Goal: Task Accomplishment & Management: Complete application form

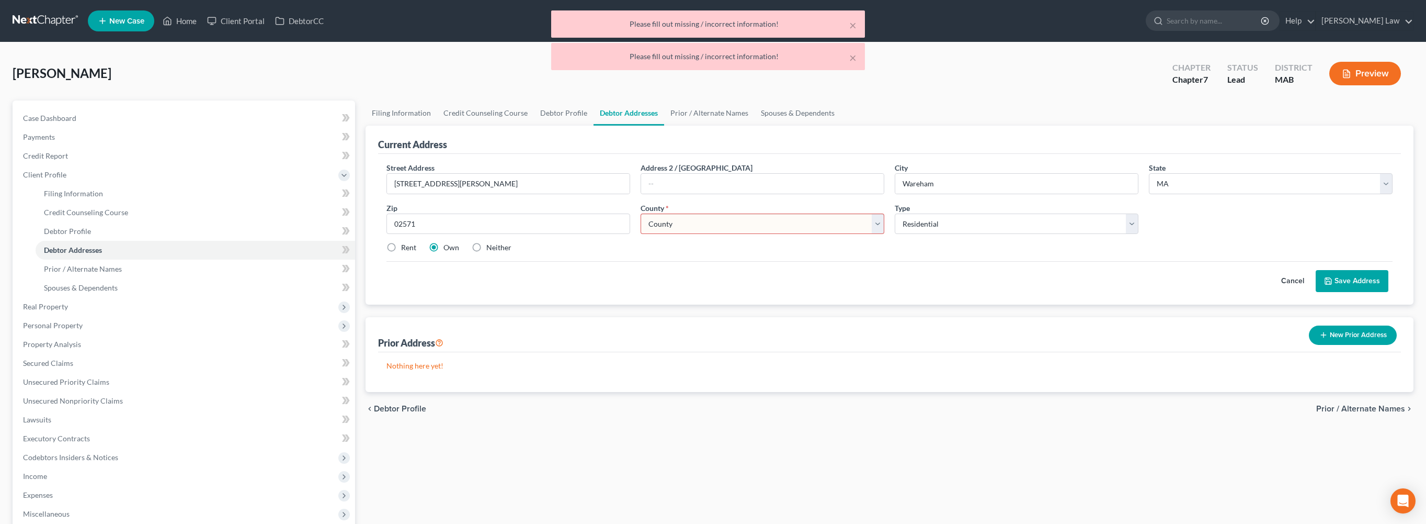
select select "22"
select select "0"
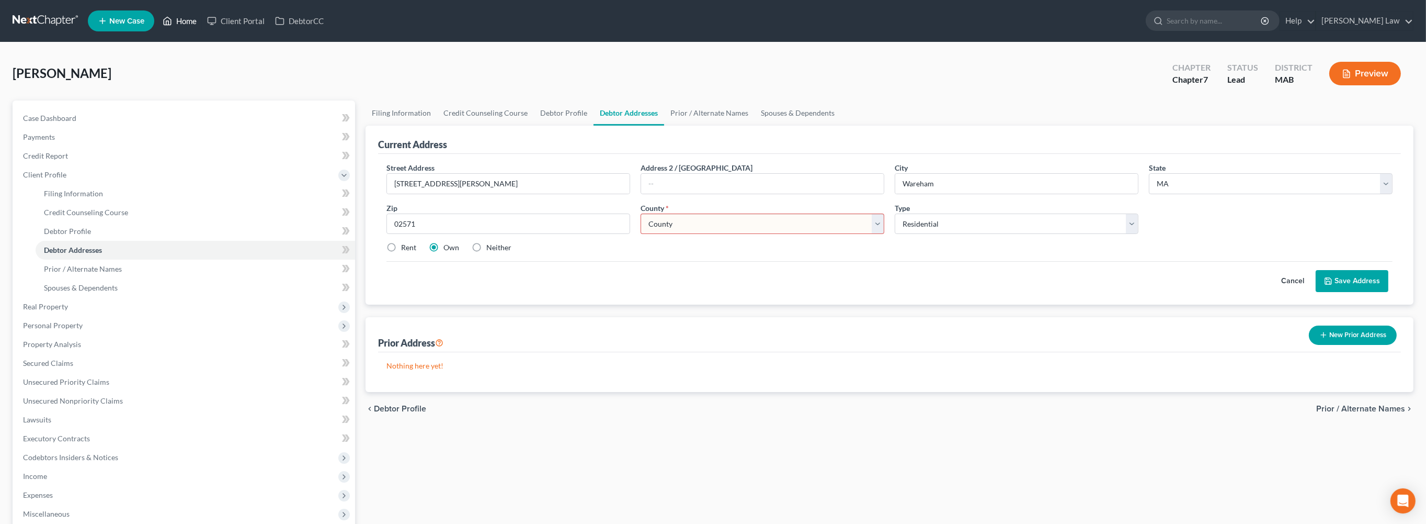
click at [202, 30] on link "Home" at bounding box center [179, 21] width 44 height 19
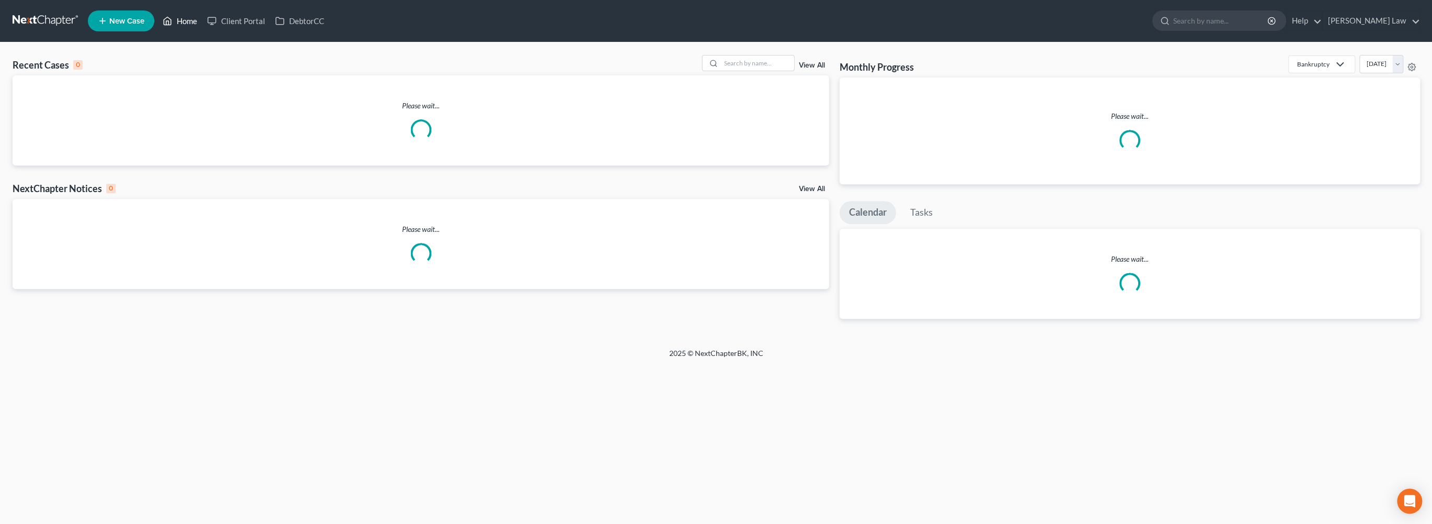
click at [202, 29] on link "Home" at bounding box center [179, 21] width 44 height 19
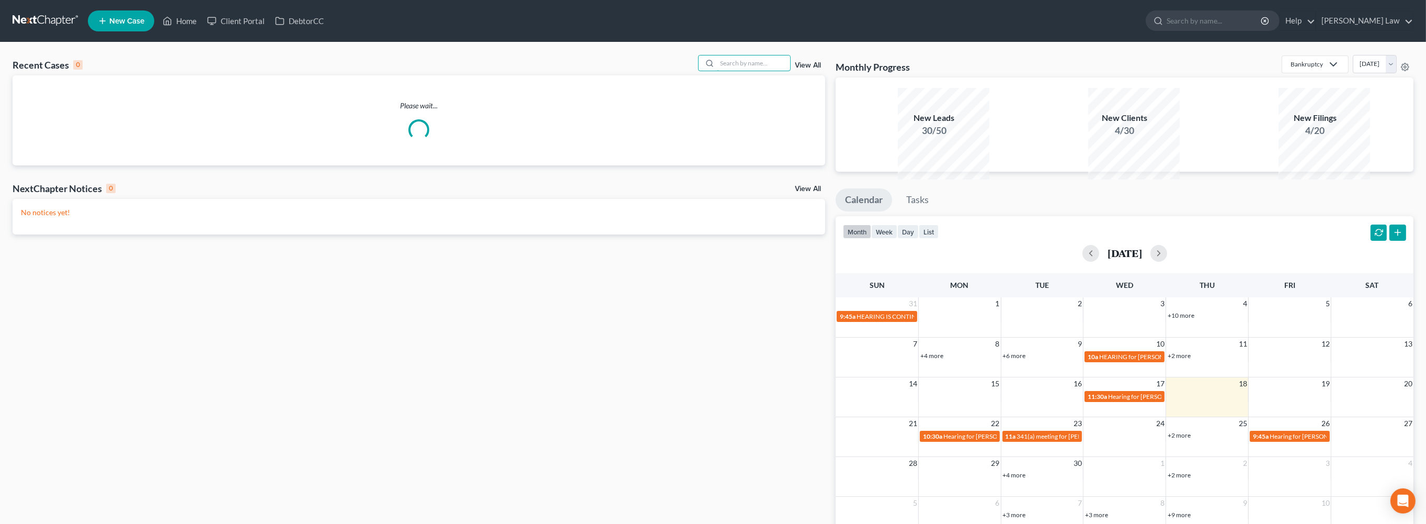
drag, startPoint x: 719, startPoint y: 73, endPoint x: 1378, endPoint y: 200, distance: 670.6
click at [742, 71] on input "search" at bounding box center [753, 62] width 73 height 15
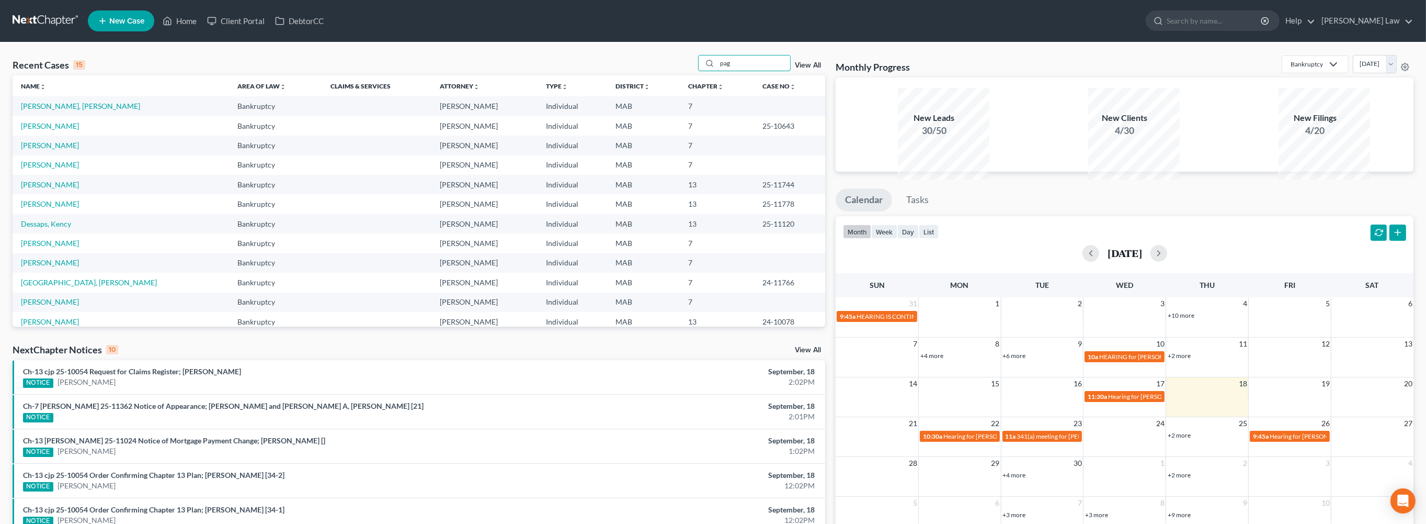
type input "pag"
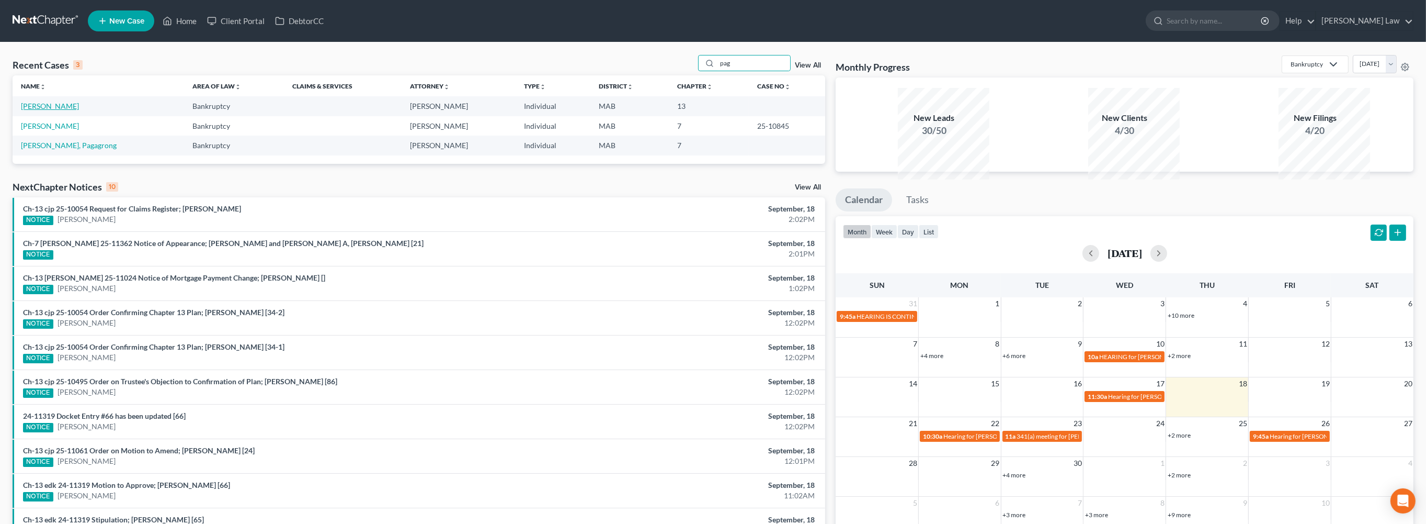
click at [48, 110] on link "[PERSON_NAME]" at bounding box center [50, 105] width 58 height 9
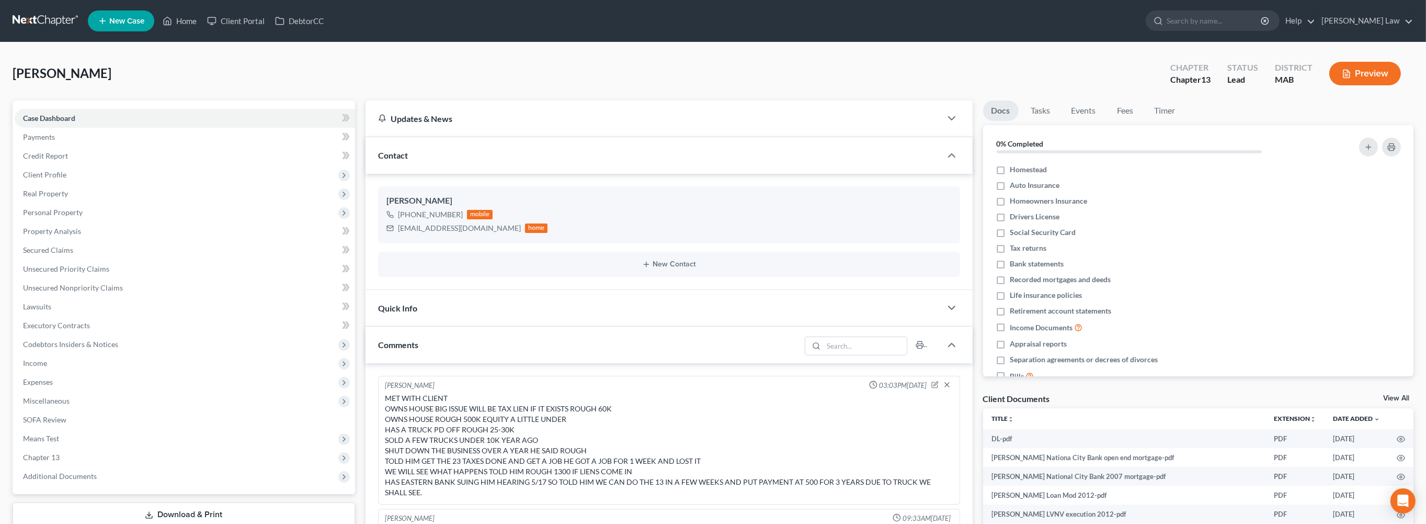
scroll to position [222, 0]
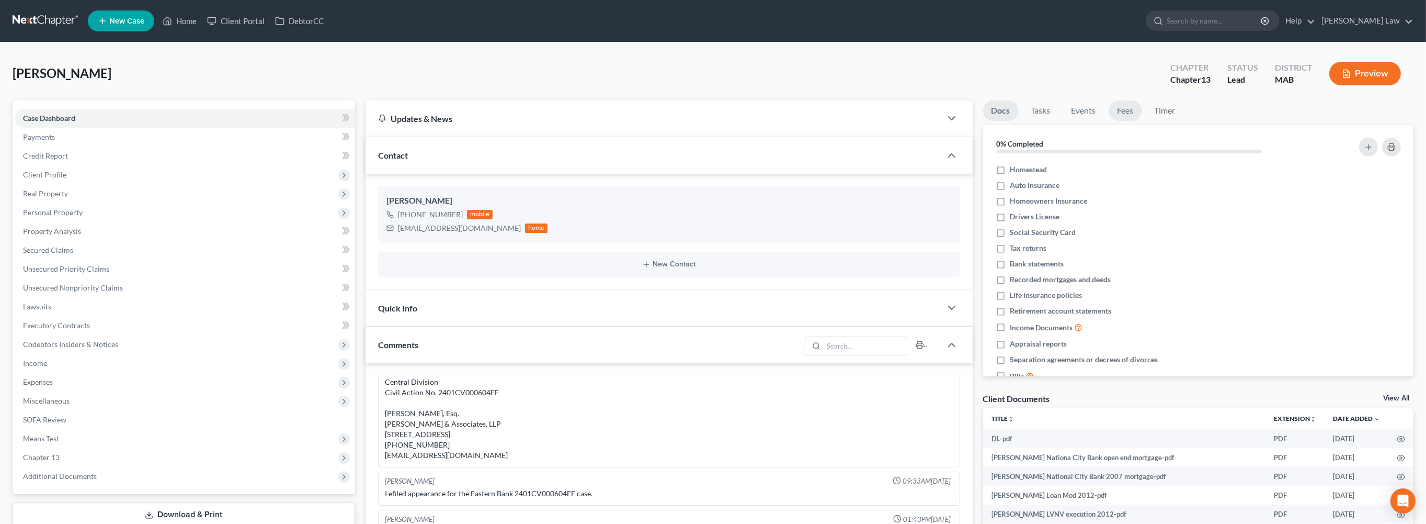
click at [1142, 121] on link "Fees" at bounding box center [1125, 110] width 33 height 20
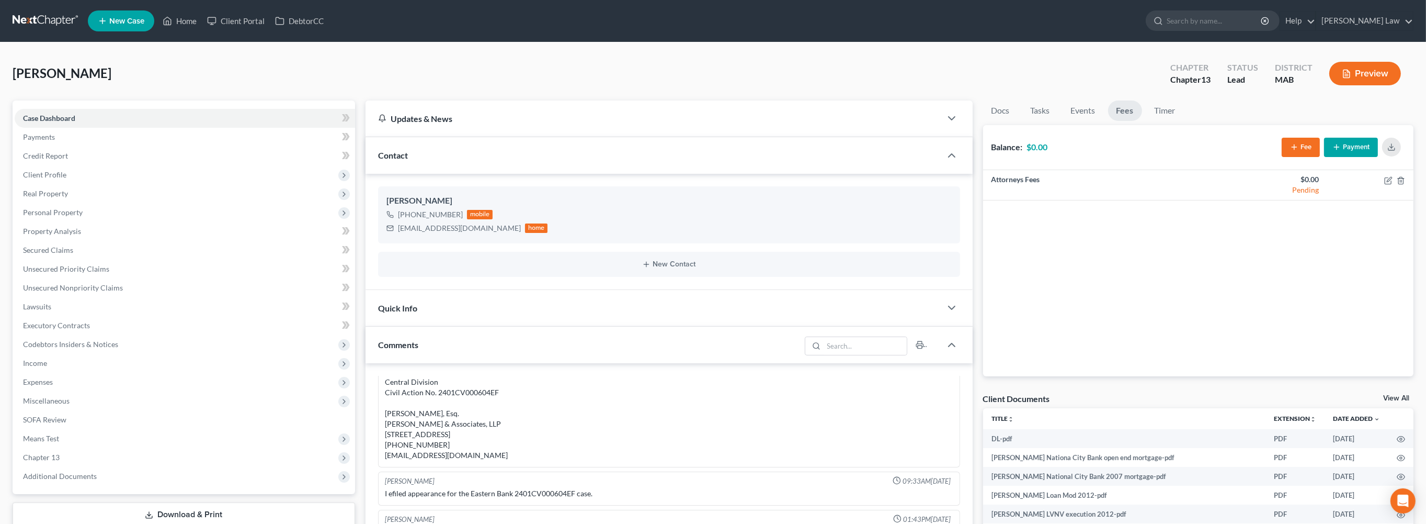
click at [1345, 157] on button "Payment" at bounding box center [1351, 147] width 54 height 19
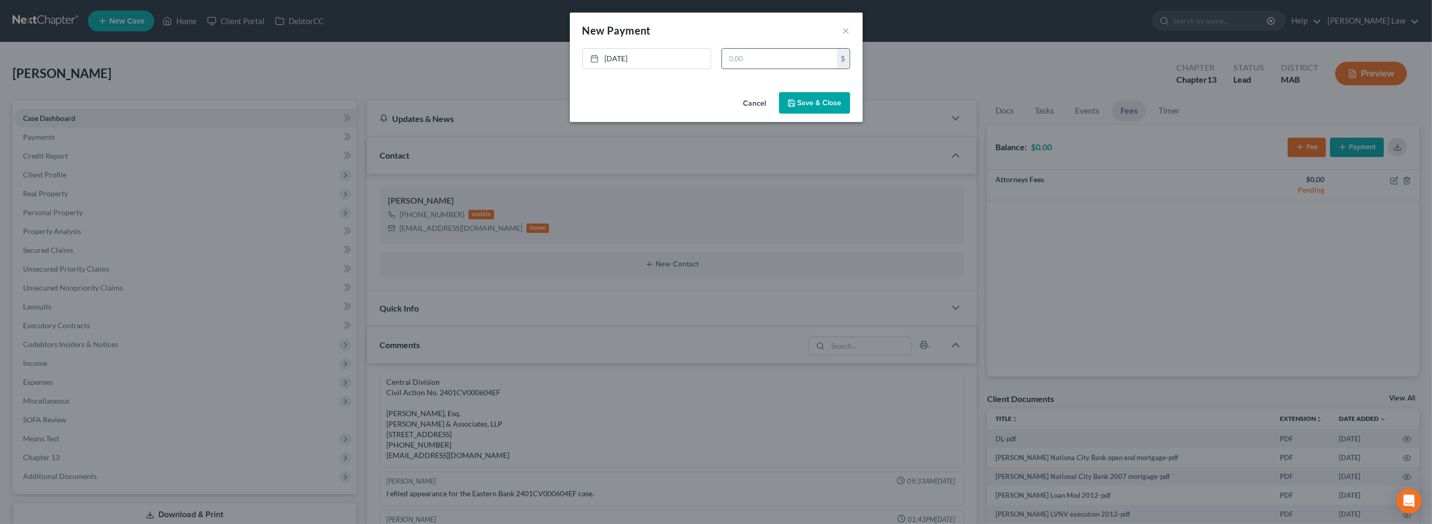
click at [732, 69] on input "text" at bounding box center [779, 59] width 115 height 20
type input "650.00"
click at [850, 114] on button "Save & Close" at bounding box center [814, 103] width 71 height 22
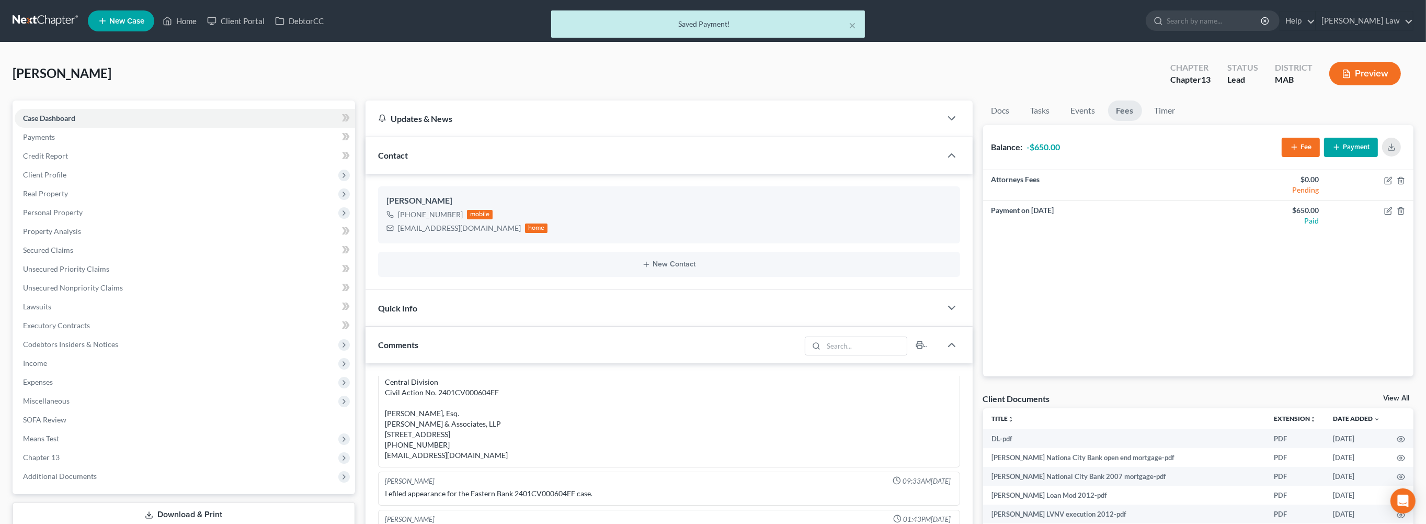
click at [206, 23] on div "× Saved Payment!" at bounding box center [708, 26] width 1426 height 32
click at [214, 27] on div "× Saved Payment!" at bounding box center [708, 26] width 1426 height 32
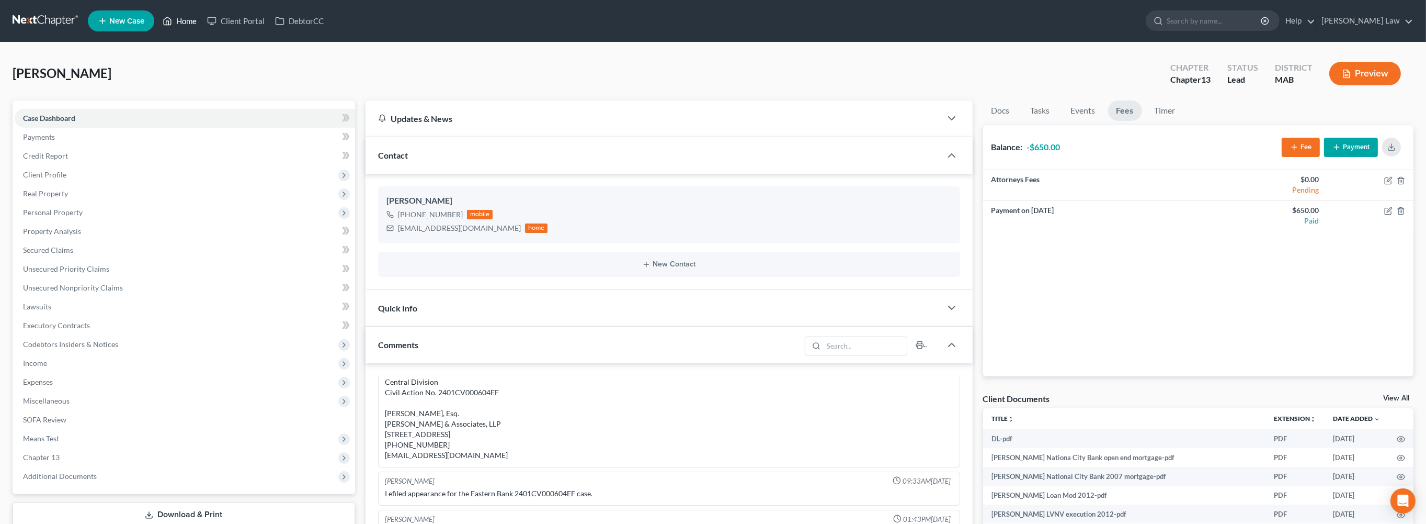
click at [202, 30] on link "Home" at bounding box center [179, 21] width 44 height 19
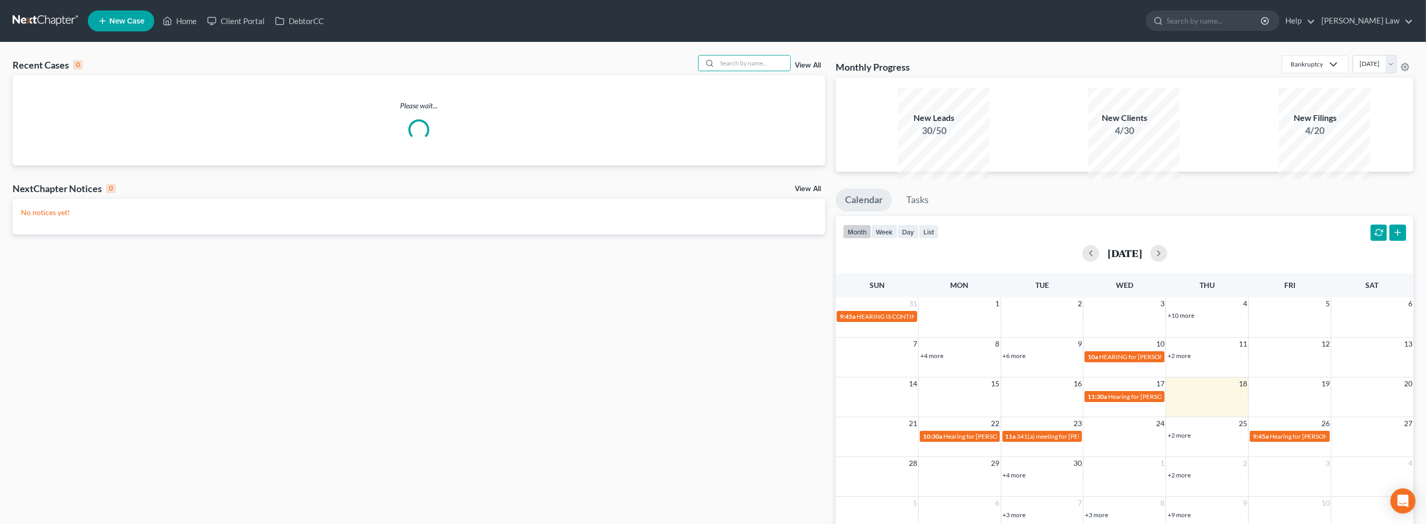
drag, startPoint x: 753, startPoint y: 86, endPoint x: 858, endPoint y: 77, distance: 104.9
click at [790, 71] on div "View All" at bounding box center [762, 63] width 128 height 16
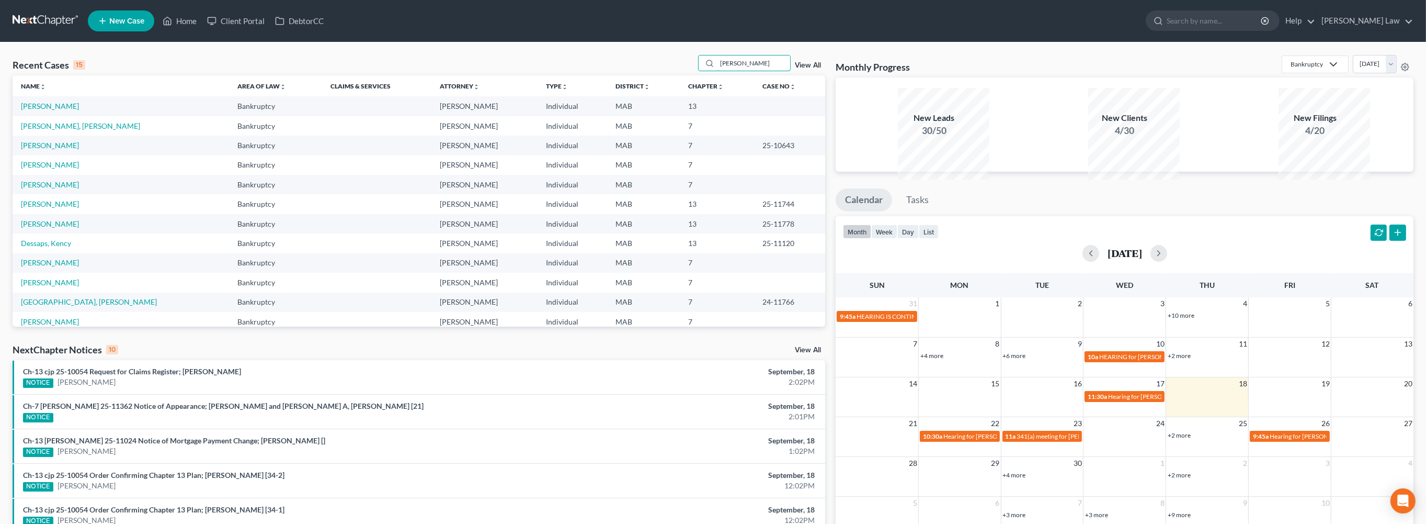
type input "shorey"
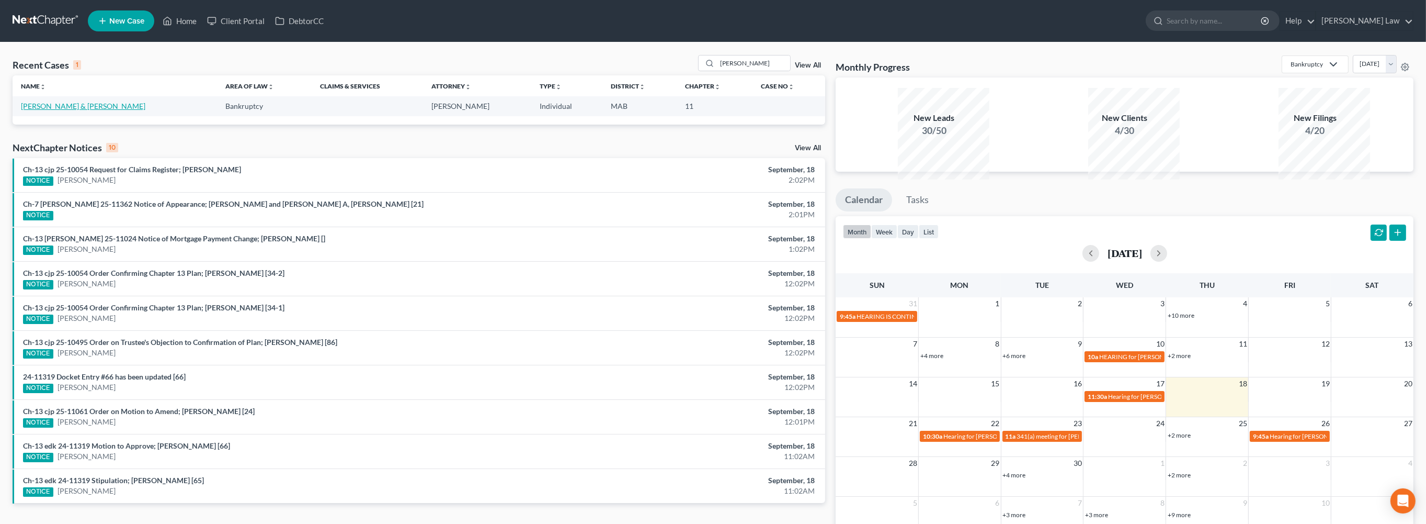
click at [62, 110] on link "[PERSON_NAME] & [PERSON_NAME]" at bounding box center [83, 105] width 124 height 9
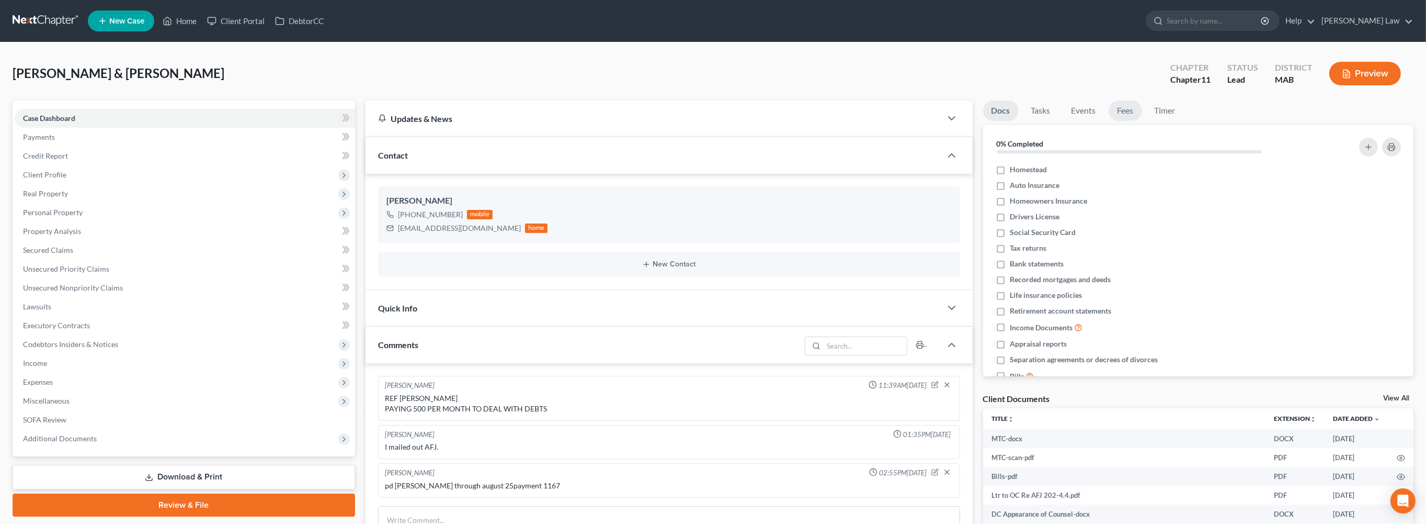
click at [1142, 121] on link "Fees" at bounding box center [1125, 110] width 33 height 20
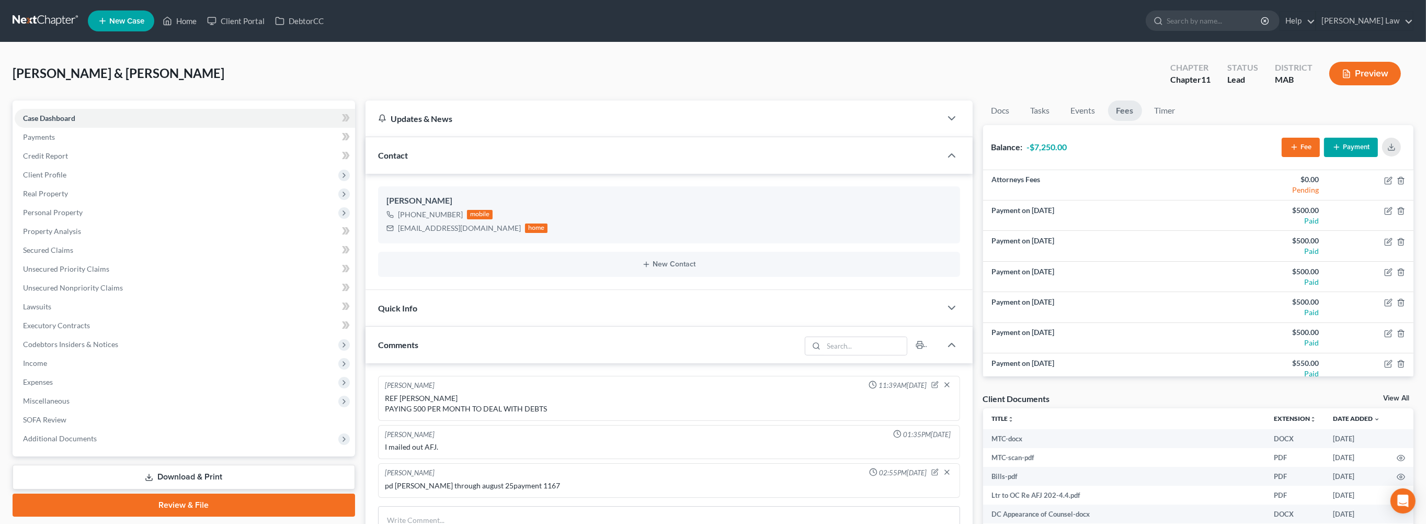
click at [1324, 157] on button "Payment" at bounding box center [1351, 147] width 54 height 19
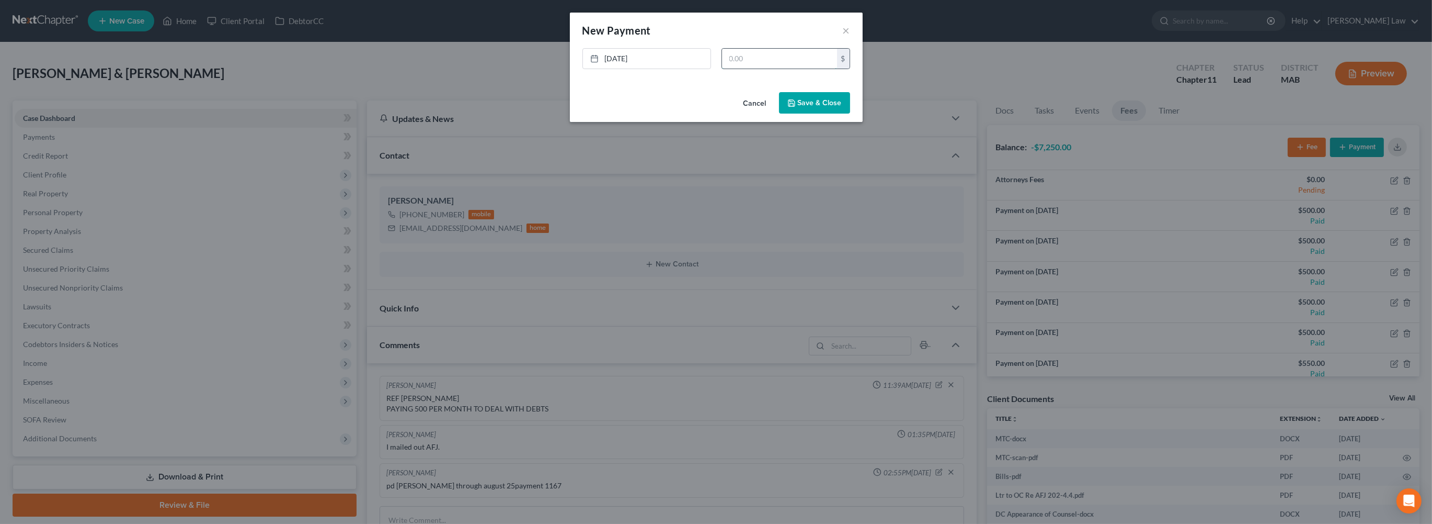
click at [776, 69] on input "text" at bounding box center [779, 59] width 115 height 20
type input "500"
click at [848, 114] on button "Save & Close" at bounding box center [814, 103] width 71 height 22
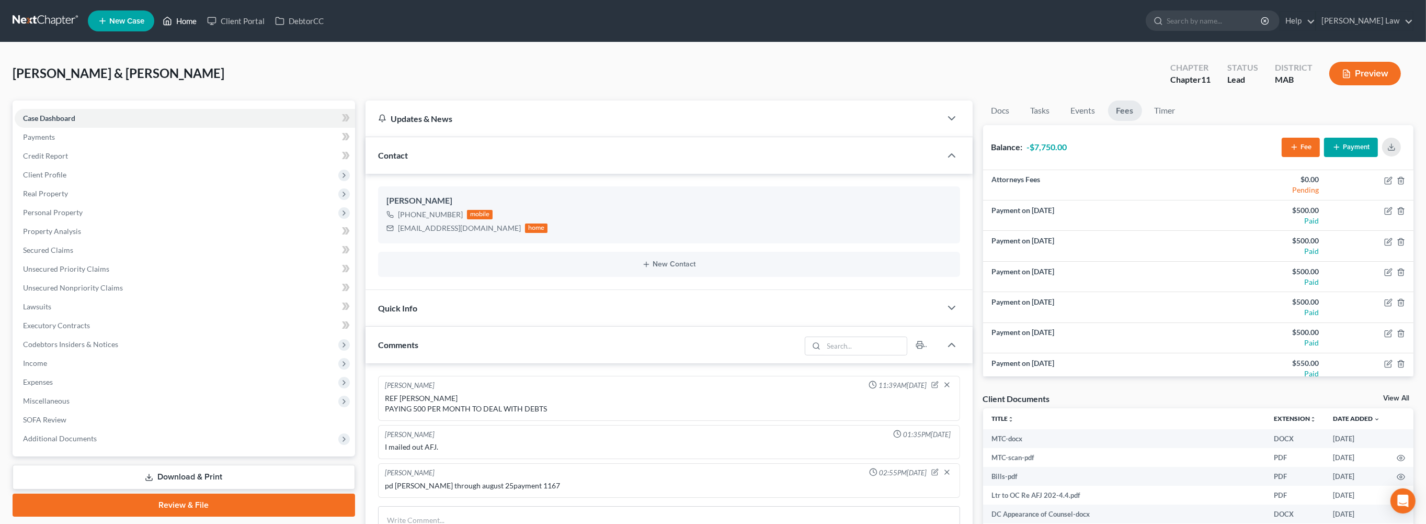
click at [202, 30] on link "Home" at bounding box center [179, 21] width 44 height 19
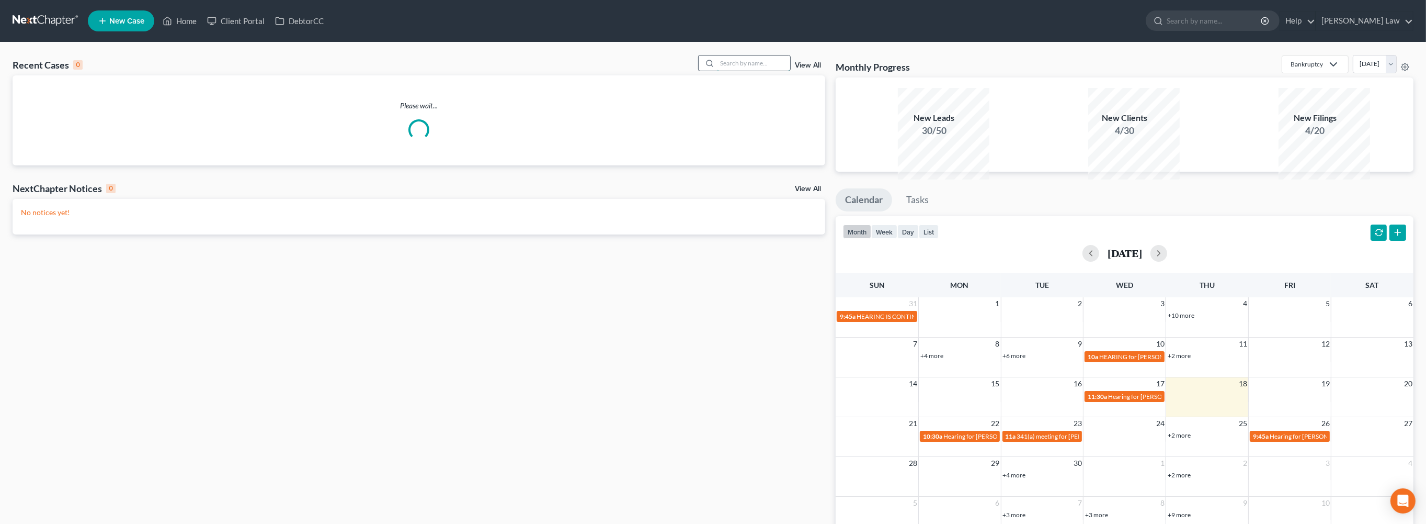
click at [738, 71] on input "search" at bounding box center [753, 62] width 73 height 15
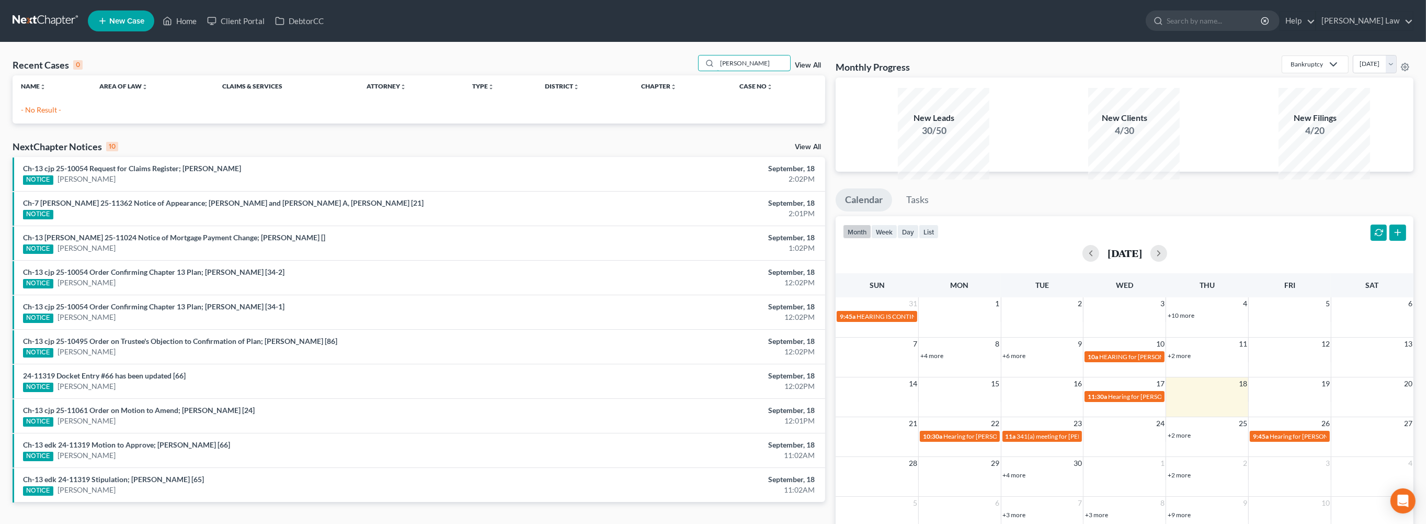
type input "lembo"
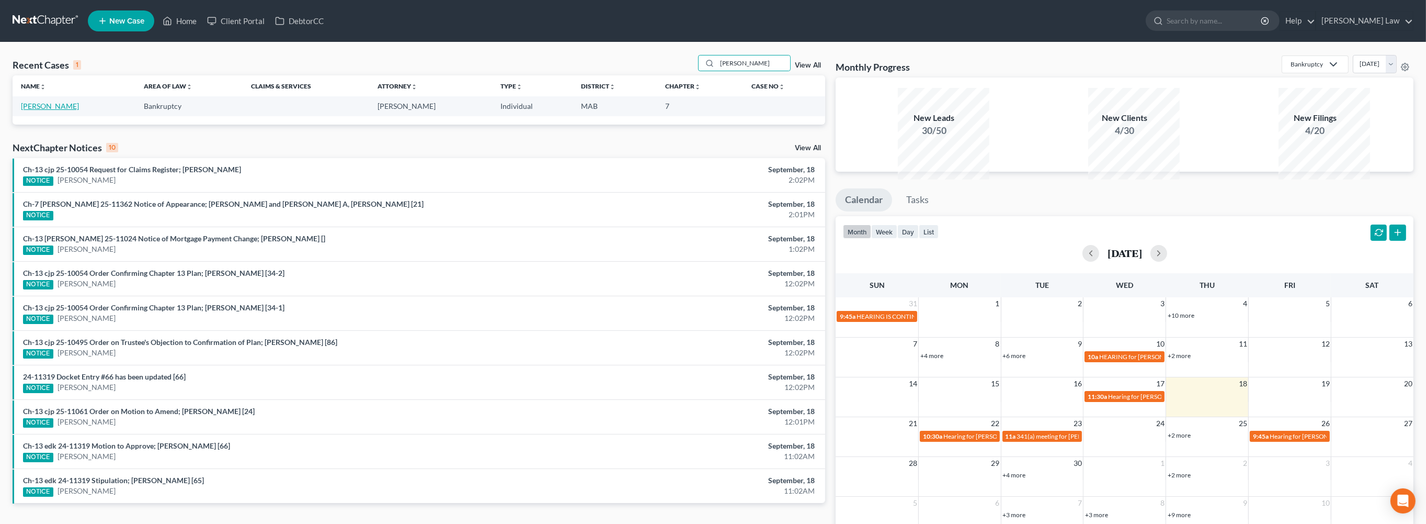
click at [53, 110] on link "[PERSON_NAME]" at bounding box center [50, 105] width 58 height 9
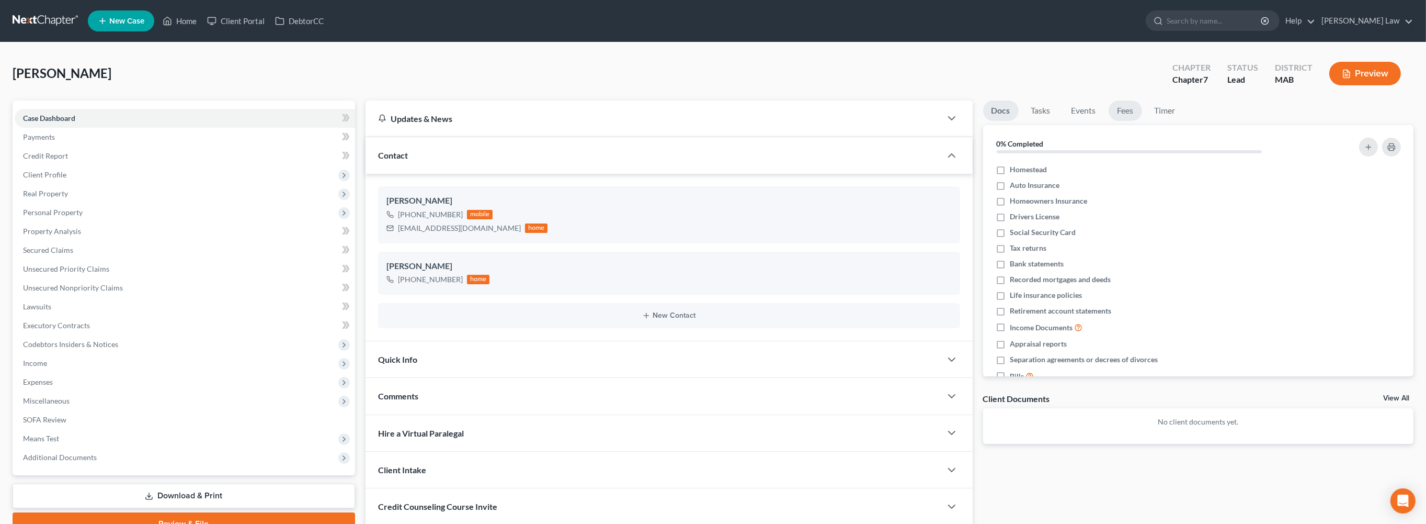
click at [1142, 121] on link "Fees" at bounding box center [1125, 110] width 33 height 20
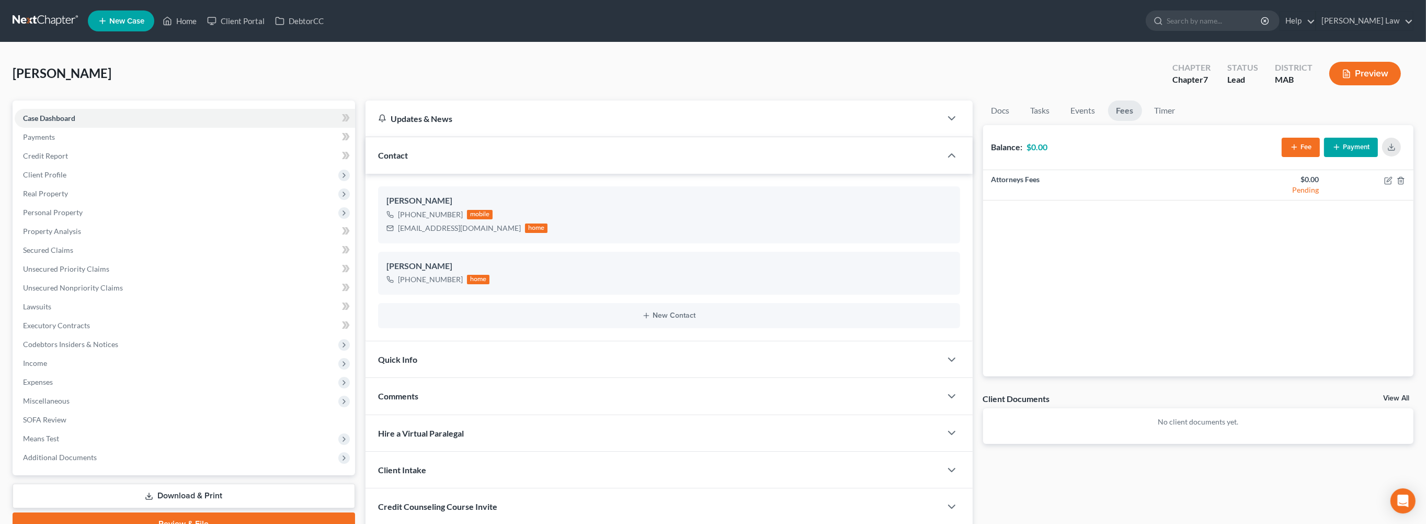
click at [1345, 157] on button "Payment" at bounding box center [1351, 147] width 54 height 19
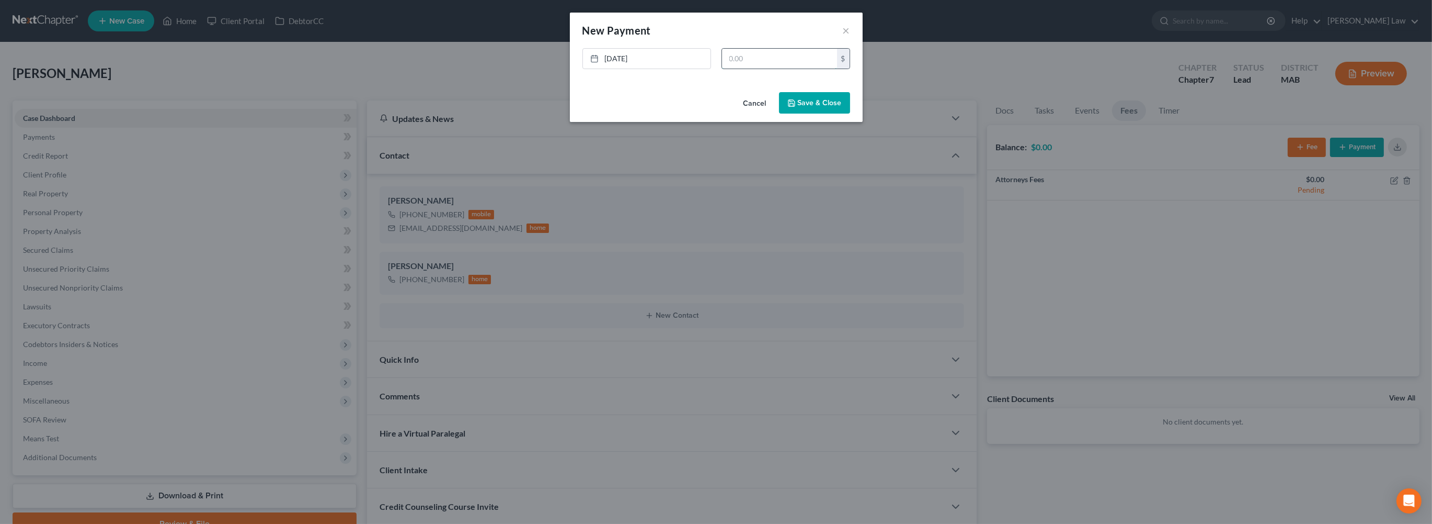
click at [782, 69] on input "text" at bounding box center [779, 59] width 115 height 20
type input "1,000"
click at [850, 114] on button "Save & Close" at bounding box center [814, 103] width 71 height 22
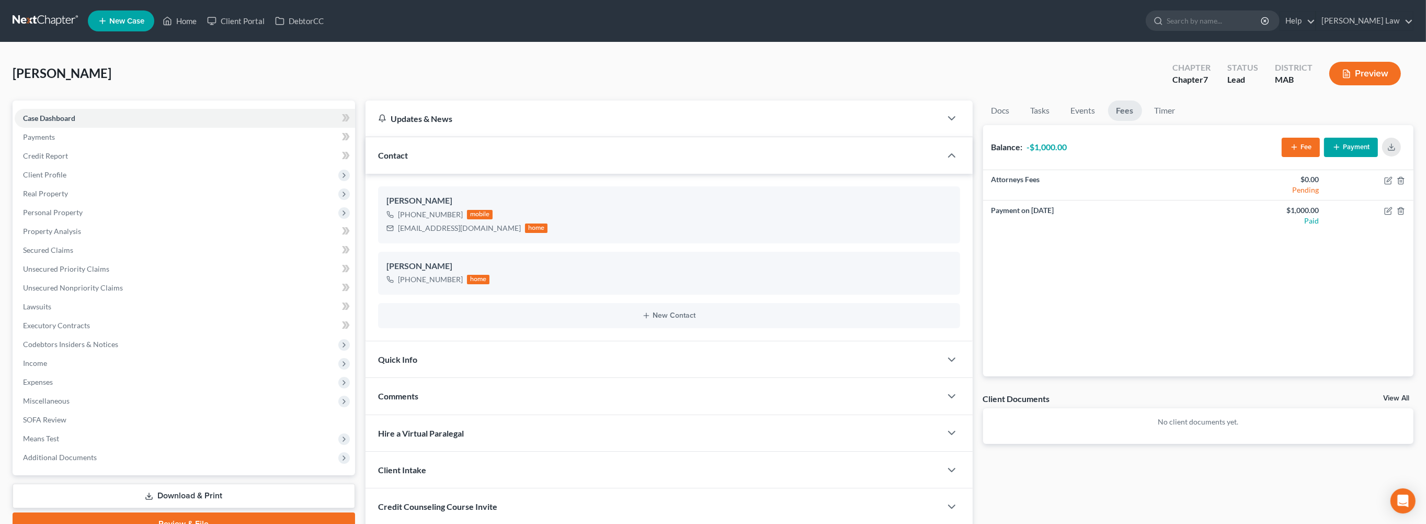
click at [134, 25] on span "New Case" at bounding box center [126, 21] width 35 height 8
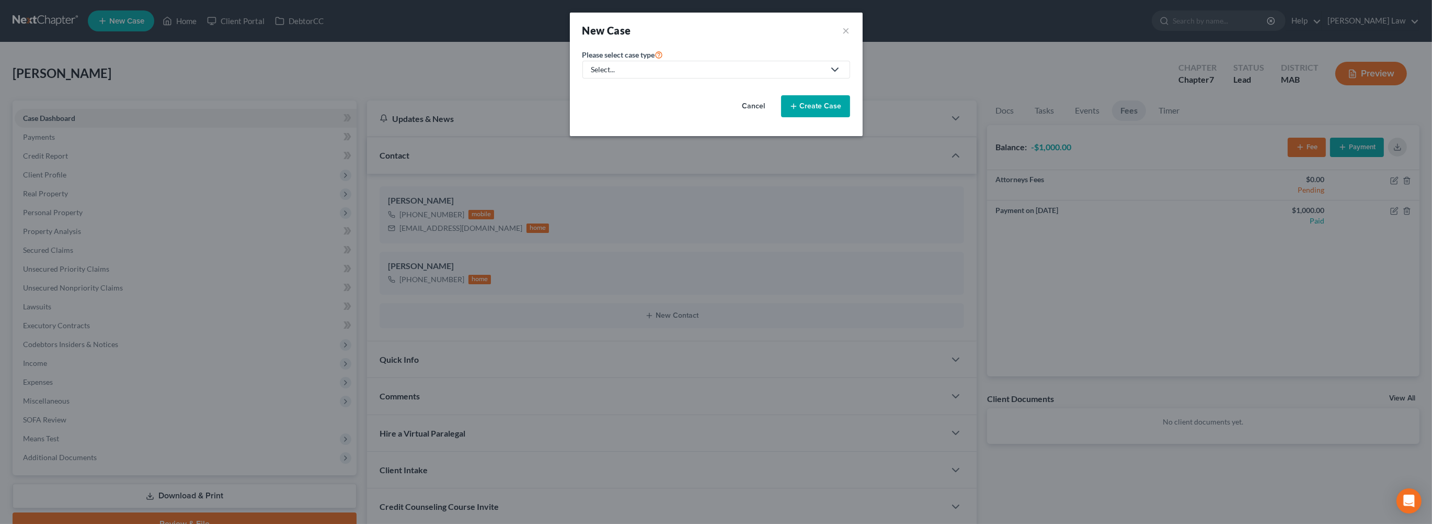
click at [652, 75] on div "Select..." at bounding box center [707, 69] width 233 height 10
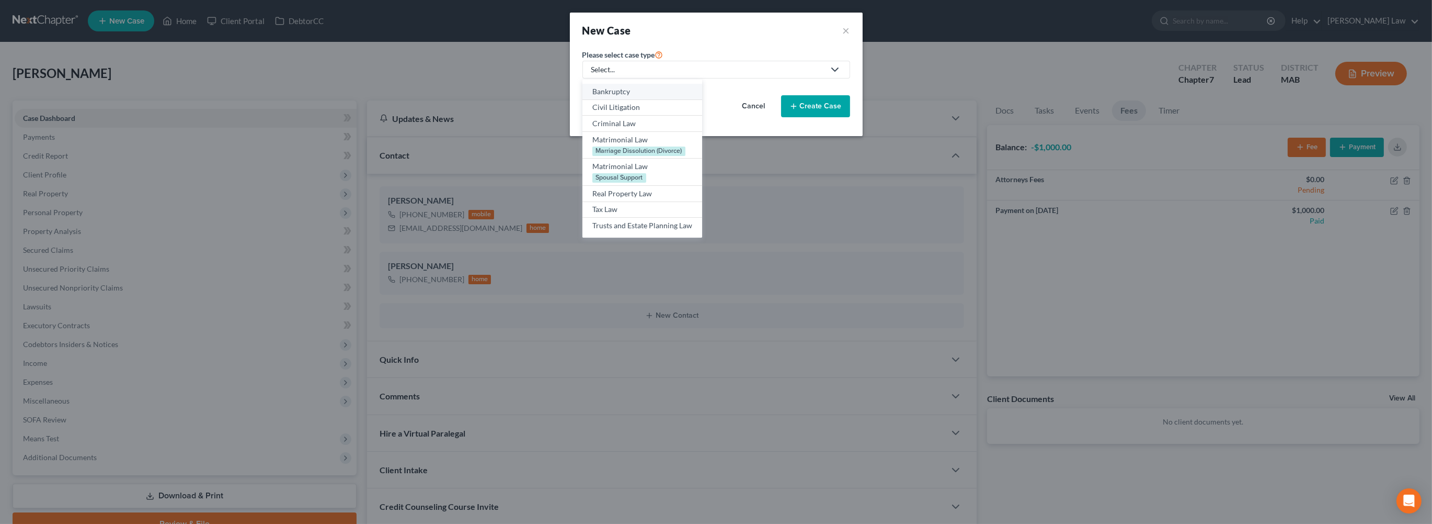
click at [593, 97] on div "Bankruptcy" at bounding box center [643, 91] width 100 height 10
select select "39"
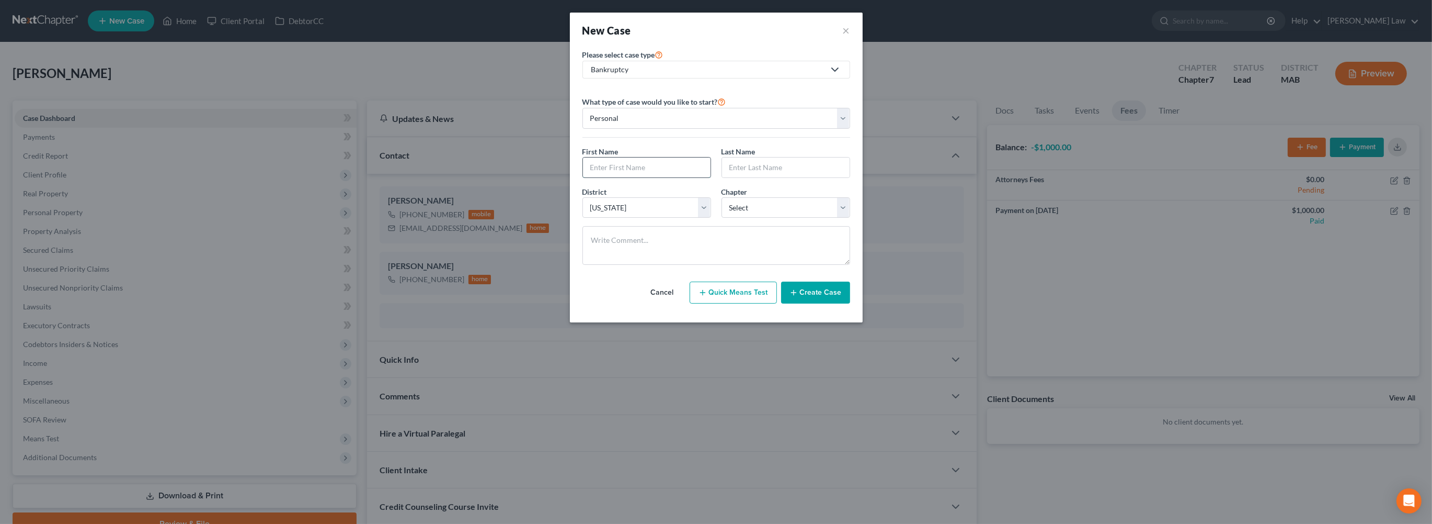
click at [632, 177] on input "text" at bounding box center [647, 167] width 128 height 20
type input "Timothy"
type input "Dormady"
click at [850, 218] on select "Select 7 11 12 13" at bounding box center [786, 207] width 129 height 21
select select "3"
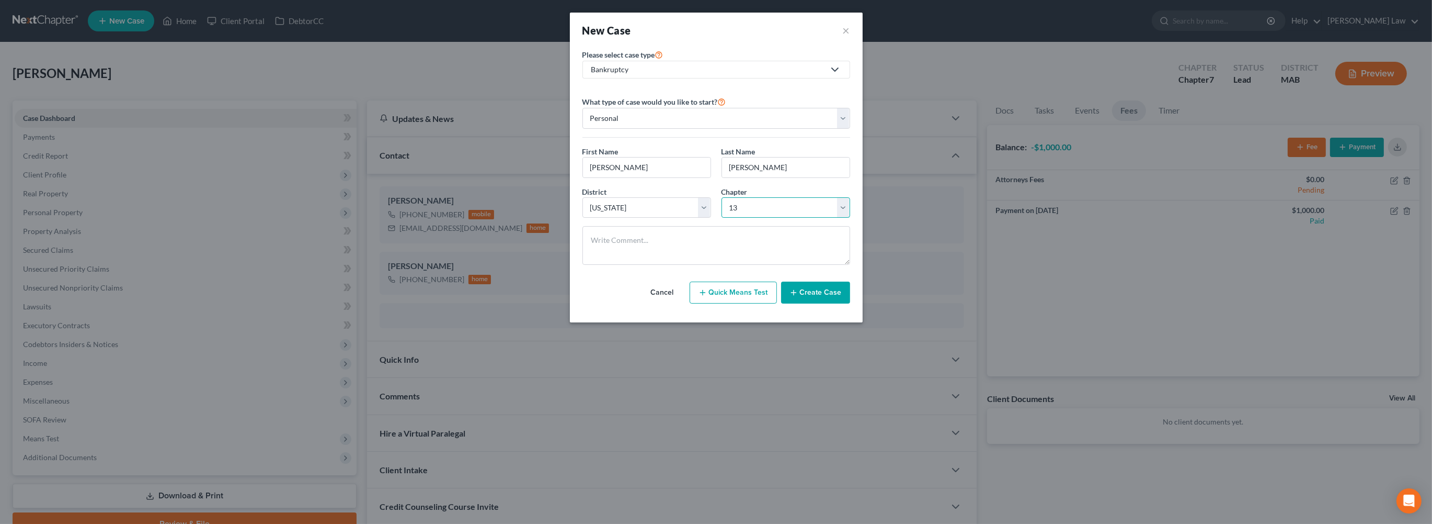
click at [722, 218] on select "Select 7 11 12 13" at bounding box center [786, 207] width 129 height 21
click at [829, 303] on button "Create Case" at bounding box center [815, 292] width 69 height 22
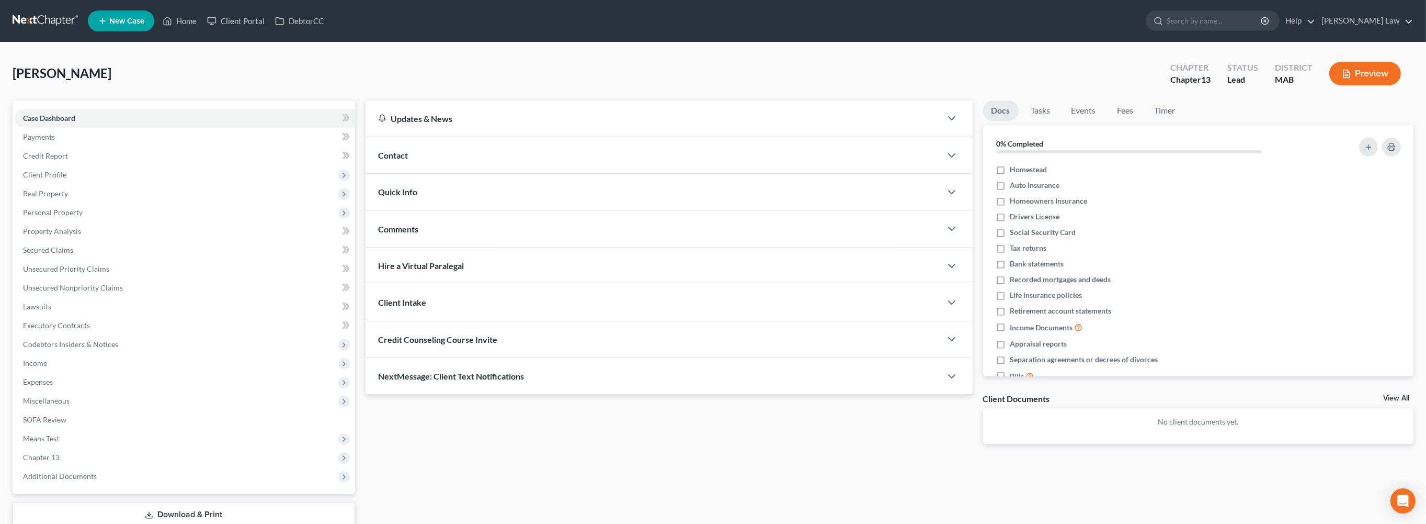
click at [408, 160] on span "Contact" at bounding box center [393, 155] width 30 height 10
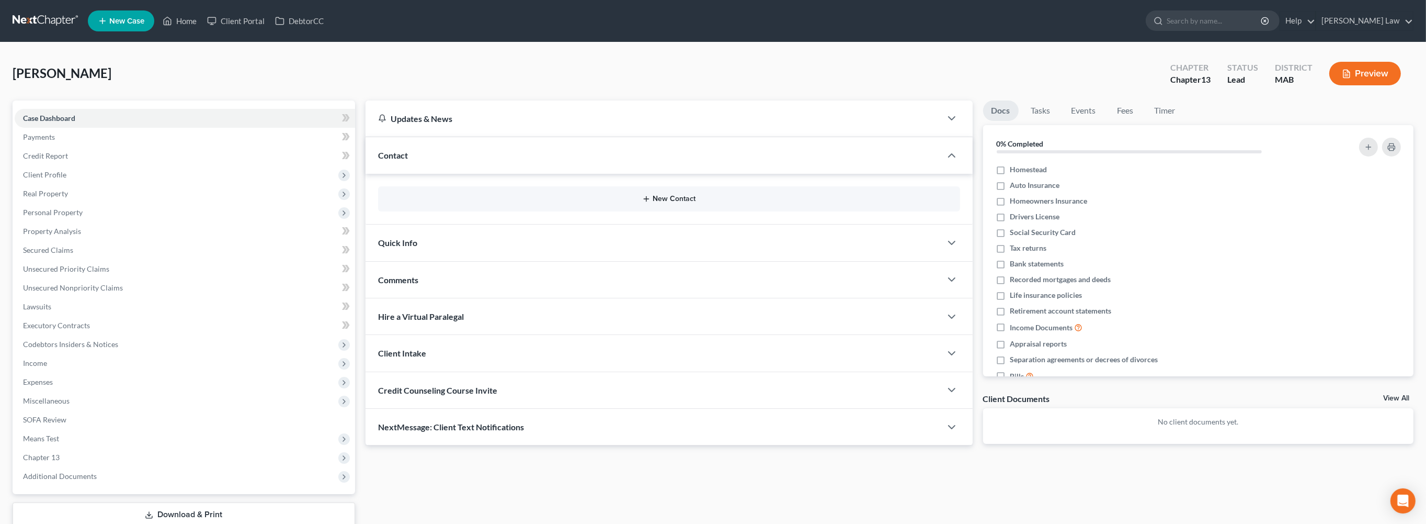
click at [657, 203] on button "New Contact" at bounding box center [668, 199] width 565 height 8
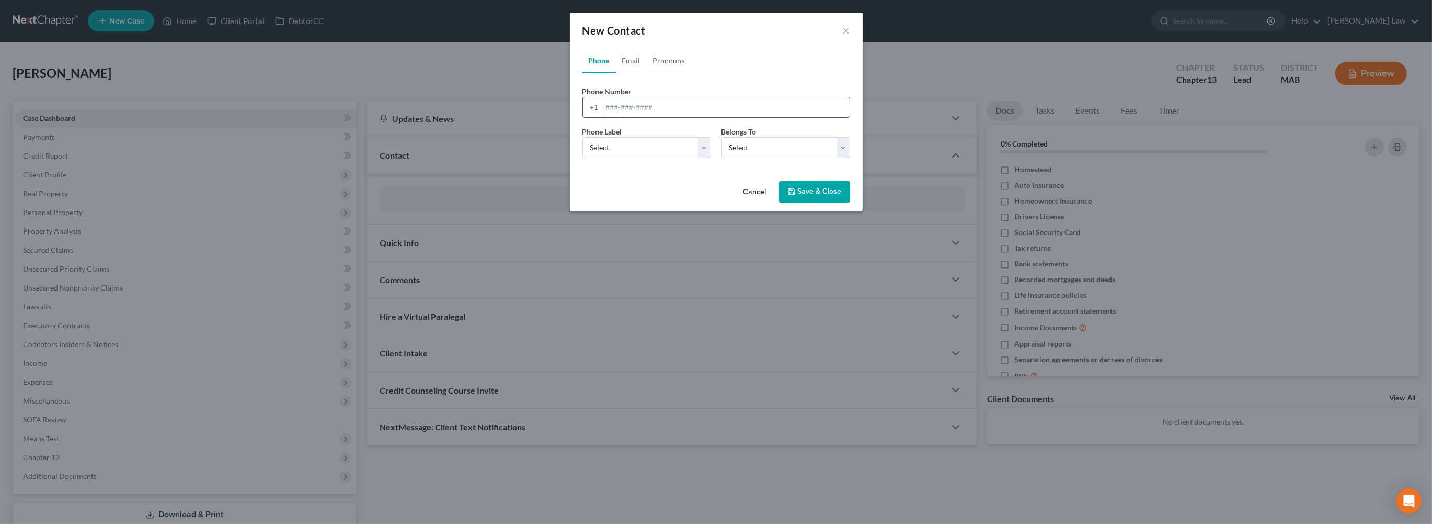
click at [602, 117] on input "tel" at bounding box center [725, 107] width 247 height 20
type input "7818447089"
click at [701, 158] on select "Select Mobile Home Work Other" at bounding box center [647, 147] width 129 height 21
select select "0"
click at [583, 158] on select "Select Mobile Home Work Other" at bounding box center [647, 147] width 129 height 21
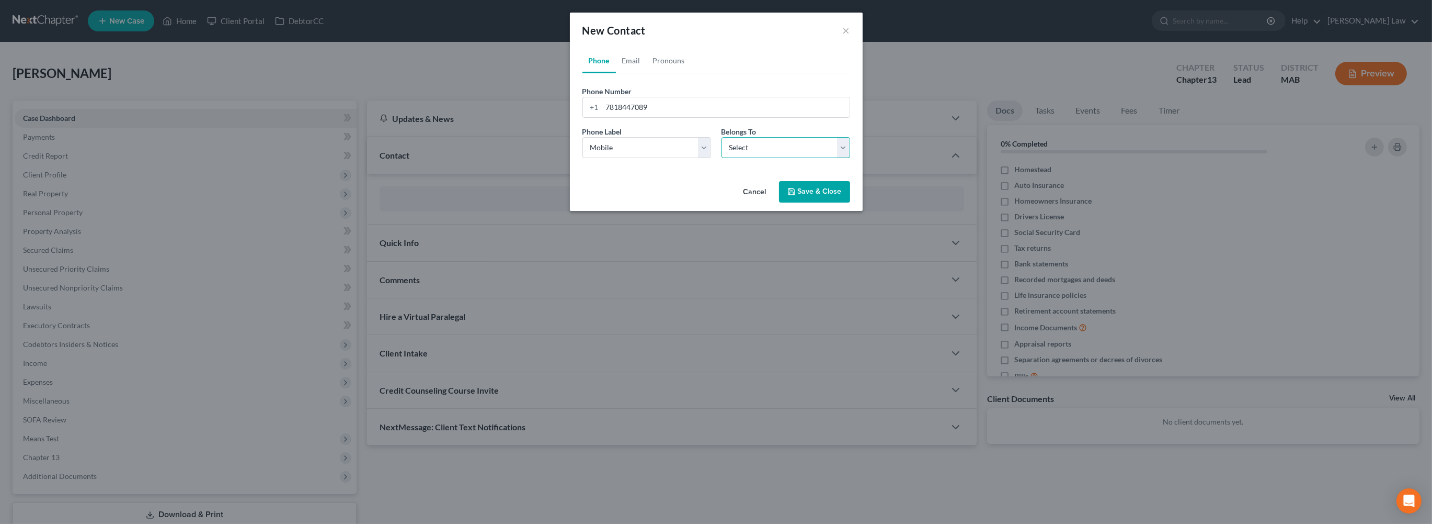
click at [850, 158] on select "Select Client Other" at bounding box center [786, 147] width 129 height 21
select select "0"
click at [722, 158] on select "Select Client Other" at bounding box center [786, 147] width 129 height 21
select select "0"
click at [616, 73] on link "Email" at bounding box center [631, 60] width 31 height 25
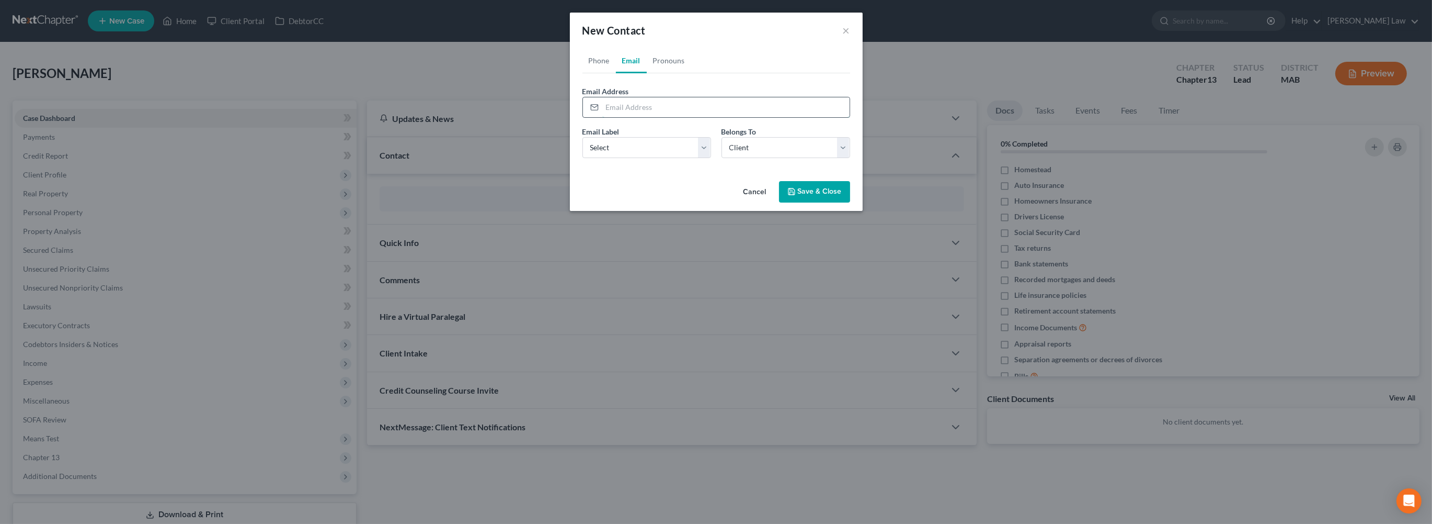
click at [605, 117] on input "email" at bounding box center [725, 107] width 247 height 20
type input "i"
type input "timdormady22@gmail.com"
click at [703, 158] on select "Select Home Work Other" at bounding box center [647, 147] width 129 height 21
select select "0"
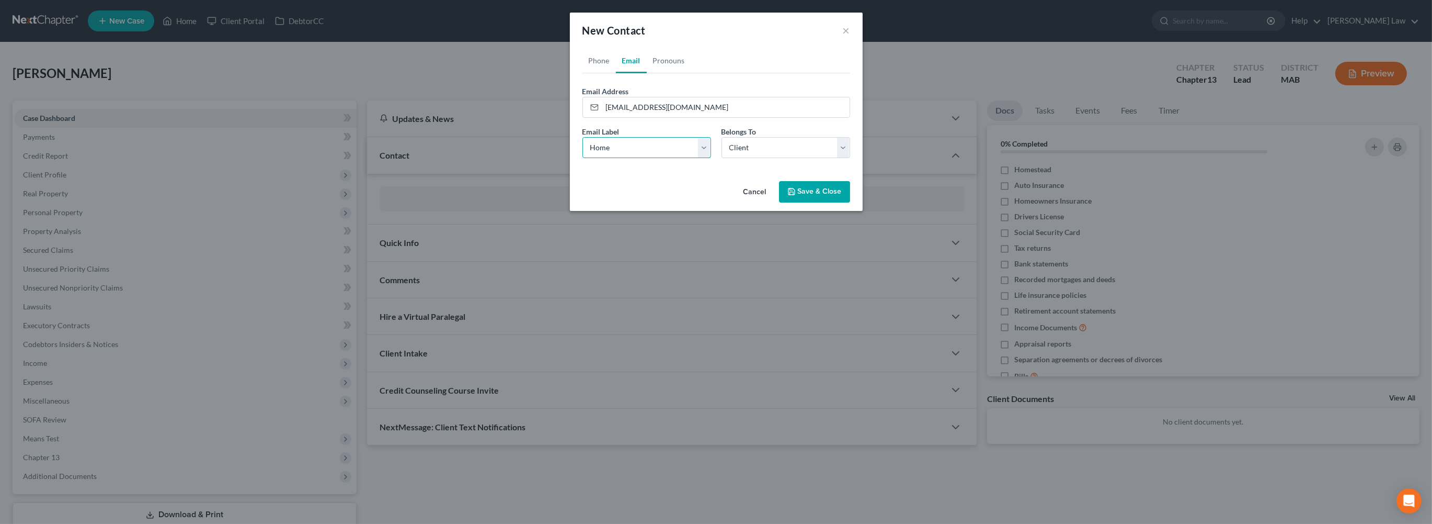
click at [583, 158] on select "Select Home Work Other" at bounding box center [647, 147] width 129 height 21
click at [825, 203] on button "Save & Close" at bounding box center [814, 192] width 71 height 22
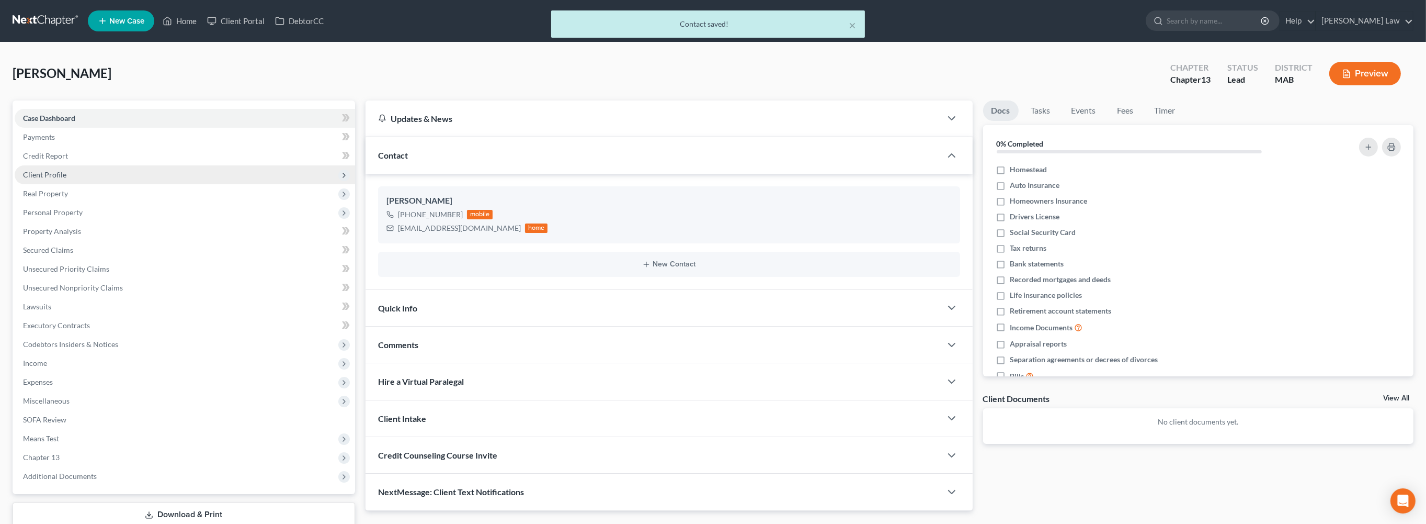
click at [66, 179] on span "Client Profile" at bounding box center [44, 174] width 43 height 9
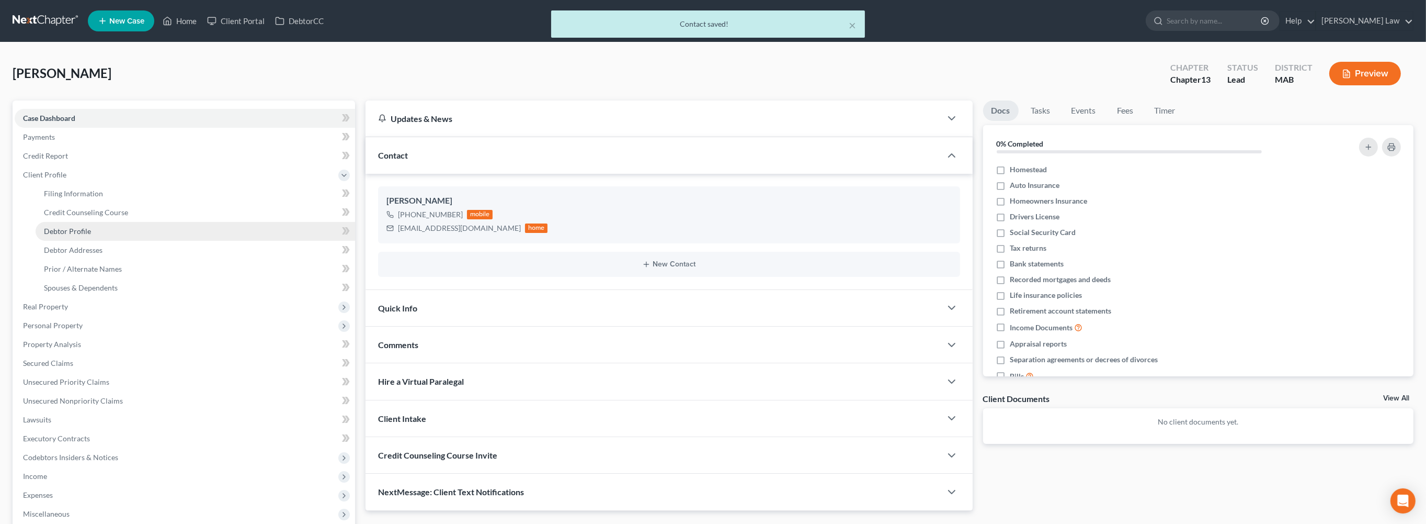
click at [78, 235] on span "Debtor Profile" at bounding box center [67, 230] width 47 height 9
select select "0"
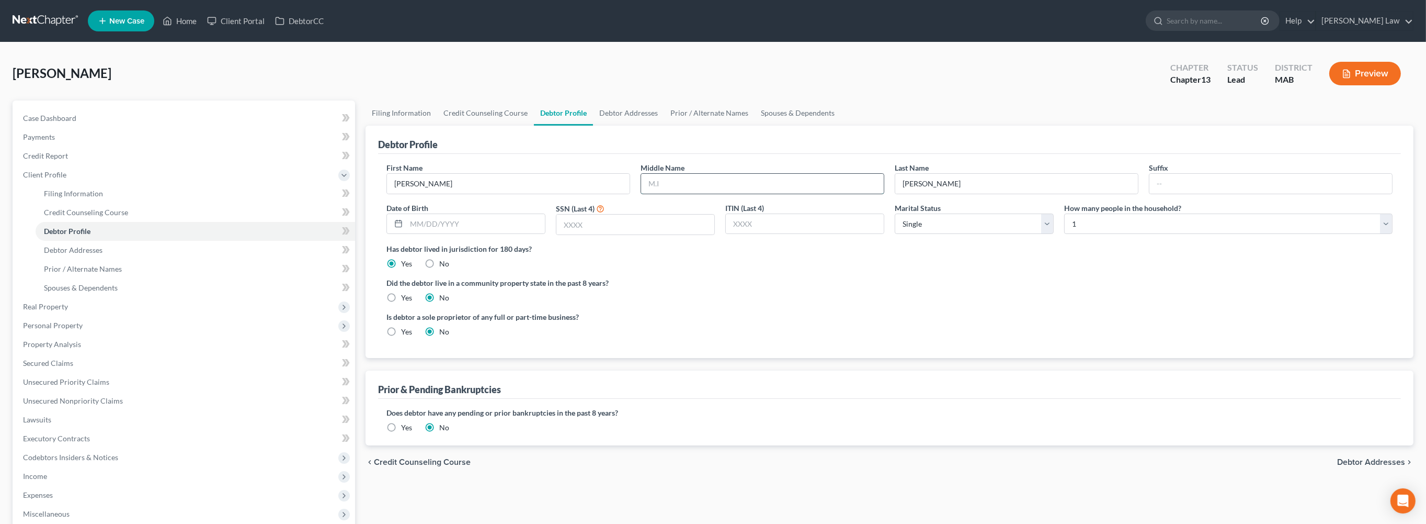
click at [697, 194] on input "text" at bounding box center [762, 184] width 243 height 20
type input "C."
click at [462, 234] on input "text" at bounding box center [475, 224] width 139 height 20
type input "12/09/1974"
click at [623, 234] on input "text" at bounding box center [635, 224] width 158 height 20
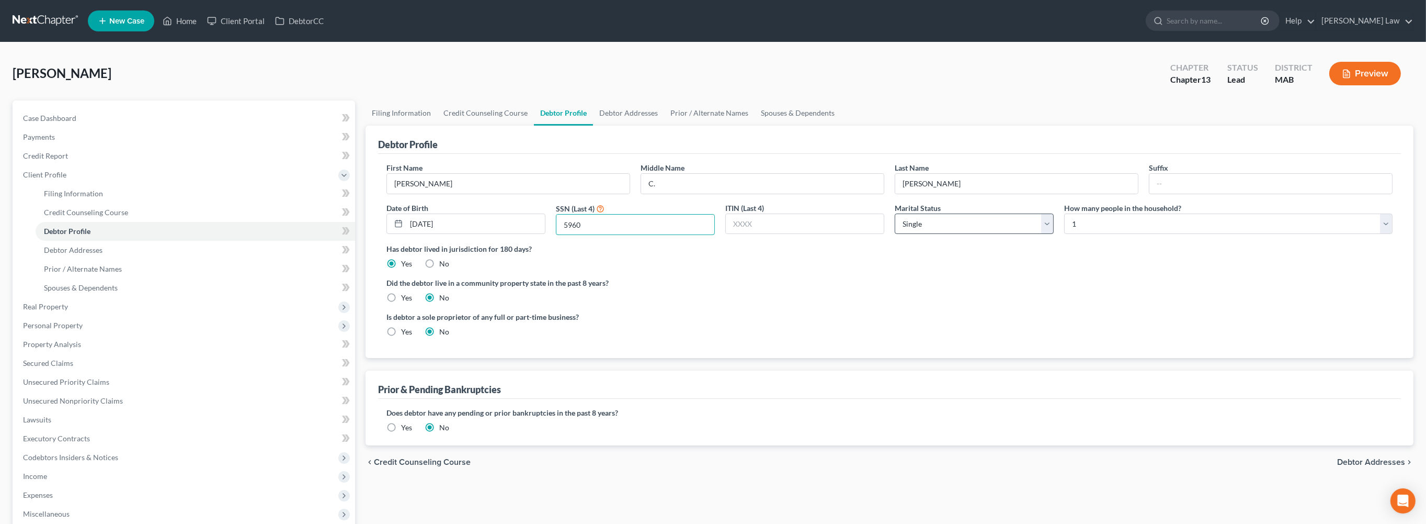
type input "5960"
click at [1039, 234] on select "Select Single Married Separated Divorced Widowed" at bounding box center [974, 223] width 159 height 21
select select "1"
click at [895, 234] on select "Select Single Married Separated Divorced Widowed" at bounding box center [974, 223] width 159 height 21
click at [841, 126] on link "Spouses & Dependents" at bounding box center [798, 112] width 86 height 25
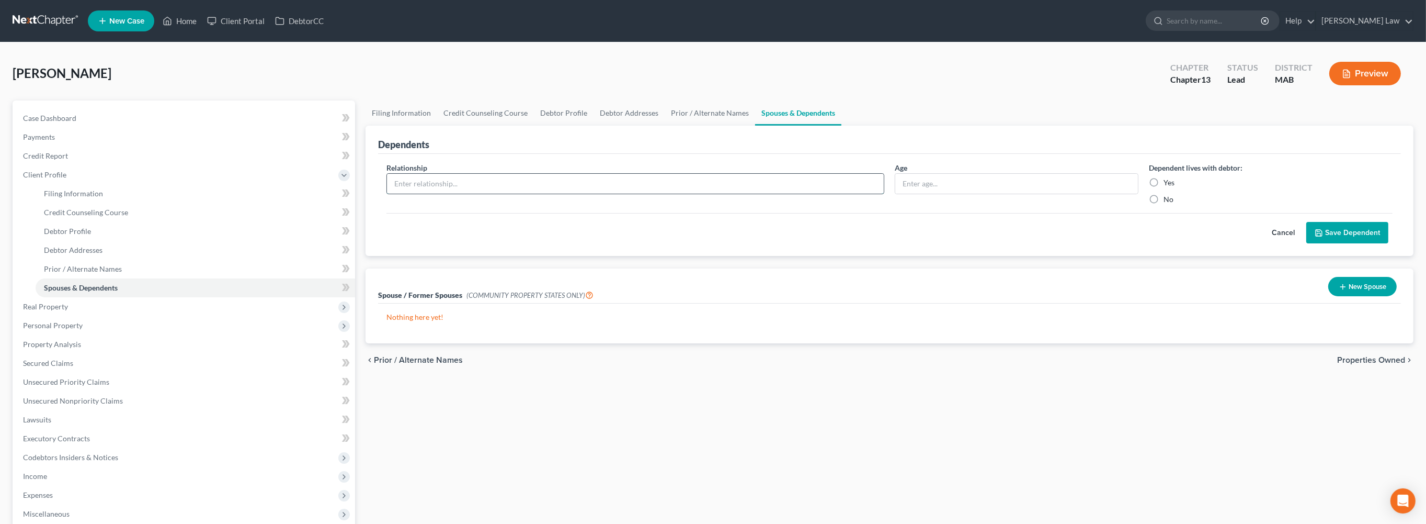
click at [489, 194] on input "text" at bounding box center [635, 184] width 497 height 20
type input "Son"
type input "24"
click at [1164, 188] on label "Yes" at bounding box center [1169, 182] width 11 height 10
click at [1168, 184] on input "Yes" at bounding box center [1171, 180] width 7 height 7
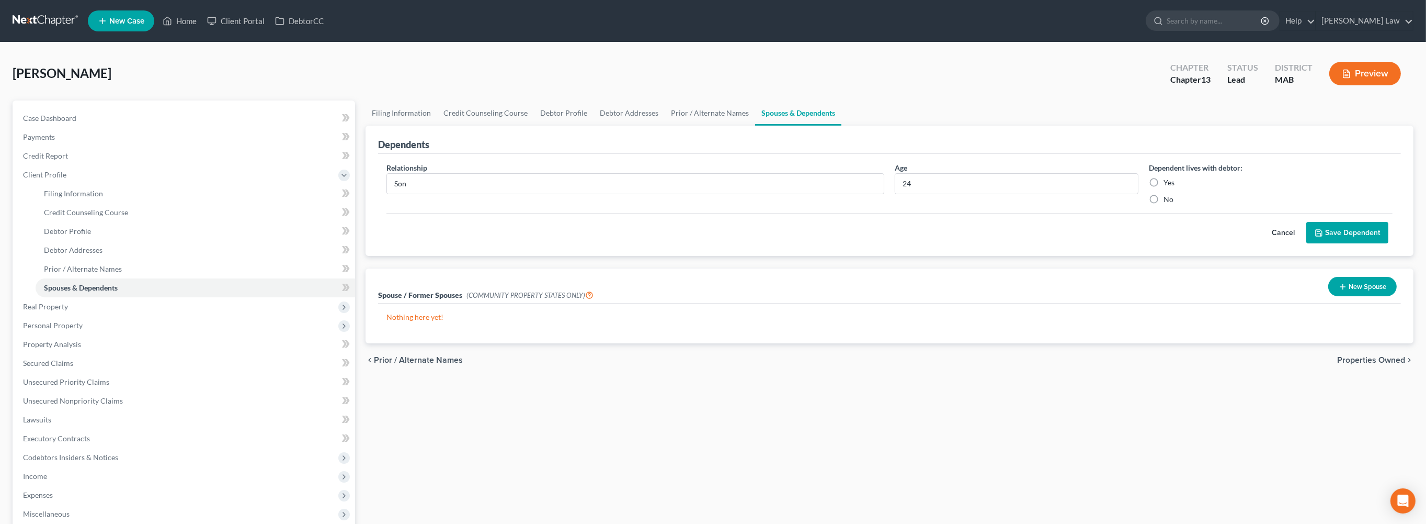
radio input "true"
click at [1306, 244] on button "Save Dependent" at bounding box center [1347, 233] width 82 height 22
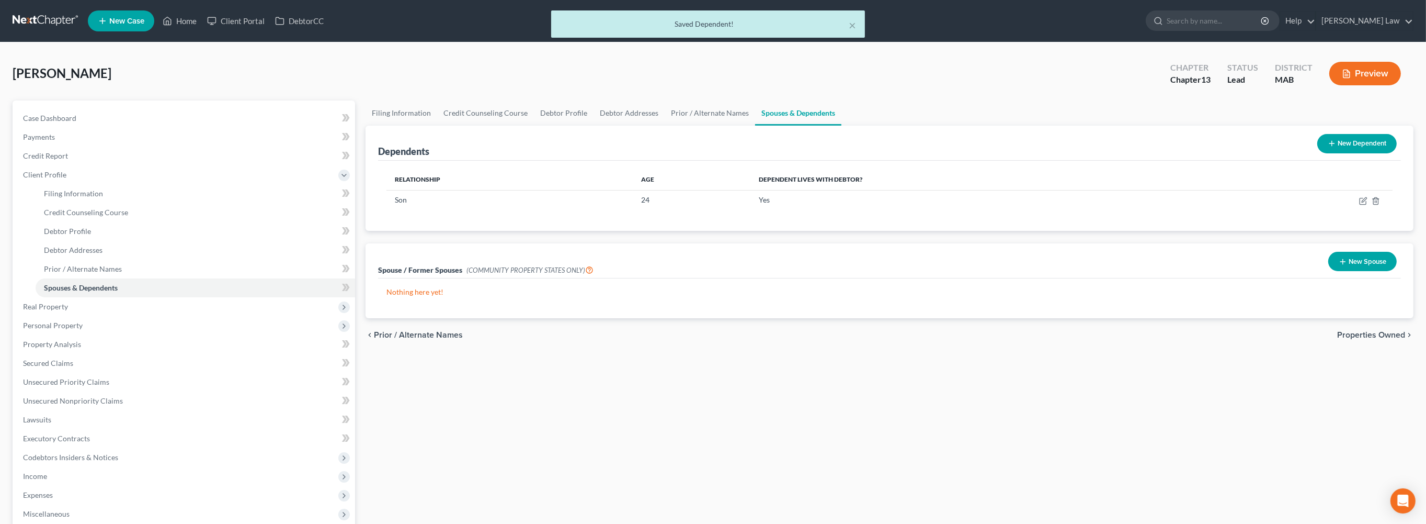
click at [1352, 153] on button "New Dependent" at bounding box center [1356, 143] width 79 height 19
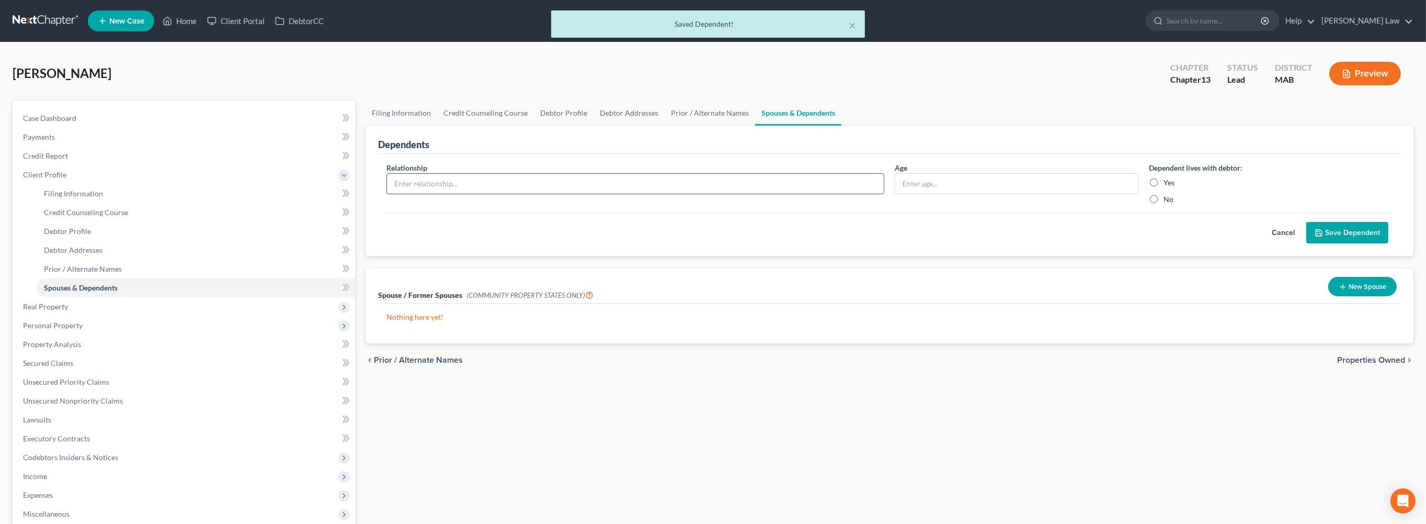
drag, startPoint x: 479, startPoint y: 215, endPoint x: 480, endPoint y: 227, distance: 12.1
click at [479, 194] on input "text" at bounding box center [635, 184] width 497 height 20
type input "Son"
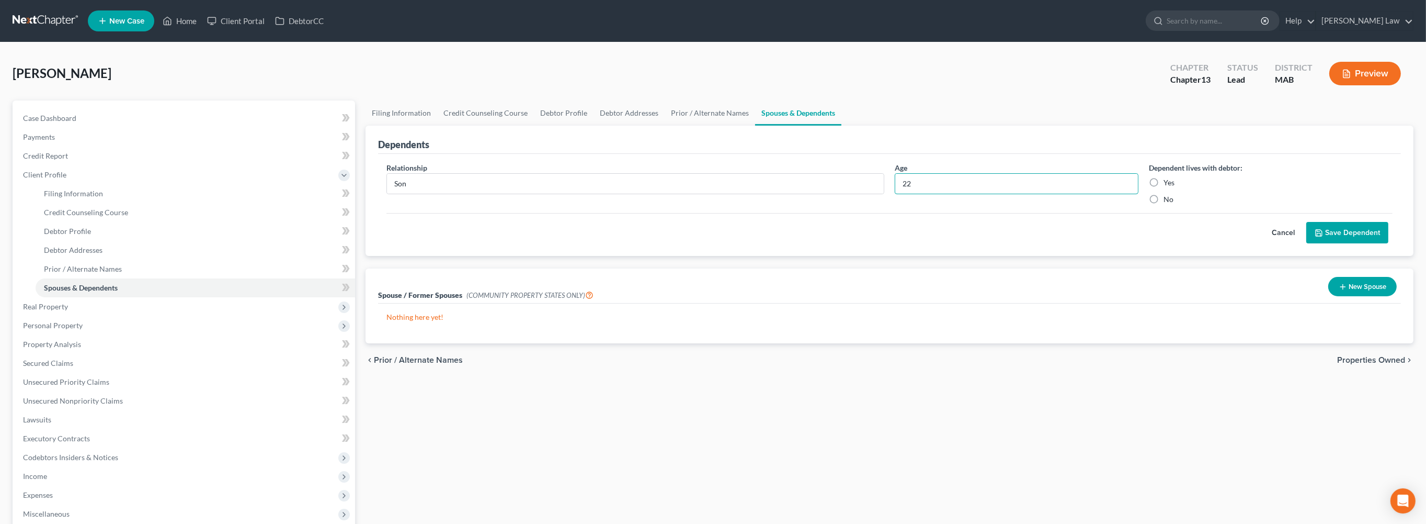
type input "22"
click at [1164, 188] on label "Yes" at bounding box center [1169, 182] width 11 height 10
click at [1168, 184] on input "Yes" at bounding box center [1171, 180] width 7 height 7
radio input "true"
click at [1306, 244] on button "Save Dependent" at bounding box center [1347, 233] width 82 height 22
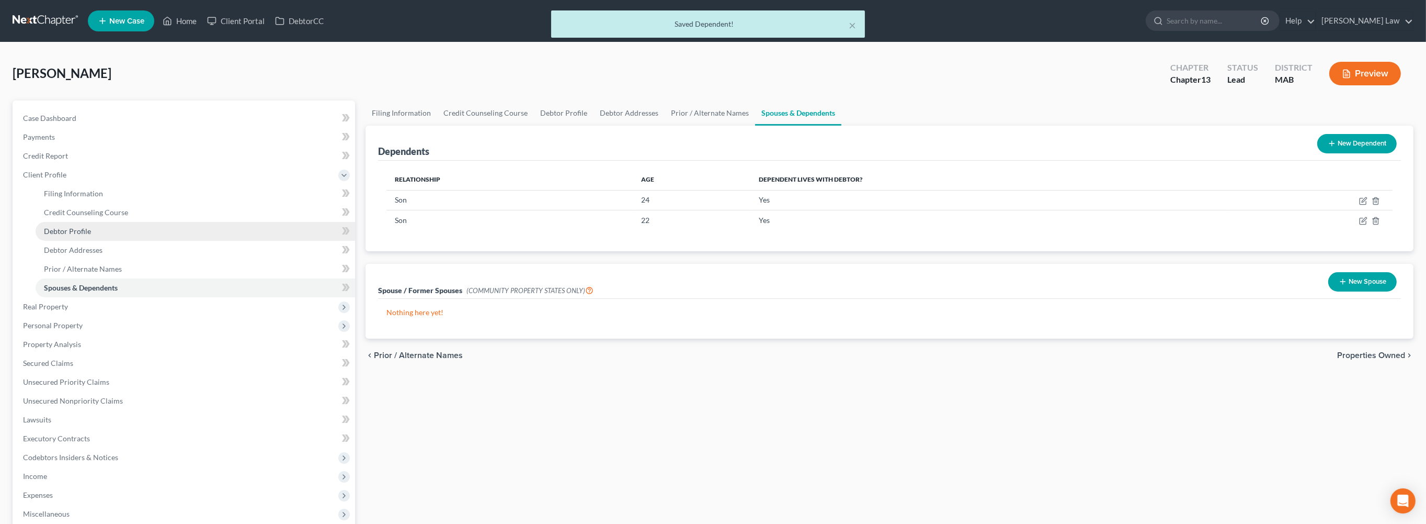
click at [74, 235] on span "Debtor Profile" at bounding box center [67, 230] width 47 height 9
select select "1"
select select "0"
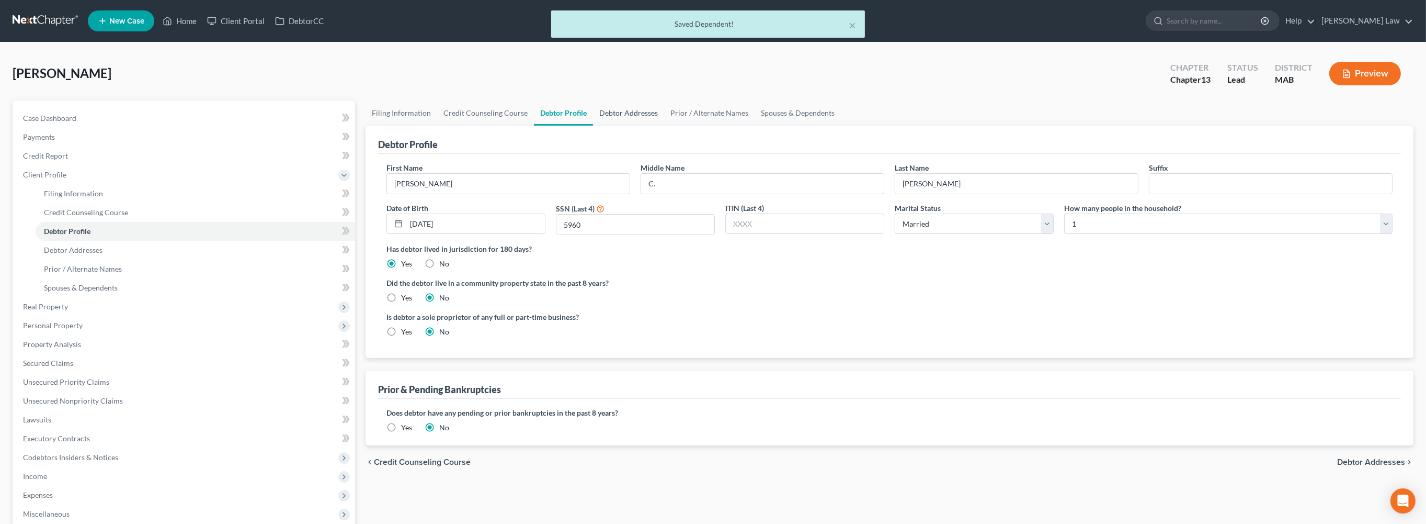
click at [664, 126] on link "Debtor Addresses" at bounding box center [628, 112] width 71 height 25
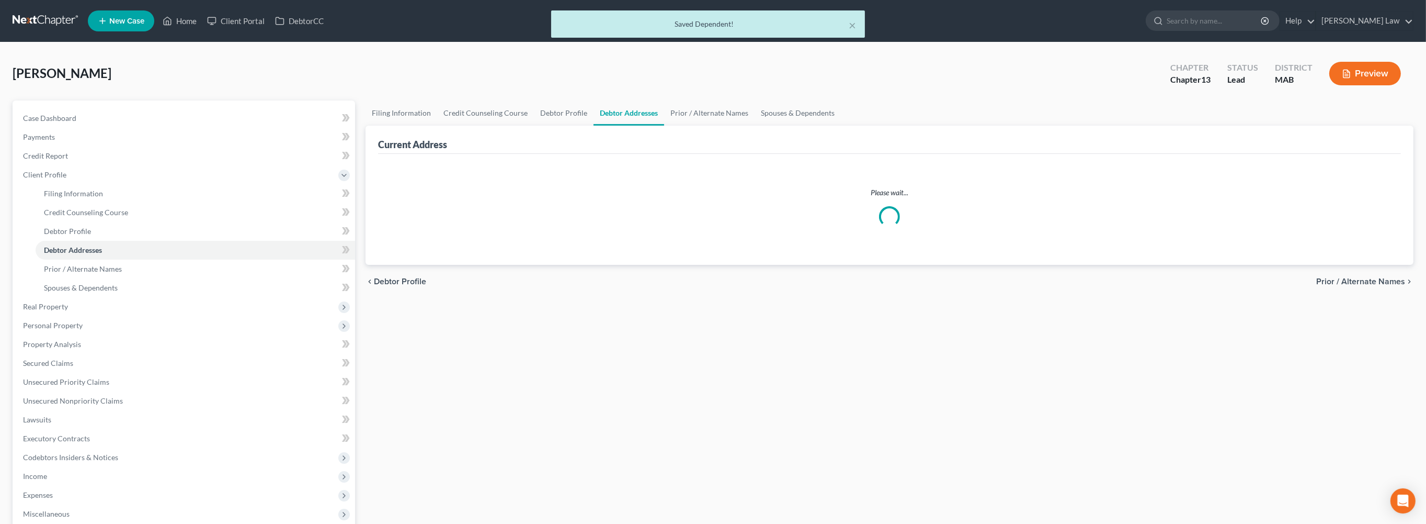
select select "0"
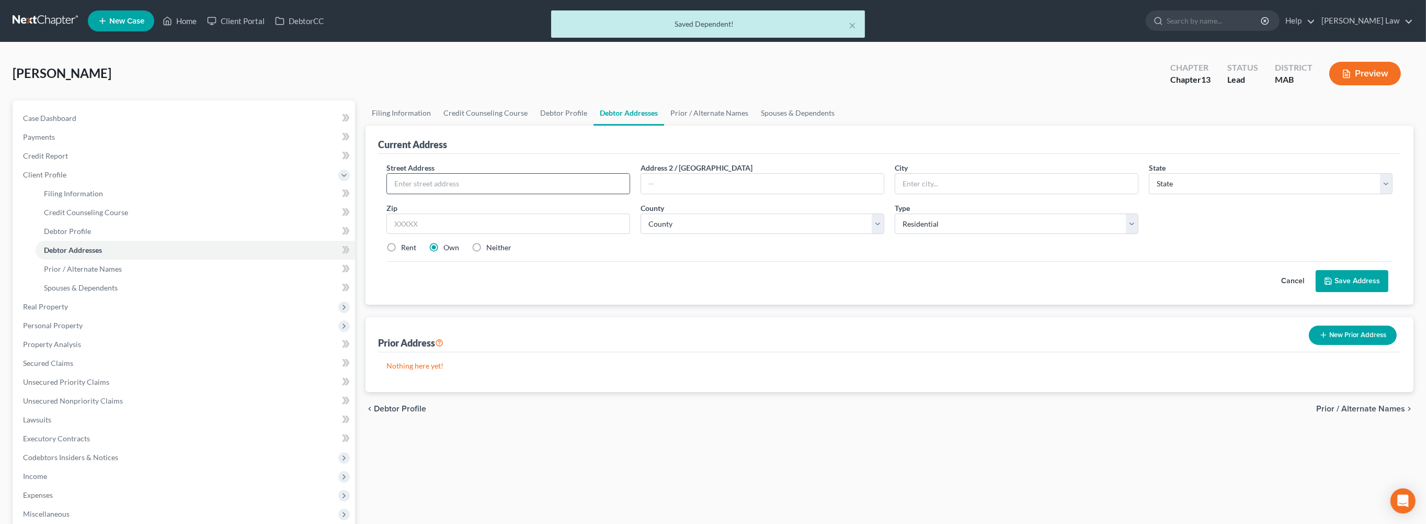
click at [511, 194] on input "text" at bounding box center [508, 184] width 243 height 20
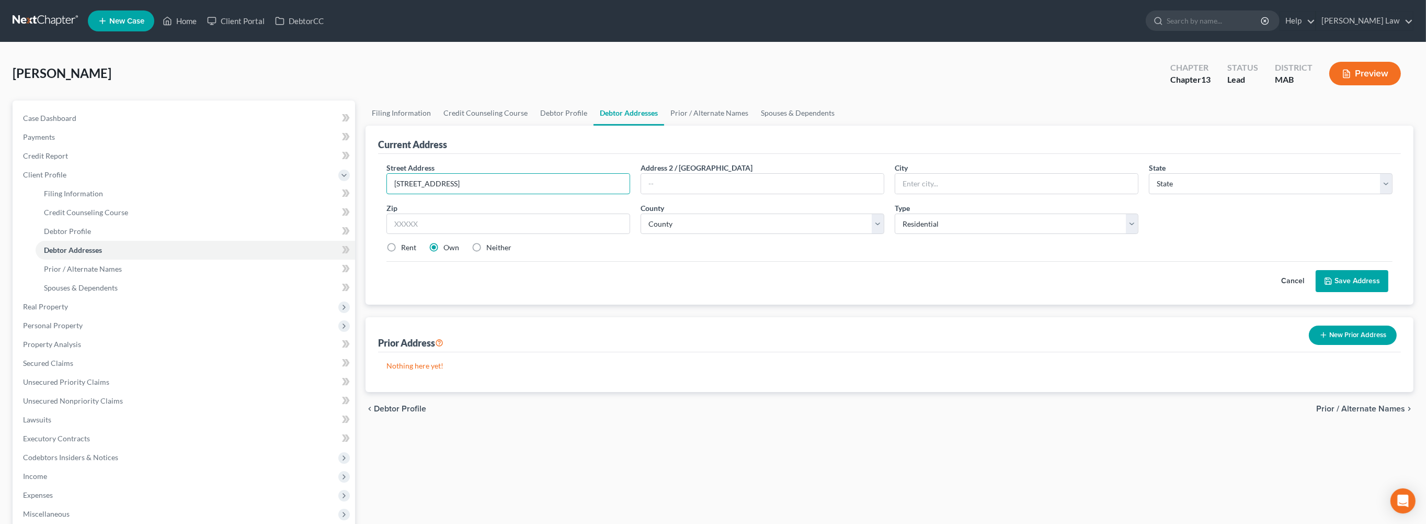
type input "197 East Street"
type input "Duxbury"
select select "22"
type input "02332"
click at [872, 234] on select "County Barnstable County Berkshire County Bristol County Dukes County Essex Cou…" at bounding box center [763, 223] width 244 height 21
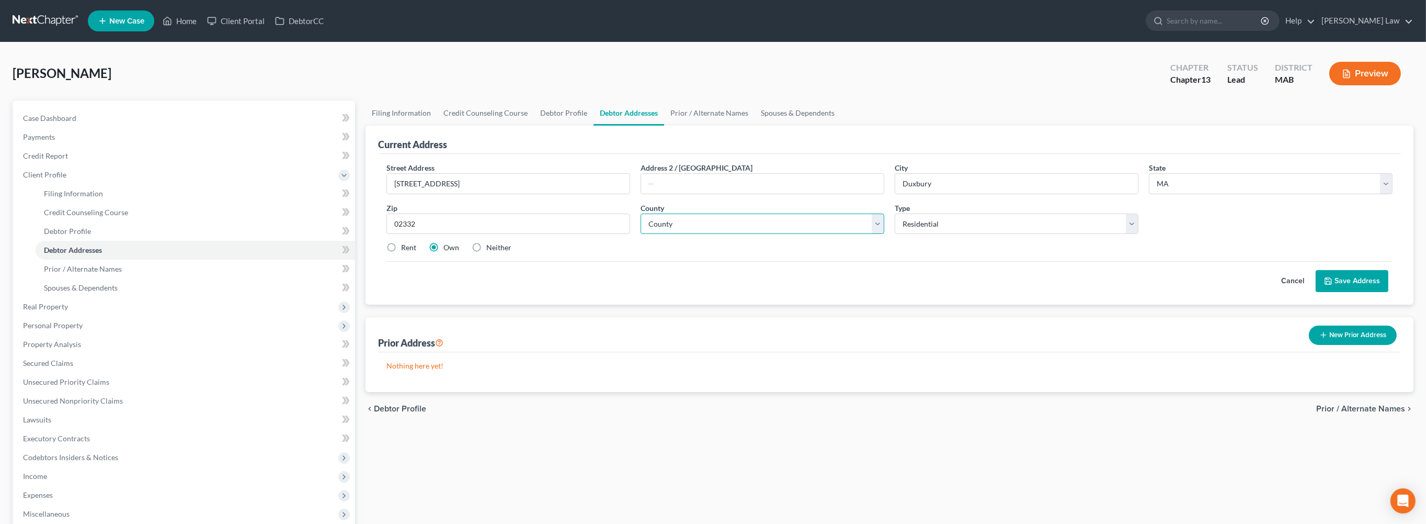
select select "11"
click at [643, 234] on select "County Barnstable County Berkshire County Bristol County Dukes County Essex Cou…" at bounding box center [763, 223] width 244 height 21
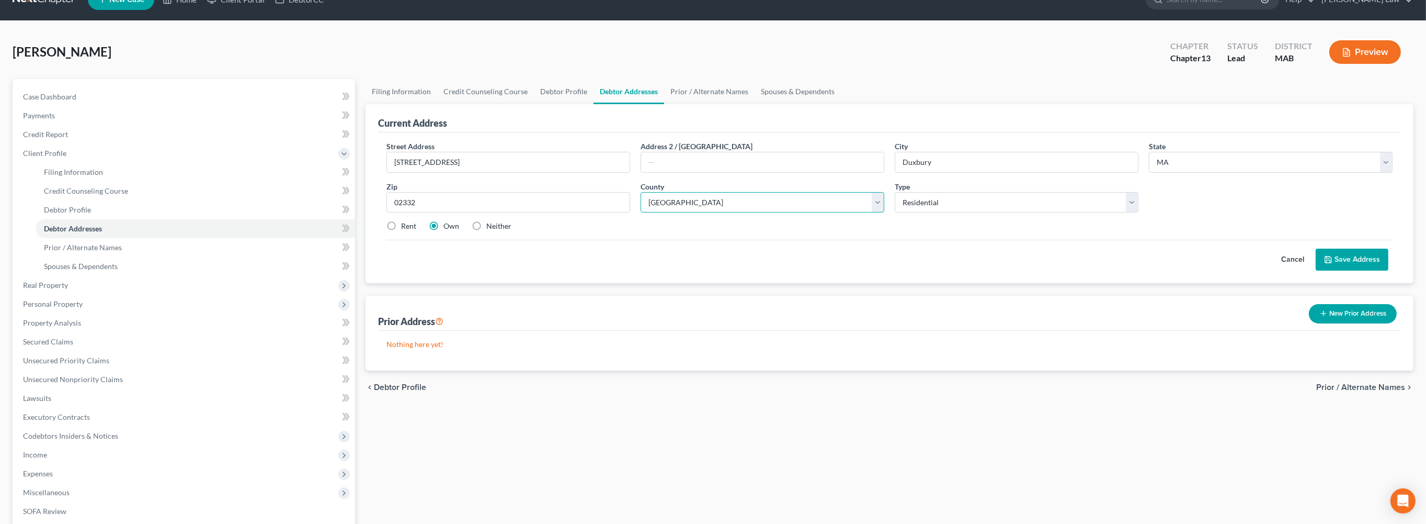
scroll to position [33, 0]
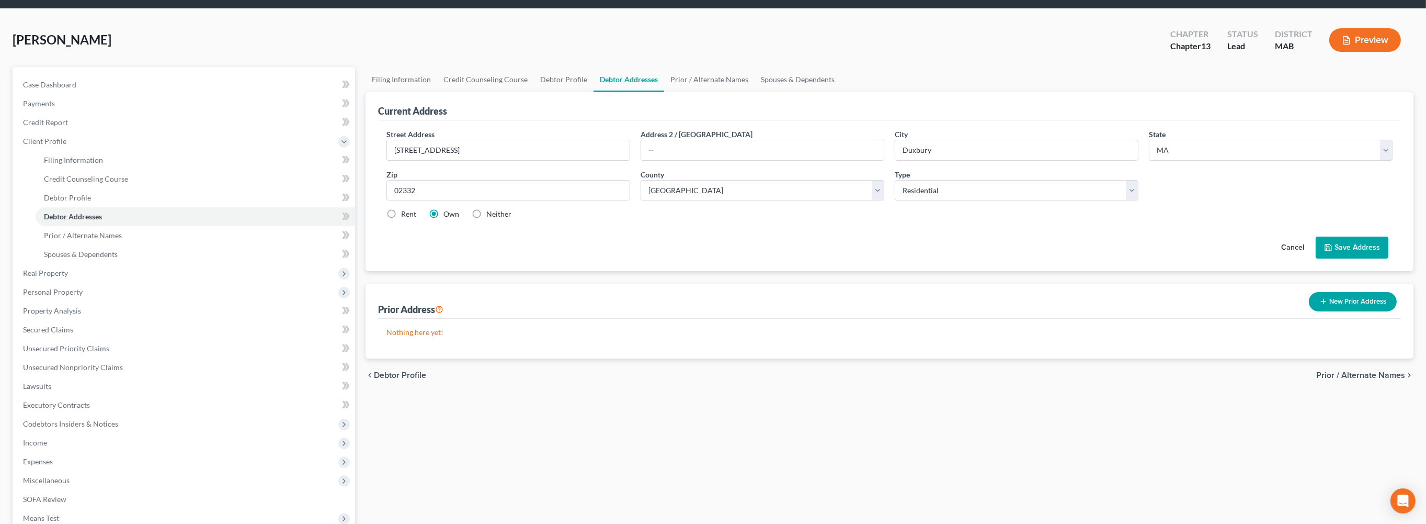
click at [1318, 258] on button "Save Address" at bounding box center [1352, 247] width 73 height 22
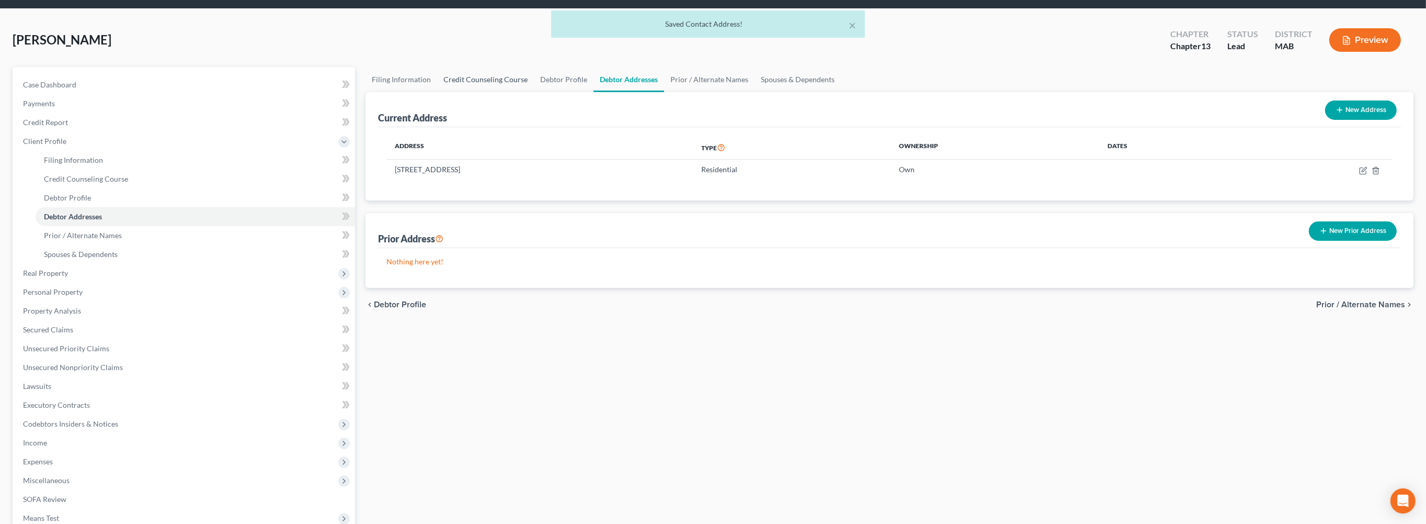
click at [506, 92] on link "Credit Counseling Course" at bounding box center [485, 79] width 97 height 25
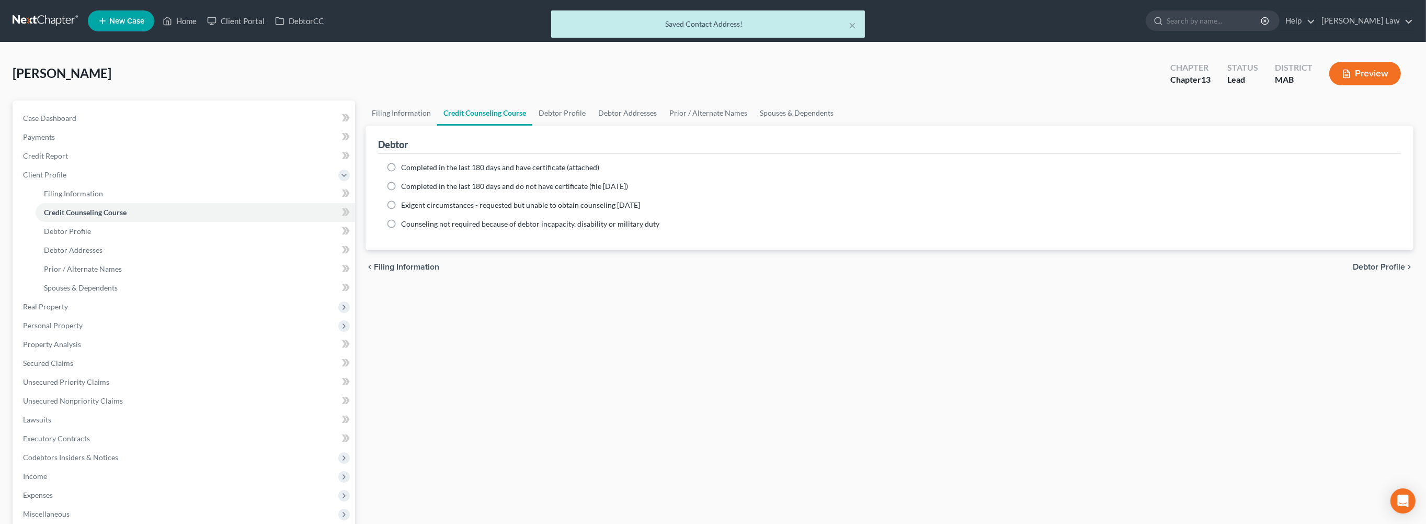
click at [403, 173] on label "Completed in the last 180 days and have certificate (attached)" at bounding box center [500, 167] width 198 height 10
click at [405, 169] on input "Completed in the last 180 days and have certificate (attached)" at bounding box center [408, 165] width 7 height 7
radio input "true"
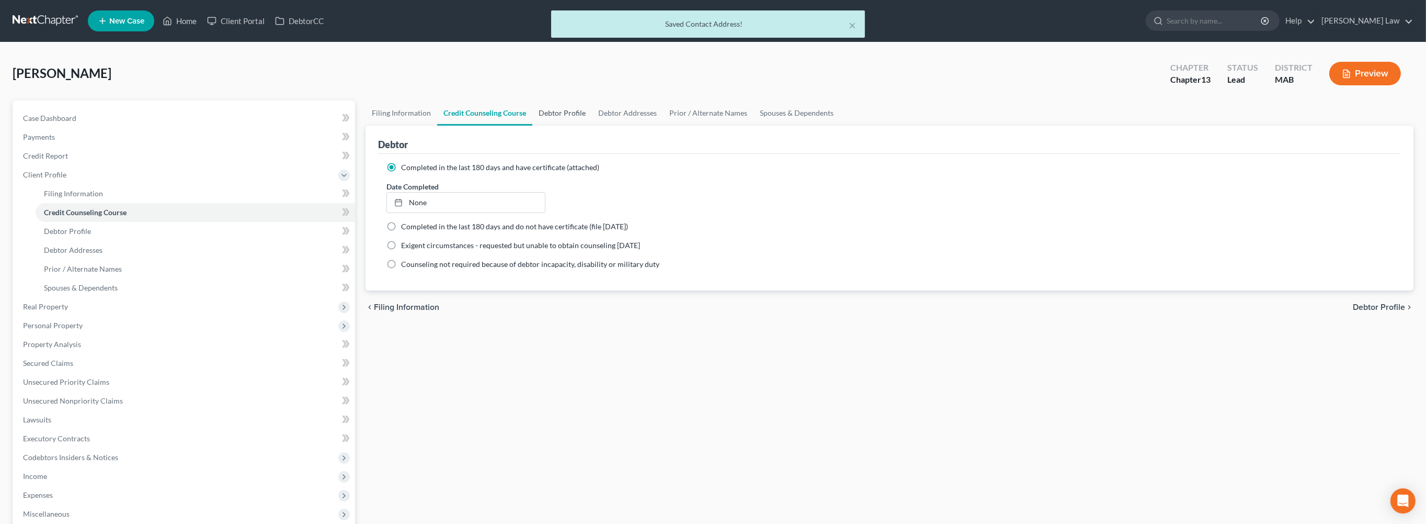
click at [592, 126] on link "Debtor Profile" at bounding box center [562, 112] width 60 height 25
select select "1"
select select "0"
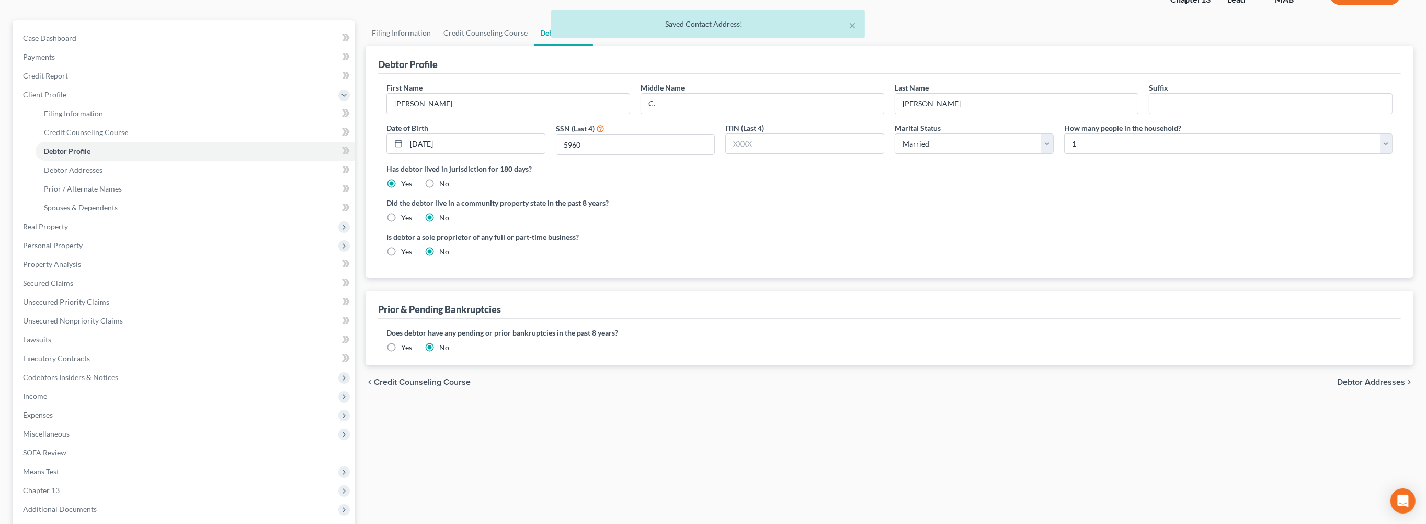
scroll to position [82, 0]
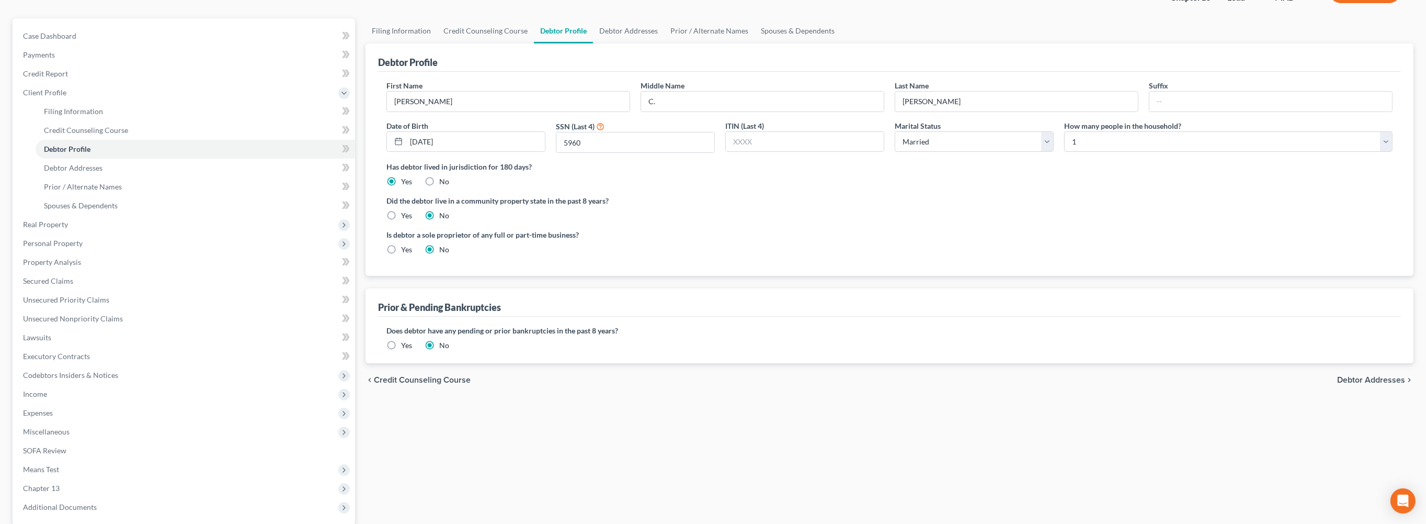
click at [401, 350] on label "Yes" at bounding box center [406, 345] width 11 height 10
click at [405, 347] on input "Yes" at bounding box center [408, 343] width 7 height 7
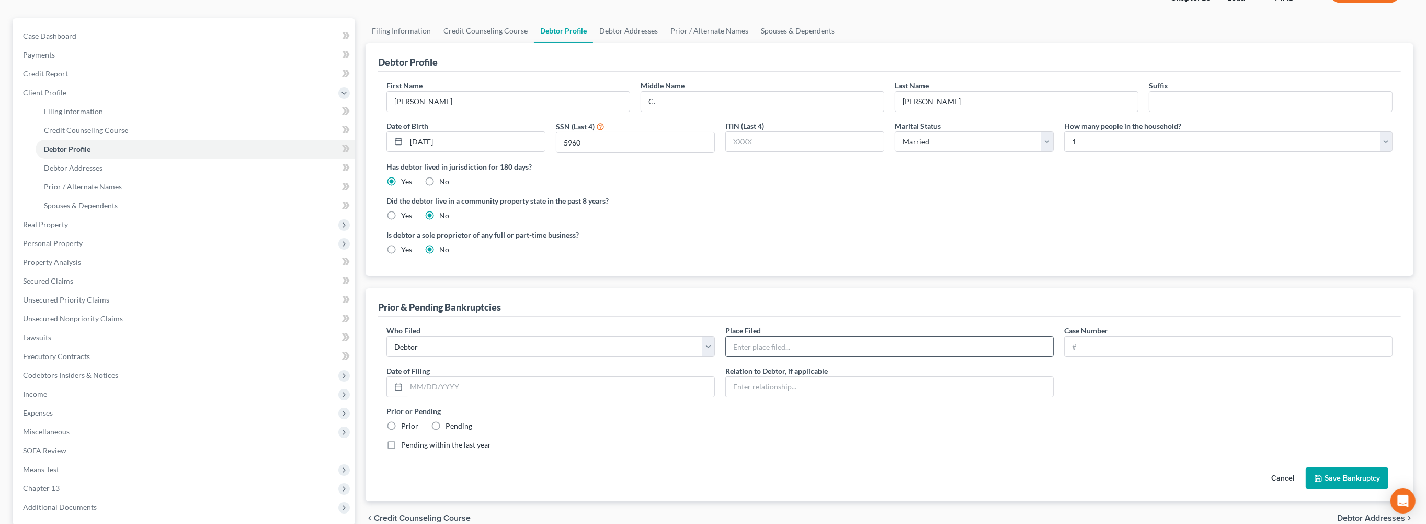
click at [773, 356] on input "text" at bounding box center [889, 346] width 327 height 20
type input "Boston, MA"
type input "25-10600"
click at [520, 396] on input "text" at bounding box center [560, 387] width 308 height 20
type input "03/25/2025"
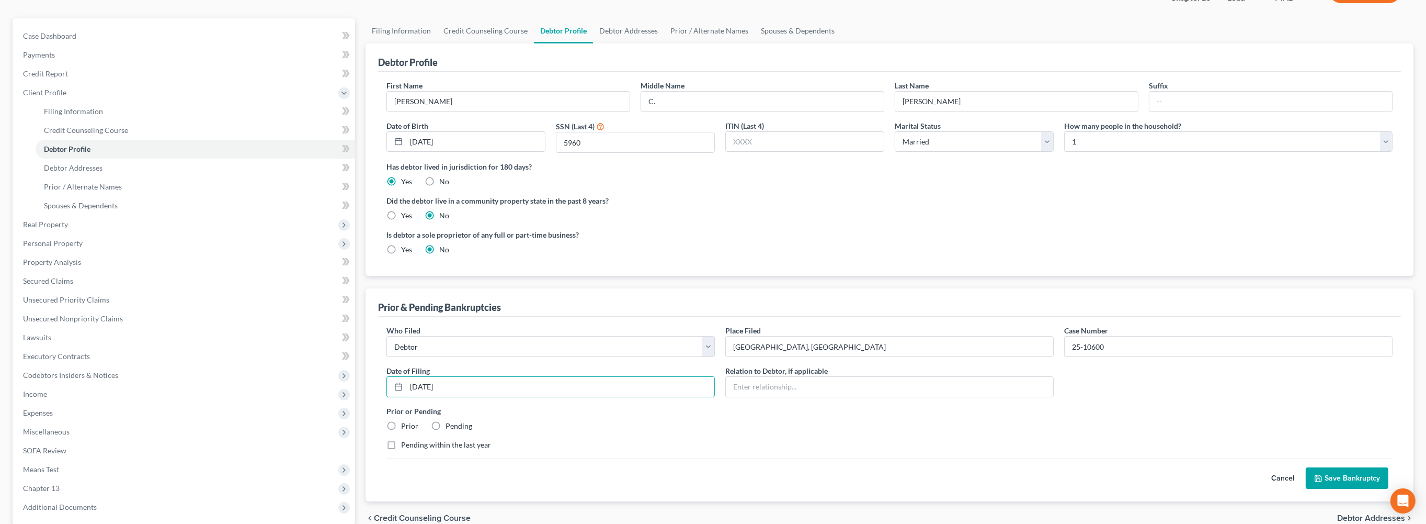
click at [832, 458] on div "Who Filed * Debtor Other Place Filed * Boston, MA Case Number 25-10600 Date of …" at bounding box center [889, 391] width 1017 height 133
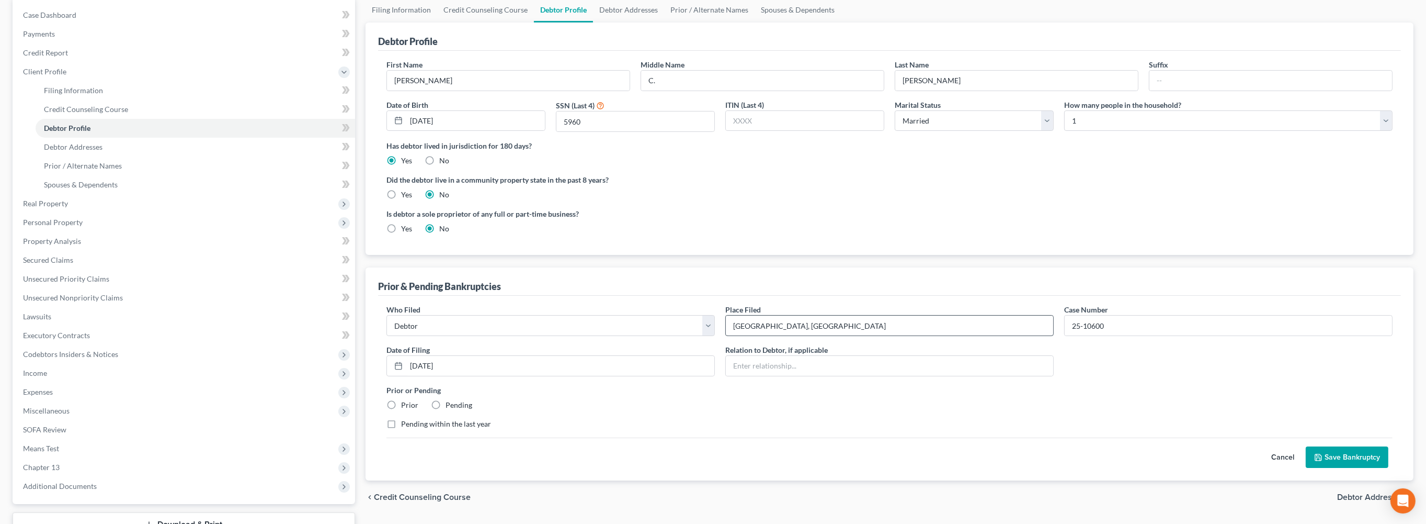
scroll to position [348, 0]
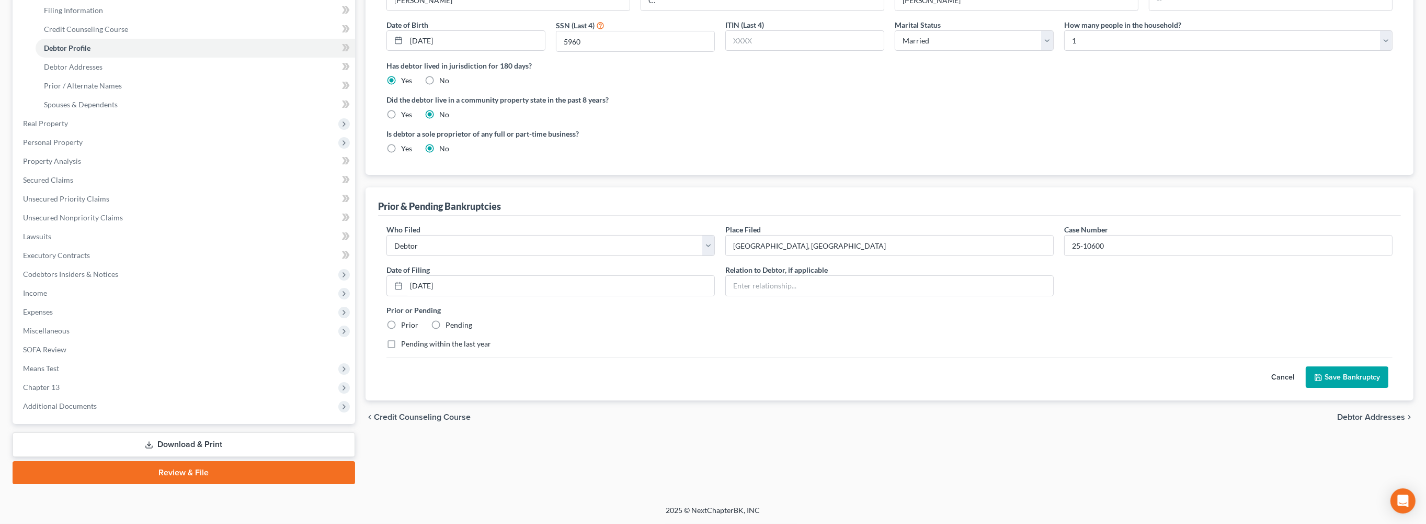
click at [454, 320] on label "Pending" at bounding box center [459, 325] width 27 height 10
click at [454, 320] on input "Pending" at bounding box center [453, 323] width 7 height 7
radio input "true"
click at [453, 320] on label "Pending" at bounding box center [459, 325] width 27 height 10
click at [453, 320] on input "Pending" at bounding box center [453, 323] width 7 height 7
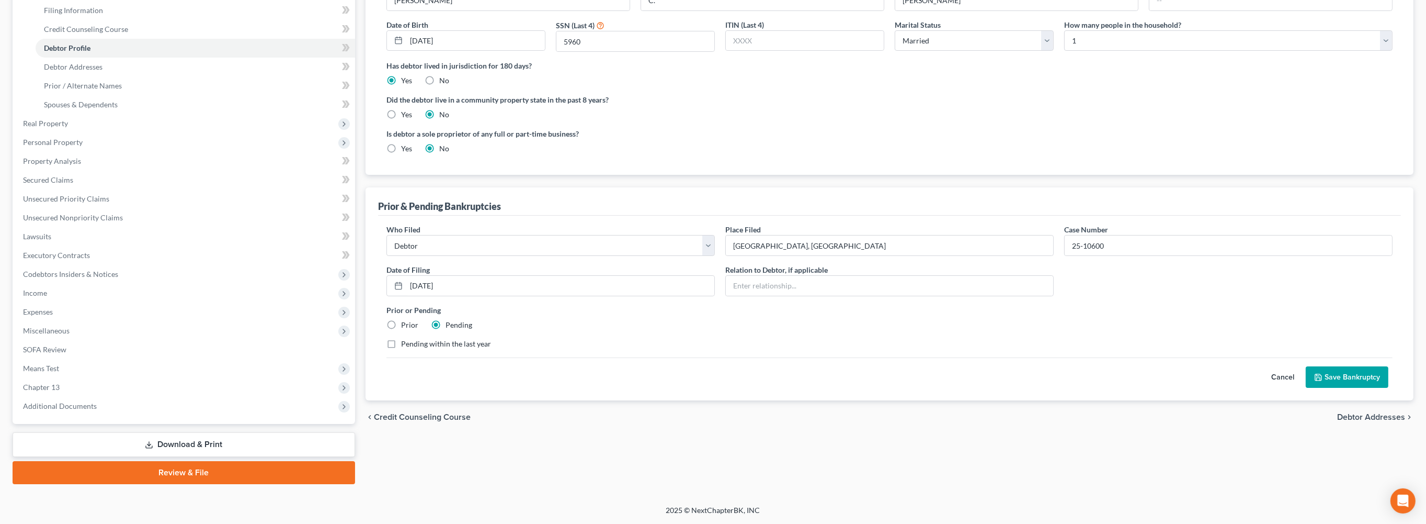
click at [401, 320] on label "Prior" at bounding box center [409, 325] width 17 height 10
click at [405, 320] on input "Prior" at bounding box center [408, 323] width 7 height 7
radio input "true"
radio input "false"
click at [401, 338] on label "Pending within the last year" at bounding box center [446, 343] width 90 height 10
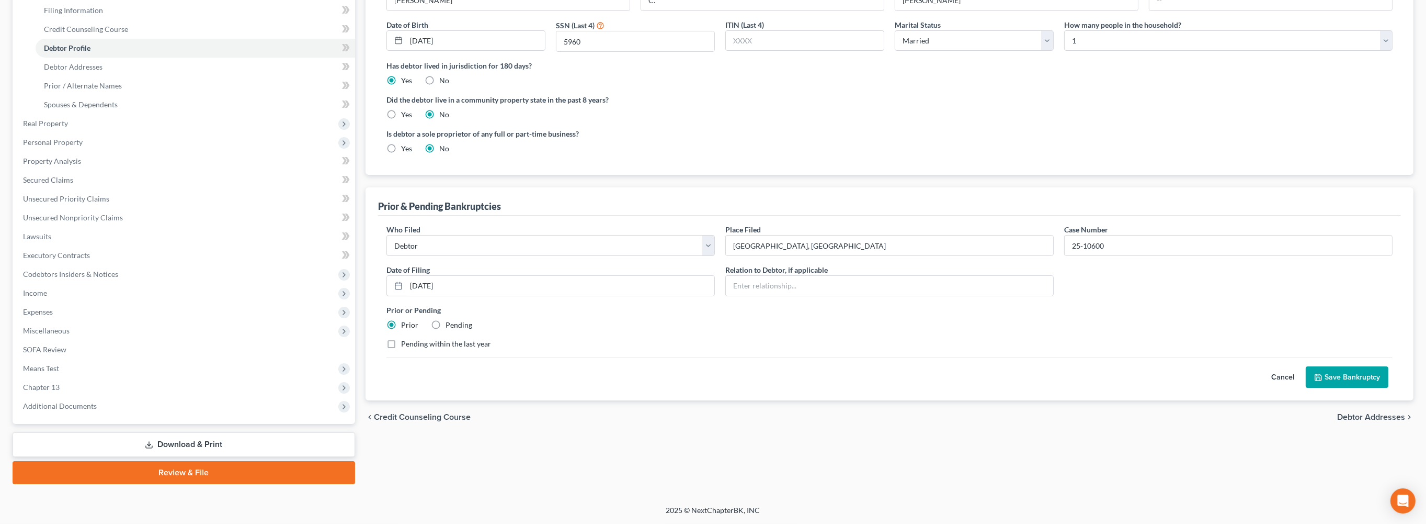
click at [405, 338] on input "Pending within the last year" at bounding box center [408, 341] width 7 height 7
checkbox input "true"
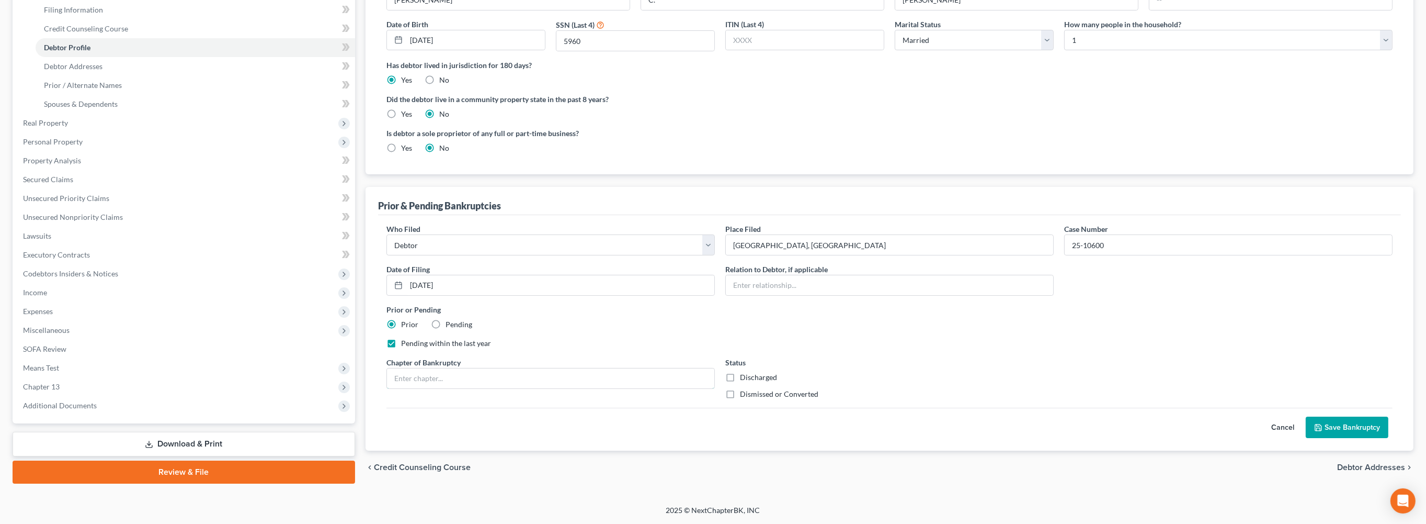
drag, startPoint x: 461, startPoint y: 345, endPoint x: 582, endPoint y: 385, distance: 126.7
click at [462, 368] on input "text" at bounding box center [550, 378] width 327 height 20
type input "13"
click at [740, 389] on label "Dismissed or Converted" at bounding box center [779, 394] width 78 height 10
click at [744, 389] on input "Dismissed or Converted" at bounding box center [747, 392] width 7 height 7
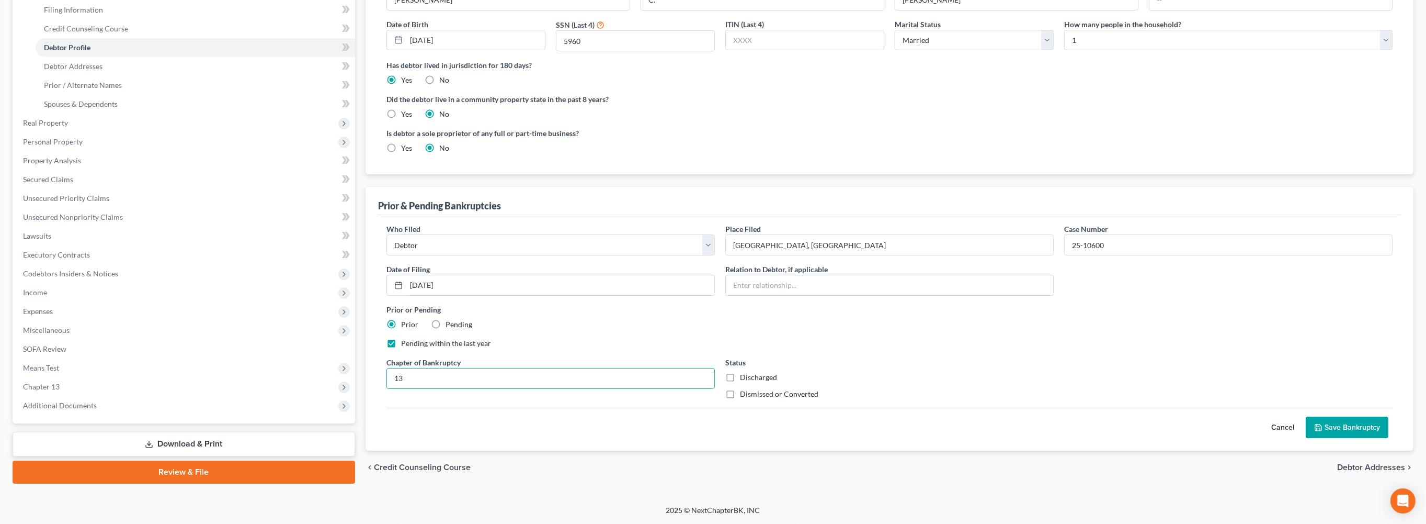
checkbox input "true"
click at [1333, 416] on button "Save Bankruptcy" at bounding box center [1347, 427] width 83 height 22
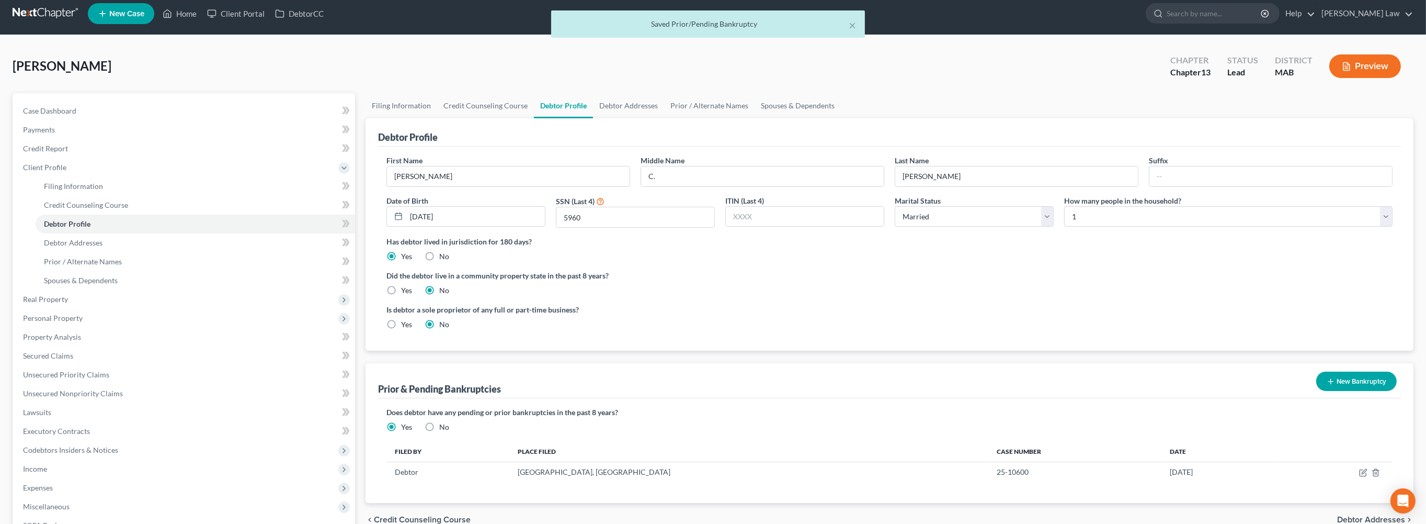
scroll to position [0, 0]
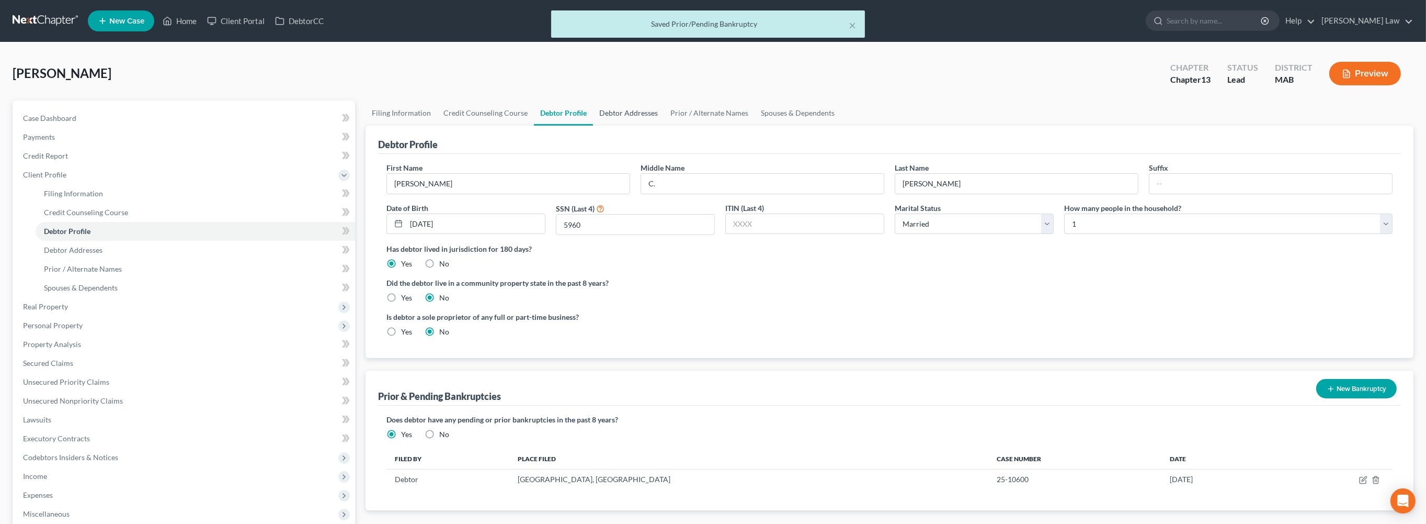
click at [664, 126] on link "Debtor Addresses" at bounding box center [628, 112] width 71 height 25
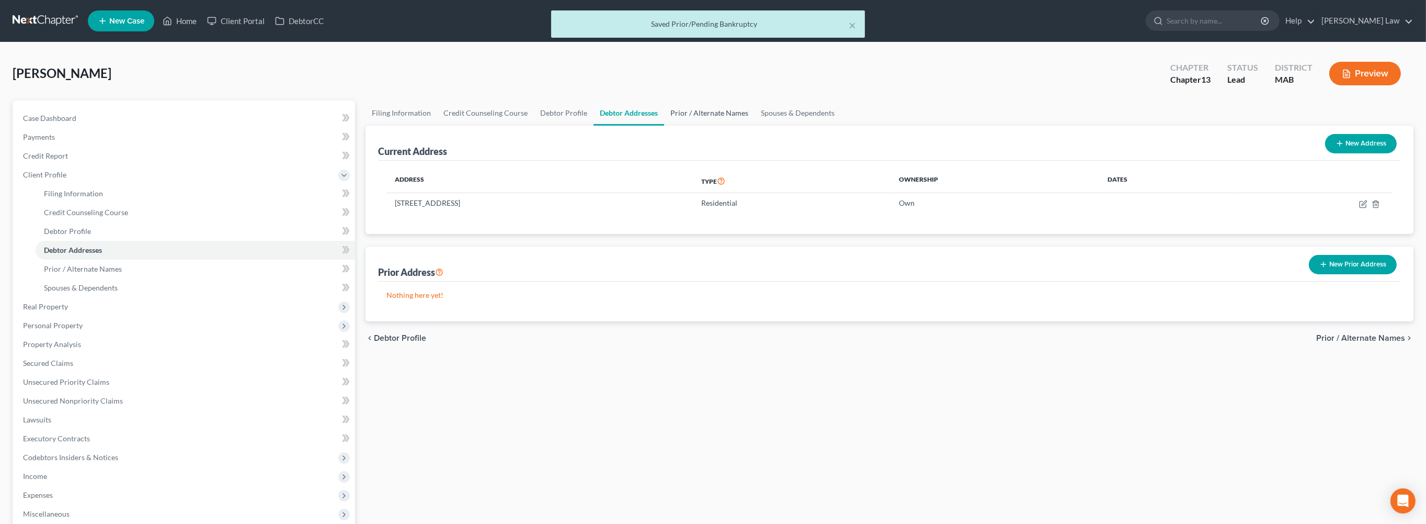
click at [755, 126] on link "Prior / Alternate Names" at bounding box center [709, 112] width 90 height 25
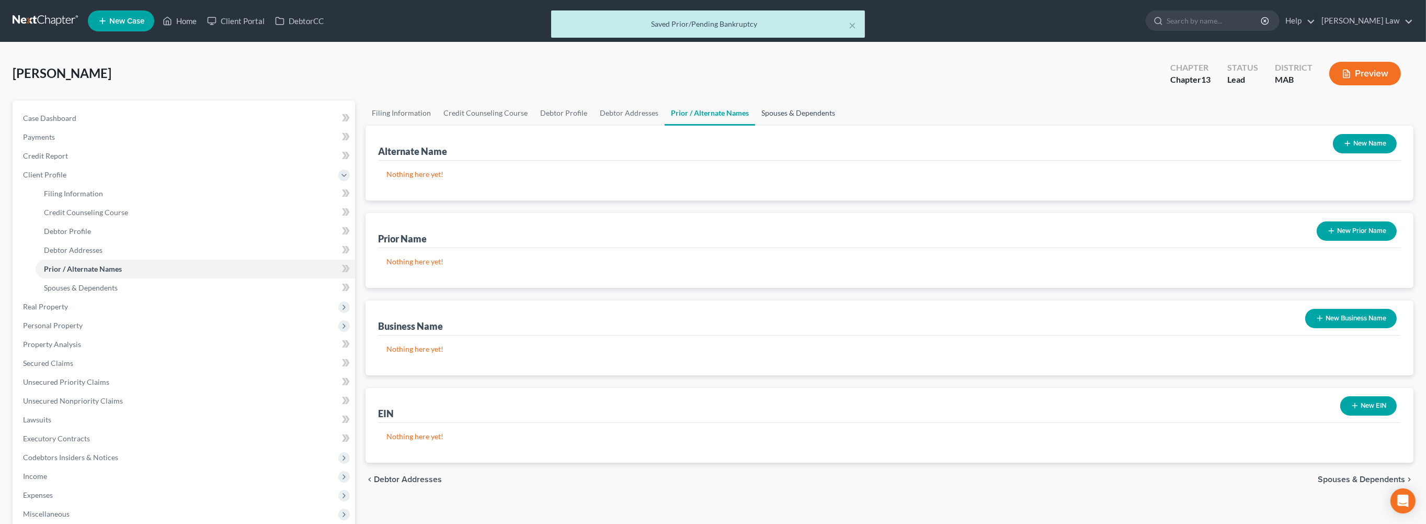
click at [841, 126] on link "Spouses & Dependents" at bounding box center [798, 112] width 86 height 25
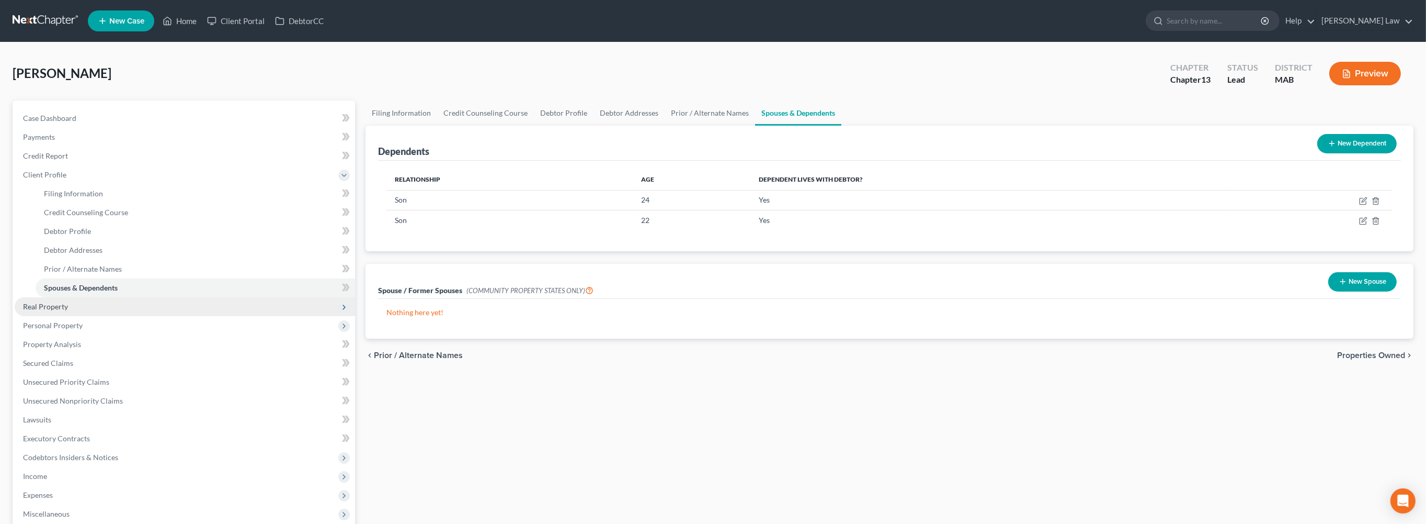
click at [68, 311] on span "Real Property" at bounding box center [45, 306] width 45 height 9
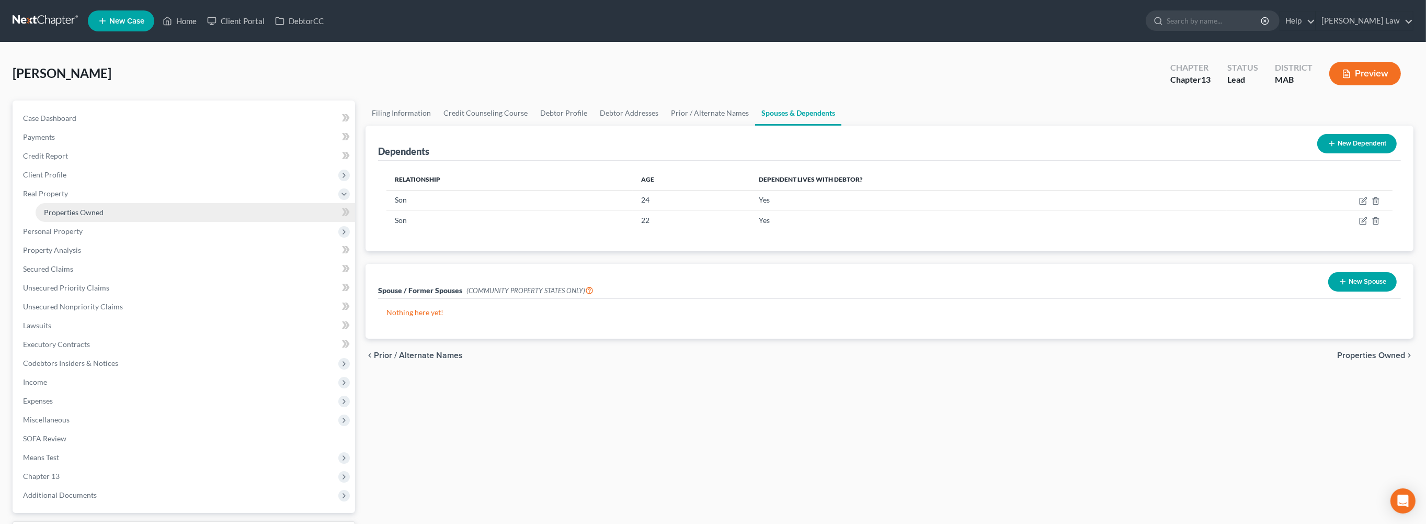
click at [69, 217] on span "Properties Owned" at bounding box center [74, 212] width 60 height 9
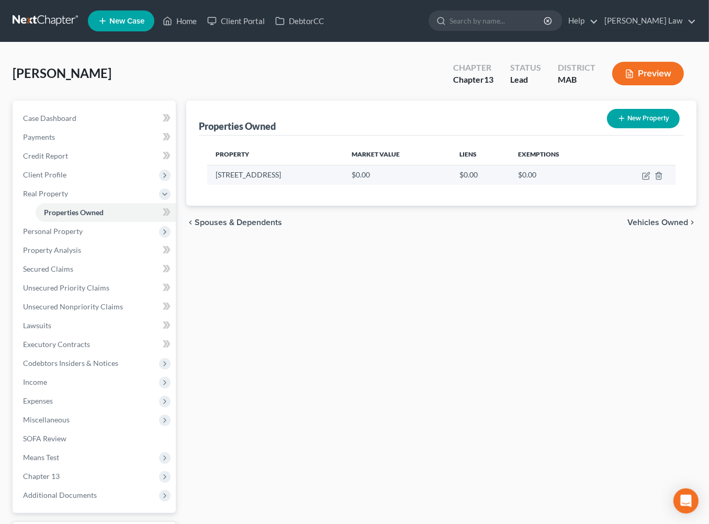
click at [627, 185] on td at bounding box center [641, 175] width 70 height 20
click at [642, 180] on icon "button" at bounding box center [646, 176] width 8 height 8
select select "22"
select select "11"
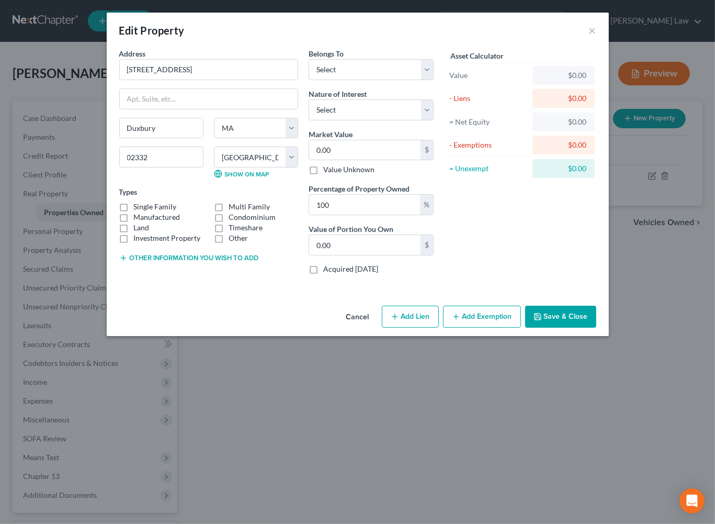
click at [134, 212] on label "Single Family" at bounding box center [155, 206] width 43 height 10
click at [138, 208] on input "Single Family" at bounding box center [141, 204] width 7 height 7
checkbox input "true"
click at [434, 120] on select "Select Fee Simple Joint Tenant Life Estate Equitable Interest Future Interest T…" at bounding box center [371, 109] width 125 height 21
click at [309, 120] on select "Select Fee Simple Joint Tenant Life Estate Equitable Interest Future Interest T…" at bounding box center [371, 109] width 125 height 21
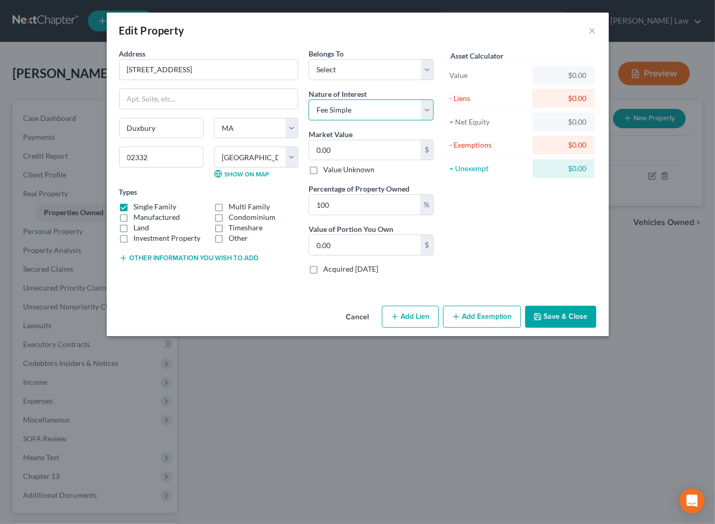
click at [434, 120] on select "Select Fee Simple Joint Tenant Life Estate Equitable Interest Future Interest T…" at bounding box center [371, 109] width 125 height 21
select select "5"
click at [309, 120] on select "Select Fee Simple Joint Tenant Life Estate Equitable Interest Future Interest T…" at bounding box center [371, 109] width 125 height 21
click at [434, 80] on select "Select Debtor 1 Only Debtor 2 Only Debtor 1 And Debtor 2 Only At Least One Of T…" at bounding box center [371, 69] width 125 height 21
select select "2"
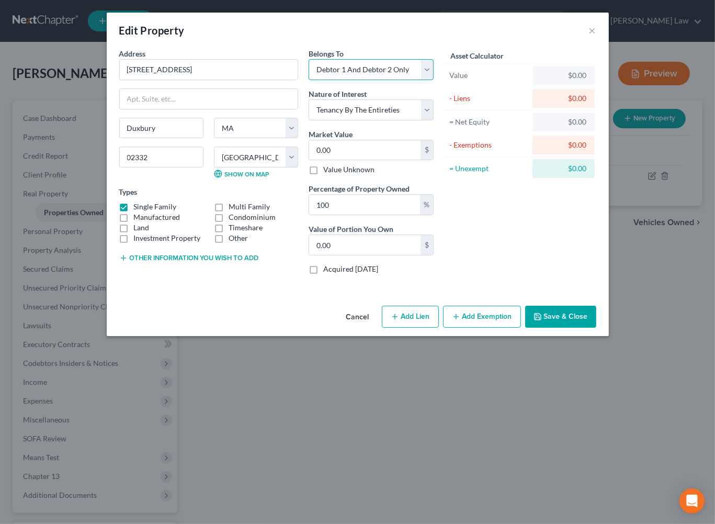
click at [309, 74] on select "Select Debtor 1 Only Debtor 2 Only Debtor 1 And Debtor 2 Only At Least One Of T…" at bounding box center [371, 69] width 125 height 21
click at [340, 160] on input "0.00" at bounding box center [364, 150] width 111 height 20
type input "1"
type input "1.00"
type input "12"
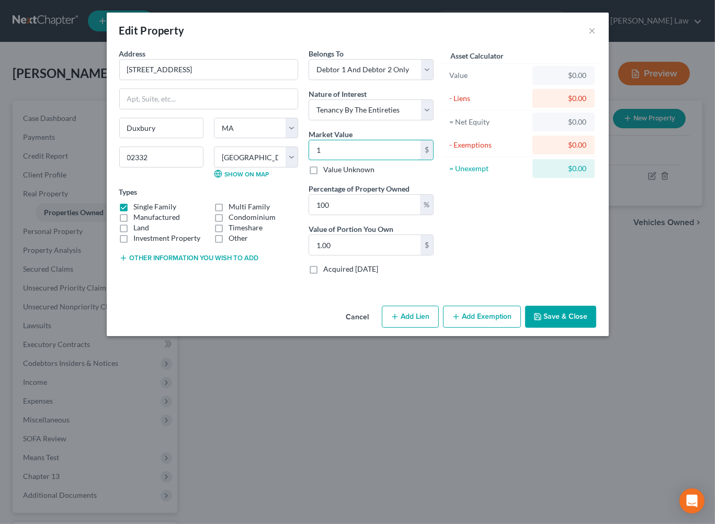
type input "12.00"
type input "120"
type input "120.00"
type input "1200"
type input "1,200.00"
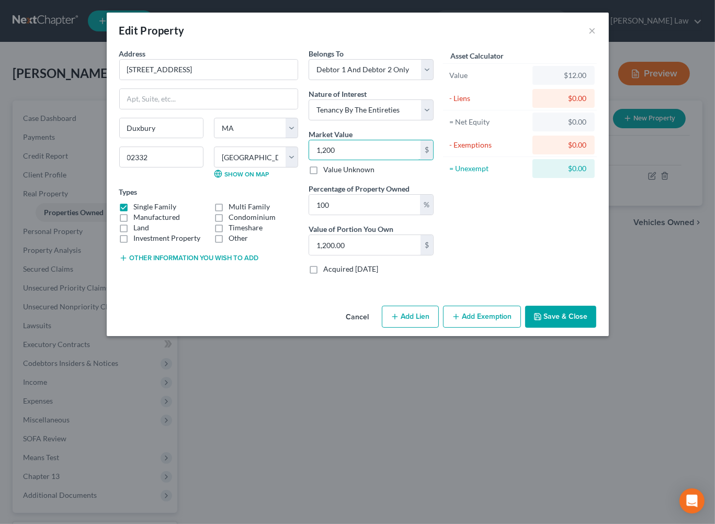
type input "1,2000"
type input "12,000.00"
type input "12,0000"
type input "120,000.00"
type input "120,0000"
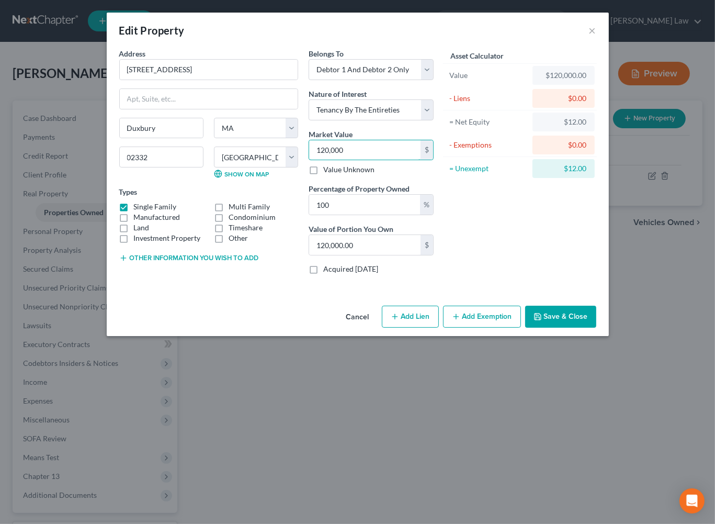
type input "1,200,000.00"
type input "1,200,000"
click at [596, 327] on button "Save & Close" at bounding box center [560, 316] width 71 height 22
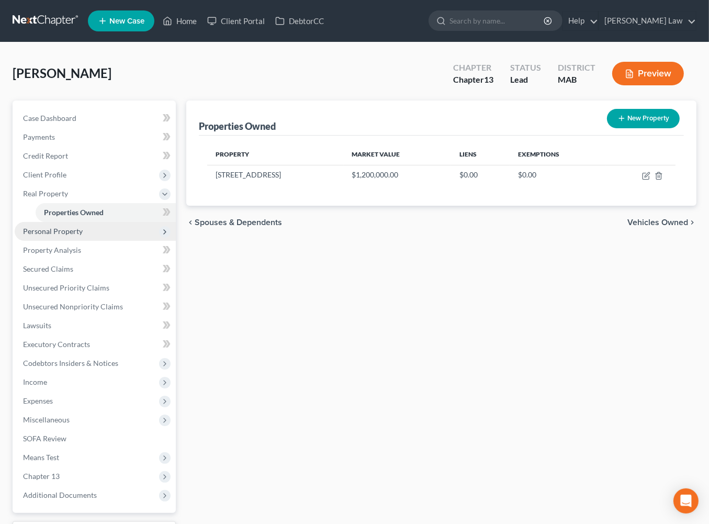
click at [73, 235] on span "Personal Property" at bounding box center [53, 230] width 60 height 9
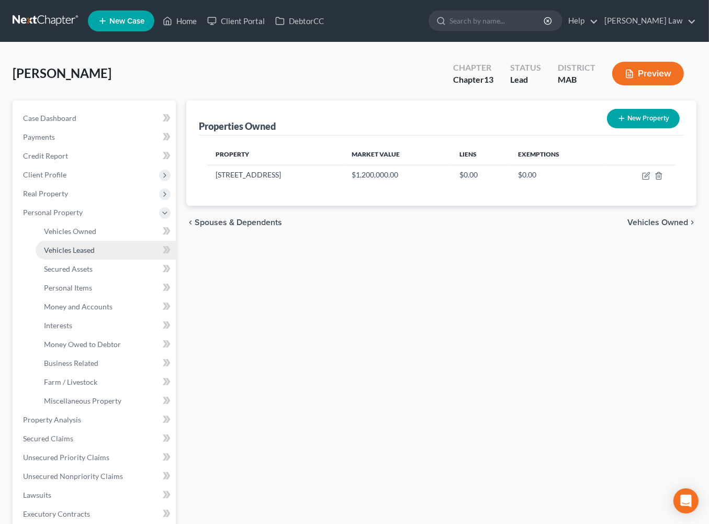
click at [82, 254] on span "Vehicles Leased" at bounding box center [69, 249] width 51 height 9
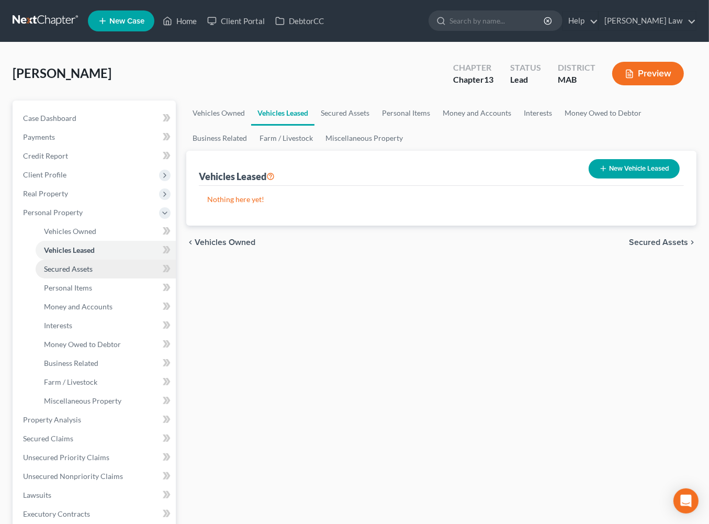
click at [81, 273] on span "Secured Assets" at bounding box center [68, 268] width 49 height 9
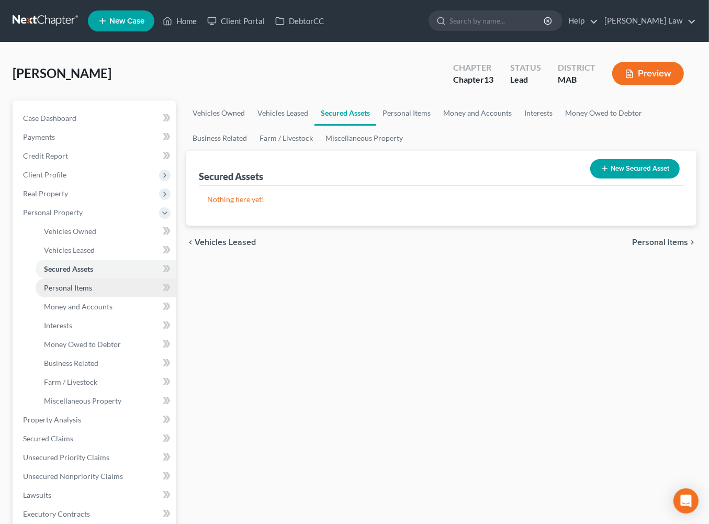
click at [79, 292] on span "Personal Items" at bounding box center [68, 287] width 48 height 9
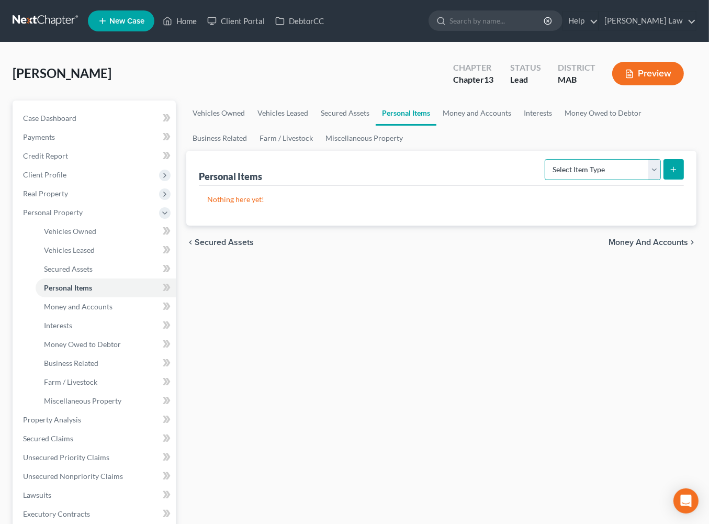
click at [641, 180] on select "Select Item Type Clothing Collectibles Of Value Electronics Firearms Household …" at bounding box center [602, 169] width 116 height 21
select select "clothing"
click at [544, 180] on select "Select Item Type Clothing Collectibles Of Value Electronics Firearms Household …" at bounding box center [602, 169] width 116 height 21
click at [669, 174] on icon "submit" at bounding box center [673, 169] width 8 height 8
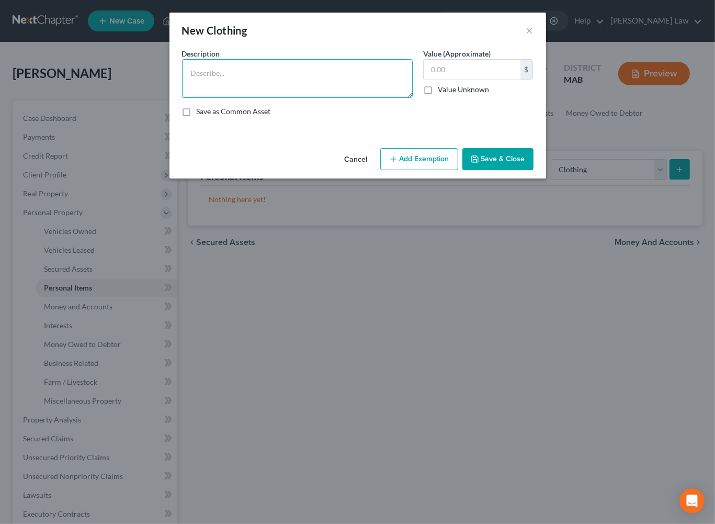
click at [194, 95] on textarea at bounding box center [297, 78] width 231 height 39
type textarea "Ordinary clothing"
type input "500"
click at [429, 170] on button "Add Exemption" at bounding box center [419, 159] width 78 height 22
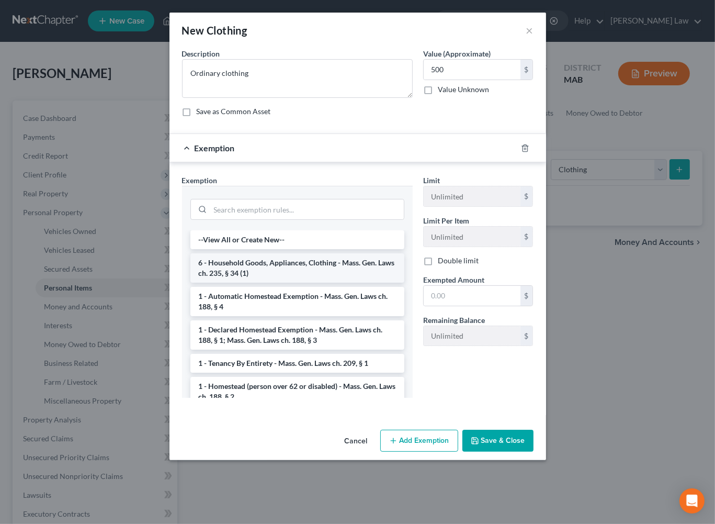
click at [291, 282] on li "6 - Household Goods, Appliances, Clothing - Mass. Gen. Laws ch. 235, § 34 (1)" at bounding box center [297, 267] width 214 height 29
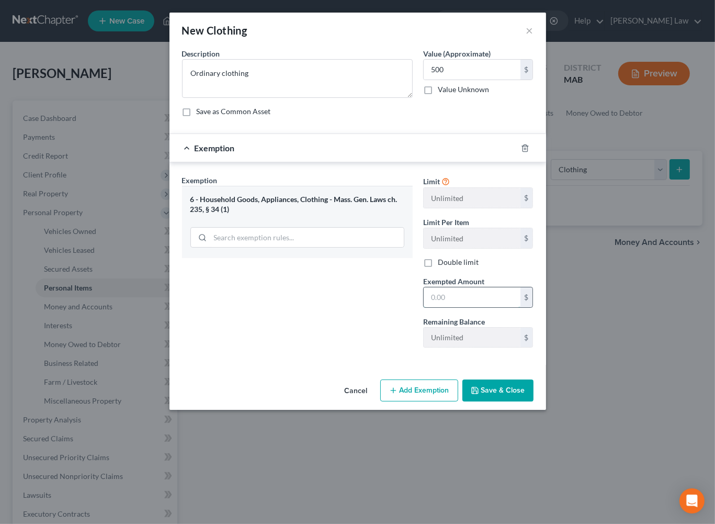
click at [460, 307] on input "text" at bounding box center [472, 297] width 97 height 20
type input "500"
click at [533, 401] on button "Save & Close" at bounding box center [497, 390] width 71 height 22
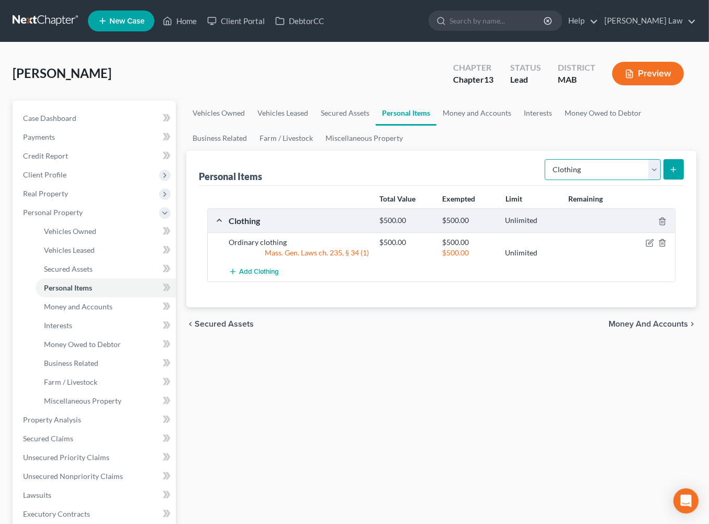
click at [640, 180] on select "Select Item Type Clothing Collectibles Of Value Electronics Firearms Household …" at bounding box center [602, 169] width 116 height 21
select select "electronics"
click at [544, 180] on select "Select Item Type Clothing Collectibles Of Value Electronics Firearms Household …" at bounding box center [602, 169] width 116 height 21
click at [667, 179] on button "submit" at bounding box center [673, 169] width 20 height 20
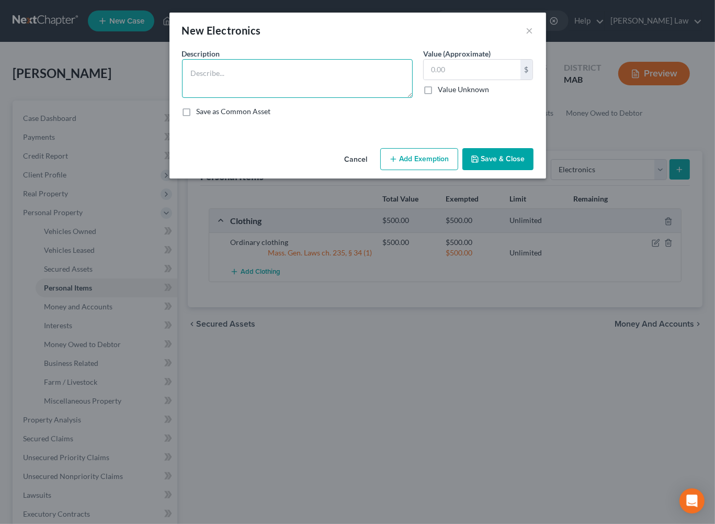
click at [266, 95] on textarea at bounding box center [297, 78] width 231 height 39
type textarea "Misc. Electronics"
type input "2,000"
click at [416, 170] on button "Add Exemption" at bounding box center [419, 159] width 78 height 22
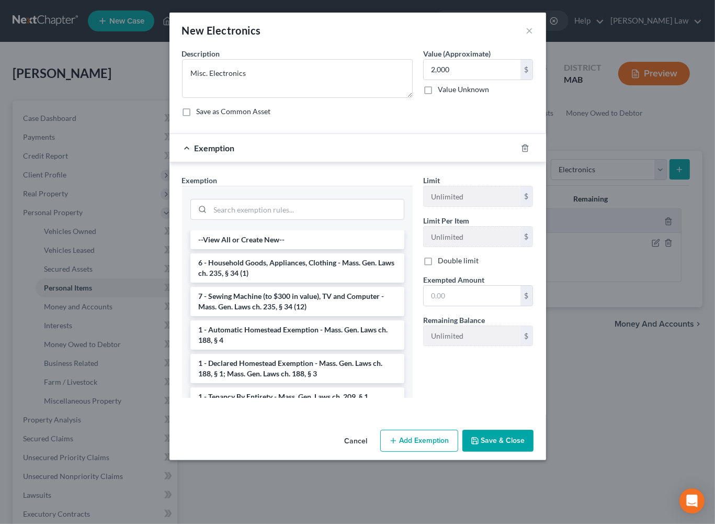
drag, startPoint x: 253, startPoint y: 378, endPoint x: 387, endPoint y: 377, distance: 133.9
click at [254, 316] on li "7 - Sewing Machine (to $300 in value), TV and Computer - Mass. Gen. Laws ch. 23…" at bounding box center [297, 301] width 214 height 29
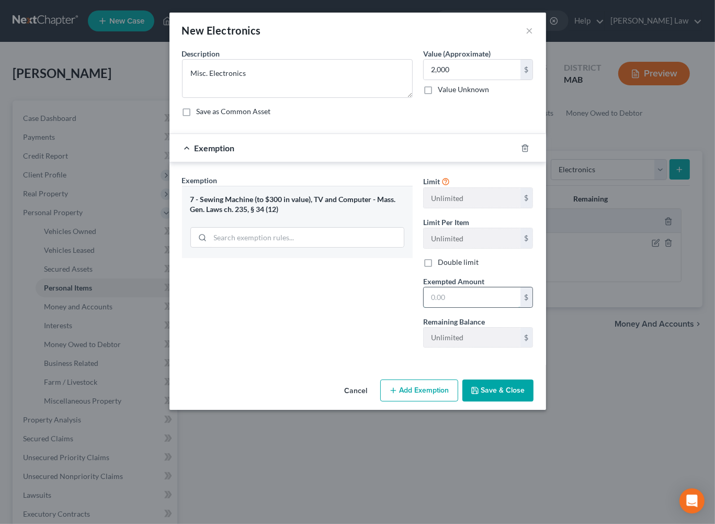
click at [475, 307] on input "text" at bounding box center [472, 297] width 97 height 20
type input "2,000"
click at [509, 409] on div "Cancel Add Exemption Save & Close" at bounding box center [357, 392] width 377 height 35
click at [512, 401] on button "Save & Close" at bounding box center [497, 390] width 71 height 22
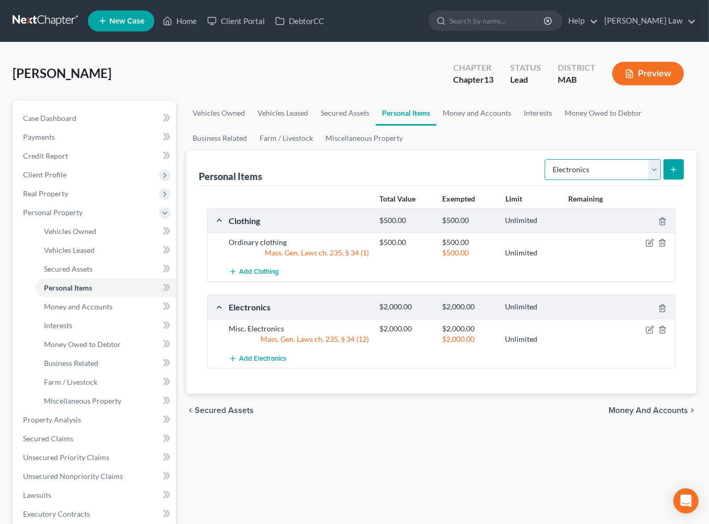
click at [644, 180] on select "Select Item Type Clothing Collectibles Of Value Electronics Firearms Household …" at bounding box center [602, 169] width 116 height 21
select select "household_goods"
click at [544, 180] on select "Select Item Type Clothing Collectibles Of Value Electronics Firearms Household …" at bounding box center [602, 169] width 116 height 21
click at [671, 179] on button "submit" at bounding box center [673, 169] width 20 height 20
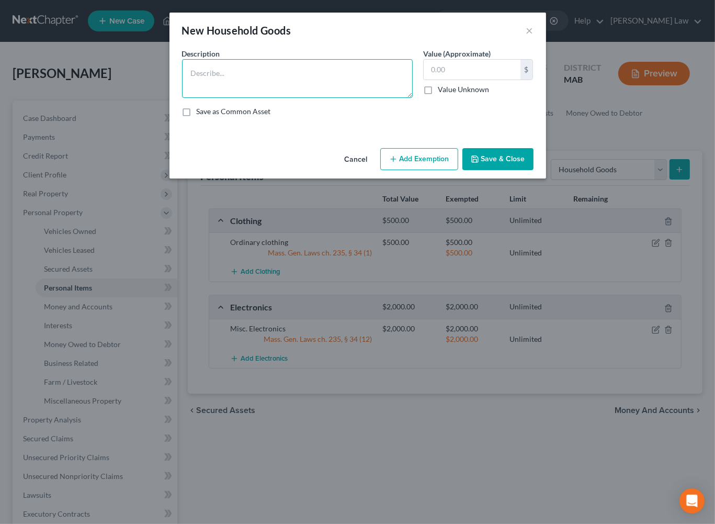
click at [245, 92] on textarea at bounding box center [297, 78] width 231 height 39
type textarea "Ordinary and usual household contents"
type input "5,000"
click at [429, 170] on button "Add Exemption" at bounding box center [419, 159] width 78 height 22
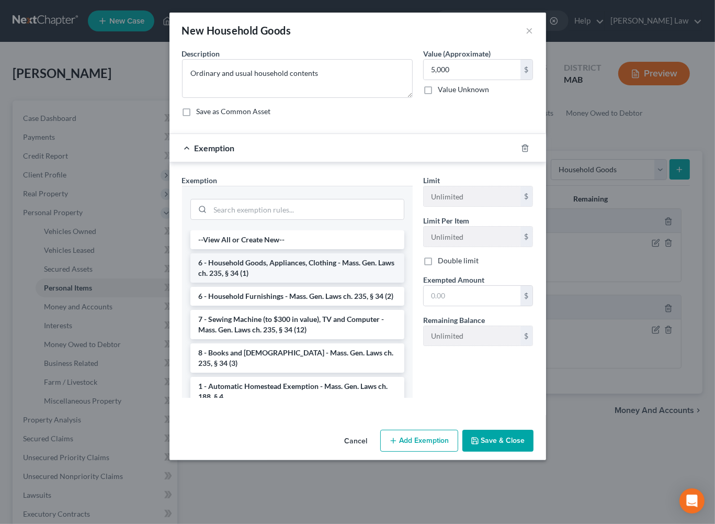
click at [255, 282] on li "6 - Household Goods, Appliances, Clothing - Mass. Gen. Laws ch. 235, § 34 (1)" at bounding box center [297, 267] width 214 height 29
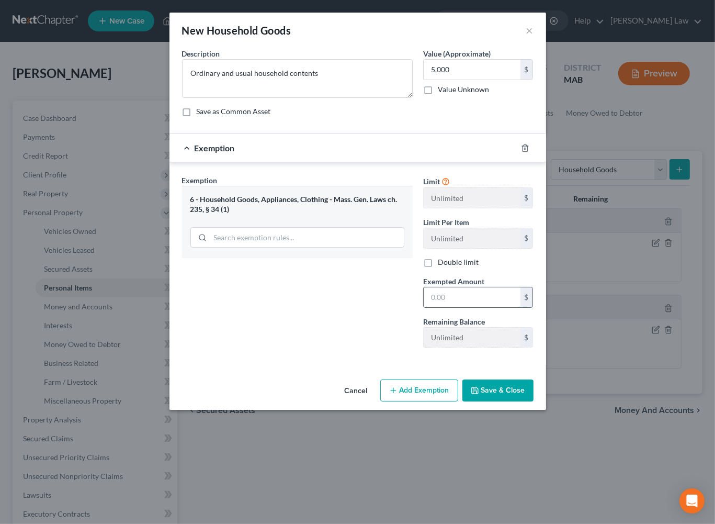
click at [460, 307] on input "text" at bounding box center [472, 297] width 97 height 20
type input "5,000"
click at [513, 401] on button "Save & Close" at bounding box center [497, 390] width 71 height 22
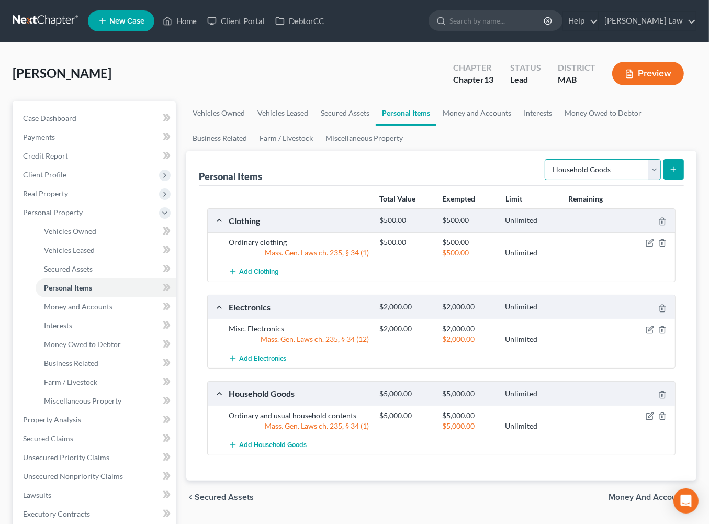
click at [645, 180] on select "Select Item Type Clothing Collectibles Of Value Electronics Firearms Household …" at bounding box center [602, 169] width 116 height 21
select select "jewelry"
click at [544, 180] on select "Select Item Type Clothing Collectibles Of Value Electronics Firearms Household …" at bounding box center [602, 169] width 116 height 21
click at [669, 174] on icon "submit" at bounding box center [673, 169] width 8 height 8
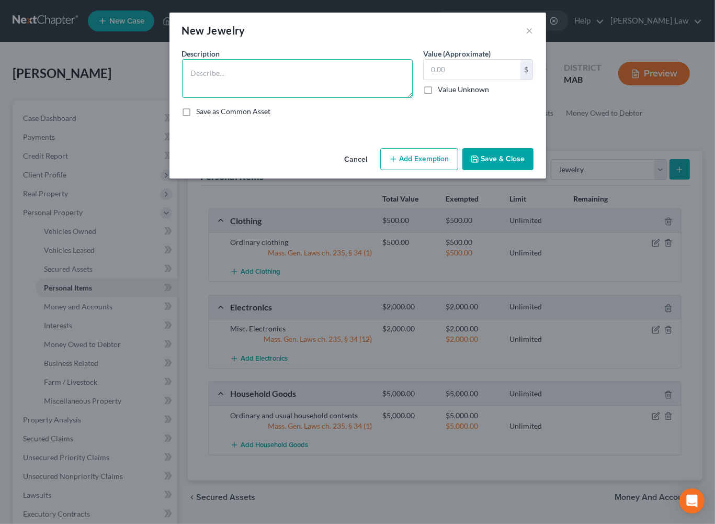
click at [237, 98] on textarea at bounding box center [297, 78] width 231 height 39
type textarea "Misc. Jewelry"
type input "250.00"
click at [442, 170] on button "Add Exemption" at bounding box center [419, 159] width 78 height 22
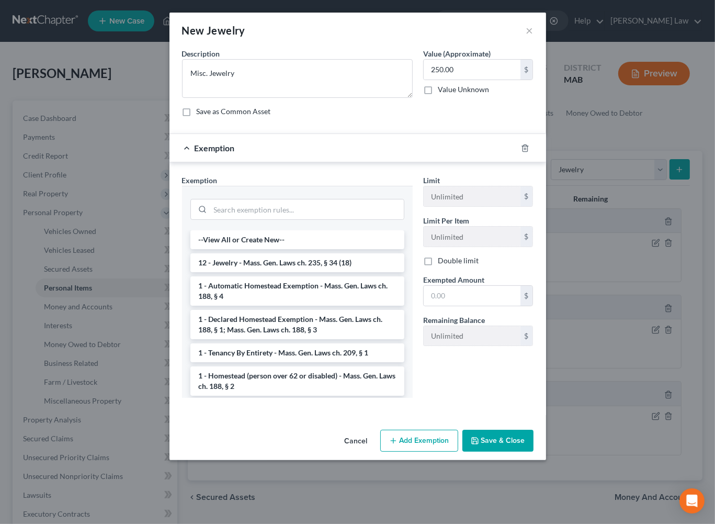
drag, startPoint x: 244, startPoint y: 327, endPoint x: 296, endPoint y: 349, distance: 56.4
click at [245, 272] on li "12 - Jewelry - Mass. Gen. Laws ch. 235, § 34 (18)" at bounding box center [297, 262] width 214 height 19
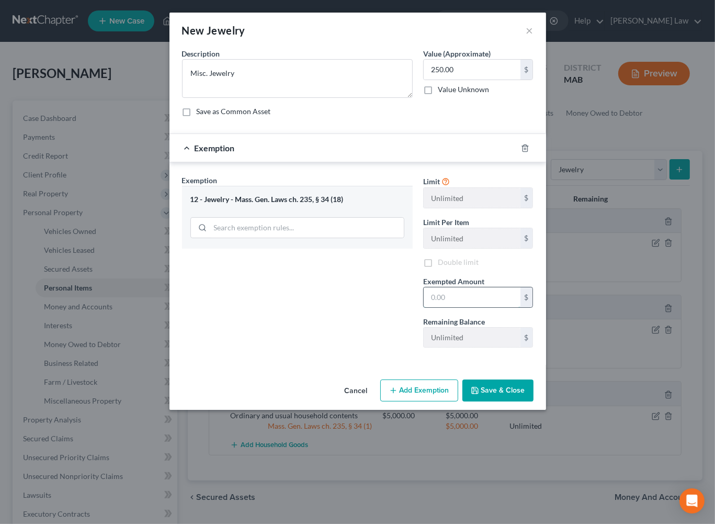
click at [483, 307] on input "text" at bounding box center [472, 297] width 97 height 20
type input "250.00"
click at [525, 401] on button "Save & Close" at bounding box center [497, 390] width 71 height 22
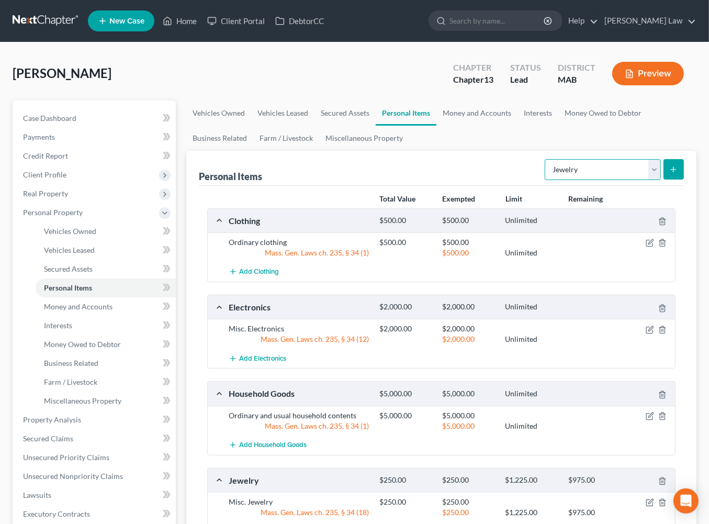
click at [642, 180] on select "Select Item Type Clothing Collectibles Of Value Electronics Firearms Household …" at bounding box center [602, 169] width 116 height 21
click at [644, 180] on select "Select Item Type Clothing Collectibles Of Value Electronics Firearms Household …" at bounding box center [602, 169] width 116 height 21
select select "pets"
click at [544, 180] on select "Select Item Type Clothing Collectibles Of Value Electronics Firearms Household …" at bounding box center [602, 169] width 116 height 21
click at [672, 179] on button "submit" at bounding box center [673, 169] width 20 height 20
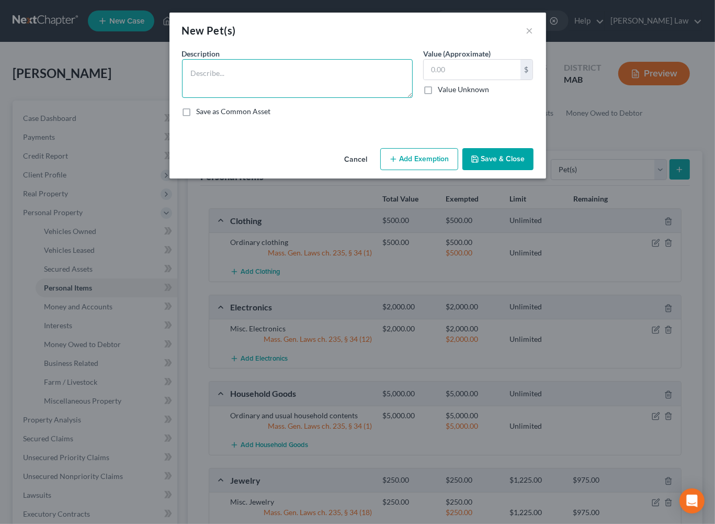
drag, startPoint x: 281, startPoint y: 111, endPoint x: 675, endPoint y: 222, distance: 409.3
click at [281, 98] on textarea at bounding box center [297, 78] width 231 height 39
type textarea "D"
type textarea "2 Dogs, 1 cat, 9 chickens."
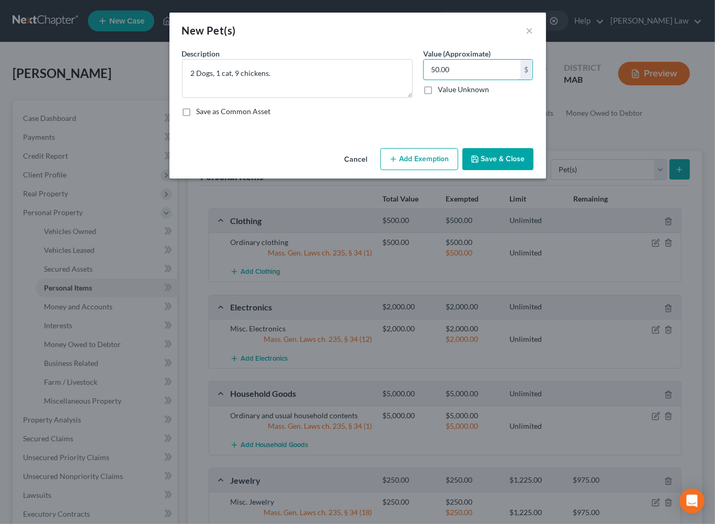
type input "50.00"
click at [533, 170] on button "Save & Close" at bounding box center [497, 159] width 71 height 22
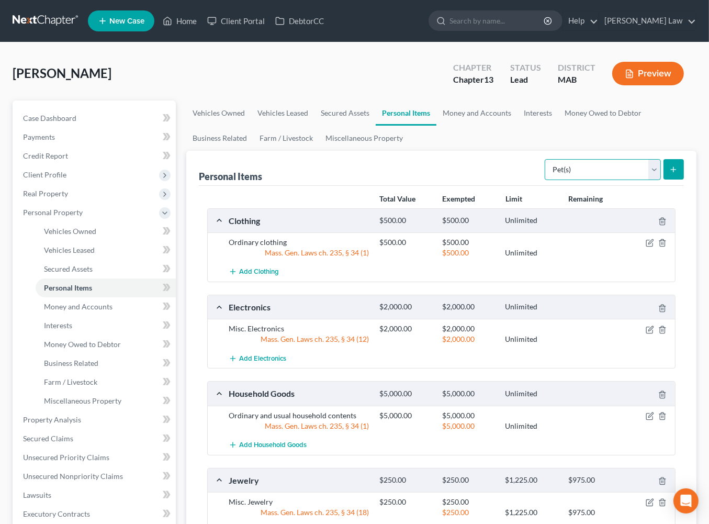
click at [640, 180] on select "Select Item Type Clothing Collectibles Of Value Electronics Firearms Household …" at bounding box center [602, 169] width 116 height 21
click at [517, 126] on link "Money and Accounts" at bounding box center [476, 112] width 81 height 25
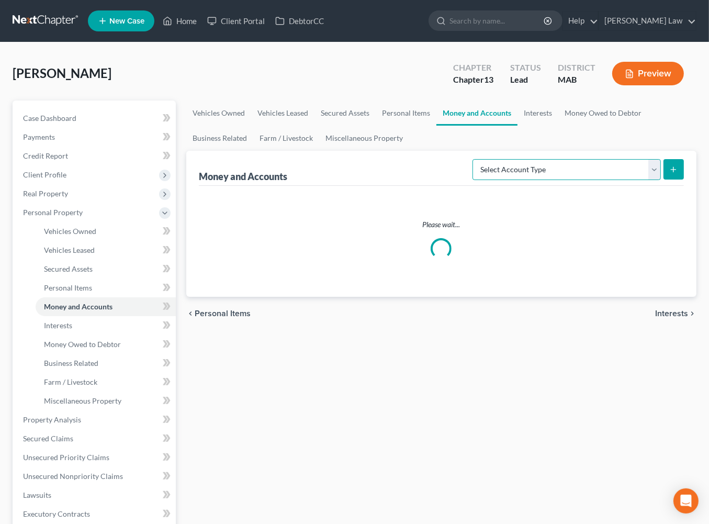
click at [644, 180] on select "Select Account Type Brokerage Cash on Hand Certificates of Deposit Checking Acc…" at bounding box center [566, 169] width 188 height 21
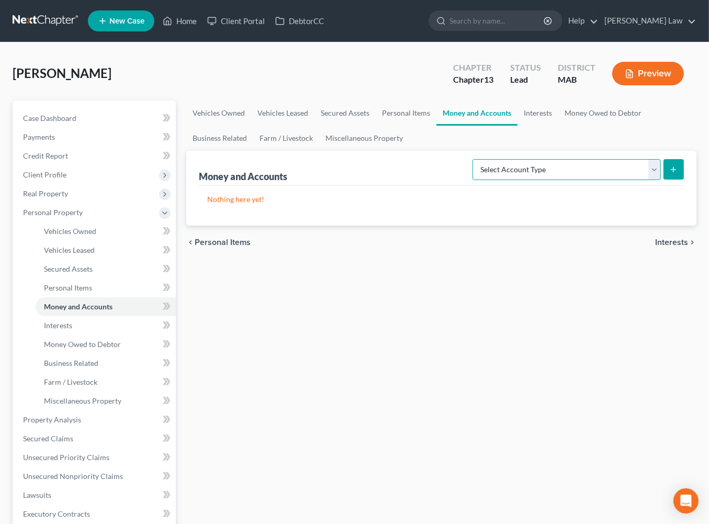
select select "checking"
click at [472, 180] on select "Select Account Type Brokerage Cash on Hand Certificates of Deposit Checking Acc…" at bounding box center [566, 169] width 188 height 21
click at [673, 172] on line "submit" at bounding box center [673, 169] width 0 height 5
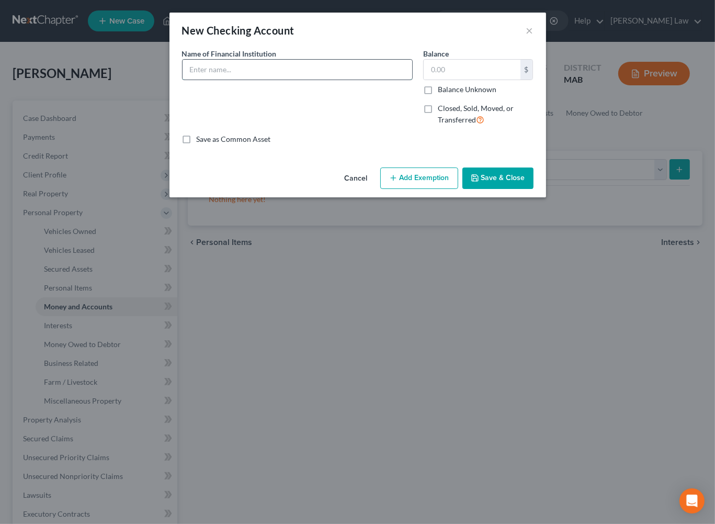
click at [230, 79] on input "text" at bounding box center [298, 70] width 230 height 20
type input "Rockland Trust"
type input "2,905.00"
click at [533, 189] on button "Save & Close" at bounding box center [497, 178] width 71 height 22
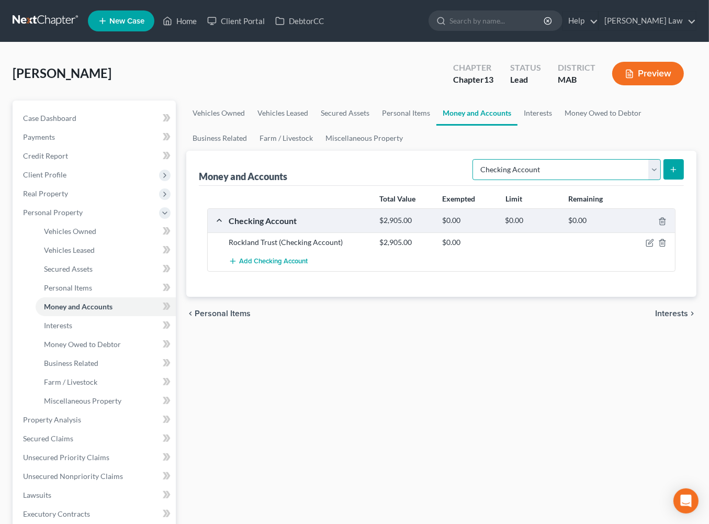
click at [642, 180] on select "Select Account Type Brokerage Cash on Hand Certificates of Deposit Checking Acc…" at bounding box center [566, 169] width 188 height 21
click at [472, 180] on select "Select Account Type Brokerage Cash on Hand Certificates of Deposit Checking Acc…" at bounding box center [566, 169] width 188 height 21
click at [663, 179] on button "submit" at bounding box center [673, 169] width 20 height 20
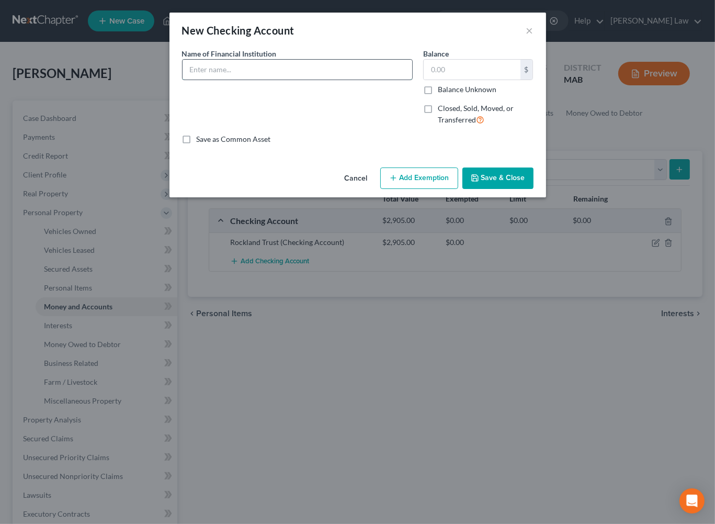
click at [201, 79] on input "text" at bounding box center [298, 70] width 230 height 20
type input "Stash"
type input "2"
type input "5,805.00"
click at [523, 189] on button "Save & Close" at bounding box center [497, 178] width 71 height 22
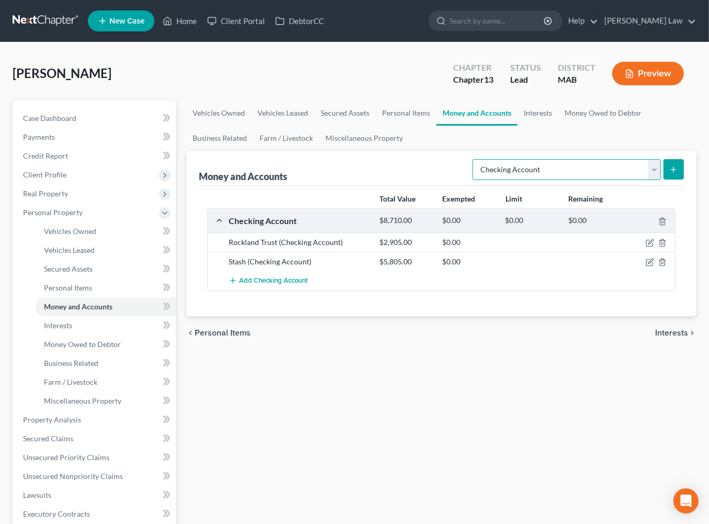
click at [640, 180] on select "Select Account Type Brokerage Cash on Hand Certificates of Deposit Checking Acc…" at bounding box center [566, 169] width 188 height 21
select select "brokerage"
click at [472, 180] on select "Select Account Type Brokerage Cash on Hand Certificates of Deposit Checking Acc…" at bounding box center [566, 169] width 188 height 21
click at [643, 180] on select "Select Account Type Brokerage Cash on Hand Certificates of Deposit Checking Acc…" at bounding box center [566, 169] width 188 height 21
click at [472, 180] on select "Select Account Type Brokerage Cash on Hand Certificates of Deposit Checking Acc…" at bounding box center [566, 169] width 188 height 21
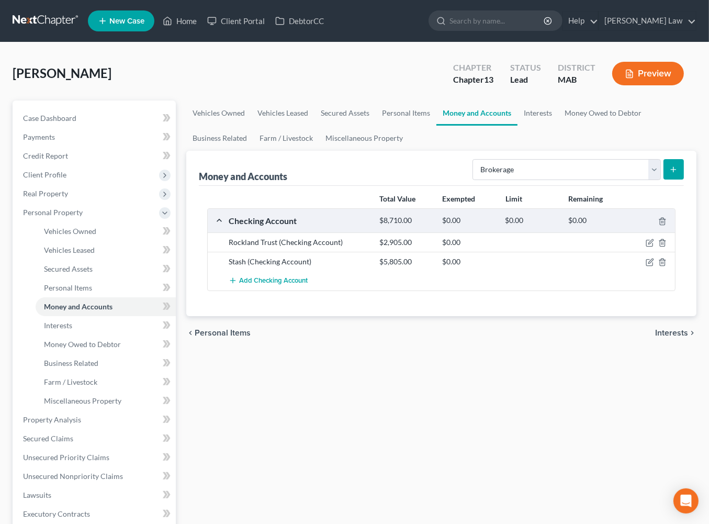
click at [669, 174] on icon "submit" at bounding box center [673, 169] width 8 height 8
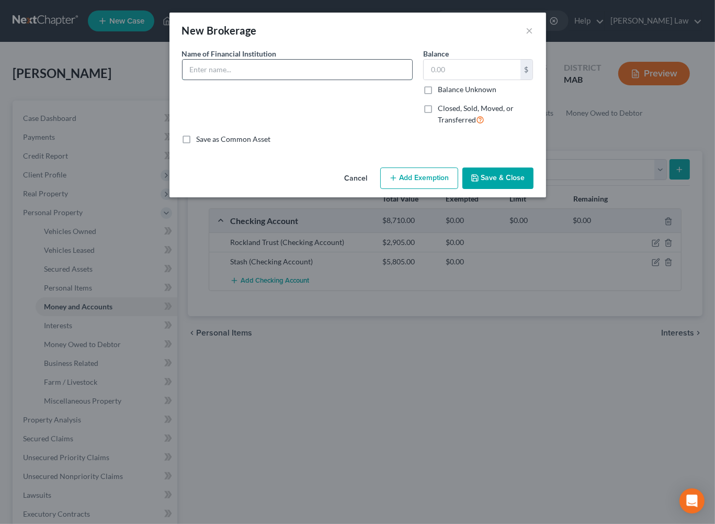
click at [250, 79] on input "text" at bounding box center [298, 70] width 230 height 20
type input "Stash"
type input "5,405.00"
click at [533, 189] on button "Save & Close" at bounding box center [497, 178] width 71 height 22
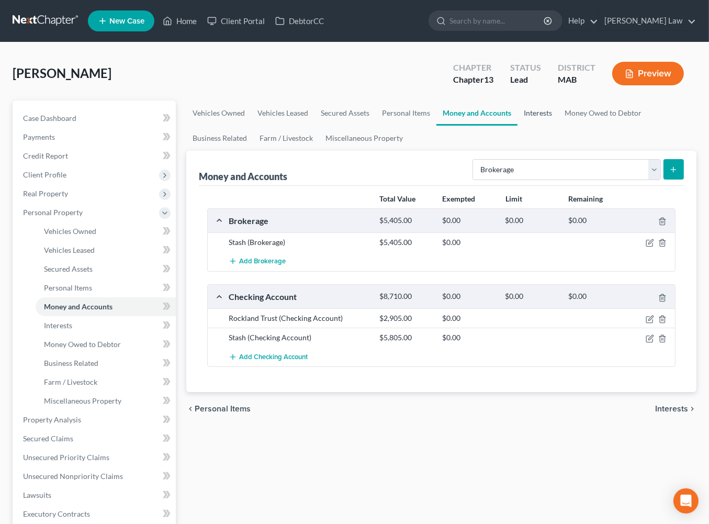
click at [558, 126] on link "Interests" at bounding box center [537, 112] width 41 height 25
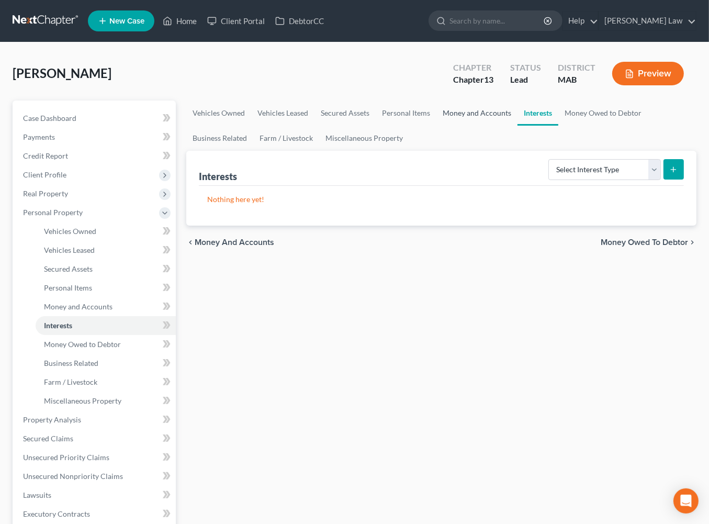
click at [517, 126] on link "Money and Accounts" at bounding box center [476, 112] width 81 height 25
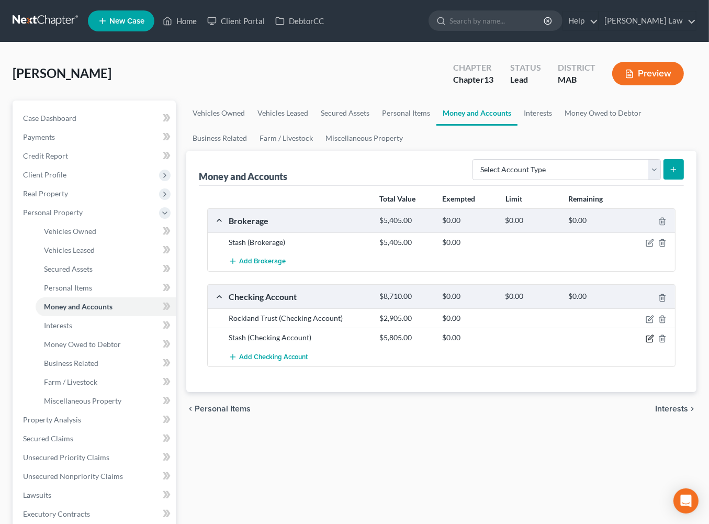
click at [645, 343] on icon "button" at bounding box center [649, 338] width 8 height 8
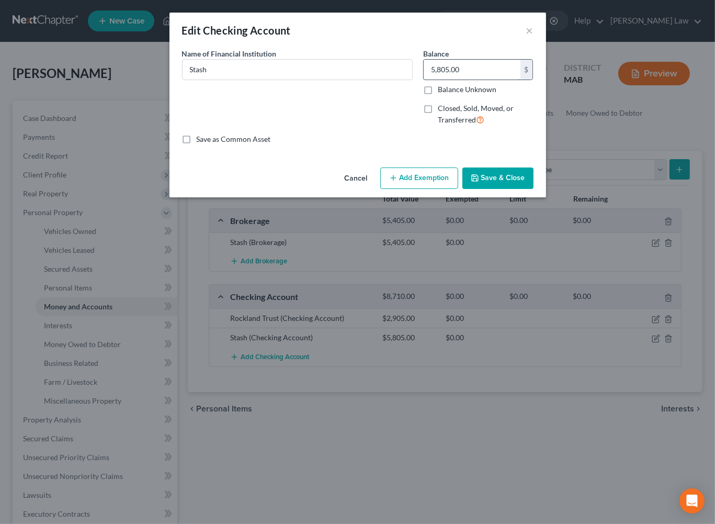
click at [483, 79] on input "5,805.00" at bounding box center [472, 70] width 97 height 20
type input "1,805"
click at [532, 189] on button "Save & Close" at bounding box center [497, 178] width 71 height 22
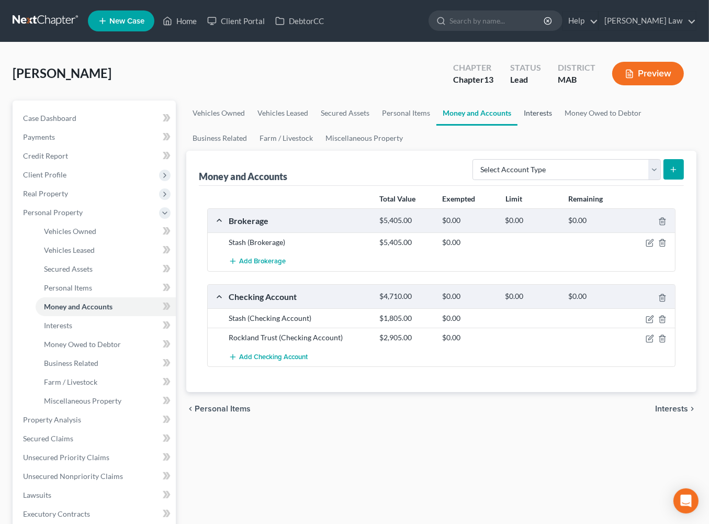
click at [558, 126] on link "Interests" at bounding box center [537, 112] width 41 height 25
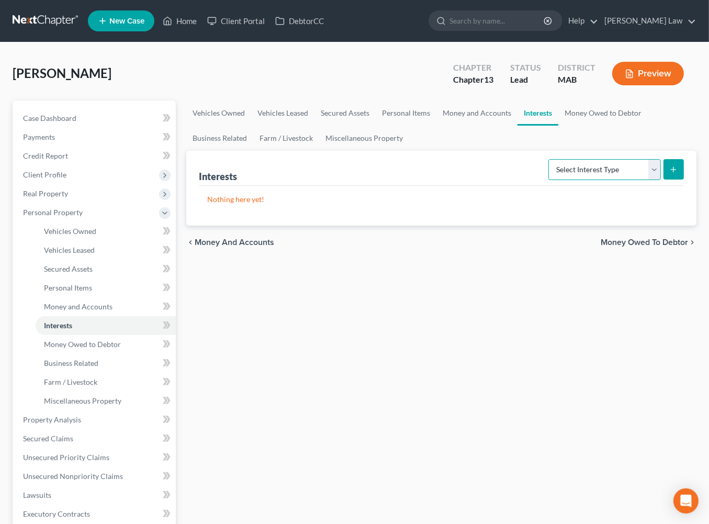
click at [638, 180] on select "Select Interest Type 401K Annuity Bond Education IRA Government Bond Government…" at bounding box center [604, 169] width 112 height 21
click at [641, 180] on select "Select Interest Type 401K Annuity Bond Education IRA Government Bond Government…" at bounding box center [604, 169] width 112 height 21
select select "annuity"
click at [548, 180] on select "Select Interest Type 401K Annuity Bond Education IRA Government Bond Government…" at bounding box center [604, 169] width 112 height 21
click at [663, 179] on button "submit" at bounding box center [673, 169] width 20 height 20
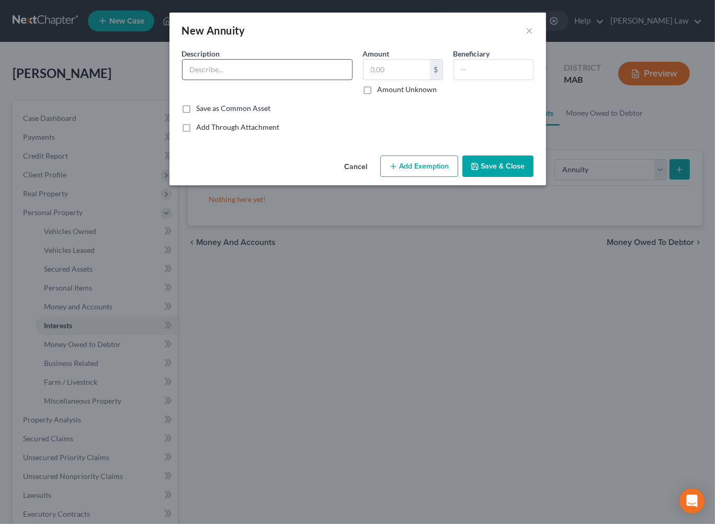
click at [219, 79] on input "text" at bounding box center [267, 70] width 169 height 20
type input "Annuity through local 339"
type input "210,005"
click at [533, 177] on button "Save & Close" at bounding box center [497, 166] width 71 height 22
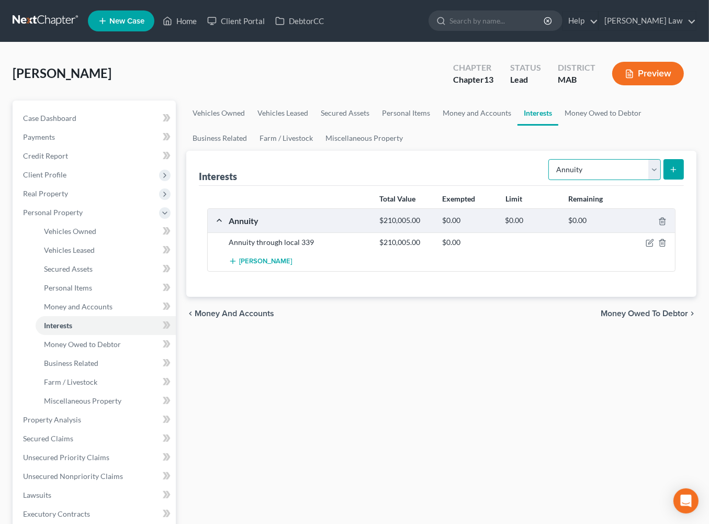
click at [645, 180] on select "Select Interest Type 401K Annuity Bond Education IRA Government Bond Government…" at bounding box center [604, 169] width 112 height 21
select select "pension_plan"
click at [548, 180] on select "Select Interest Type 401K Annuity Bond Education IRA Government Bond Government…" at bounding box center [604, 169] width 112 height 21
click at [671, 169] on line "submit" at bounding box center [673, 169] width 5 height 0
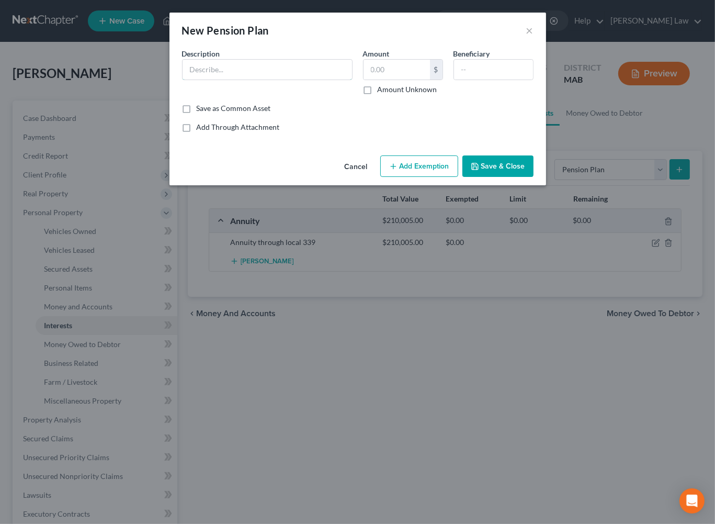
drag, startPoint x: 204, startPoint y: 86, endPoint x: 683, endPoint y: 228, distance: 499.7
click at [204, 79] on input "text" at bounding box center [267, 70] width 169 height 20
type input "Pension plan through the carp union 9 years"
click at [517, 177] on button "Save & Close" at bounding box center [497, 166] width 71 height 22
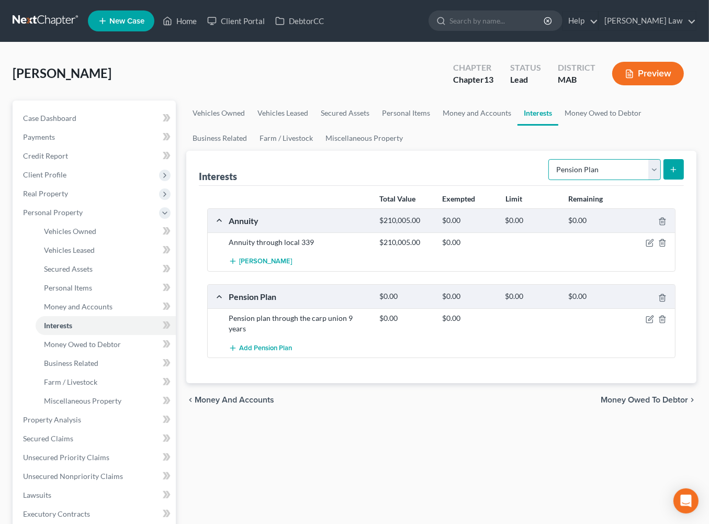
click at [645, 180] on select "Select Interest Type 401K Annuity Bond Education IRA Government Bond Government…" at bounding box center [604, 169] width 112 height 21
click at [253, 151] on link "Business Related" at bounding box center [219, 138] width 67 height 25
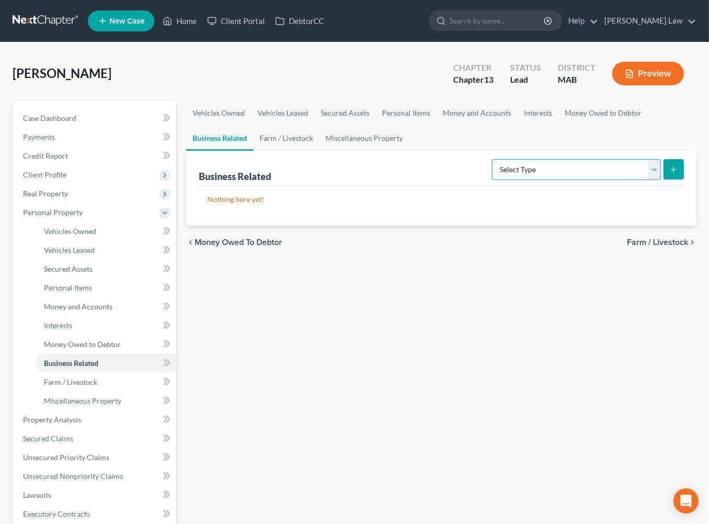
click at [642, 180] on select "Select Type Customer Lists Franchises Inventory Licenses Machinery Office Equip…" at bounding box center [576, 169] width 169 height 21
select select "office_equipment"
click at [492, 180] on select "Select Type Customer Lists Franchises Inventory Licenses Machinery Office Equip…" at bounding box center [576, 169] width 169 height 21
click at [669, 174] on icon "submit" at bounding box center [673, 169] width 8 height 8
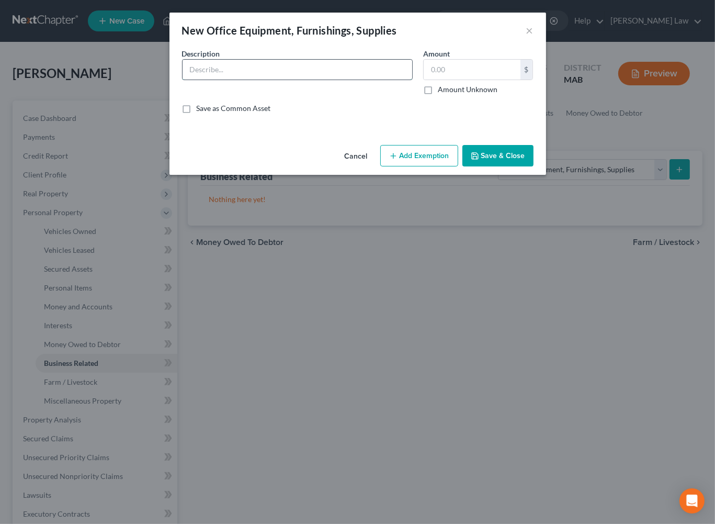
click at [247, 79] on input "text" at bounding box center [298, 70] width 230 height 20
type input "Misc. Tools"
type input "1,500.00"
click at [533, 167] on button "Save & Close" at bounding box center [497, 156] width 71 height 22
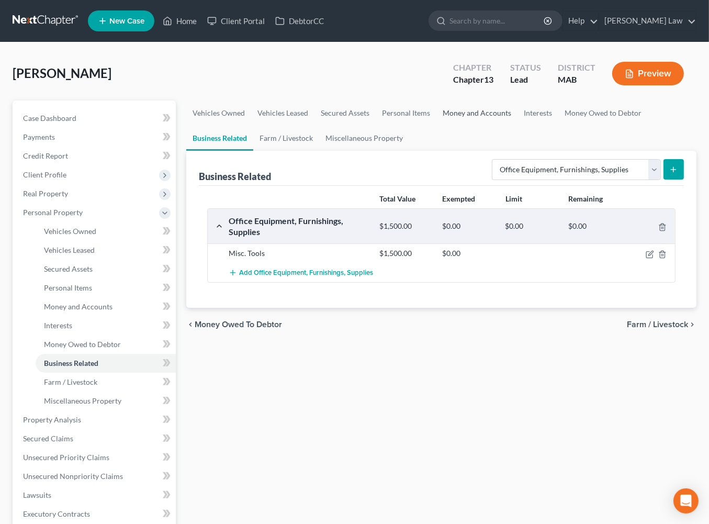
click at [517, 126] on link "Money and Accounts" at bounding box center [476, 112] width 81 height 25
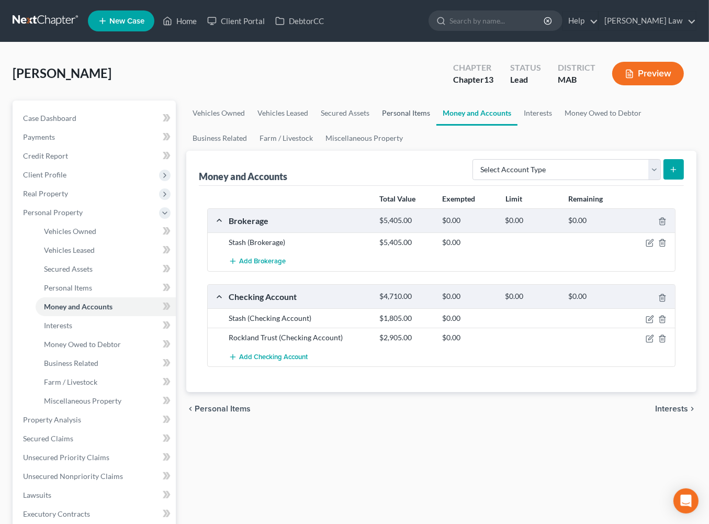
click at [436, 126] on link "Personal Items" at bounding box center [406, 112] width 61 height 25
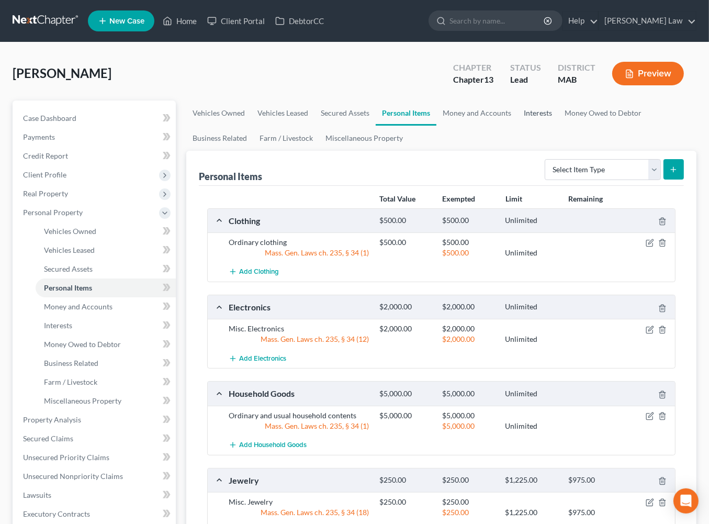
click at [558, 126] on link "Interests" at bounding box center [537, 112] width 41 height 25
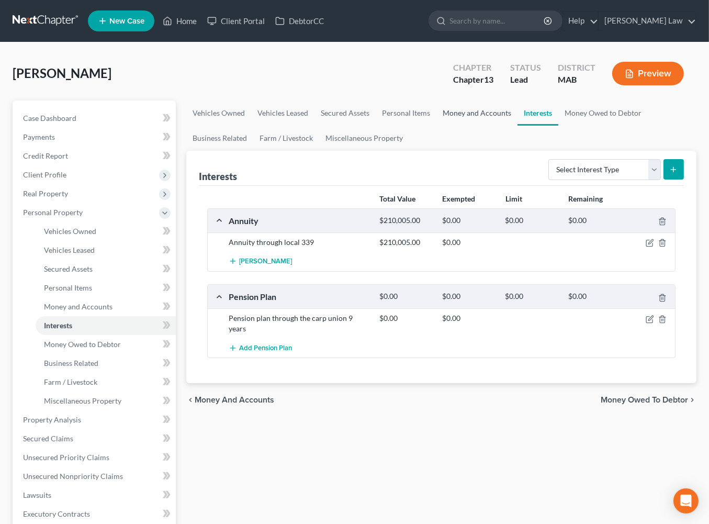
click at [517, 126] on link "Money and Accounts" at bounding box center [476, 112] width 81 height 25
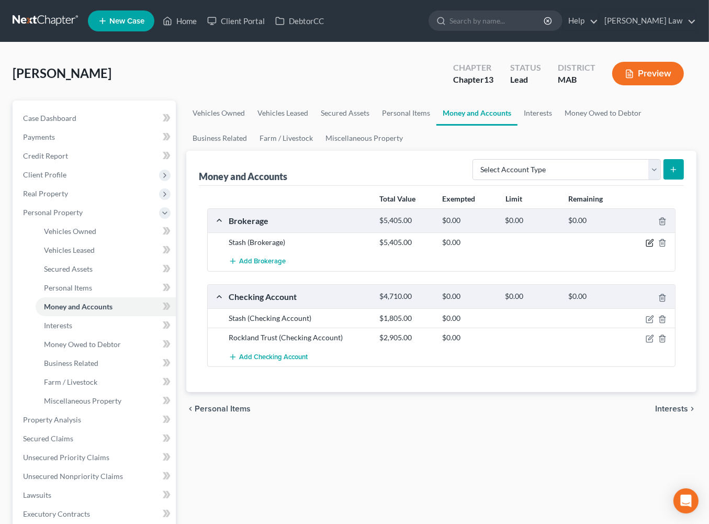
click at [645, 247] on icon "button" at bounding box center [649, 242] width 8 height 8
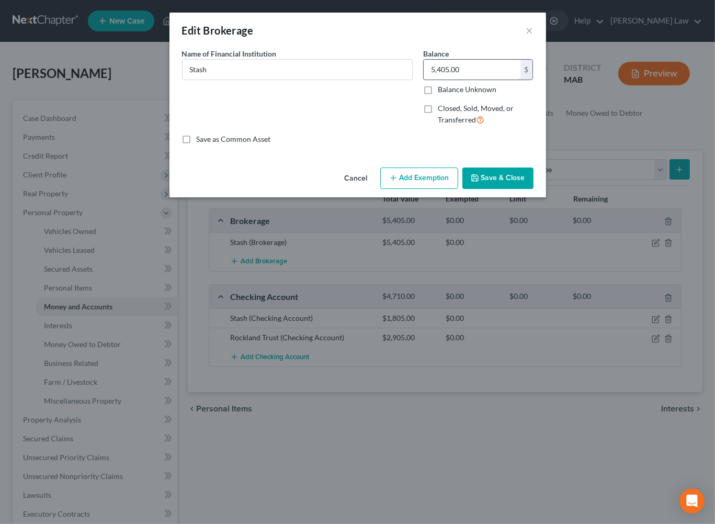
click at [500, 79] on input "5,405.00" at bounding box center [472, 70] width 97 height 20
type input "11,599"
click at [533, 189] on button "Save & Close" at bounding box center [497, 178] width 71 height 22
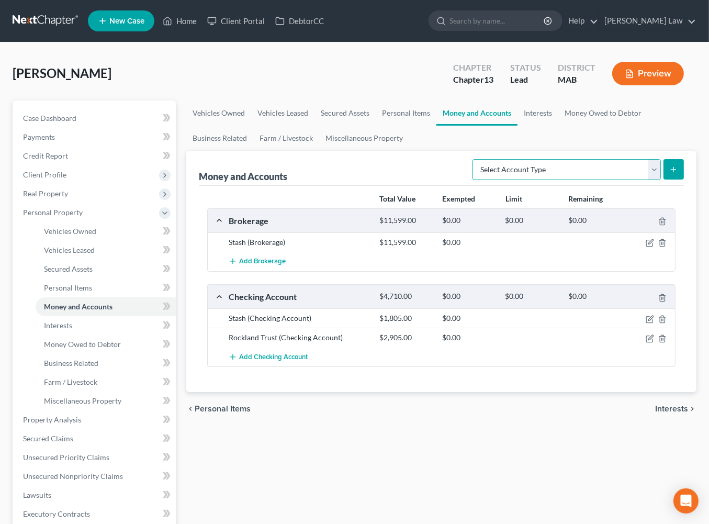
click at [641, 180] on select "Select Account Type Brokerage Cash on Hand Certificates of Deposit Checking Acc…" at bounding box center [566, 169] width 188 height 21
select select "brokerage"
click at [472, 180] on select "Select Account Type Brokerage Cash on Hand Certificates of Deposit Checking Acc…" at bounding box center [566, 169] width 188 height 21
click at [669, 174] on icon "submit" at bounding box center [673, 169] width 8 height 8
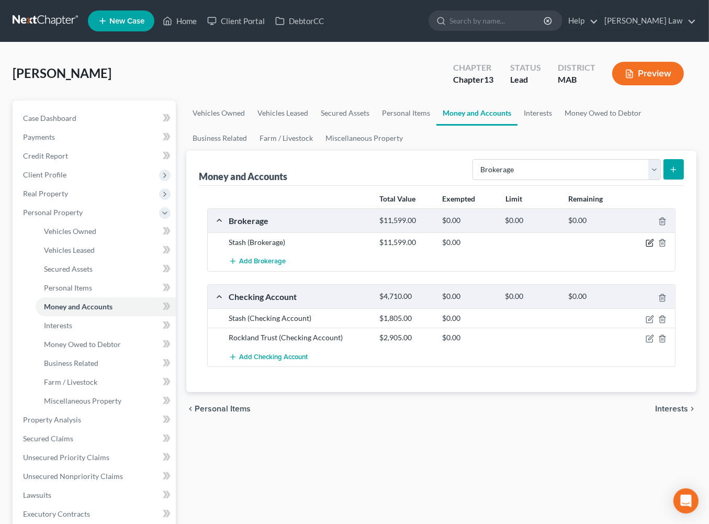
click at [645, 247] on icon "button" at bounding box center [649, 242] width 8 height 8
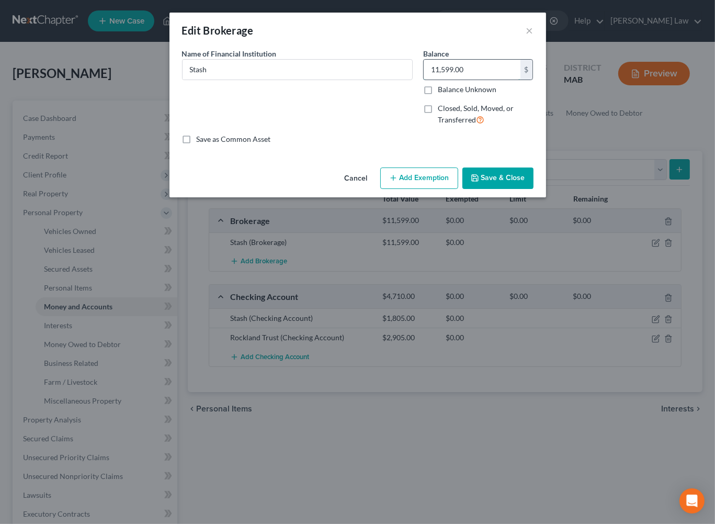
click at [520, 79] on input "11,599.00" at bounding box center [472, 70] width 97 height 20
type input "13,162"
click at [533, 189] on button "Save & Close" at bounding box center [497, 178] width 71 height 22
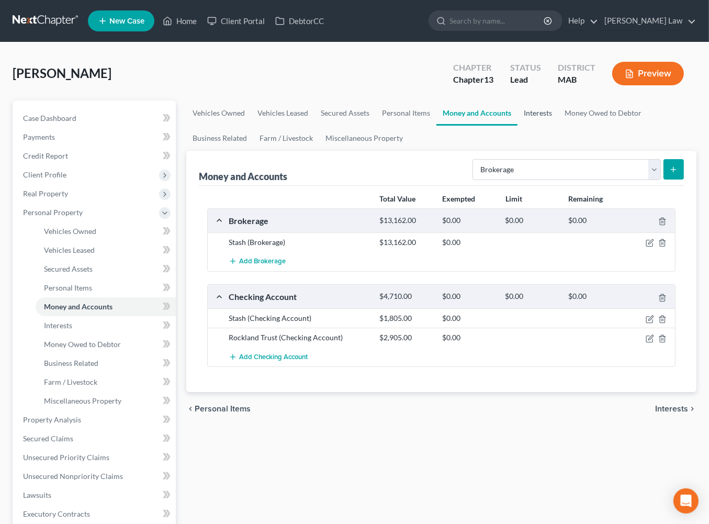
click at [558, 126] on link "Interests" at bounding box center [537, 112] width 41 height 25
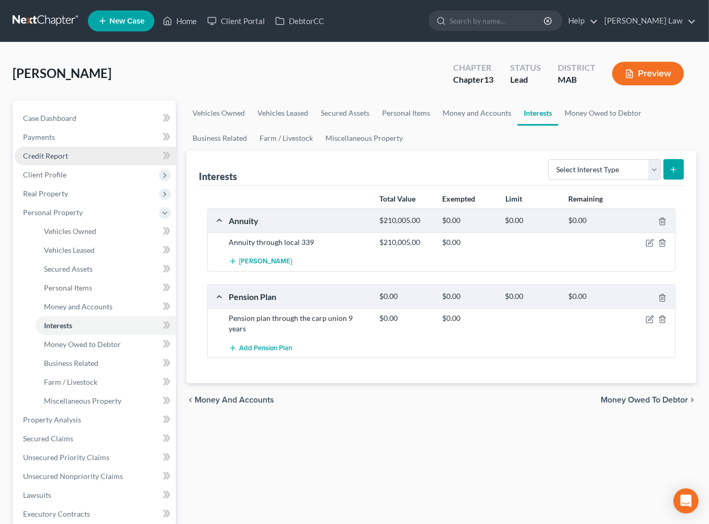
click at [64, 160] on span "Credit Report" at bounding box center [45, 155] width 45 height 9
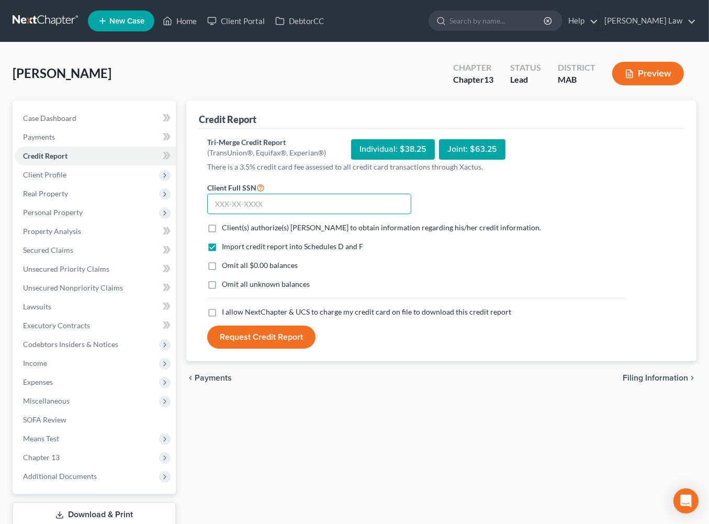
drag, startPoint x: 286, startPoint y: 253, endPoint x: 251, endPoint y: 267, distance: 37.5
click at [285, 214] on input "text" at bounding box center [309, 204] width 204 height 21
type input "017-68-5960"
click at [227, 233] on label "Client(s) authorize(s) Benner Law to obtain information regarding his/her credi…" at bounding box center [381, 227] width 319 height 10
click at [227, 229] on input "Client(s) authorize(s) Benner Law to obtain information regarding his/her credi…" at bounding box center [229, 225] width 7 height 7
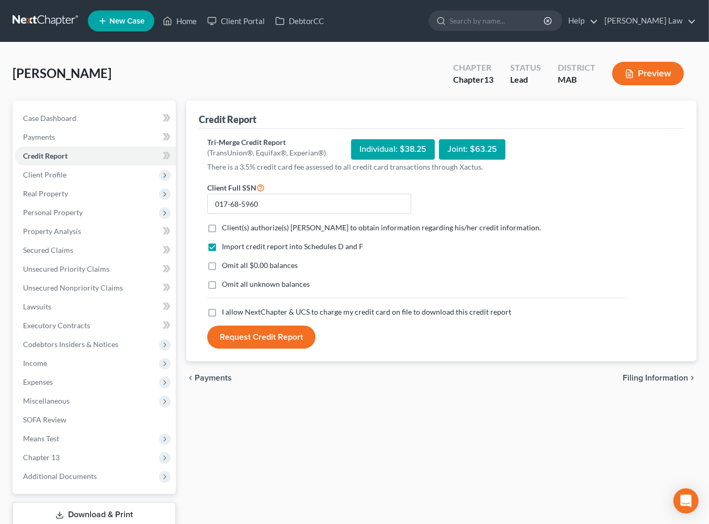
checkbox input "true"
click at [222, 270] on label "Omit all $0.00 balances" at bounding box center [260, 265] width 76 height 10
click at [226, 267] on input "Omit all $0.00 balances" at bounding box center [229, 263] width 7 height 7
checkbox input "true"
click at [222, 289] on label "Omit all unknown balances" at bounding box center [266, 284] width 88 height 10
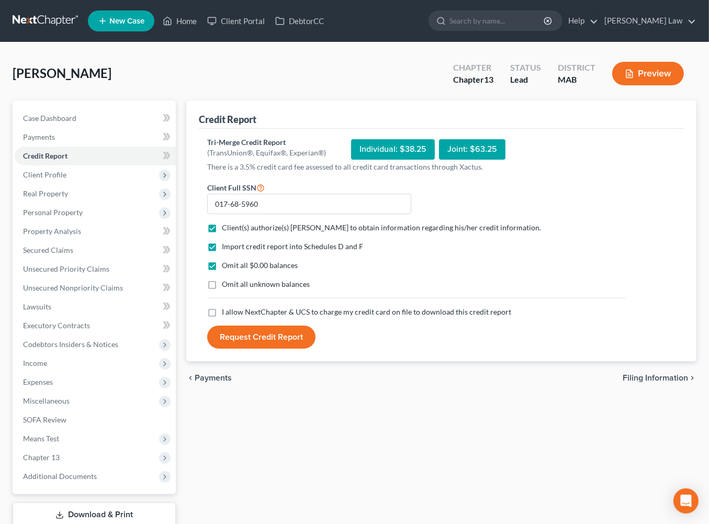
click at [226, 286] on input "Omit all unknown balances" at bounding box center [229, 282] width 7 height 7
checkbox input "true"
click at [222, 317] on label "I allow NextChapter & UCS to charge my credit card on file to download this cre…" at bounding box center [366, 311] width 289 height 10
click at [226, 313] on input "I allow NextChapter & UCS to charge my credit card on file to download this cre…" at bounding box center [229, 309] width 7 height 7
checkbox input "true"
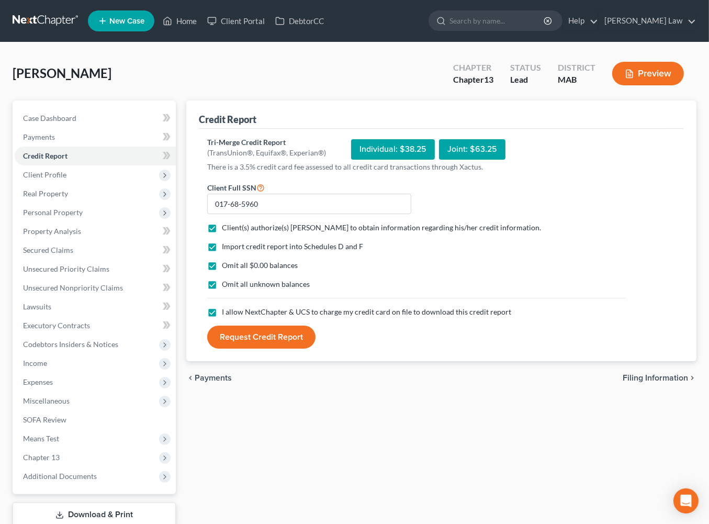
click at [277, 348] on button "Request Credit Report" at bounding box center [261, 336] width 108 height 23
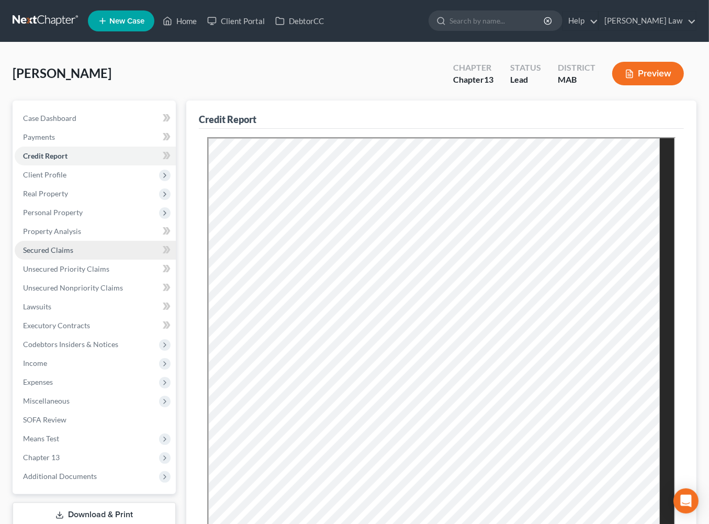
click at [67, 254] on span "Secured Claims" at bounding box center [48, 249] width 50 height 9
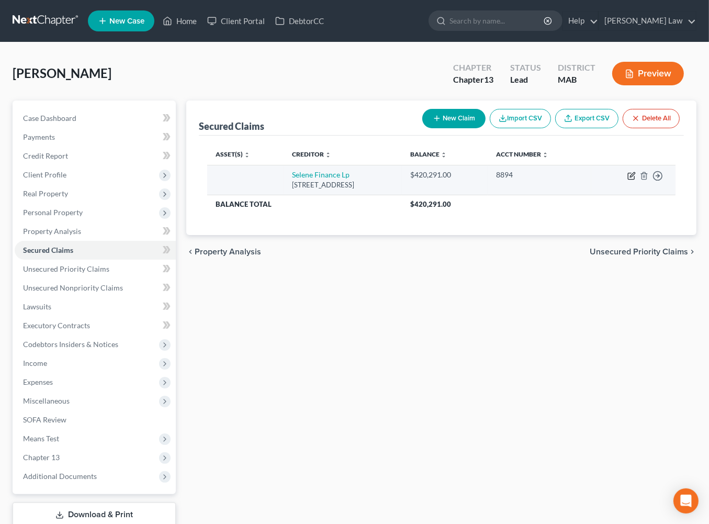
click at [627, 180] on button "button" at bounding box center [631, 176] width 8 height 8
select select "45"
select select "0"
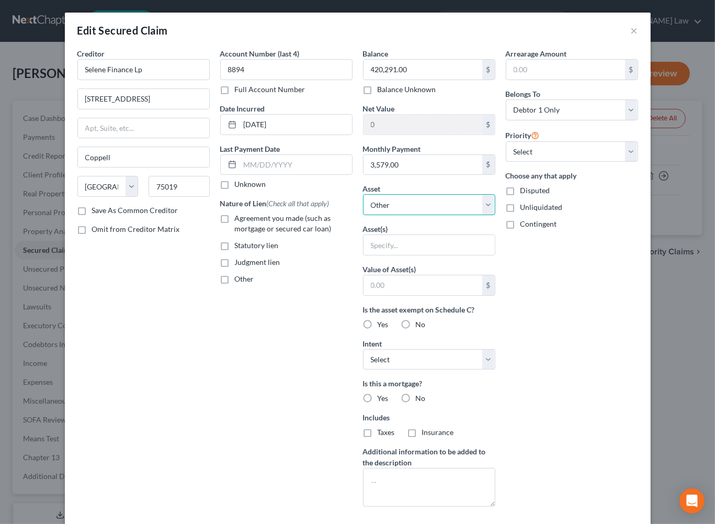
click at [495, 215] on select "Select Other Multiple Assets 197 East Street - $1200000.0 Jewelry - Misc. Jewel…" at bounding box center [429, 204] width 132 height 21
select select "2"
click at [363, 215] on select "Select Other Multiple Assets 197 East Street - $1200000.0 Jewelry - Misc. Jewel…" at bounding box center [429, 204] width 132 height 21
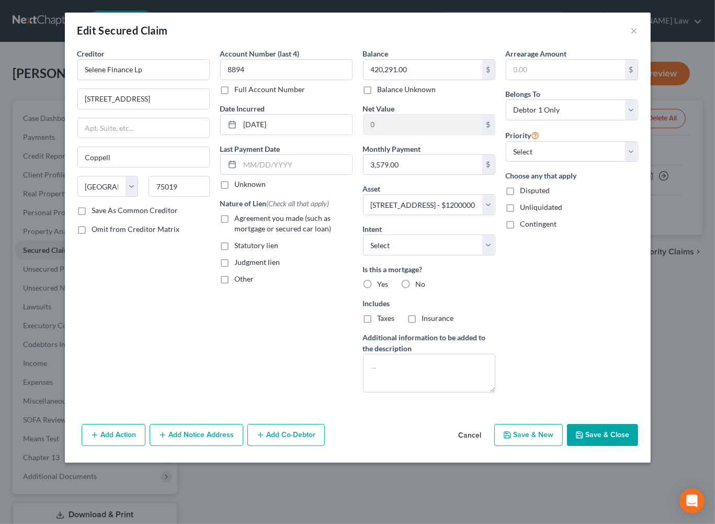
click at [235, 234] on label "Agreement you made (such as mortgage or secured car loan)" at bounding box center [294, 223] width 118 height 21
click at [239, 220] on input "Agreement you made (such as mortgage or secured car loan)" at bounding box center [242, 216] width 7 height 7
checkbox input "true"
click at [495, 255] on select "Select Surrender Redeem Reaffirm Avoid Other" at bounding box center [429, 244] width 132 height 21
select select "2"
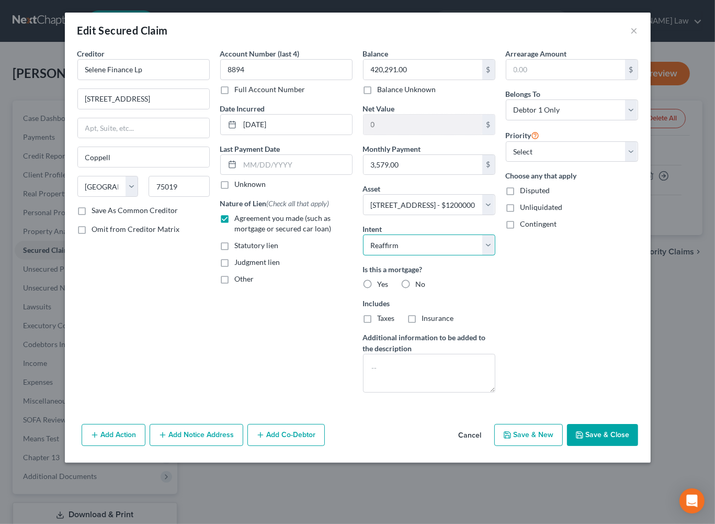
click at [363, 255] on select "Select Surrender Redeem Reaffirm Avoid Other" at bounding box center [429, 244] width 132 height 21
click at [378, 289] on label "Yes" at bounding box center [383, 284] width 11 height 10
click at [382, 286] on input "Yes" at bounding box center [385, 282] width 7 height 7
radio input "true"
drag, startPoint x: 367, startPoint y: 395, endPoint x: 414, endPoint y: 396, distance: 47.1
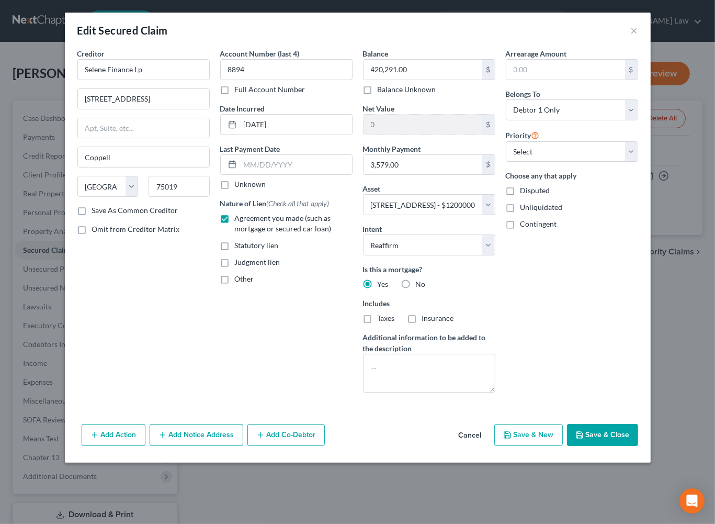
click at [378, 323] on label "Taxes" at bounding box center [386, 318] width 17 height 10
click at [382, 320] on input "Taxes" at bounding box center [385, 316] width 7 height 7
checkbox input "true"
click at [422, 323] on label "Insurance" at bounding box center [438, 318] width 32 height 10
click at [426, 320] on input "Insurance" at bounding box center [429, 316] width 7 height 7
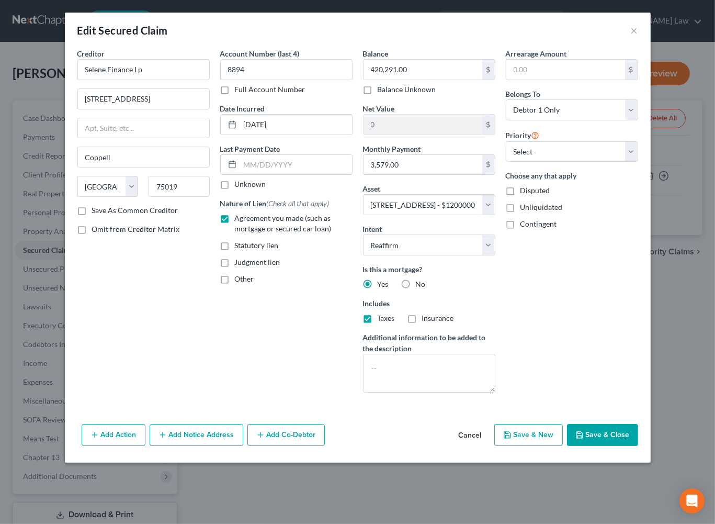
checkbox input "true"
click at [560, 78] on input "text" at bounding box center [565, 70] width 119 height 20
type input "120,000"
click at [627, 446] on button "Save & Close" at bounding box center [602, 435] width 71 height 22
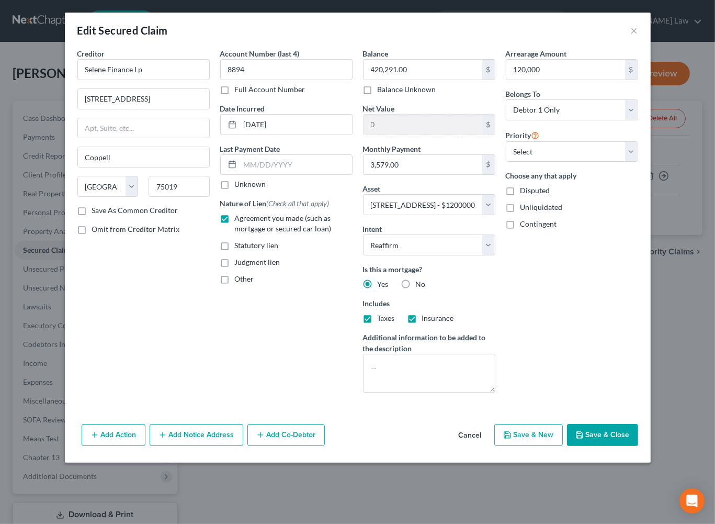
select select
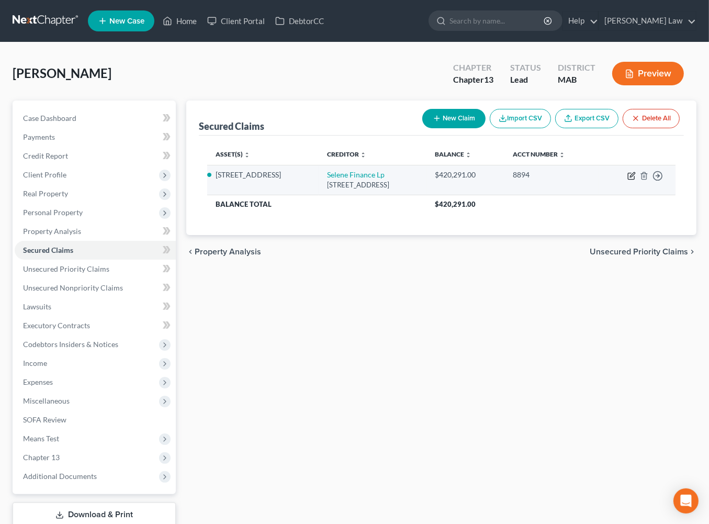
click at [627, 180] on icon "button" at bounding box center [631, 176] width 8 height 8
select select "45"
select select "2"
select select "0"
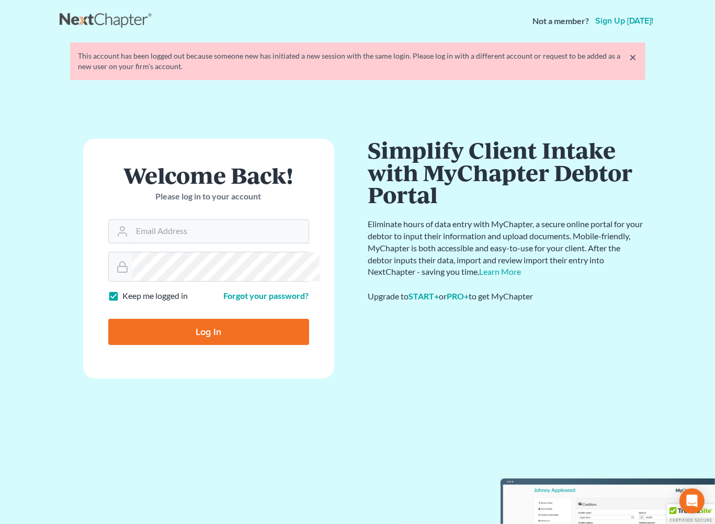
type input "[EMAIL_ADDRESS][DOMAIN_NAME]"
click at [192, 345] on input "Log In" at bounding box center [208, 331] width 201 height 26
type input "Thinking..."
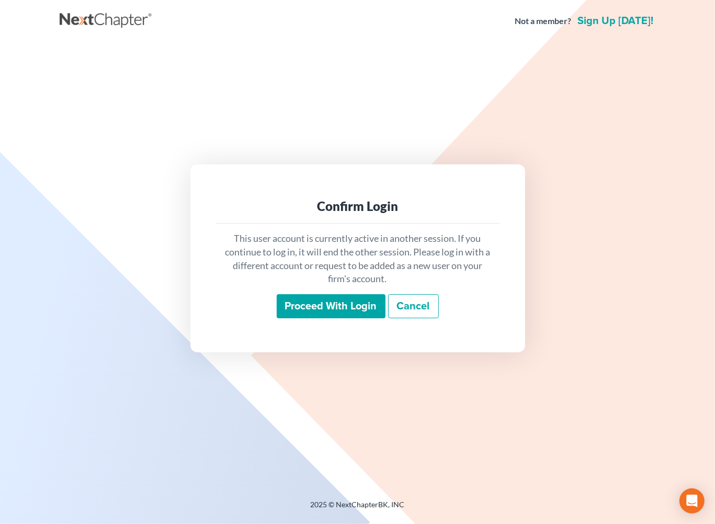
click at [343, 312] on input "Proceed with login" at bounding box center [331, 306] width 109 height 24
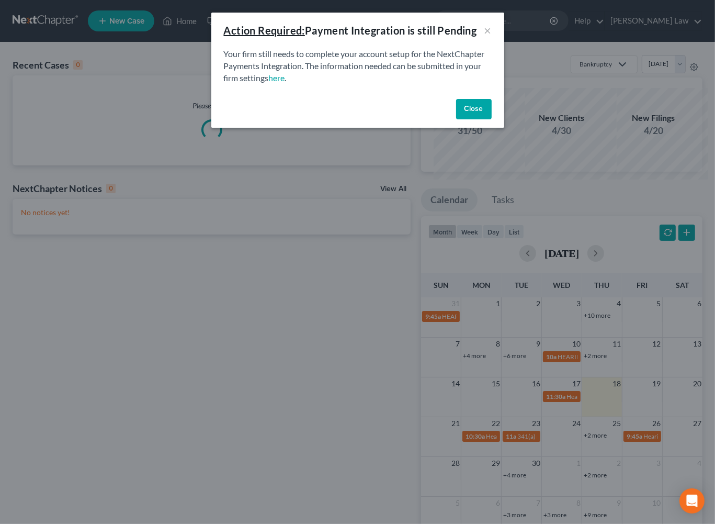
click at [492, 120] on button "Close" at bounding box center [474, 109] width 36 height 21
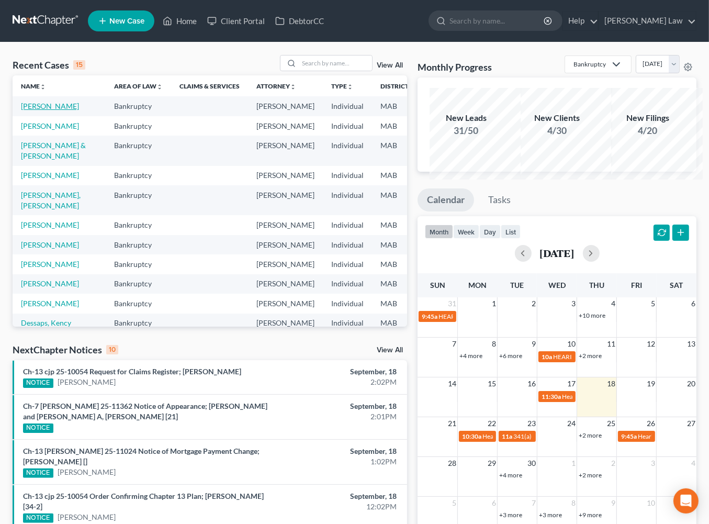
click at [38, 110] on link "Dormady, Timothy" at bounding box center [50, 105] width 58 height 9
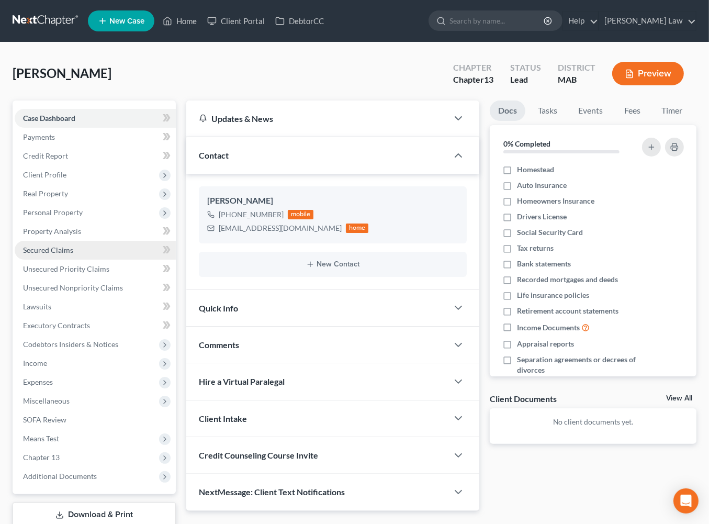
click at [62, 254] on span "Secured Claims" at bounding box center [48, 249] width 50 height 9
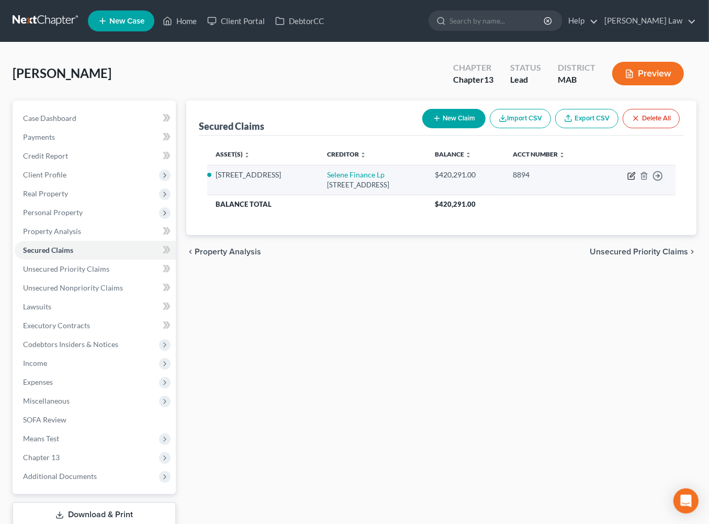
click at [630, 177] on icon "button" at bounding box center [632, 174] width 5 height 5
select select "45"
select select "2"
select select "0"
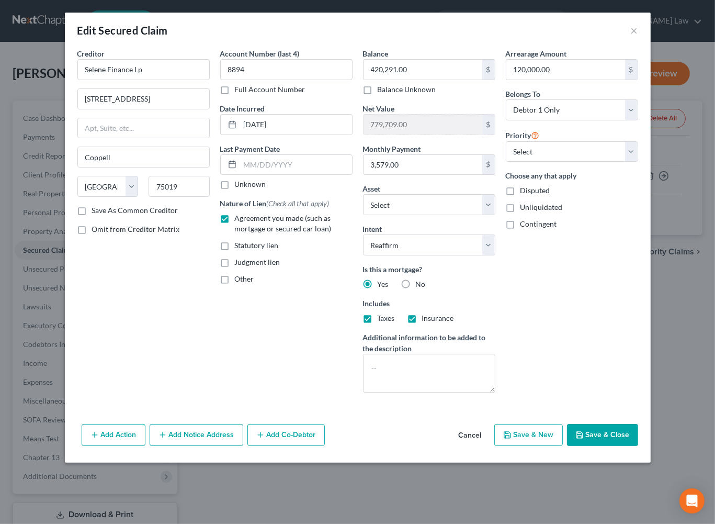
scroll to position [66, 0]
click at [631, 446] on button "Save & Close" at bounding box center [602, 435] width 71 height 22
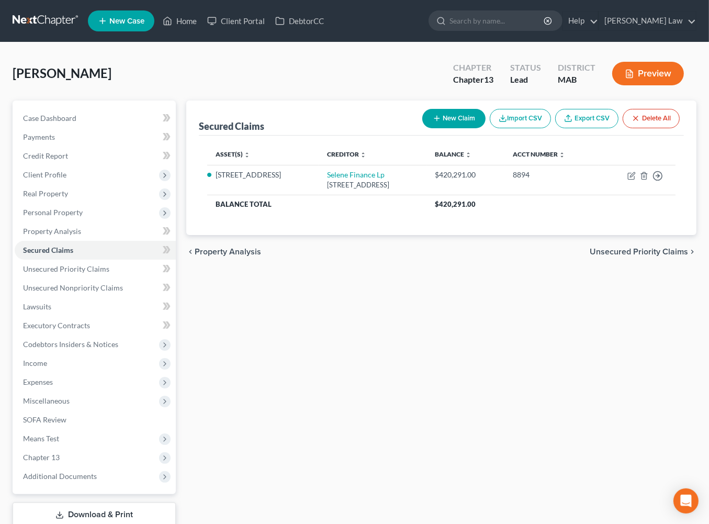
click at [422, 128] on button "New Claim" at bounding box center [453, 118] width 63 height 19
select select "0"
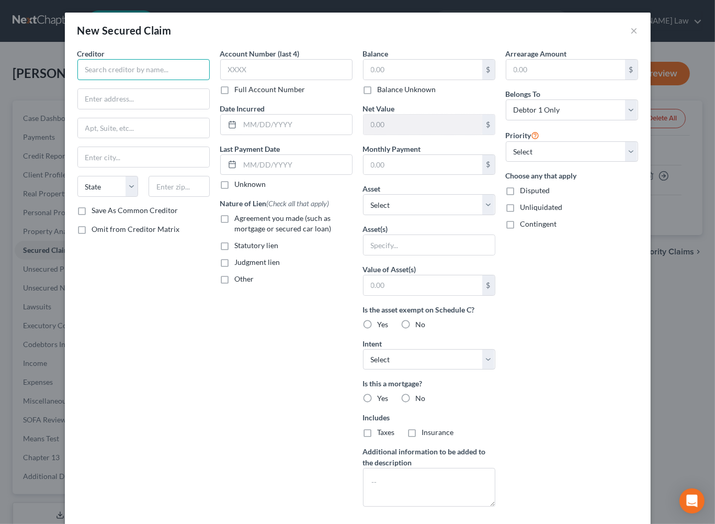
click at [138, 80] on input "text" at bounding box center [143, 69] width 132 height 21
click at [433, 79] on input "text" at bounding box center [422, 70] width 119 height 20
type input "U.S. Bank NRZ Recovery Trust"
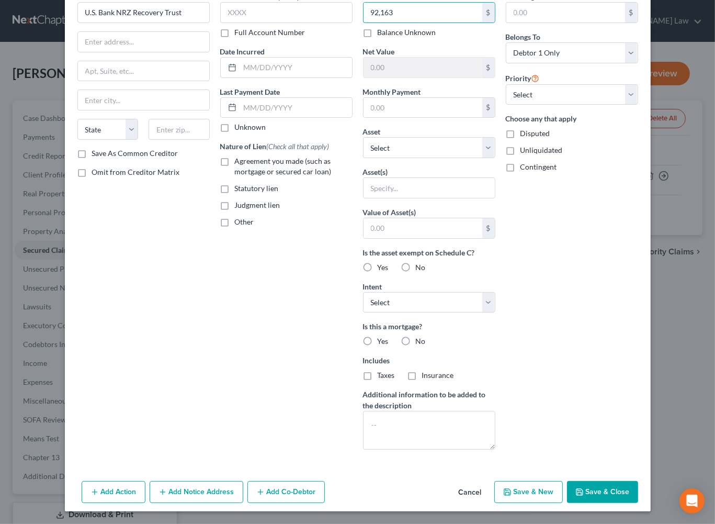
scroll to position [192, 0]
click at [637, 493] on button "Save & Close" at bounding box center [602, 492] width 71 height 22
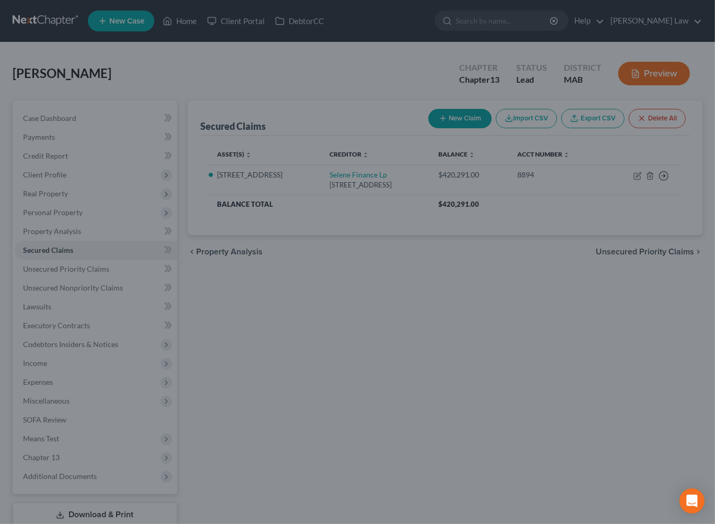
scroll to position [55, 0]
type input "92,163.00"
type input "0"
type input "0.00"
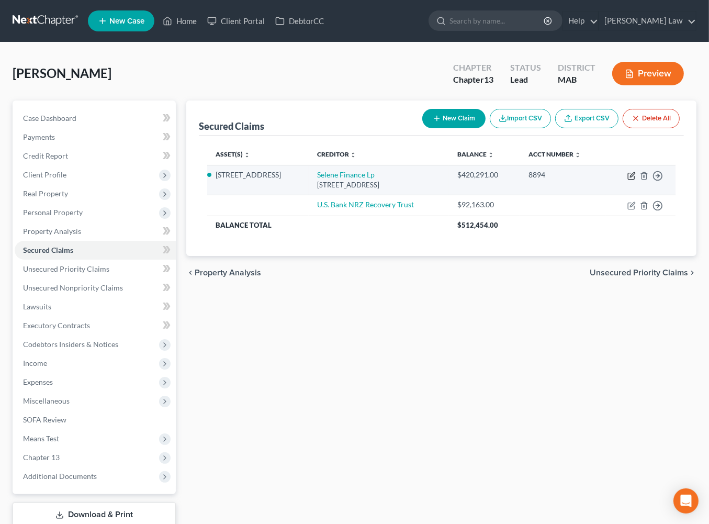
click at [630, 177] on icon "button" at bounding box center [632, 174] width 5 height 5
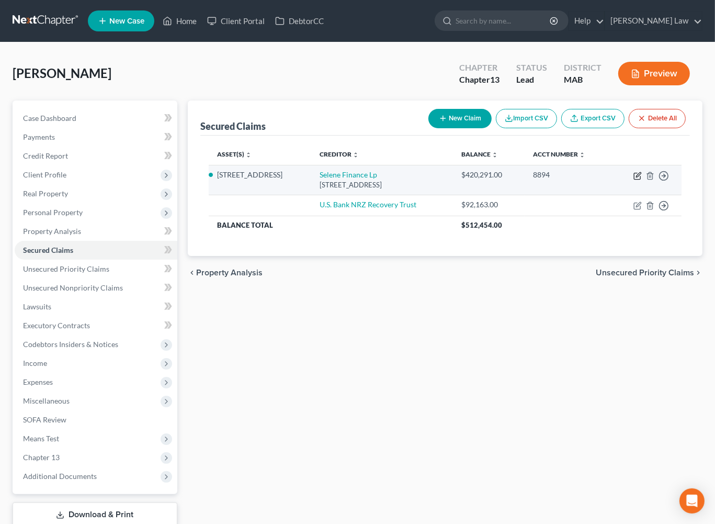
select select "45"
select select "2"
select select "0"
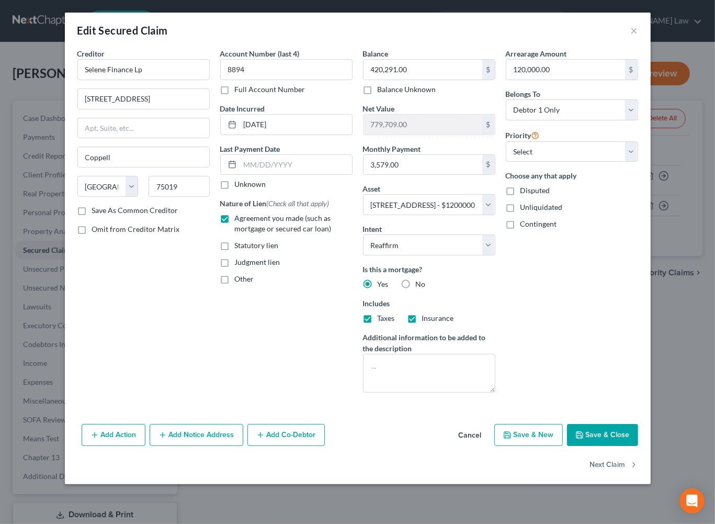
scroll to position [92, 0]
click at [191, 446] on button "Add Notice Address" at bounding box center [197, 435] width 94 height 22
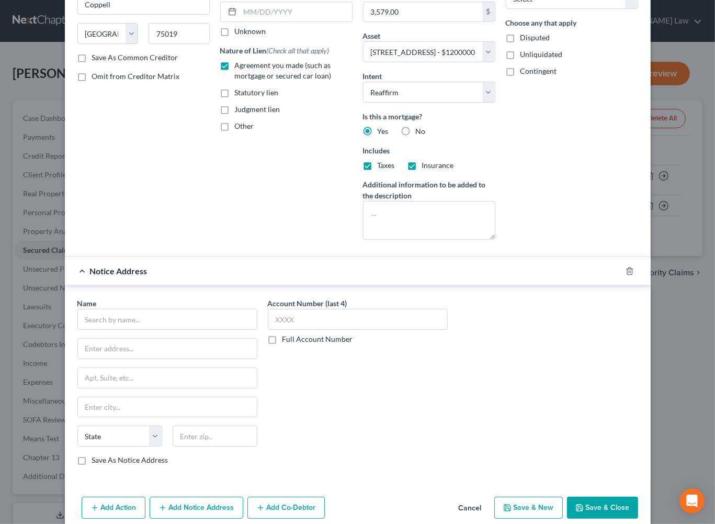
scroll to position [174, 0]
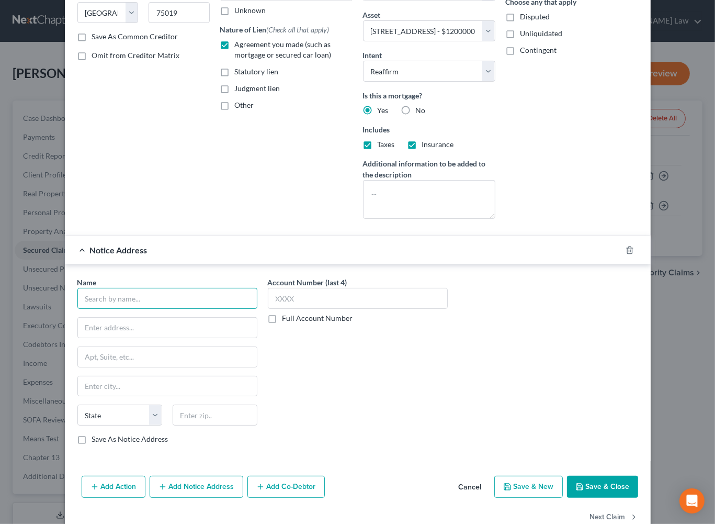
drag, startPoint x: 104, startPoint y: 409, endPoint x: 207, endPoint y: 462, distance: 116.0
click at [107, 309] on input "text" at bounding box center [167, 298] width 180 height 21
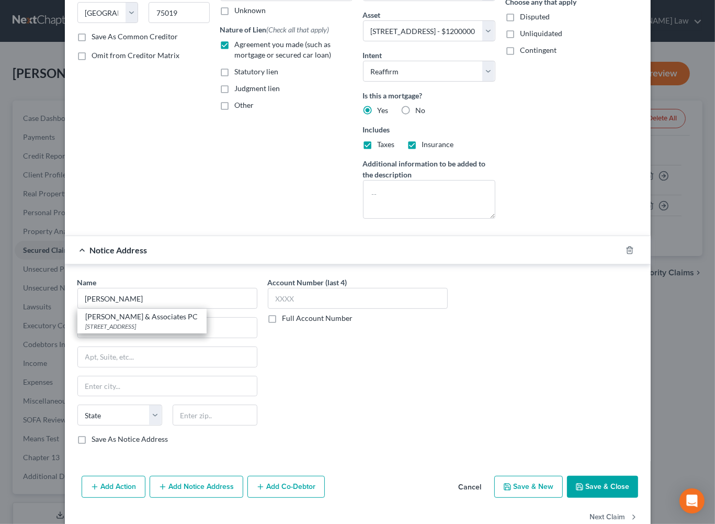
drag, startPoint x: 150, startPoint y: 443, endPoint x: 190, endPoint y: 435, distance: 41.1
click at [150, 331] on div "900 Chelmsford Street Suite 3102, Lowell, MA 01851" at bounding box center [142, 326] width 112 height 9
type input "Korde & Associates PC"
type input "900 Chelmsford Street"
type input "Suite 3102"
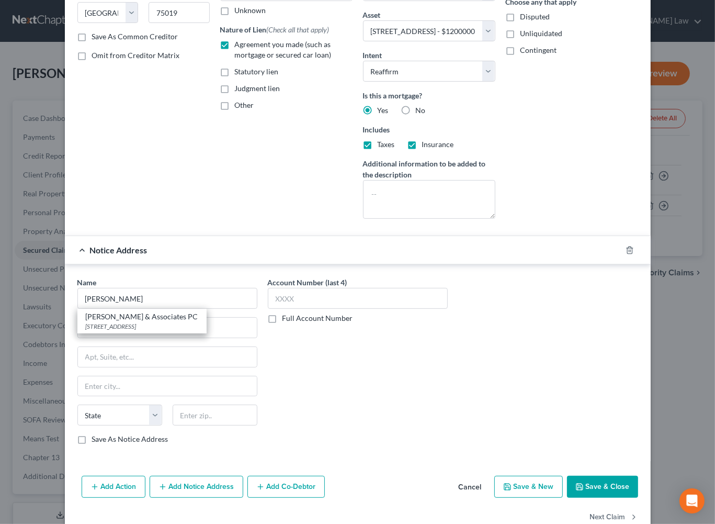
type input "Lowell"
select select "22"
type input "01851"
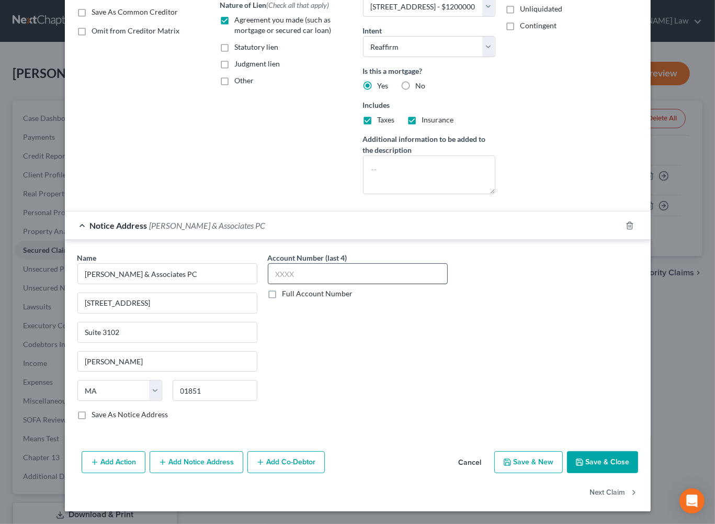
scroll to position [371, 0]
click at [638, 451] on button "Save & Close" at bounding box center [602, 462] width 71 height 22
select select
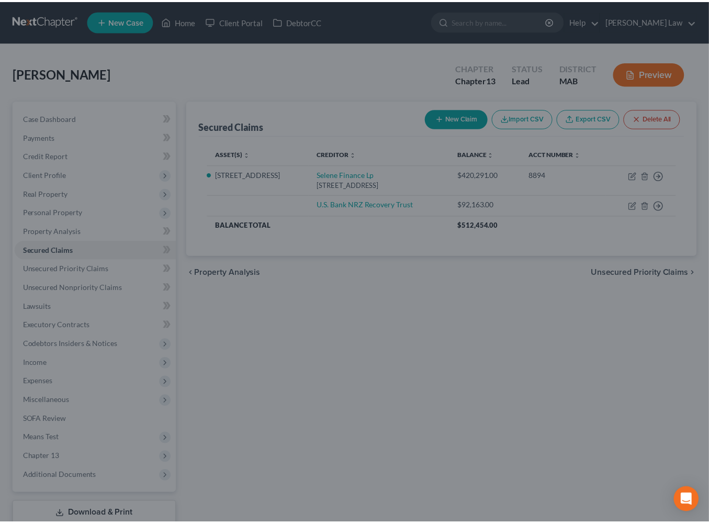
scroll to position [0, 0]
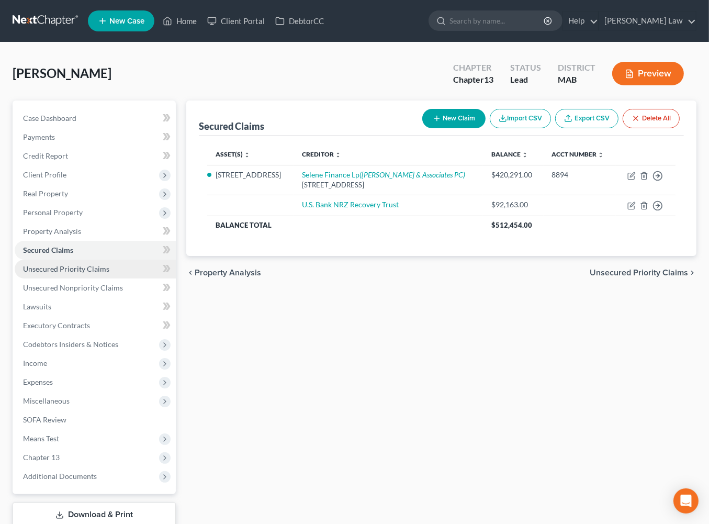
click at [85, 273] on span "Unsecured Priority Claims" at bounding box center [66, 268] width 86 height 9
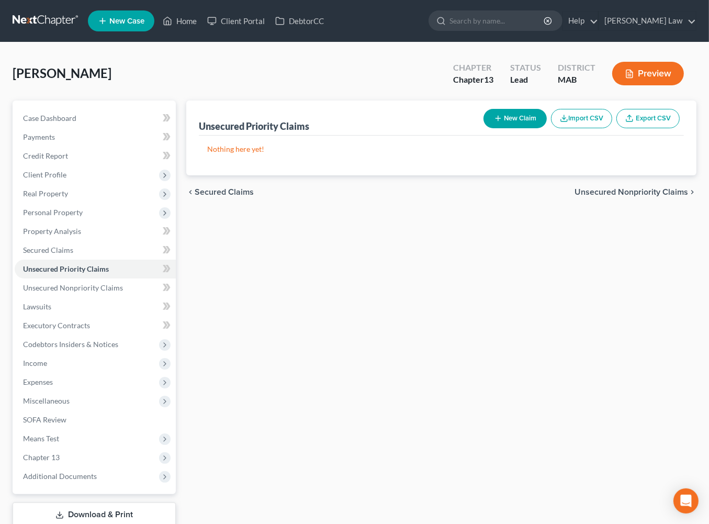
click at [483, 128] on button "New Claim" at bounding box center [514, 118] width 63 height 19
select select "0"
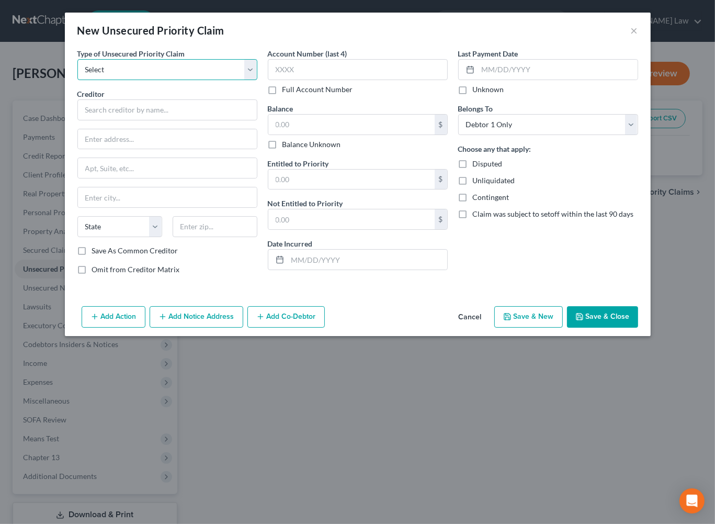
click at [234, 80] on select "Select Taxes & Other Government Units Domestic Support Obligations Extensions o…" at bounding box center [167, 69] width 180 height 21
select select "0"
click at [77, 74] on select "Select Taxes & Other Government Units Domestic Support Obligations Extensions o…" at bounding box center [167, 69] width 180 height 21
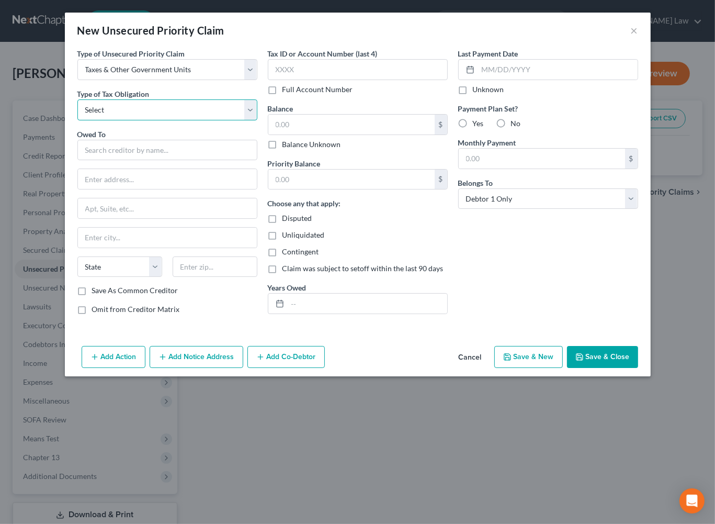
click at [234, 120] on select "Select Federal City State Franchise Tax Board Other" at bounding box center [167, 109] width 180 height 21
select select "0"
click at [77, 120] on select "Select Federal City State Franchise Tax Board Other" at bounding box center [167, 109] width 180 height 21
click at [83, 161] on input "text" at bounding box center [167, 150] width 180 height 21
type input "IRS"
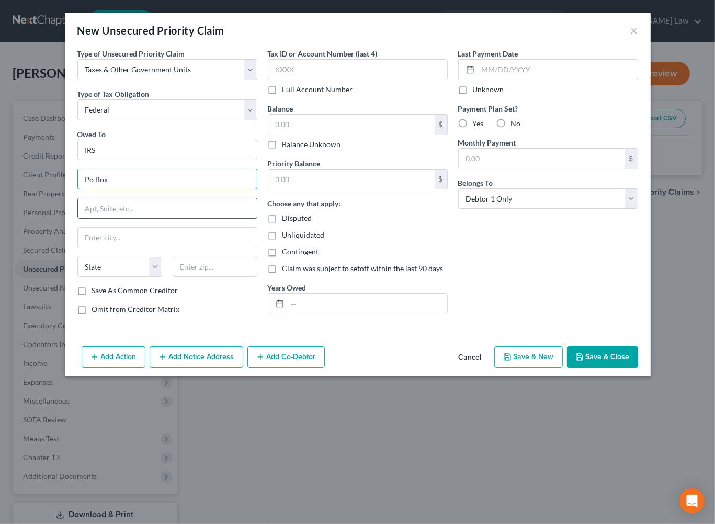
type input "Po box 7346"
type input "Philadelphia"
select select "39"
type input "19101"
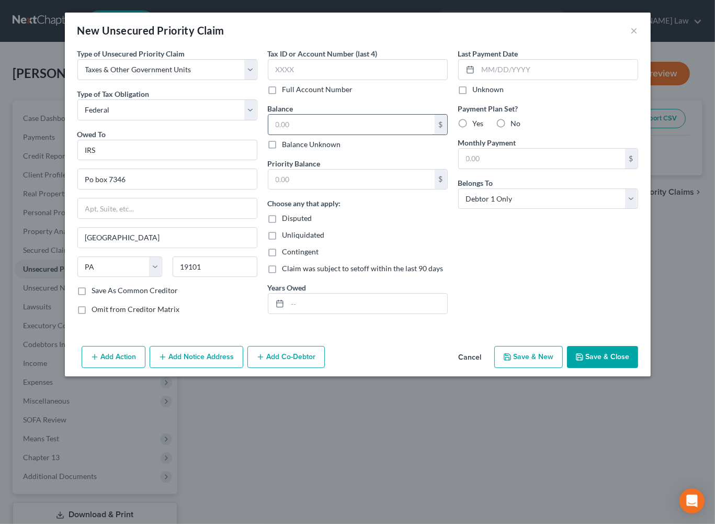
click at [300, 134] on input "text" at bounding box center [351, 125] width 166 height 20
type input "35,000"
click at [313, 189] on input "text" at bounding box center [351, 179] width 166 height 20
type input "35,000.00"
click at [638, 368] on button "Save & Close" at bounding box center [602, 357] width 71 height 22
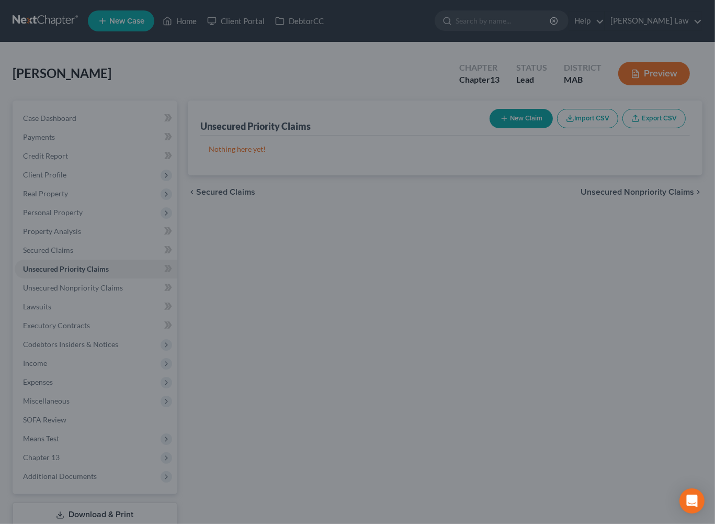
type input "35,000.00"
type input "0.00"
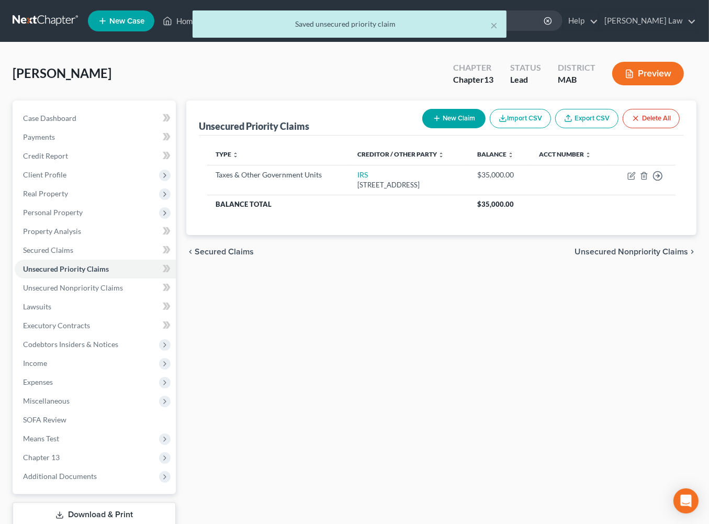
click at [422, 128] on button "New Claim" at bounding box center [453, 118] width 63 height 19
select select "0"
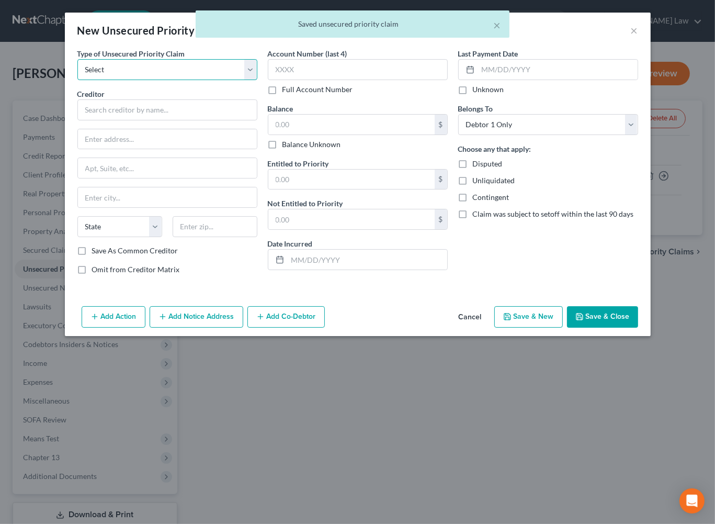
click at [236, 80] on select "Select Taxes & Other Government Units Domestic Support Obligations Extensions o…" at bounding box center [167, 69] width 180 height 21
select select "0"
click at [77, 74] on select "Select Taxes & Other Government Units Domestic Support Obligations Extensions o…" at bounding box center [167, 69] width 180 height 21
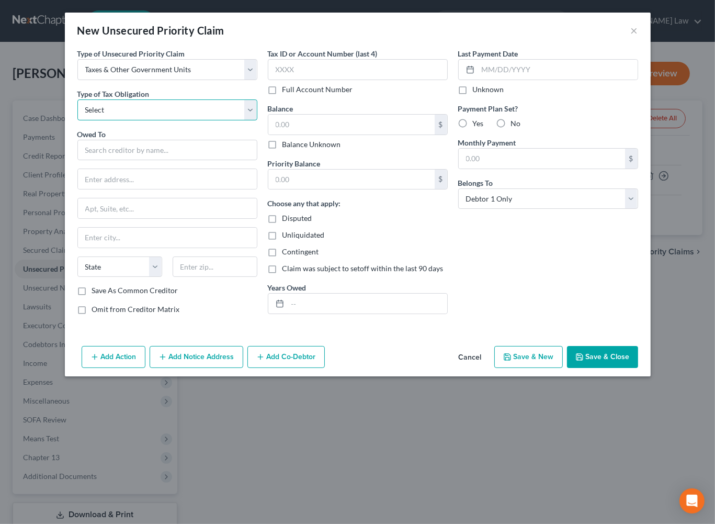
click at [233, 120] on select "Select Federal City State Franchise Tax Board Other" at bounding box center [167, 109] width 180 height 21
select select "2"
click at [77, 120] on select "Select Federal City State Franchise Tax Board Other" at bounding box center [167, 109] width 180 height 21
click at [85, 161] on input "text" at bounding box center [167, 150] width 180 height 21
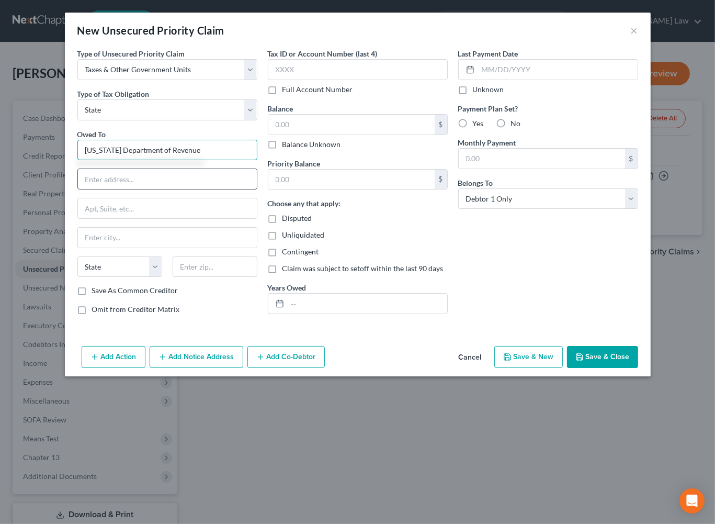
type input "Massachusetts Department of Revenue"
click at [88, 189] on input "text" at bounding box center [167, 179] width 179 height 20
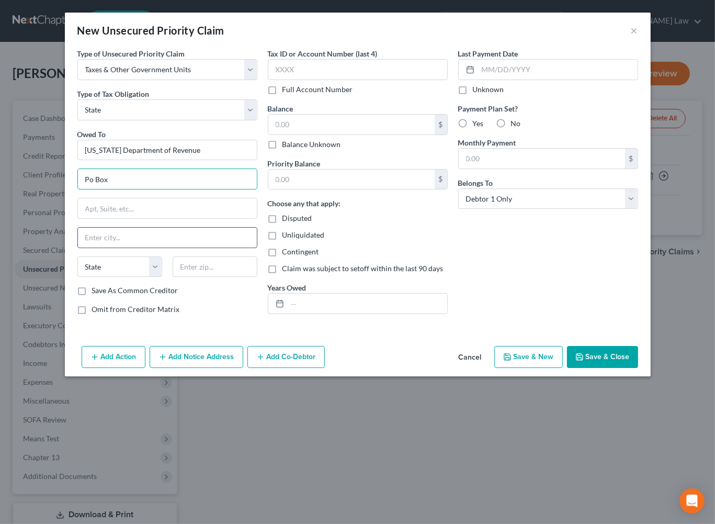
type input "Po Box 7090"
type input "Boston"
select select "22"
type input "02204"
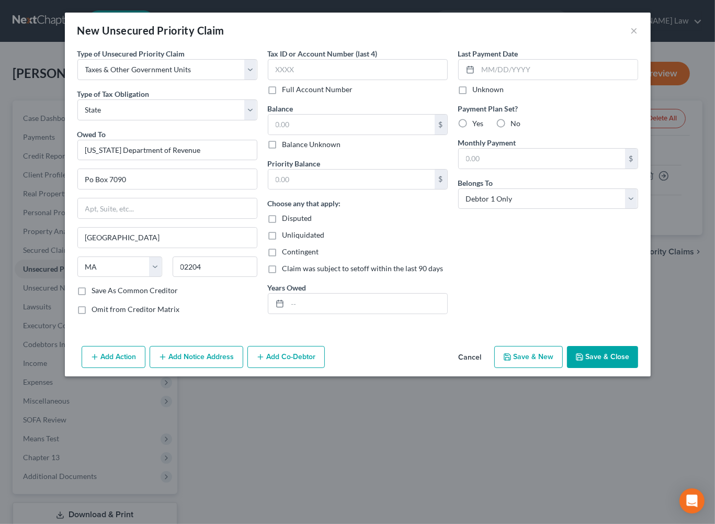
click at [636, 368] on button "Save & Close" at bounding box center [602, 357] width 71 height 22
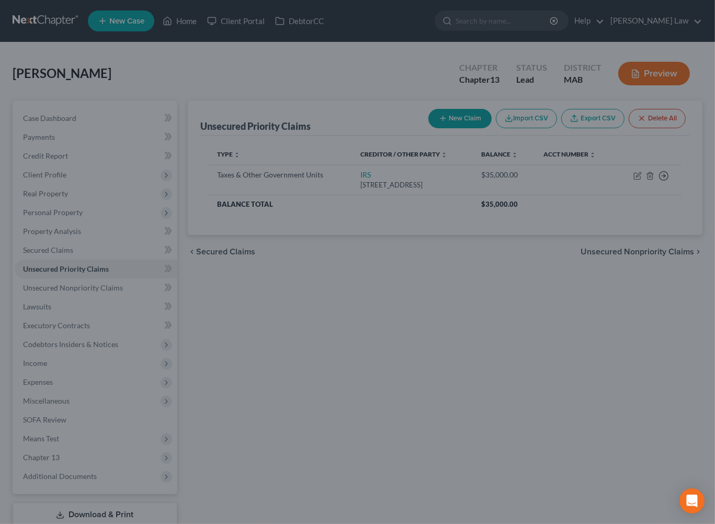
type input "0.00"
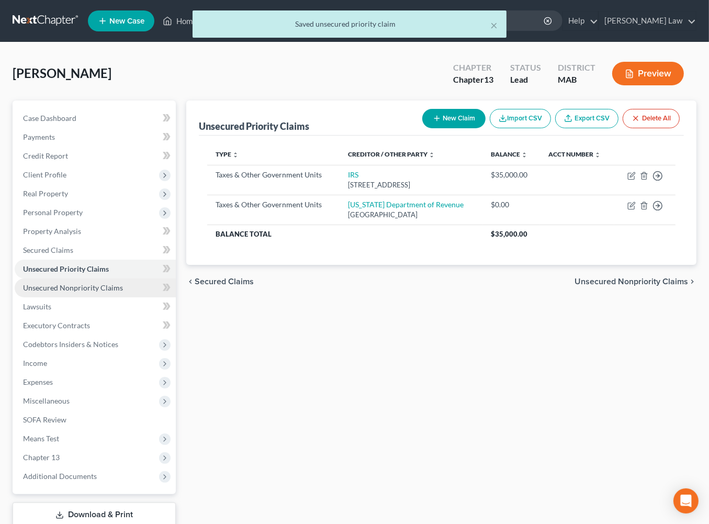
click at [55, 292] on span "Unsecured Nonpriority Claims" at bounding box center [73, 287] width 100 height 9
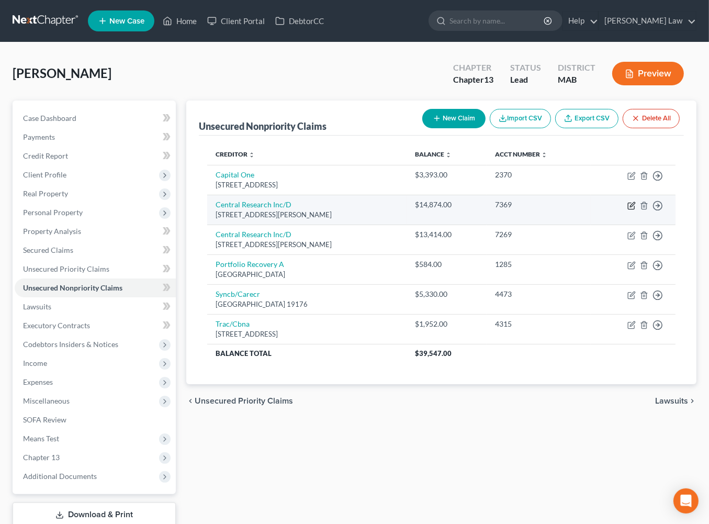
click at [627, 210] on icon "button" at bounding box center [631, 205] width 8 height 8
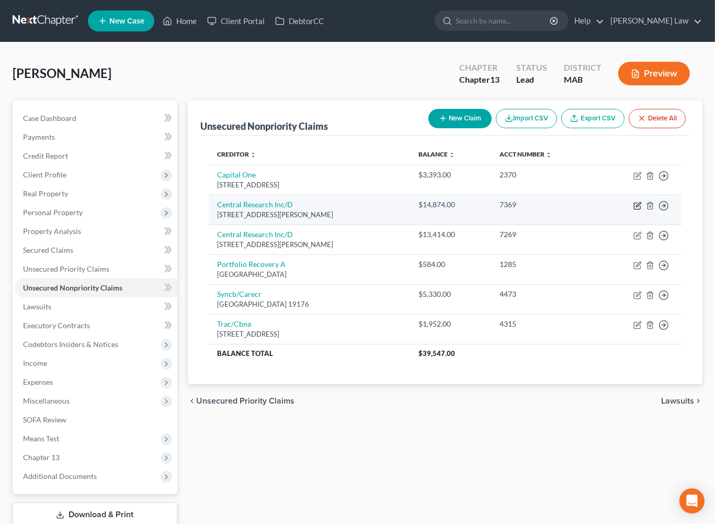
select select "2"
select select "17"
select select "0"
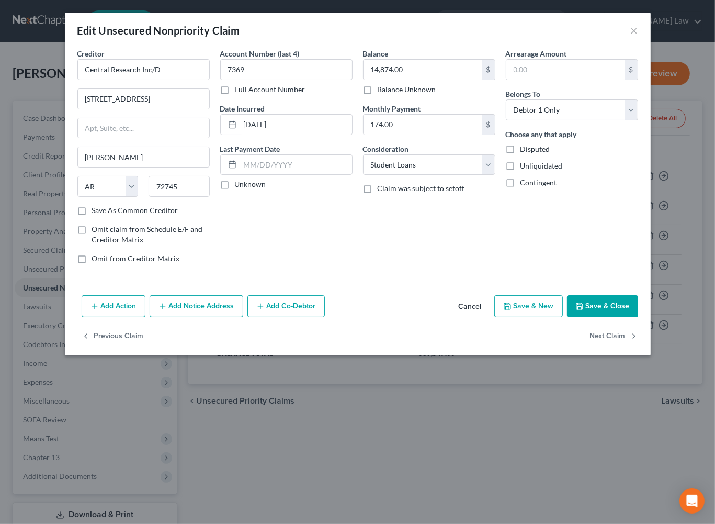
click at [638, 317] on button "Save & Close" at bounding box center [602, 306] width 71 height 22
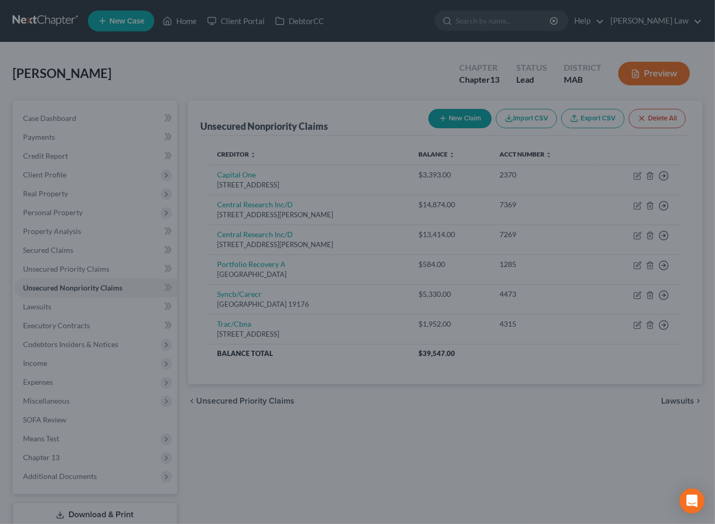
type input "0"
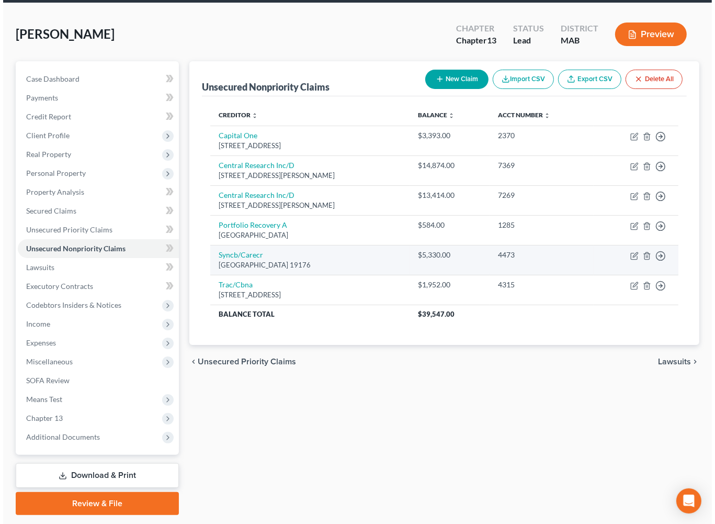
scroll to position [48, 0]
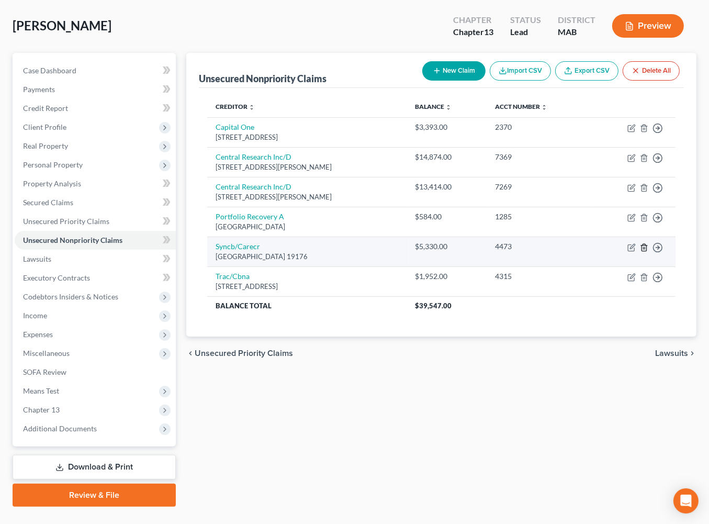
click at [640, 252] on icon "button" at bounding box center [644, 247] width 8 height 8
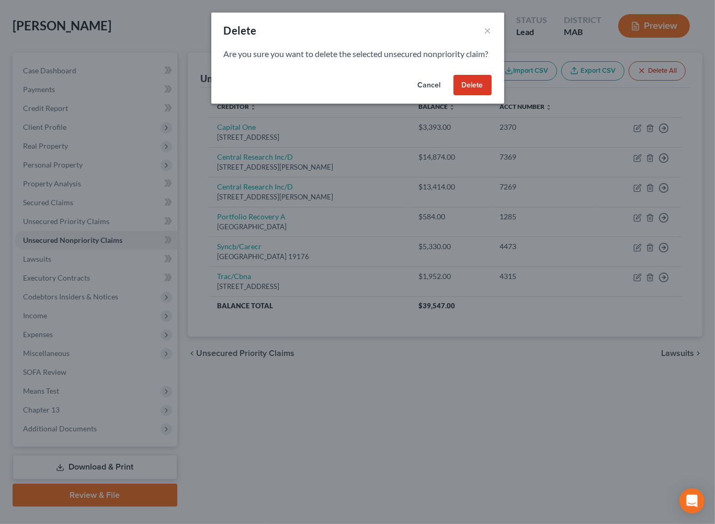
click at [492, 96] on button "Delete" at bounding box center [472, 85] width 38 height 21
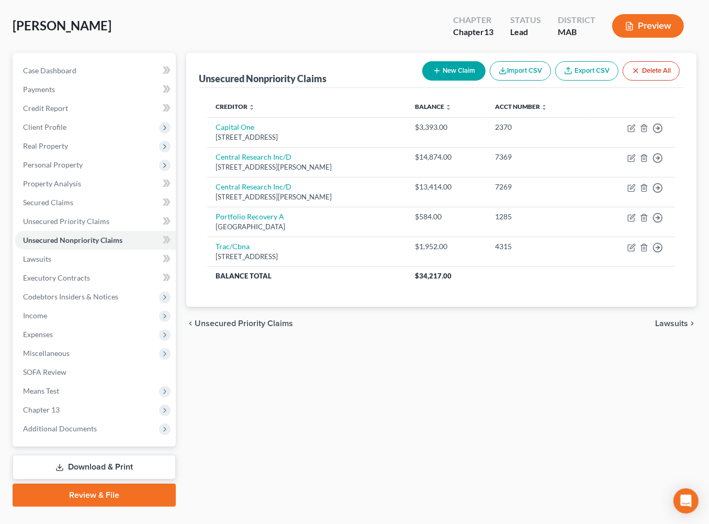
click at [422, 81] on button "New Claim" at bounding box center [453, 70] width 63 height 19
select select "0"
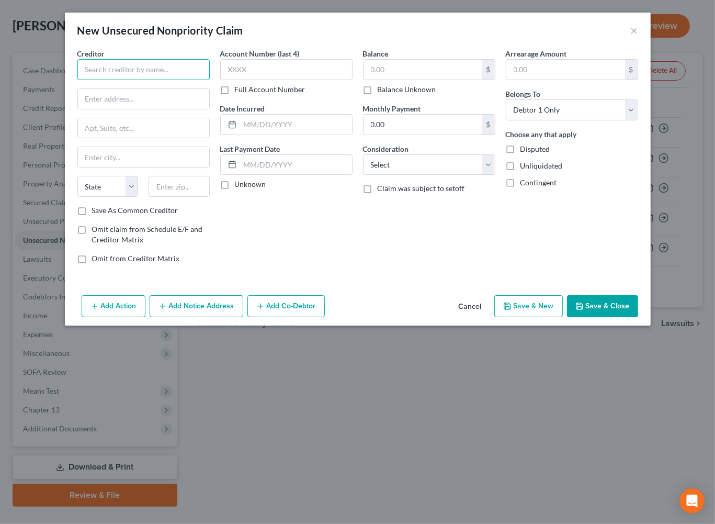
click at [88, 80] on input "text" at bounding box center [143, 69] width 132 height 21
type input "Ally Credit Card"
click at [123, 109] on input "text" at bounding box center [143, 99] width 131 height 20
type input "Po Box 9222"
type input "Old Bethpage"
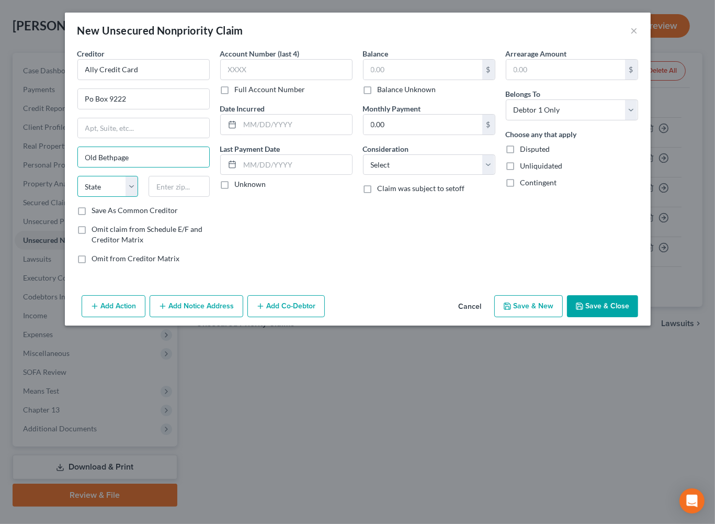
click at [78, 197] on select "State AL AK AR AZ CA CO CT DE DC FL GA GU HI ID IL IN IA KS KY LA ME MD MA MI M…" at bounding box center [107, 186] width 61 height 21
select select "35"
click at [77, 197] on select "State AL AK AR AZ CA CO CT DE DC FL GA GU HI ID IL IN IA KS KY LA ME MD MA MI M…" at bounding box center [107, 186] width 61 height 21
click at [149, 197] on input "text" at bounding box center [179, 186] width 61 height 21
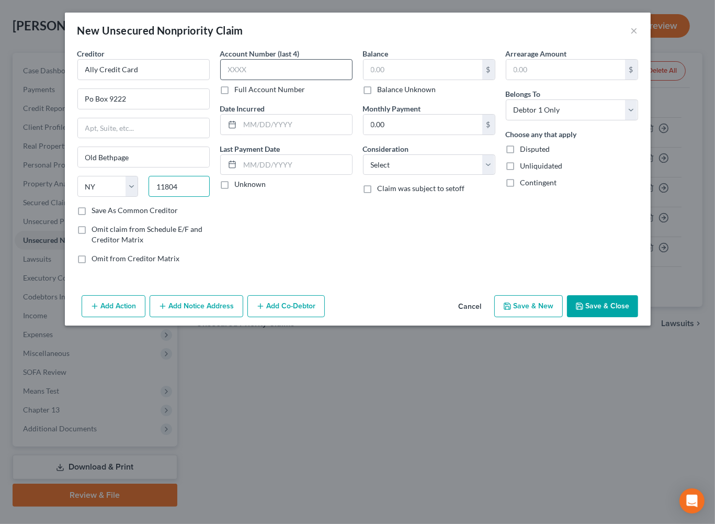
type input "11804"
click at [251, 79] on input "text" at bounding box center [286, 69] width 132 height 21
type input "3488"
click at [411, 79] on input "text" at bounding box center [422, 70] width 119 height 20
type input "2,428"
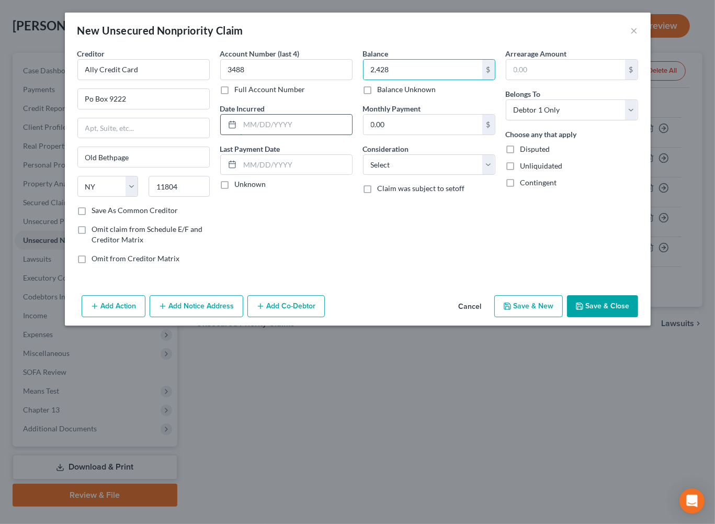
click at [254, 134] on input "text" at bounding box center [296, 125] width 112 height 20
type input "2023"
click at [638, 317] on button "Save & Close" at bounding box center [602, 306] width 71 height 22
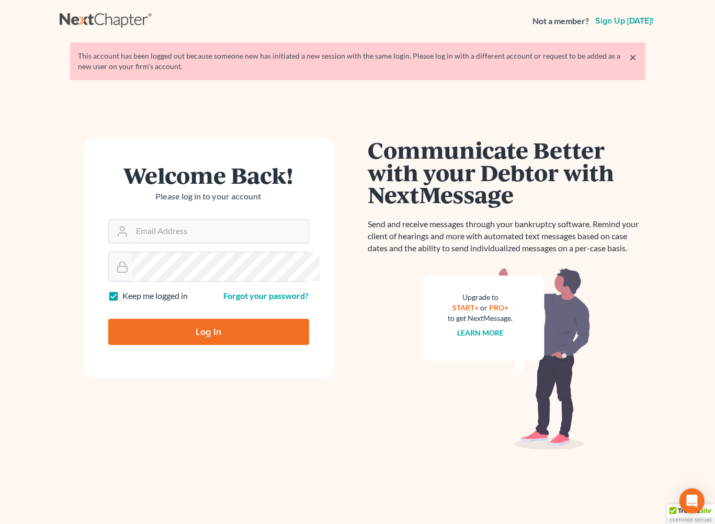
type input "[EMAIL_ADDRESS][DOMAIN_NAME]"
click at [180, 345] on input "Log In" at bounding box center [208, 331] width 201 height 26
type input "Thinking..."
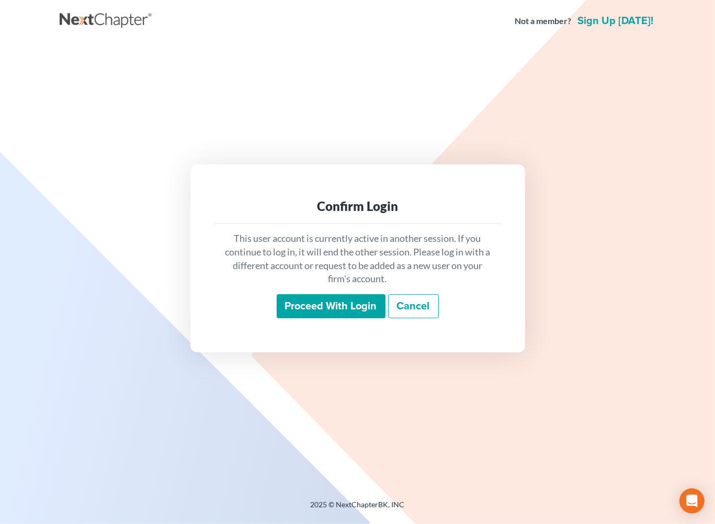
click at [313, 318] on input "Proceed with login" at bounding box center [331, 306] width 109 height 24
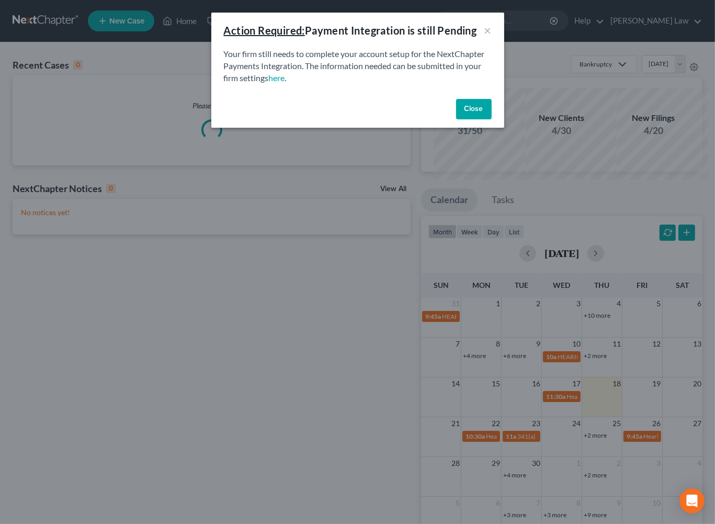
click at [492, 120] on button "Close" at bounding box center [474, 109] width 36 height 21
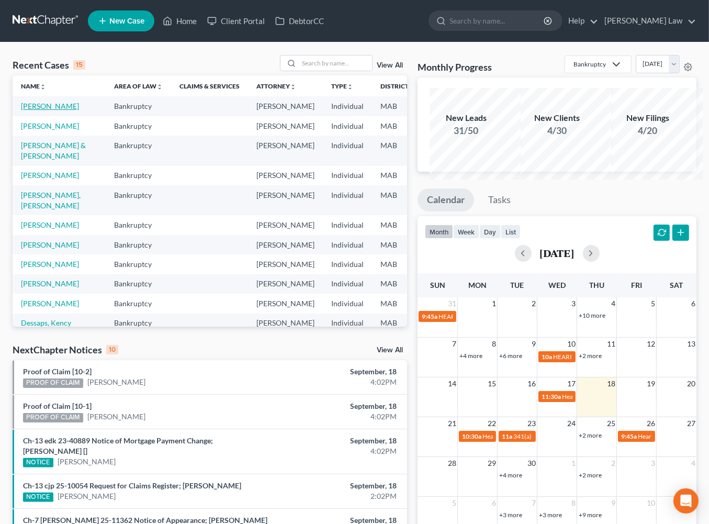
click at [38, 110] on link "[PERSON_NAME]" at bounding box center [50, 105] width 58 height 9
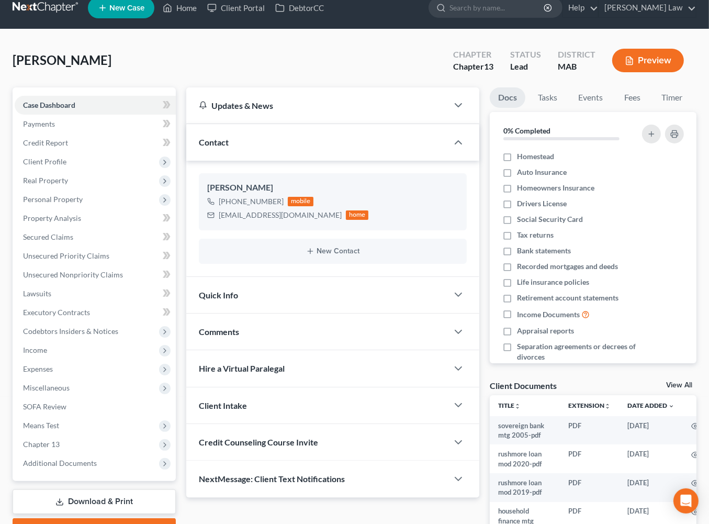
scroll to position [75, 0]
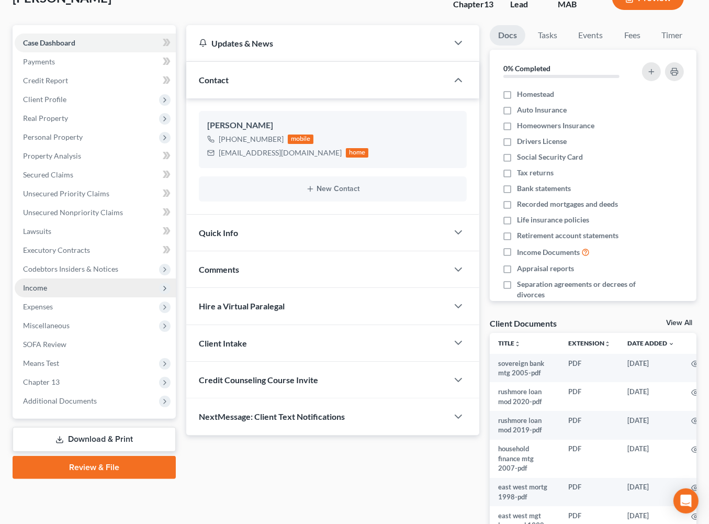
click at [62, 297] on span "Income" at bounding box center [95, 287] width 161 height 19
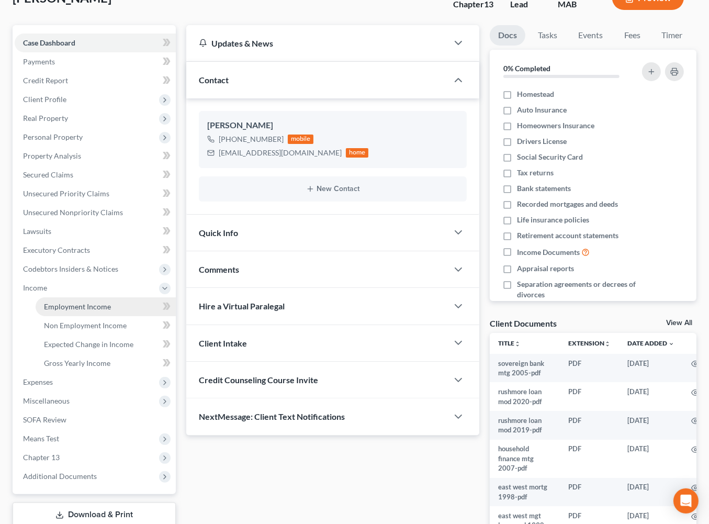
click at [87, 311] on span "Employment Income" at bounding box center [77, 306] width 67 height 9
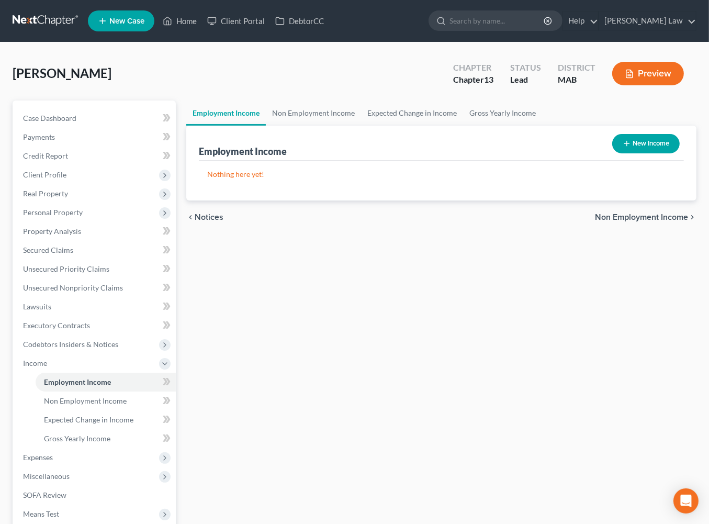
click at [630, 153] on button "New Income" at bounding box center [645, 143] width 67 height 19
select select "0"
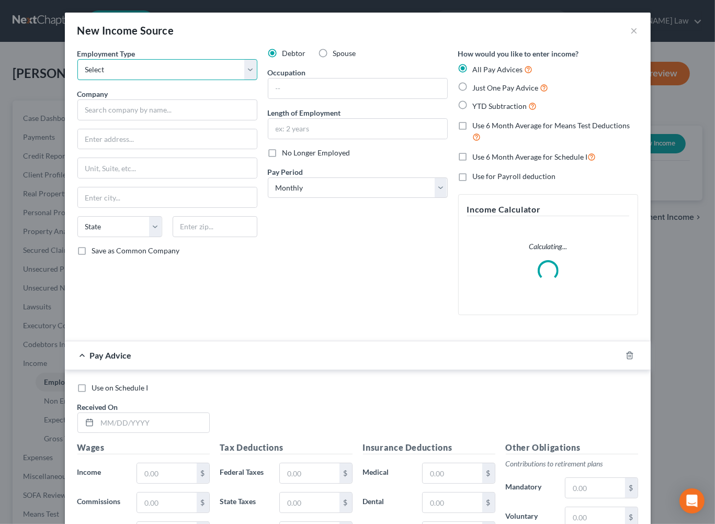
click at [235, 80] on select "Select Full or Part Time Employment Self Employment" at bounding box center [167, 69] width 180 height 21
select select "0"
click at [77, 74] on select "Select Full or Part Time Employment Self Employment" at bounding box center [167, 69] width 180 height 21
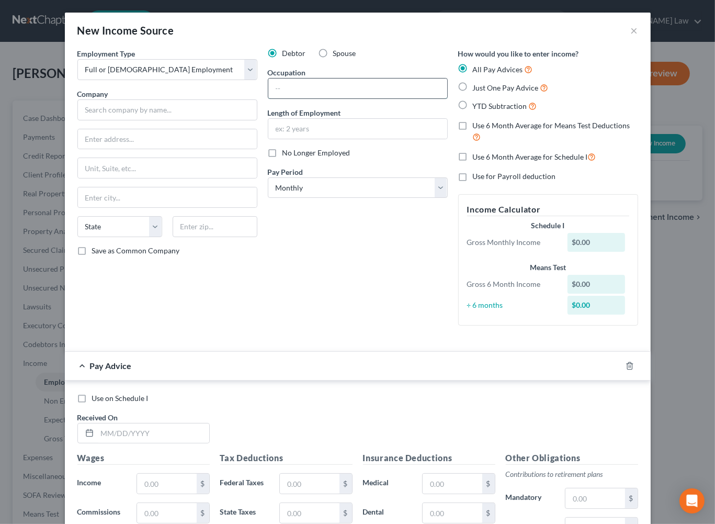
click at [310, 98] on input "text" at bounding box center [357, 88] width 179 height 20
type input "Carpenter"
type input "9 Years"
click at [480, 94] on label "Just One Pay Advice" at bounding box center [511, 88] width 76 height 12
click at [480, 88] on input "Just One Pay Advice" at bounding box center [480, 85] width 7 height 7
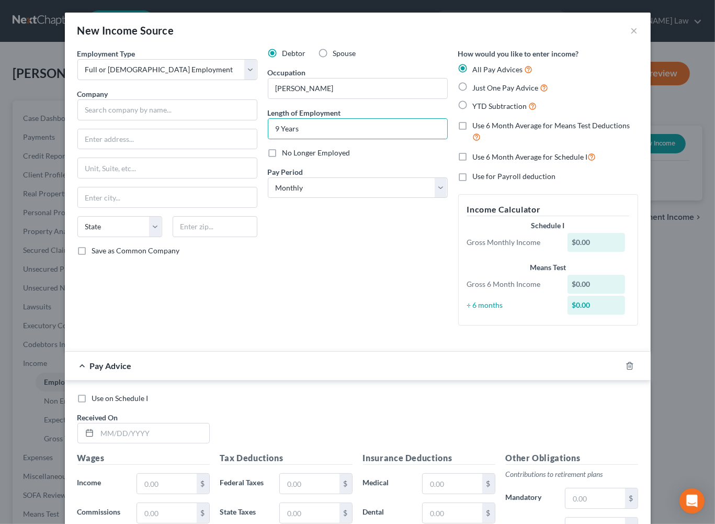
radio input "true"
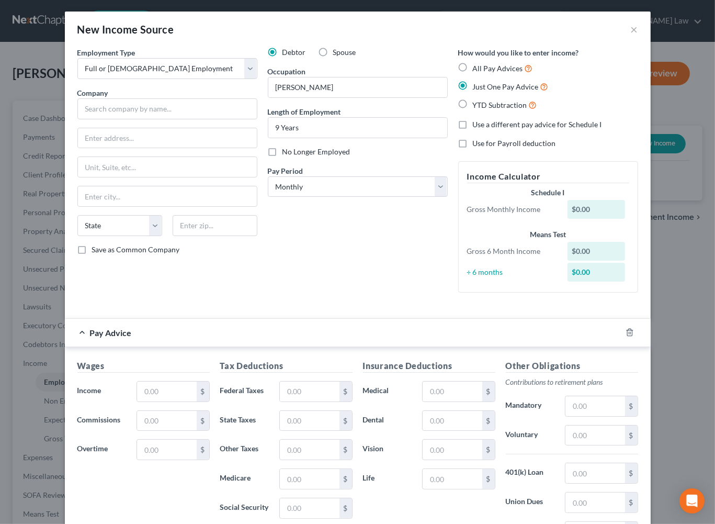
scroll to position [2, 0]
click at [137, 401] on input "text" at bounding box center [166, 391] width 59 height 20
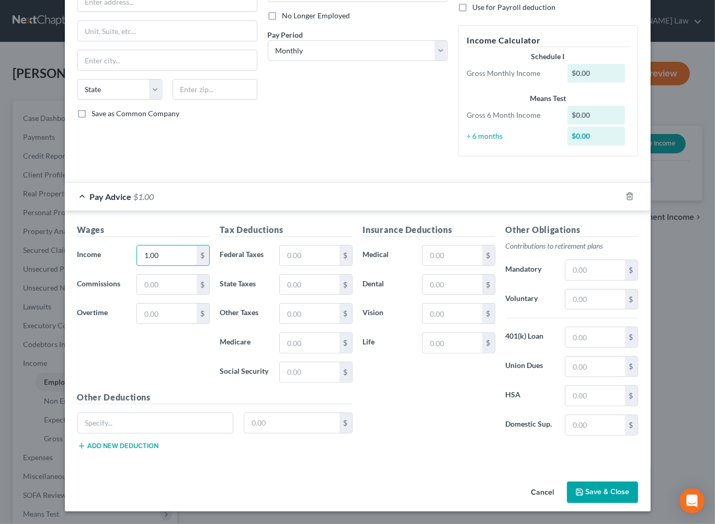
scroll to position [285, 0]
type input "1.00"
click at [629, 503] on button "Save & Close" at bounding box center [602, 492] width 71 height 22
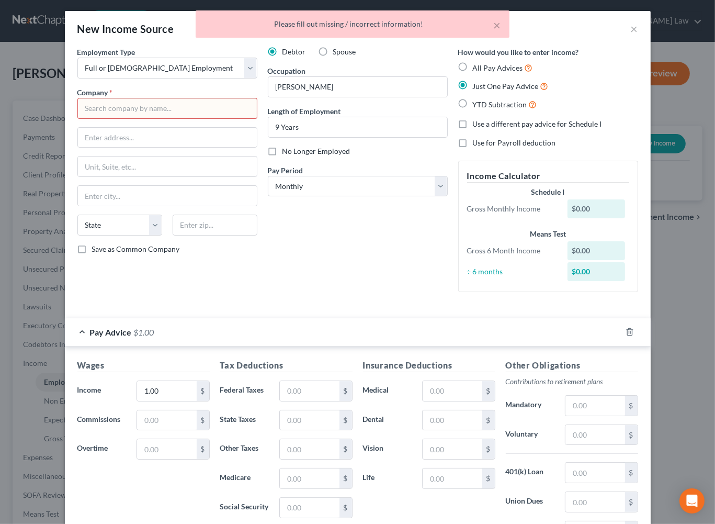
scroll to position [0, 0]
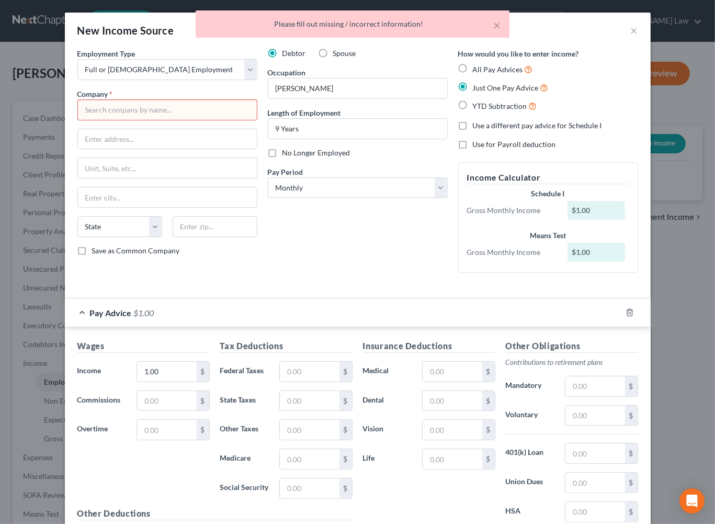
click at [97, 120] on input "text" at bounding box center [167, 109] width 180 height 21
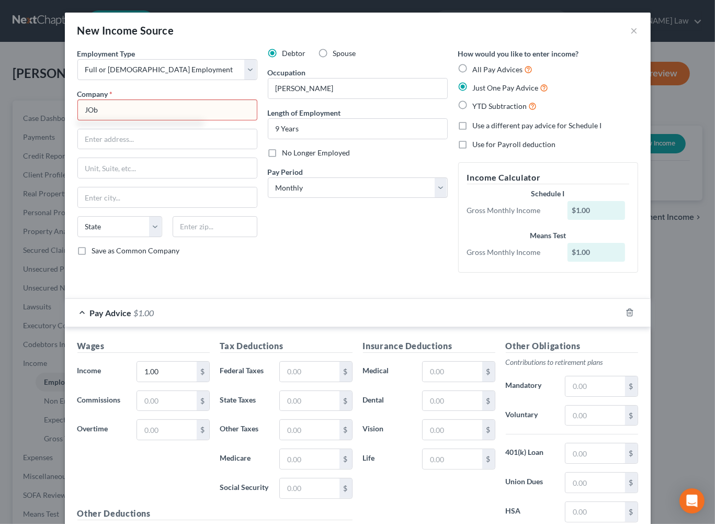
scroll to position [282, 0]
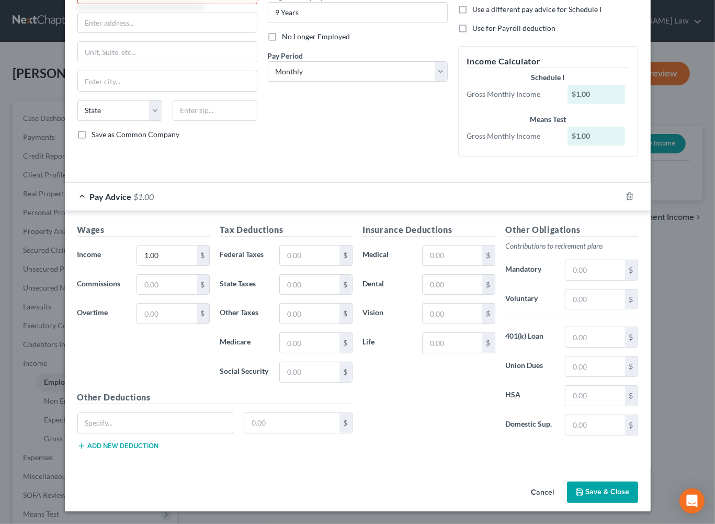
type input "JOb"
click at [645, 500] on div "Cancel Save & Close" at bounding box center [358, 494] width 586 height 35
click at [638, 487] on button "Save & Close" at bounding box center [602, 492] width 71 height 22
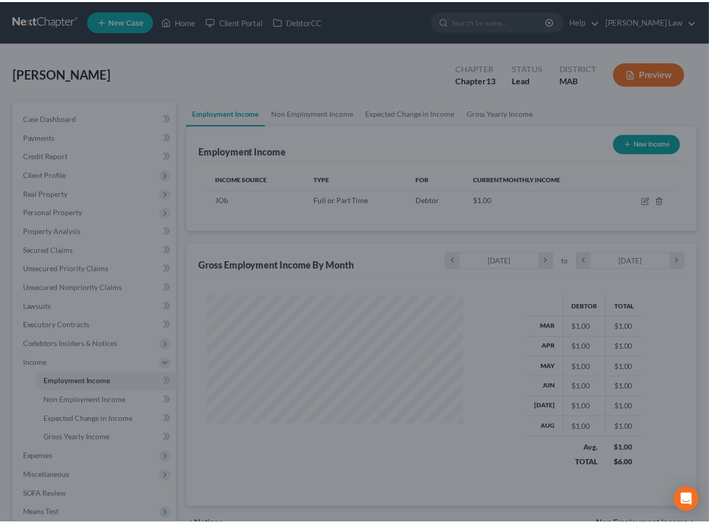
scroll to position [522753, 522709]
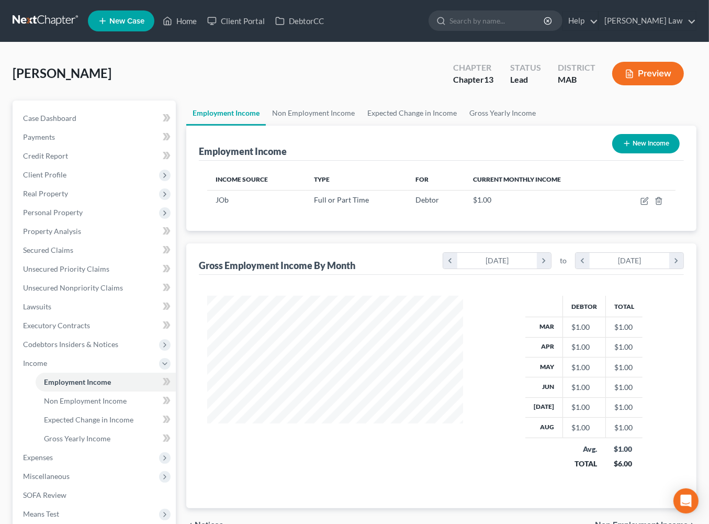
click at [622, 147] on icon "button" at bounding box center [626, 143] width 8 height 8
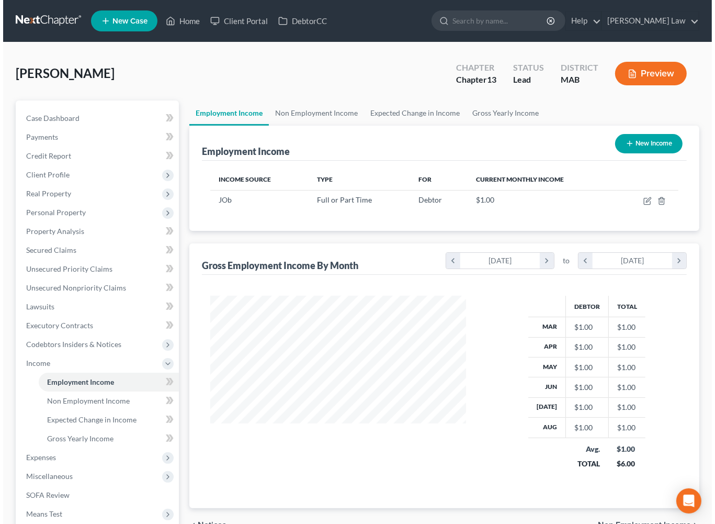
scroll to position [232, 279]
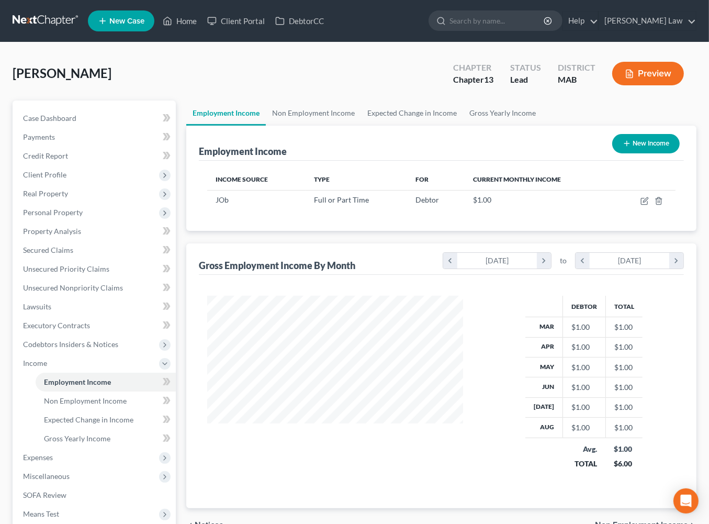
select select "0"
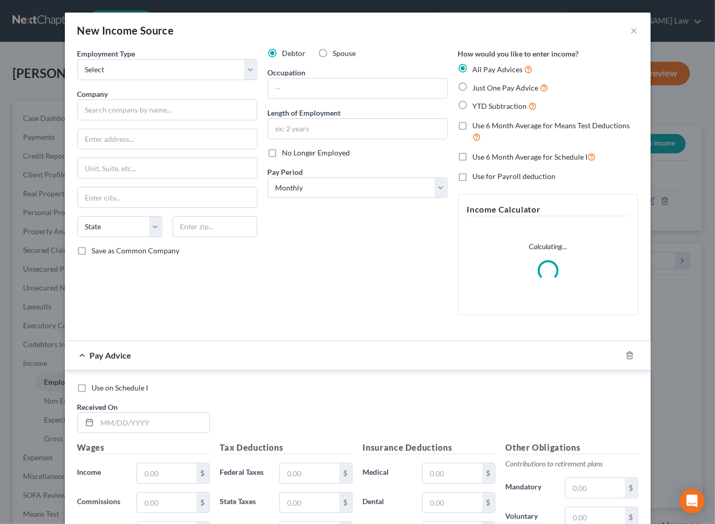
click at [333, 59] on label "Spouse" at bounding box center [344, 53] width 23 height 10
click at [337, 55] on input "Spouse" at bounding box center [340, 51] width 7 height 7
radio input "true"
click at [240, 80] on select "Select Full or Part Time Employment Self Employment" at bounding box center [167, 69] width 180 height 21
select select "0"
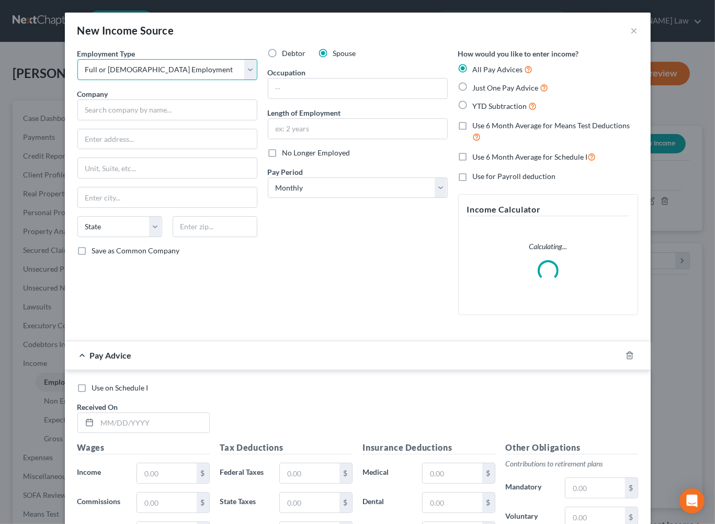
click at [77, 74] on select "Select Full or Part Time Employment Self Employment" at bounding box center [167, 69] width 180 height 21
click at [83, 120] on input "text" at bounding box center [167, 109] width 180 height 21
type input "P"
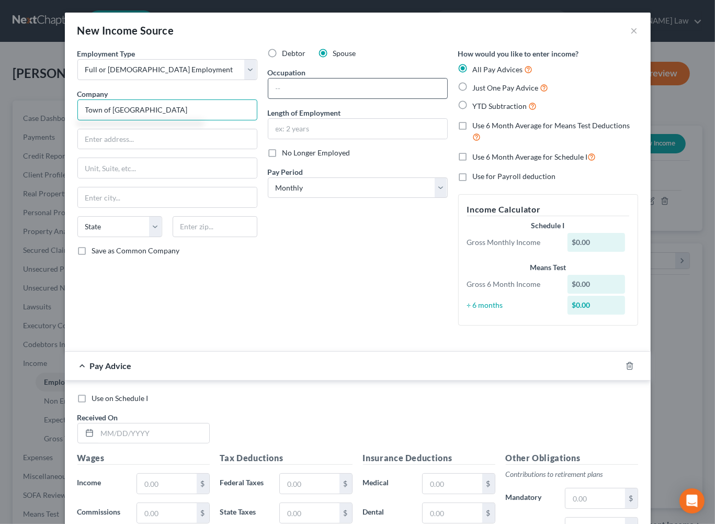
type input "Town of Plymouth"
click at [306, 98] on input "text" at bounding box center [357, 88] width 179 height 20
type input "Assistant Principal"
click at [390, 139] on input "text" at bounding box center [357, 129] width 179 height 20
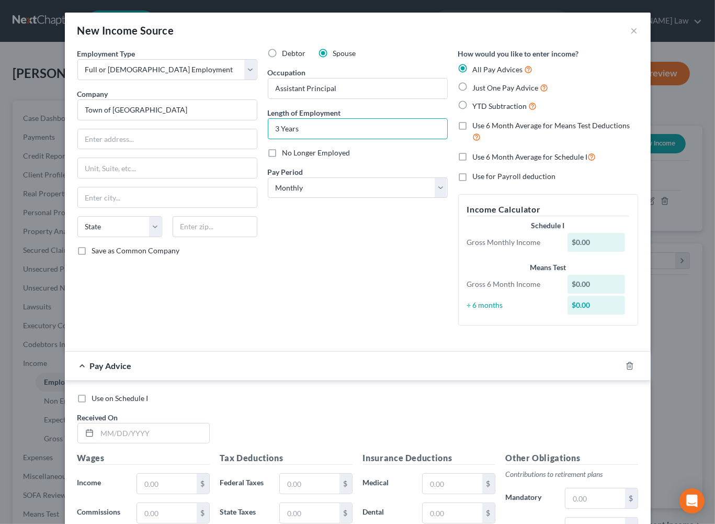
type input "3 Years"
click at [477, 94] on label "Just One Pay Advice" at bounding box center [511, 88] width 76 height 12
click at [477, 88] on input "Just One Pay Advice" at bounding box center [480, 85] width 7 height 7
radio input "true"
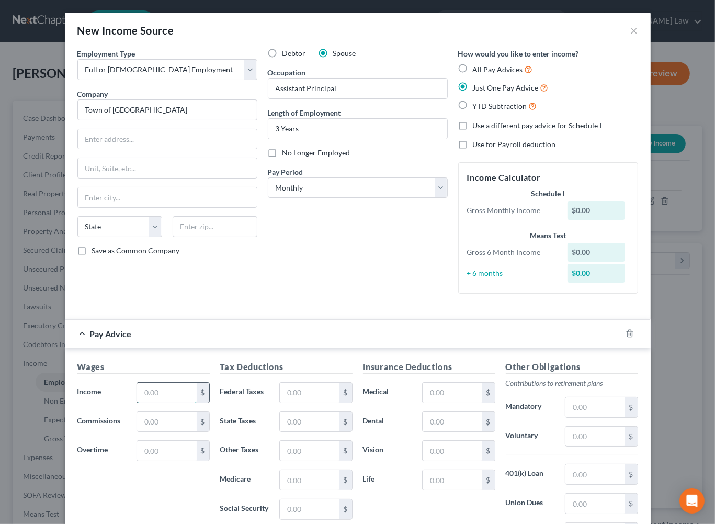
click at [137, 402] on input "text" at bounding box center [166, 392] width 59 height 20
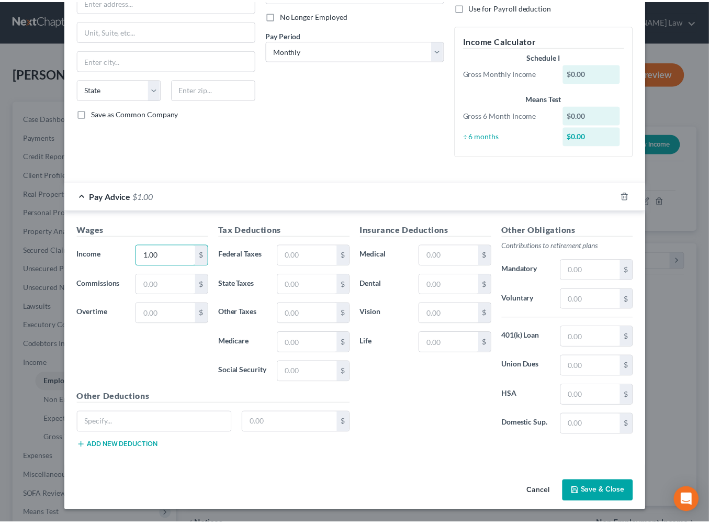
scroll to position [309, 0]
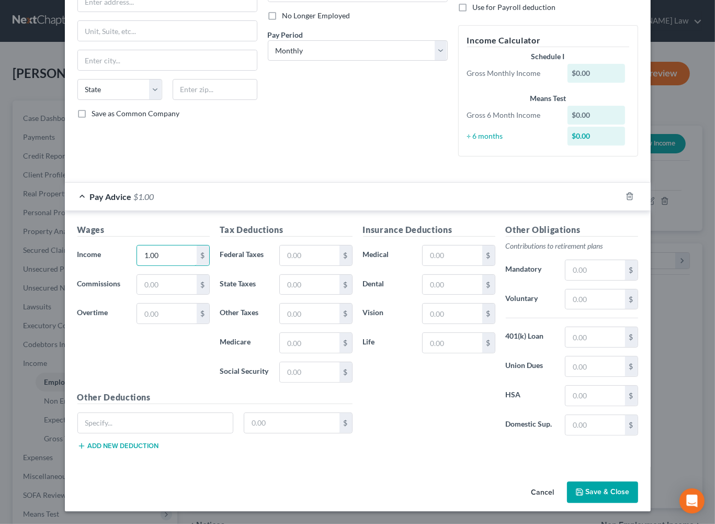
type input "1.00"
click at [633, 484] on button "Save & Close" at bounding box center [602, 492] width 71 height 22
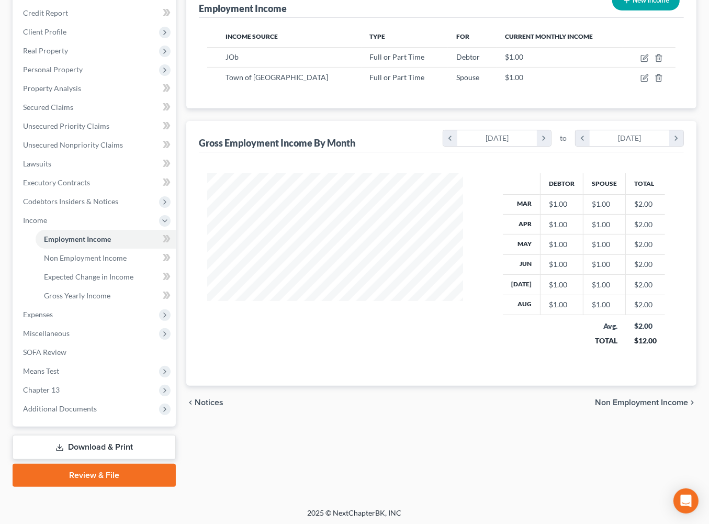
scroll to position [139, 0]
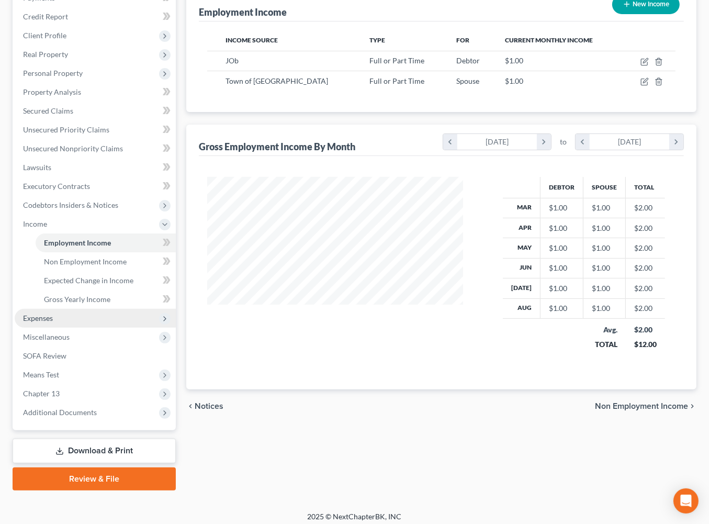
click at [53, 322] on span "Expenses" at bounding box center [38, 317] width 30 height 9
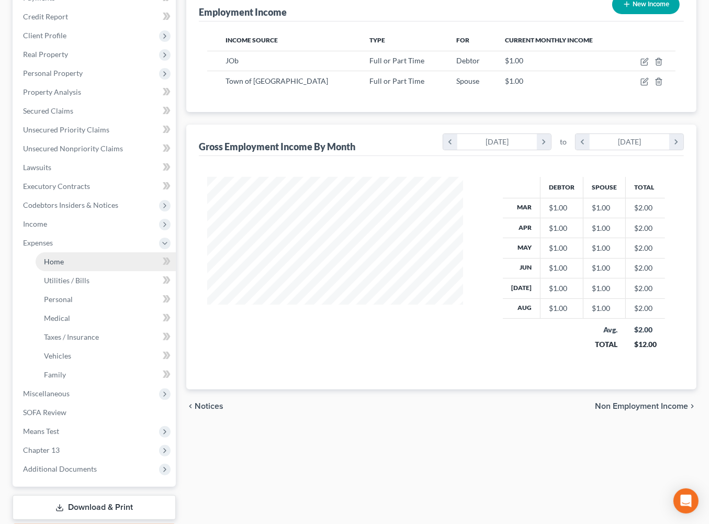
click at [74, 271] on link "Home" at bounding box center [106, 261] width 140 height 19
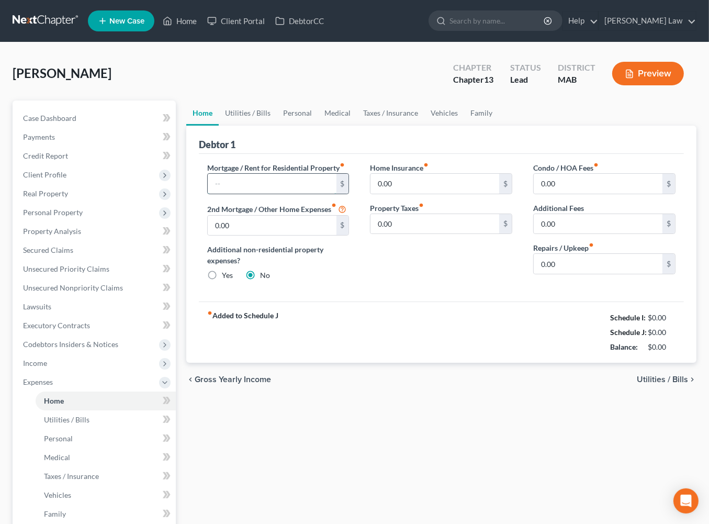
click at [249, 194] on input "text" at bounding box center [272, 184] width 129 height 20
type input "3,563"
click at [172, 26] on icon at bounding box center [167, 21] width 9 height 13
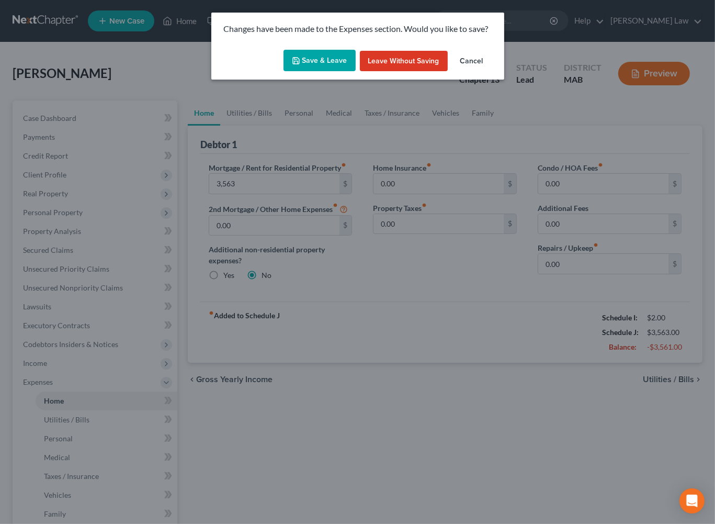
click at [314, 72] on button "Save & Leave" at bounding box center [319, 61] width 72 height 22
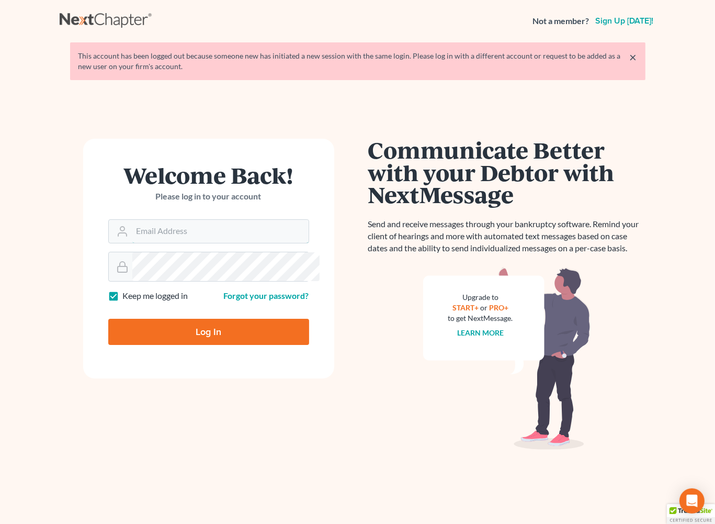
type input "[EMAIL_ADDRESS][DOMAIN_NAME]"
click at [223, 345] on input "Log In" at bounding box center [208, 331] width 201 height 26
type input "Thinking..."
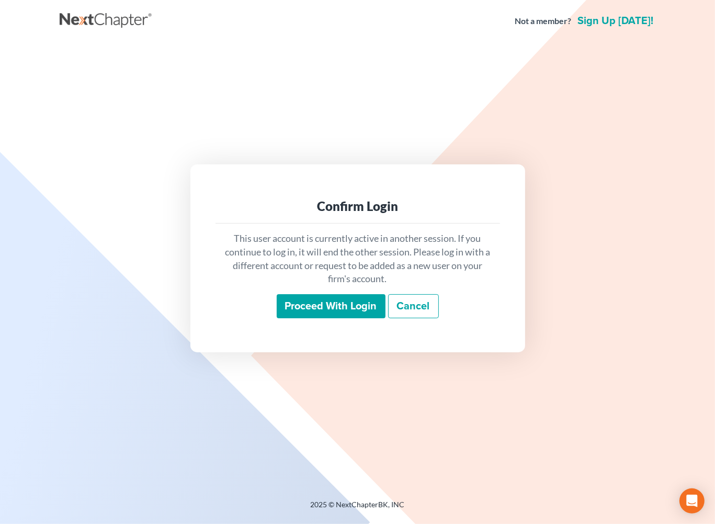
click at [317, 318] on input "Proceed with login" at bounding box center [331, 306] width 109 height 24
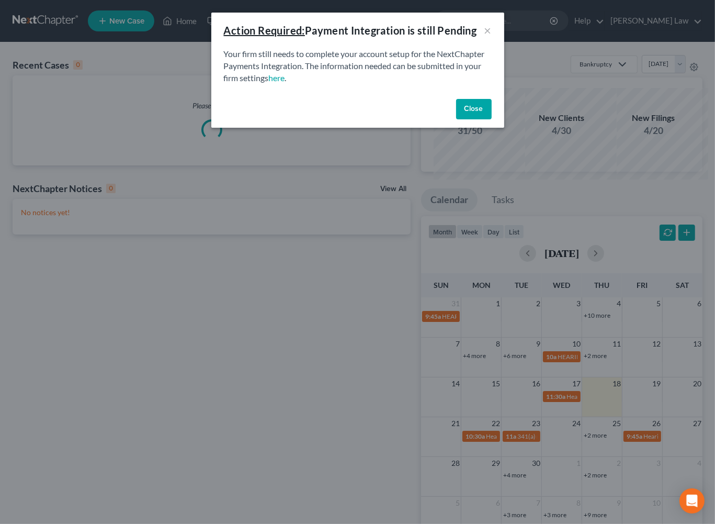
click at [492, 120] on button "Close" at bounding box center [474, 109] width 36 height 21
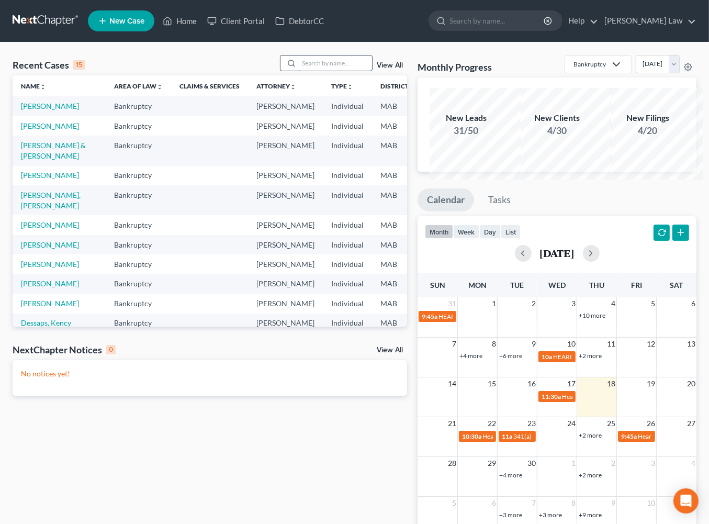
click at [329, 71] on input "search" at bounding box center [335, 62] width 73 height 15
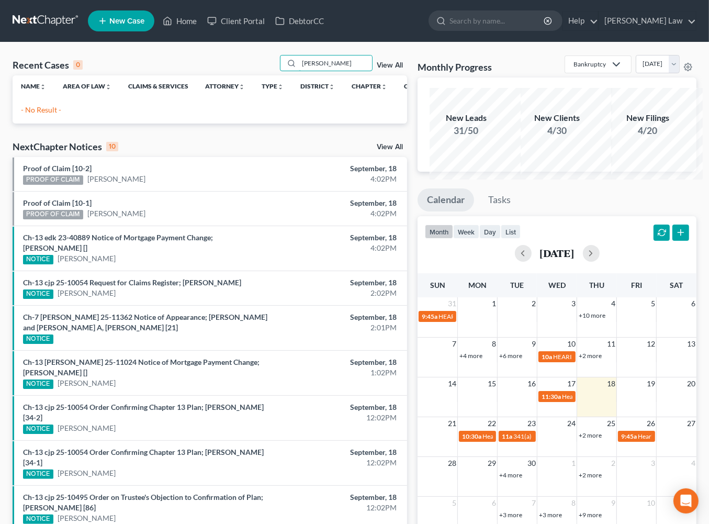
drag, startPoint x: 218, startPoint y: 81, endPoint x: 327, endPoint y: 106, distance: 112.7
click at [217, 75] on div "Recent Cases 0 [PERSON_NAME] View All" at bounding box center [210, 65] width 394 height 20
type input "kimber"
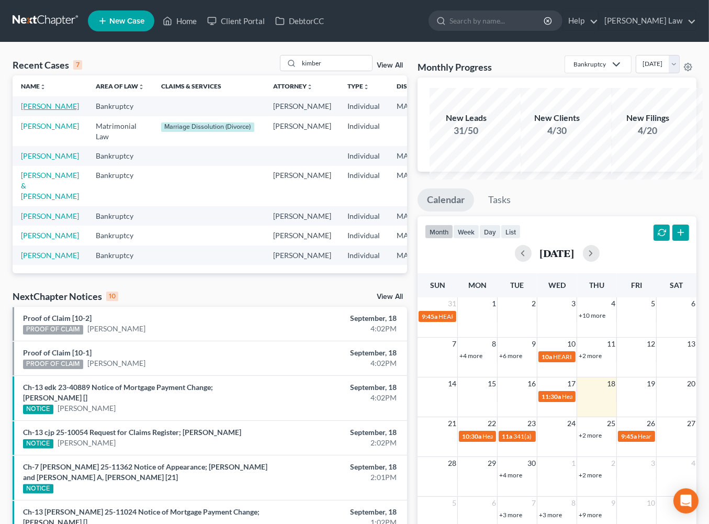
click at [39, 110] on link "[PERSON_NAME]" at bounding box center [50, 105] width 58 height 9
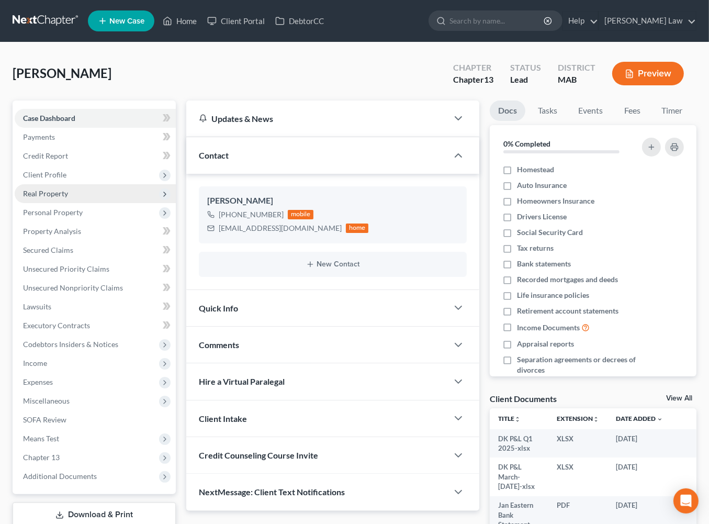
click at [52, 198] on span "Real Property" at bounding box center [45, 193] width 45 height 9
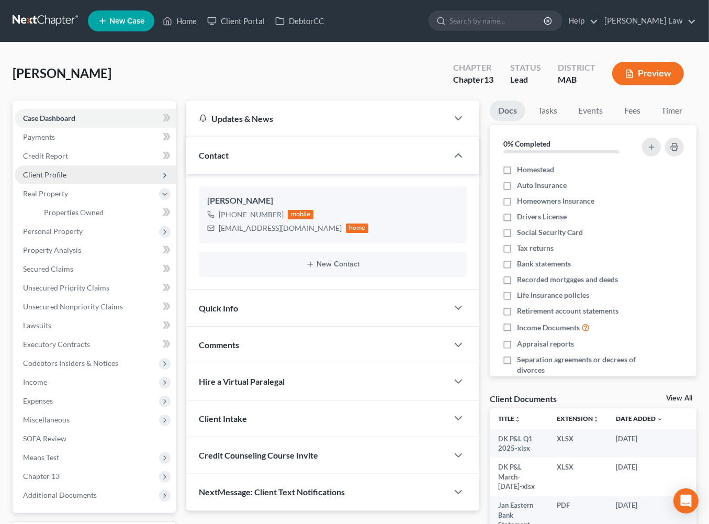
click at [54, 184] on span "Client Profile" at bounding box center [95, 174] width 161 height 19
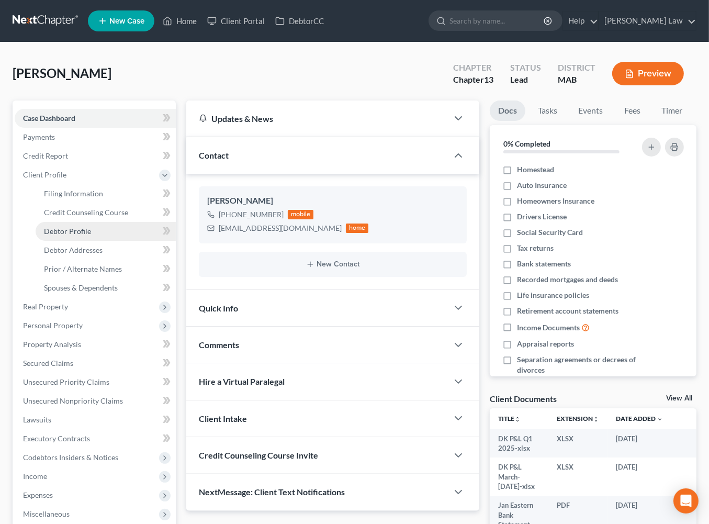
click at [91, 235] on span "Debtor Profile" at bounding box center [67, 230] width 47 height 9
select select "1"
select select "4"
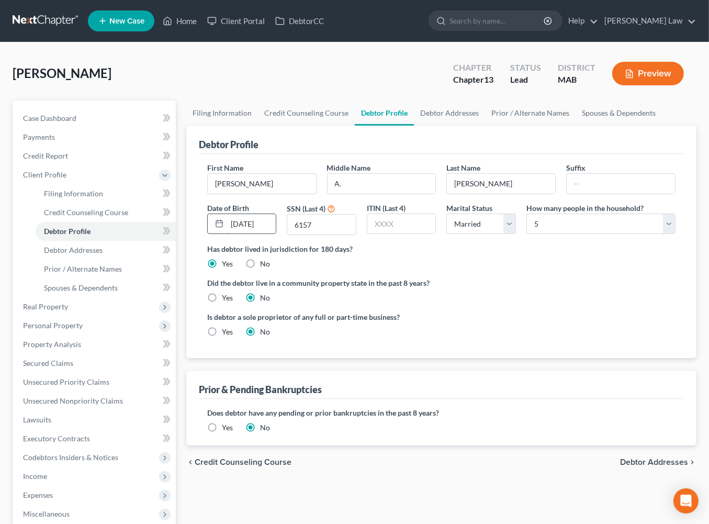
click at [269, 234] on input "[DATE]" at bounding box center [251, 224] width 49 height 20
click at [575, 126] on link "Spouses & Dependents" at bounding box center [618, 112] width 86 height 25
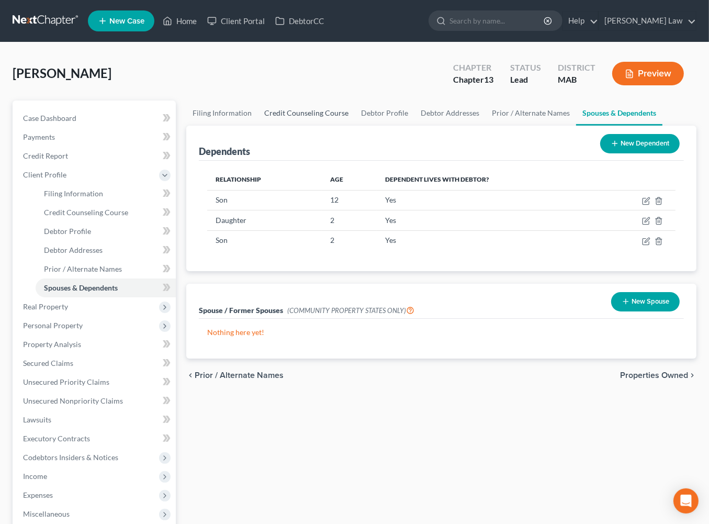
click at [339, 126] on link "Credit Counseling Course" at bounding box center [306, 112] width 97 height 25
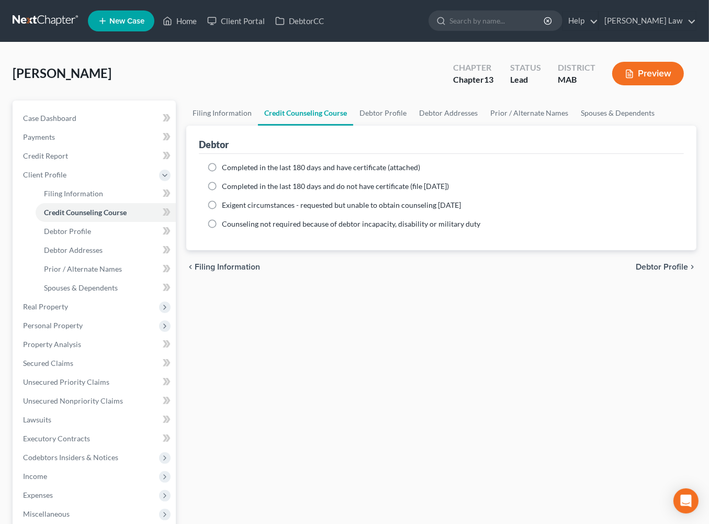
click at [222, 173] on label "Completed in the last 180 days and have certificate (attached)" at bounding box center [321, 167] width 198 height 10
click at [226, 169] on input "Completed in the last 180 days and have certificate (attached)" at bounding box center [229, 165] width 7 height 7
radio input "true"
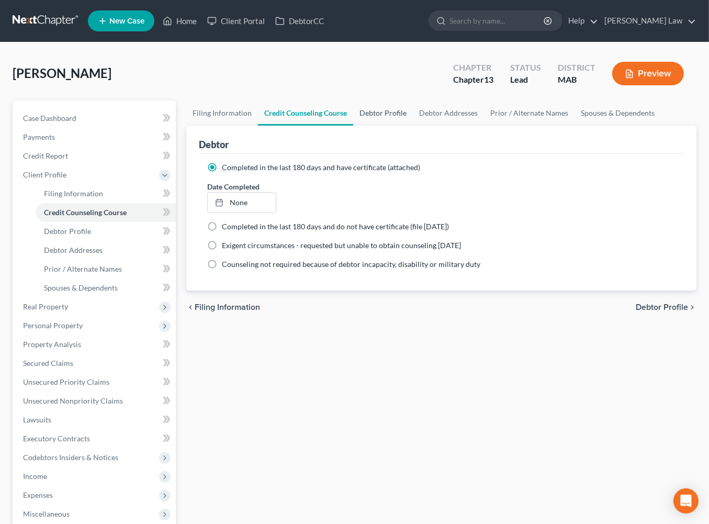
click at [413, 126] on link "Debtor Profile" at bounding box center [383, 112] width 60 height 25
select select "1"
select select "4"
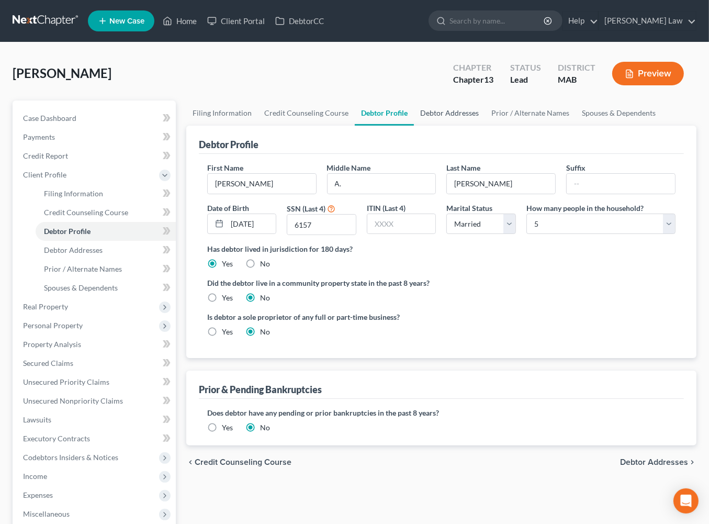
click at [485, 126] on link "Debtor Addresses" at bounding box center [449, 112] width 71 height 25
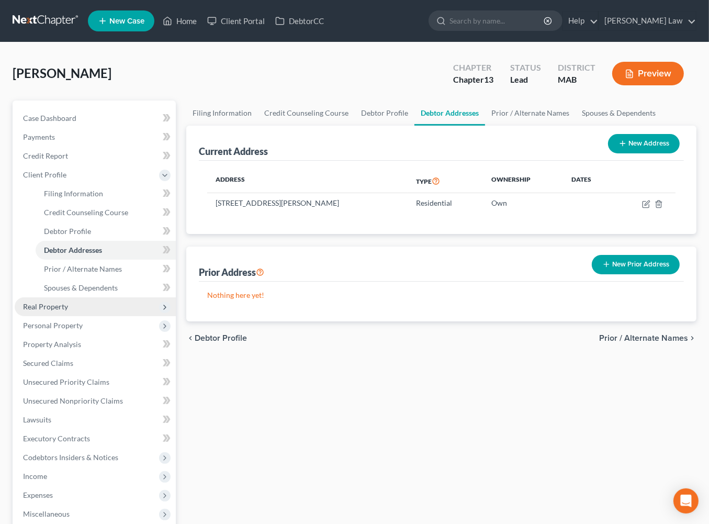
click at [49, 311] on span "Real Property" at bounding box center [45, 306] width 45 height 9
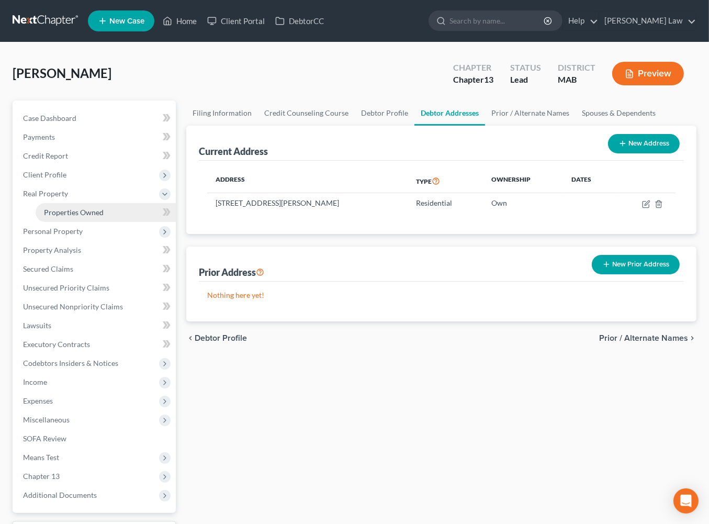
click at [77, 217] on span "Properties Owned" at bounding box center [74, 212] width 60 height 9
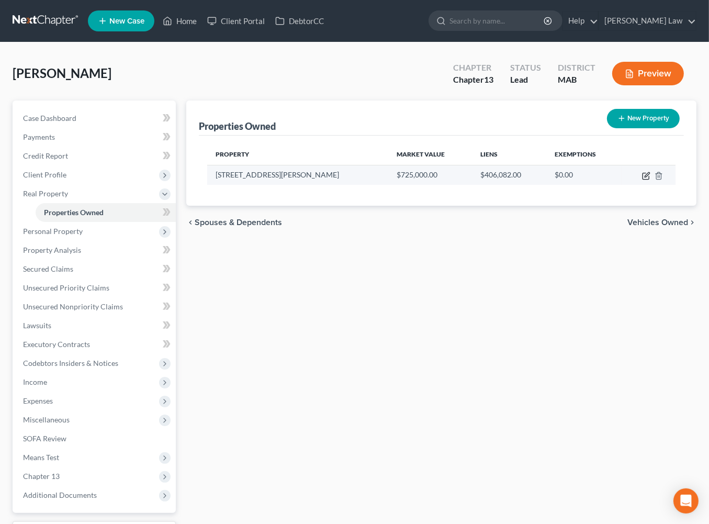
click at [642, 180] on icon "button" at bounding box center [646, 176] width 8 height 8
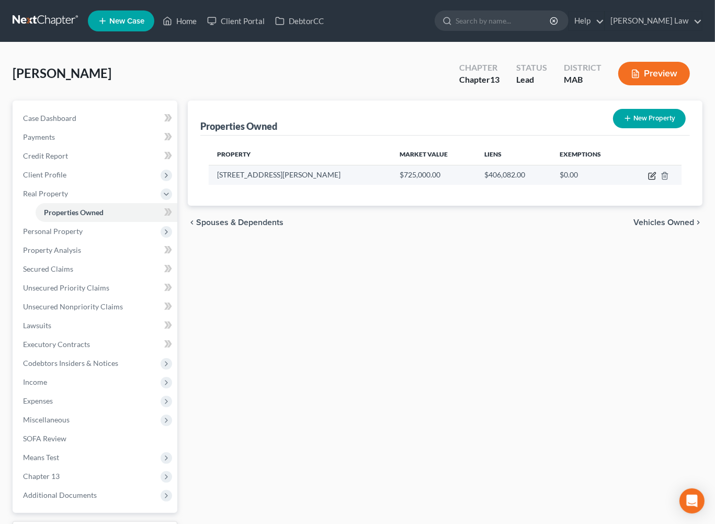
select select "22"
select select "11"
select select "3"
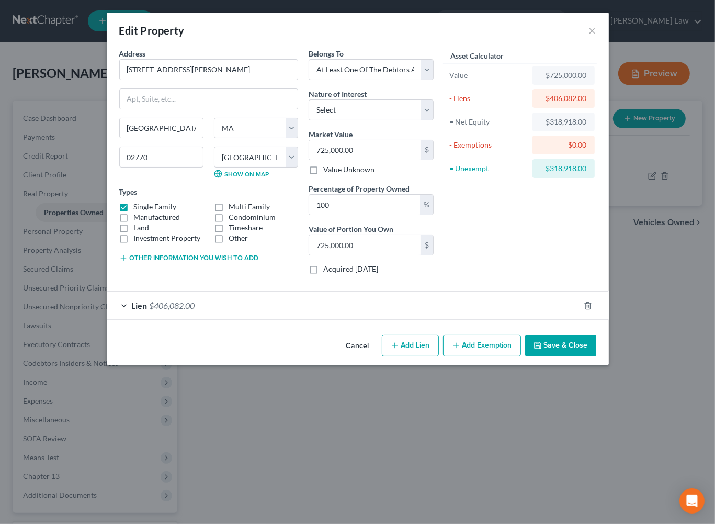
click at [609, 38] on div "Edit Property ×" at bounding box center [358, 31] width 502 height 36
click at [596, 37] on button "×" at bounding box center [592, 30] width 7 height 13
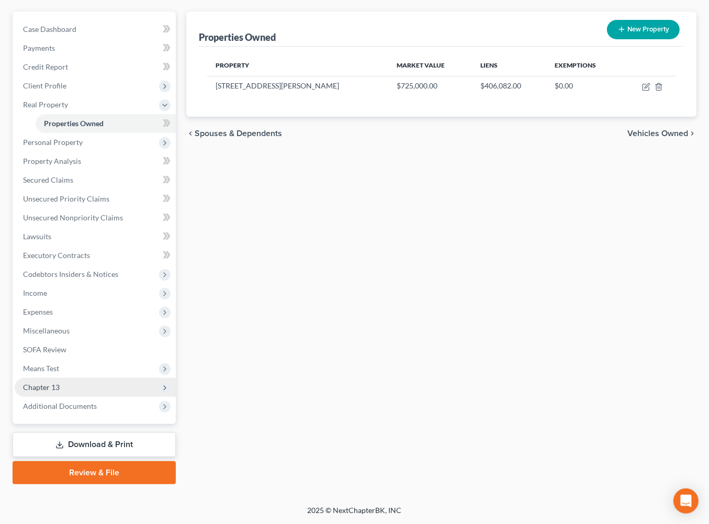
scroll to position [239, 0]
click at [82, 401] on span "Additional Documents" at bounding box center [60, 405] width 74 height 9
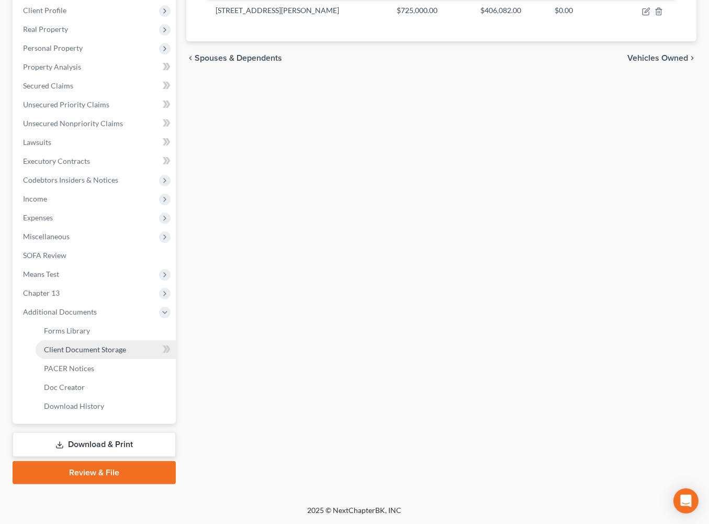
click at [126, 354] on span "Client Document Storage" at bounding box center [85, 349] width 82 height 9
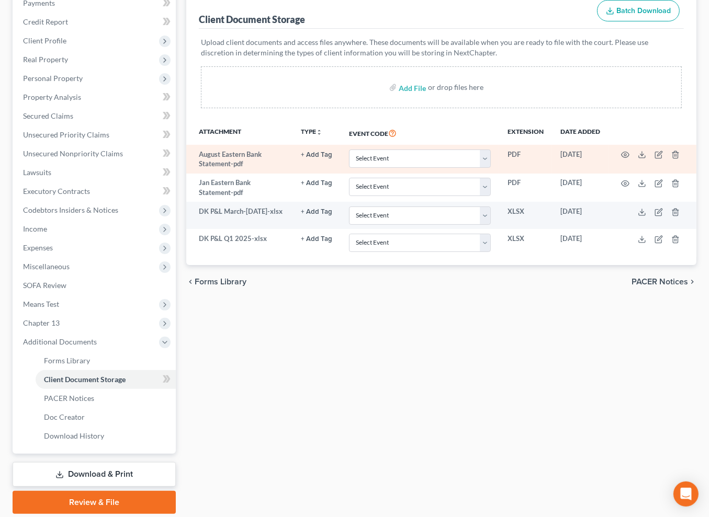
scroll to position [157, 0]
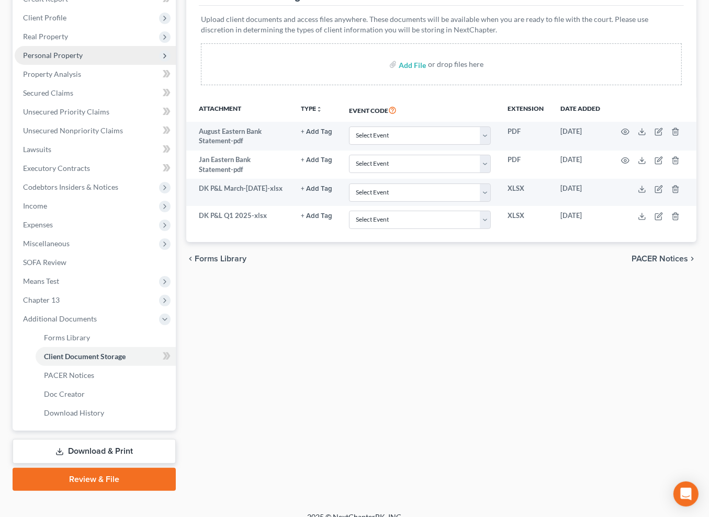
click at [59, 60] on span "Personal Property" at bounding box center [53, 55] width 60 height 9
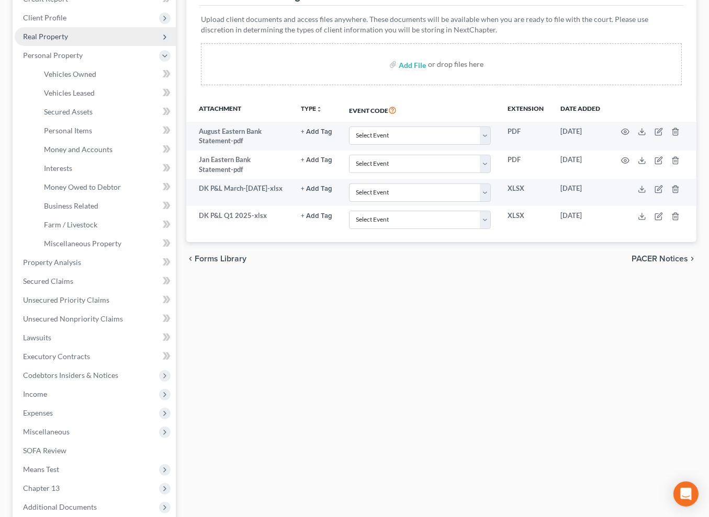
click at [53, 41] on span "Real Property" at bounding box center [45, 36] width 45 height 9
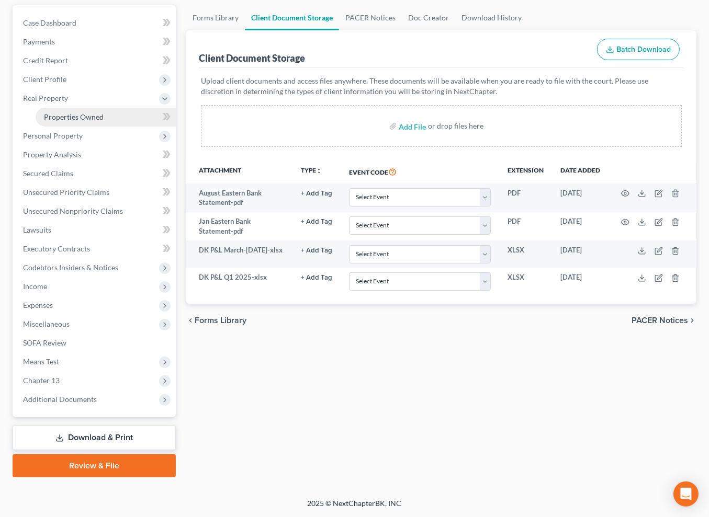
click at [61, 112] on span "Properties Owned" at bounding box center [74, 116] width 60 height 9
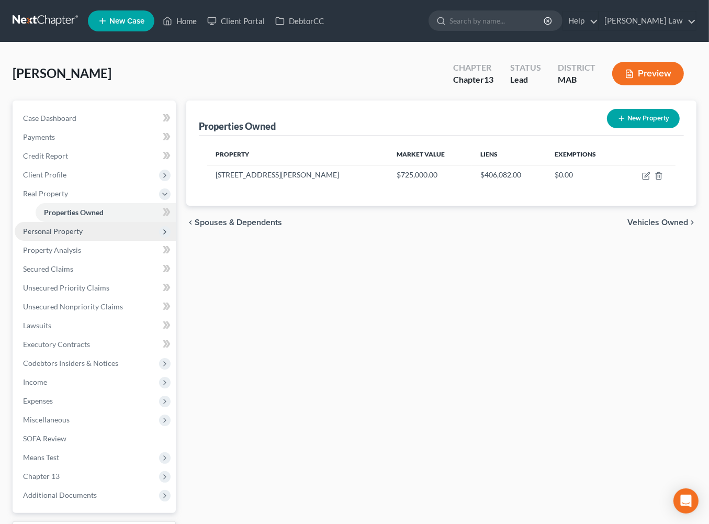
click at [74, 235] on span "Personal Property" at bounding box center [53, 230] width 60 height 9
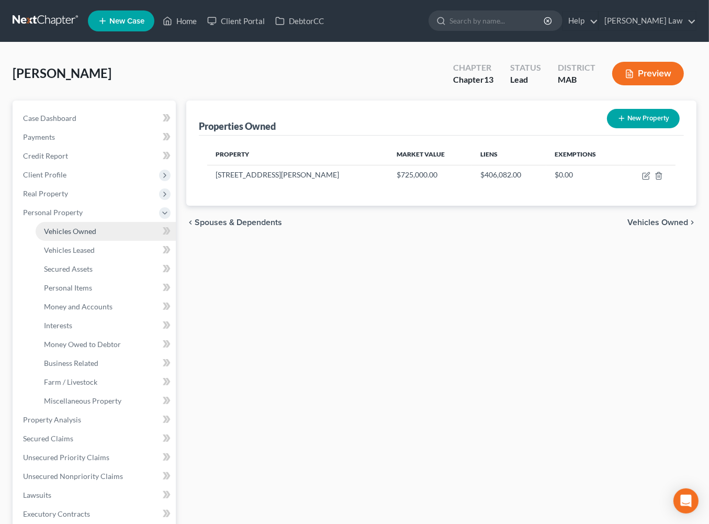
click at [90, 235] on span "Vehicles Owned" at bounding box center [70, 230] width 52 height 9
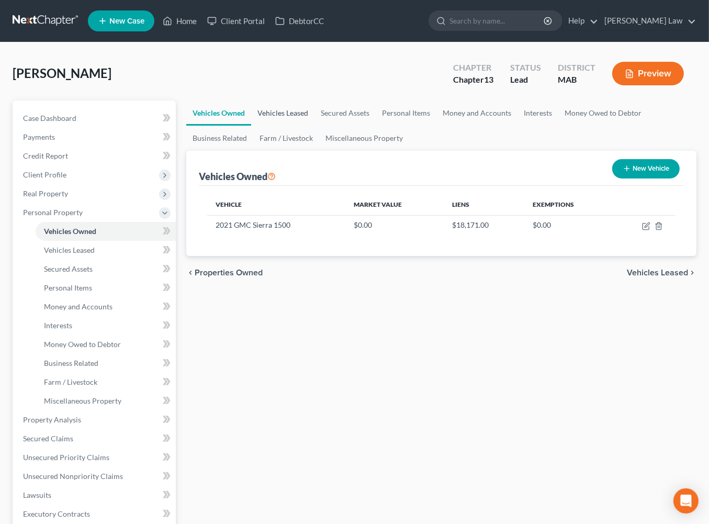
click at [300, 126] on link "Vehicles Leased" at bounding box center [282, 112] width 63 height 25
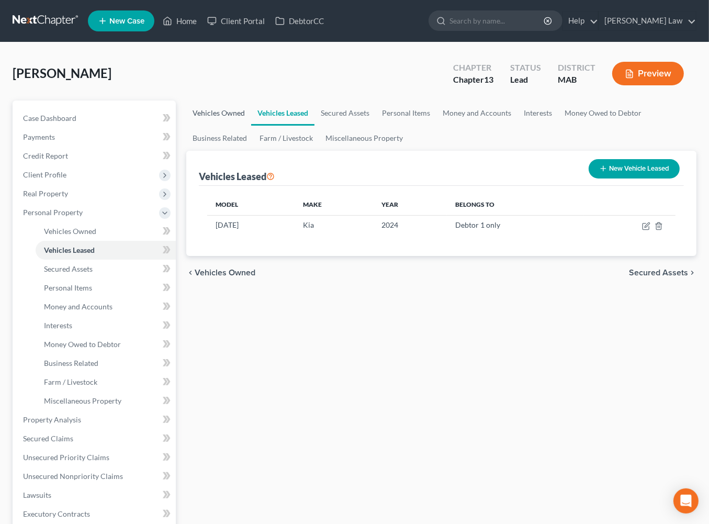
click at [214, 126] on link "Vehicles Owned" at bounding box center [218, 112] width 65 height 25
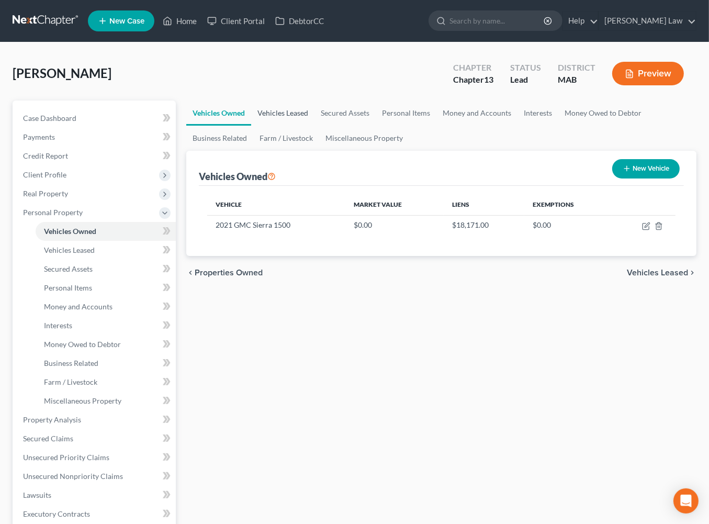
click at [290, 126] on link "Vehicles Leased" at bounding box center [282, 112] width 63 height 25
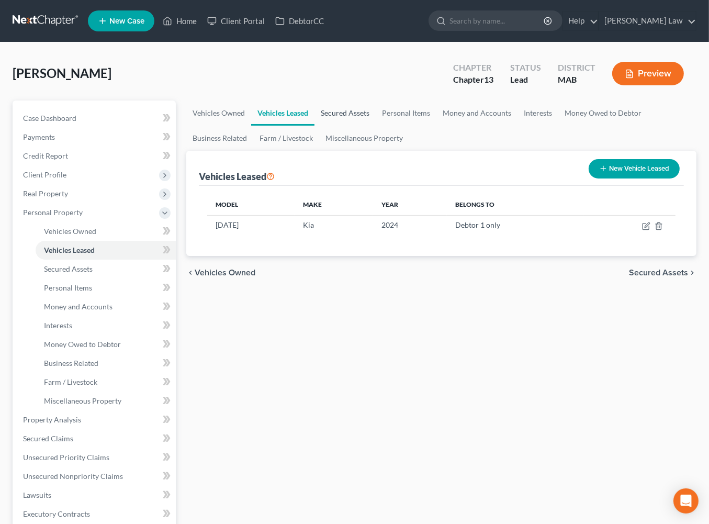
click at [376, 126] on link "Secured Assets" at bounding box center [344, 112] width 61 height 25
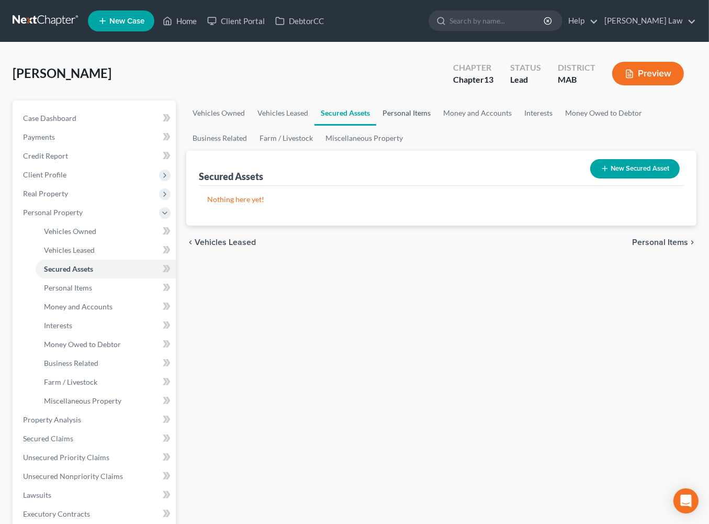
click at [437, 126] on link "Personal Items" at bounding box center [406, 112] width 61 height 25
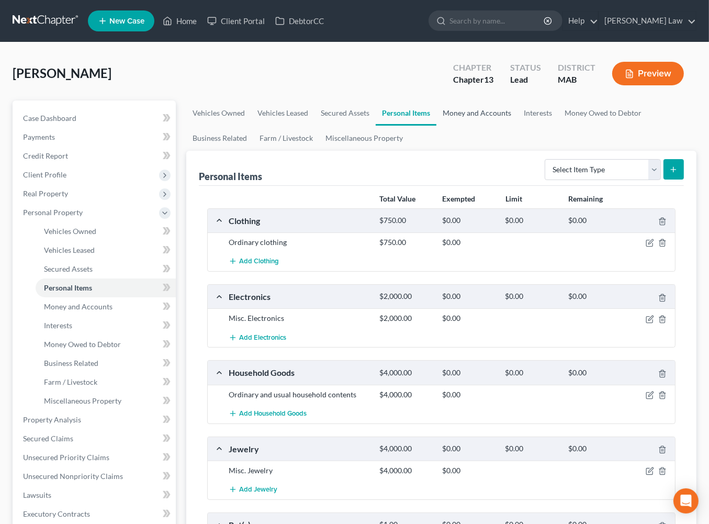
click at [517, 126] on link "Money and Accounts" at bounding box center [476, 112] width 81 height 25
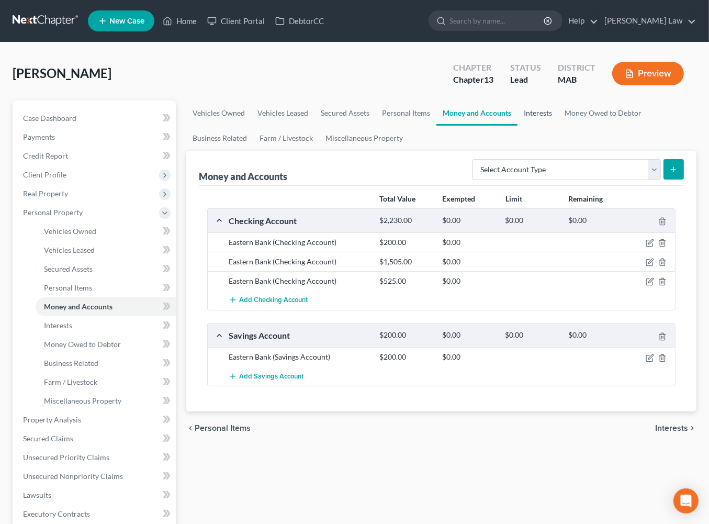
click at [558, 126] on link "Interests" at bounding box center [537, 112] width 41 height 25
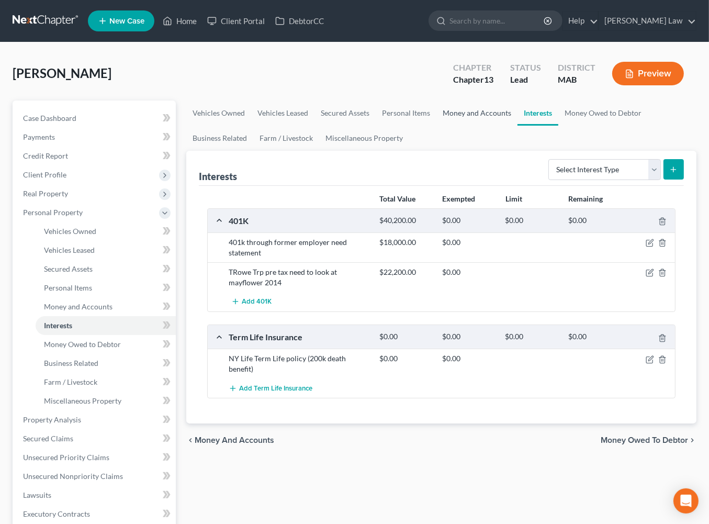
click at [514, 126] on link "Money and Accounts" at bounding box center [476, 112] width 81 height 25
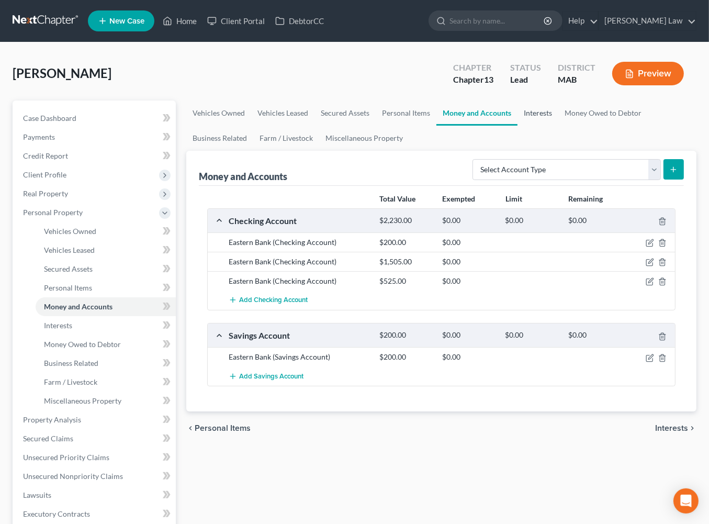
click at [558, 126] on link "Interests" at bounding box center [537, 112] width 41 height 25
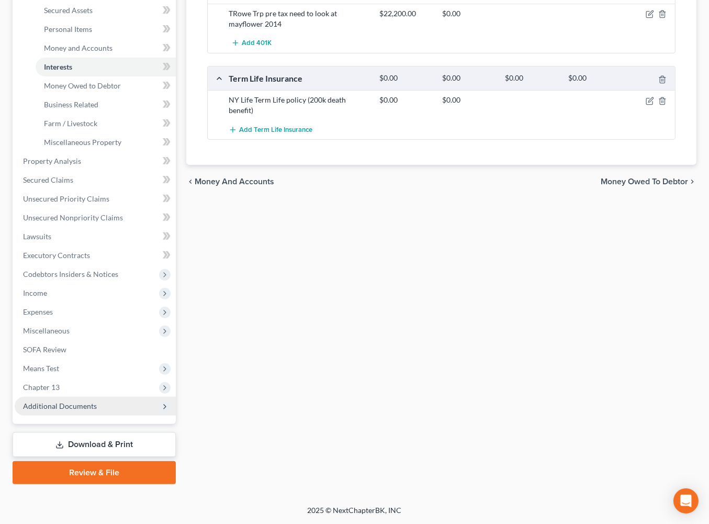
click at [85, 396] on span "Additional Documents" at bounding box center [95, 405] width 161 height 19
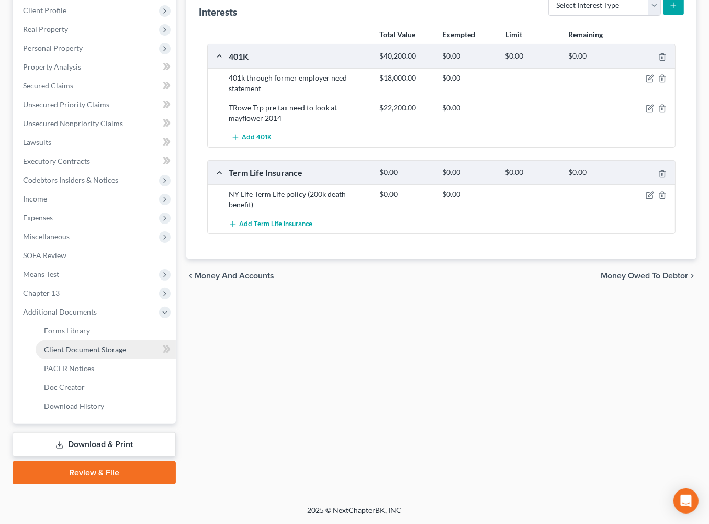
click at [111, 340] on link "Client Document Storage" at bounding box center [106, 349] width 140 height 19
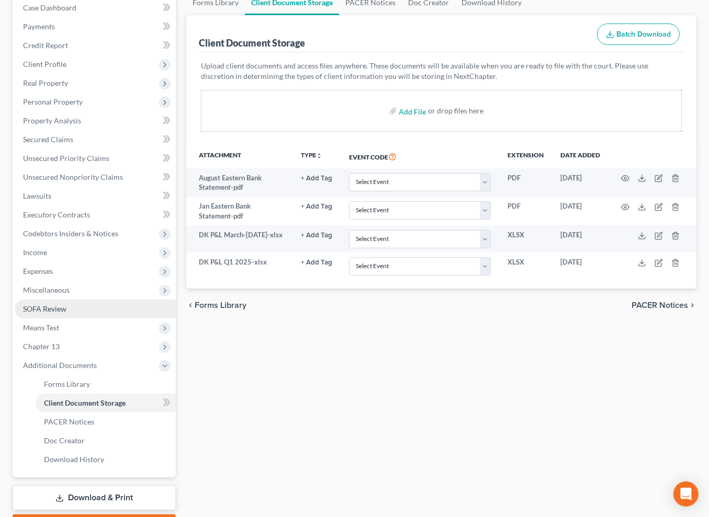
scroll to position [103, 0]
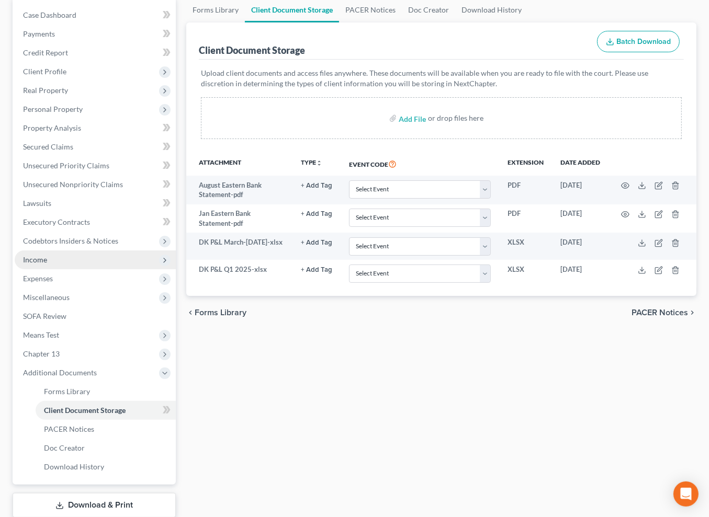
click at [47, 264] on span "Income" at bounding box center [35, 259] width 24 height 9
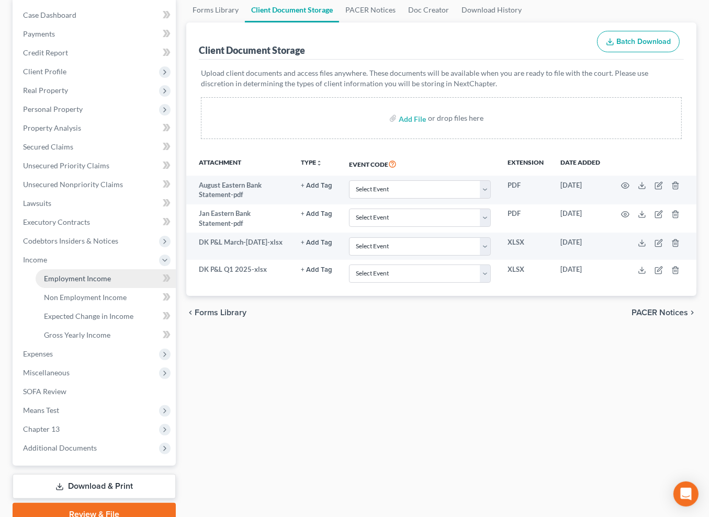
click at [89, 288] on link "Employment Income" at bounding box center [106, 278] width 140 height 19
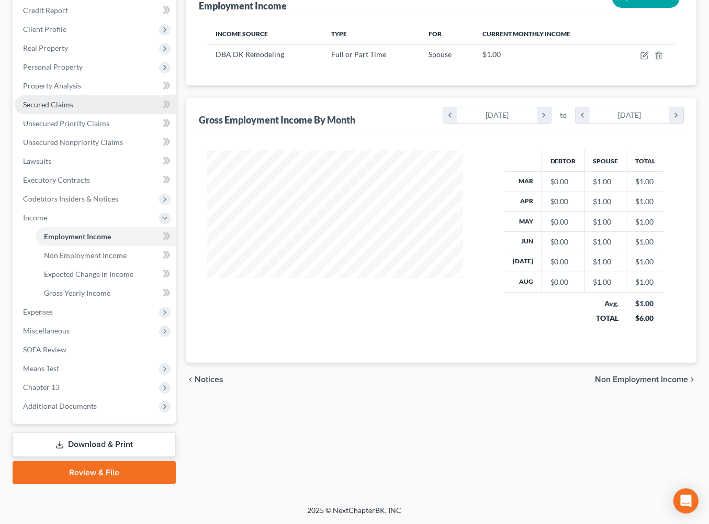
scroll to position [205, 0]
click at [95, 415] on span "Additional Documents" at bounding box center [95, 405] width 161 height 19
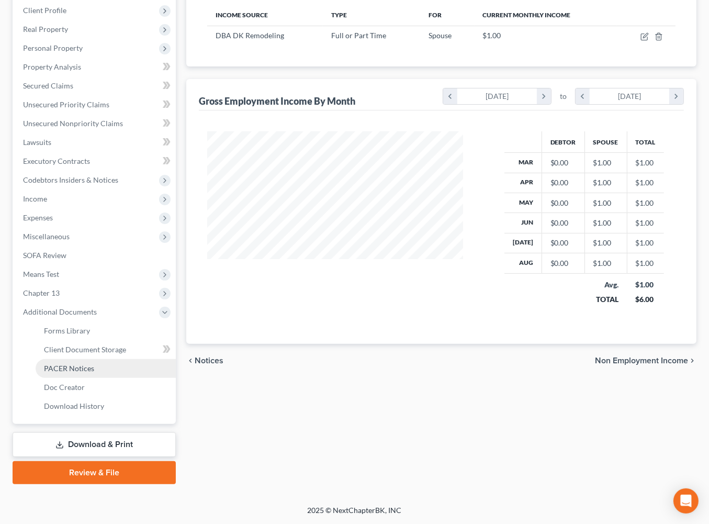
click at [94, 372] on span "PACER Notices" at bounding box center [69, 367] width 50 height 9
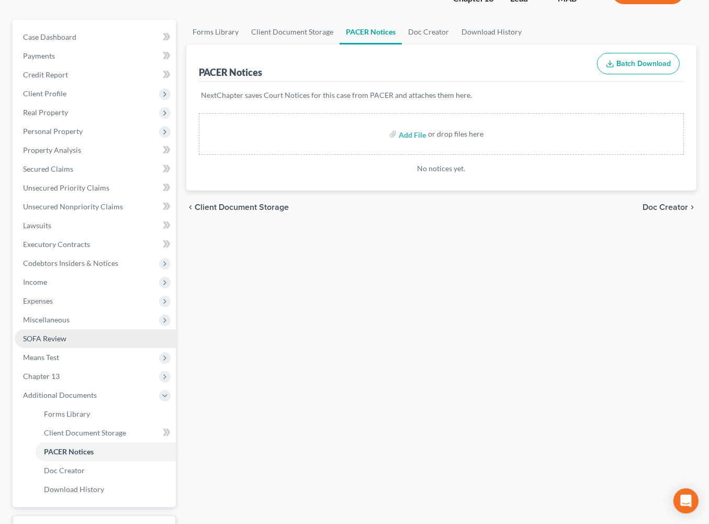
scroll to position [91, 0]
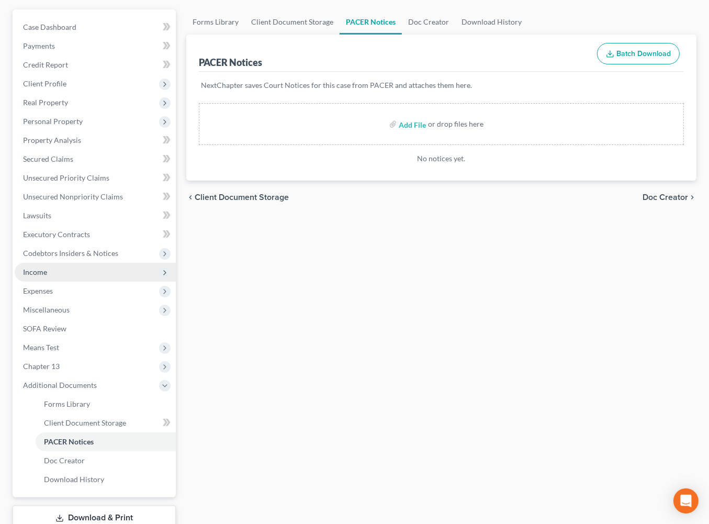
click at [69, 281] on span "Income" at bounding box center [95, 272] width 161 height 19
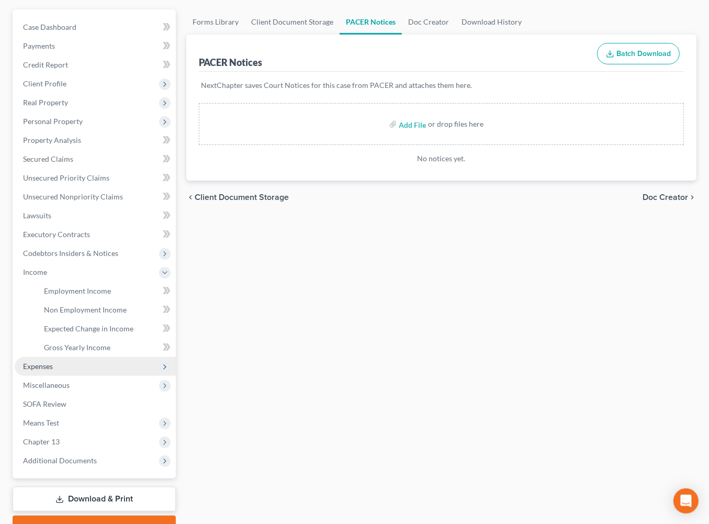
click at [66, 376] on span "Expenses" at bounding box center [95, 366] width 161 height 19
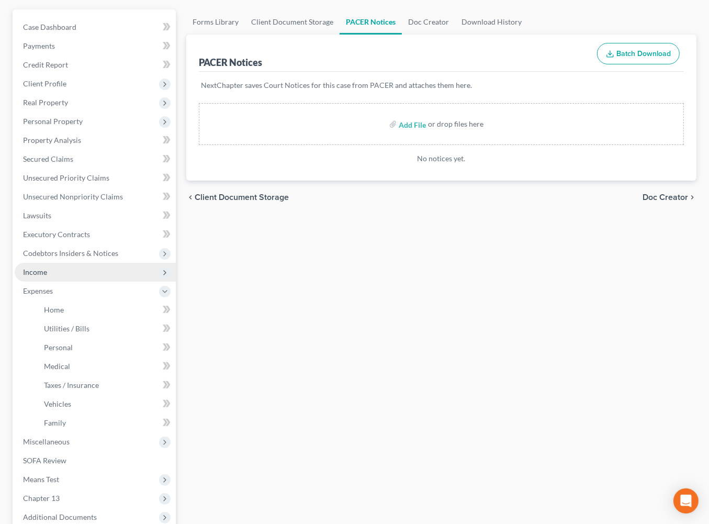
click at [59, 281] on span "Income" at bounding box center [95, 272] width 161 height 19
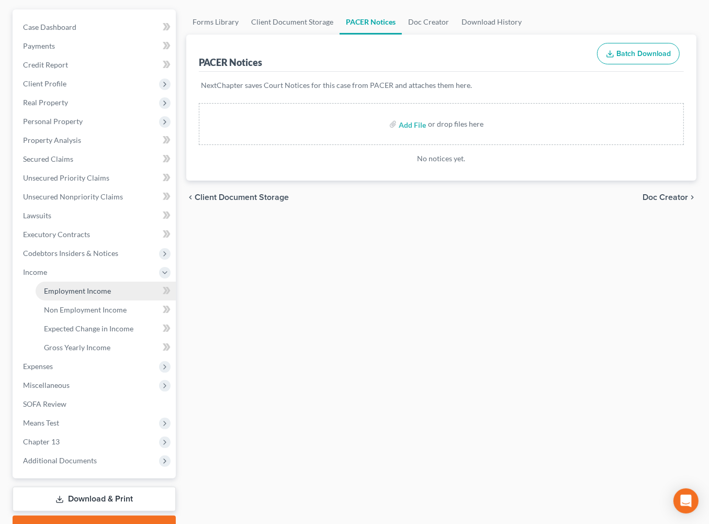
click at [107, 300] on link "Employment Income" at bounding box center [106, 290] width 140 height 19
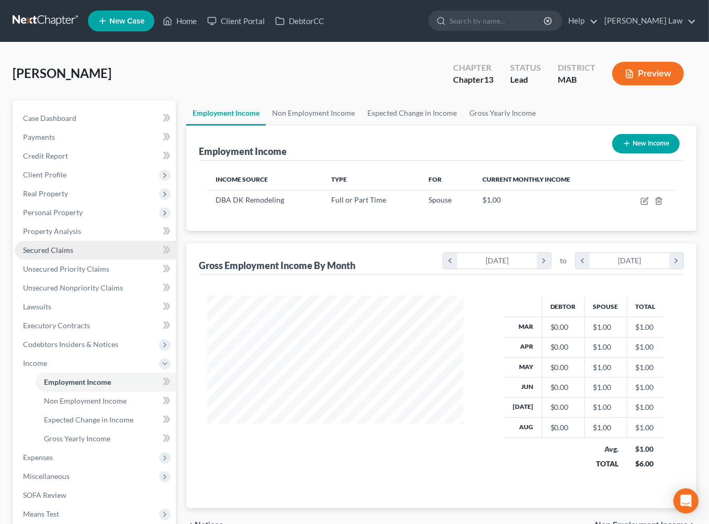
scroll to position [232, 276]
click at [334, 126] on link "Non Employment Income" at bounding box center [313, 112] width 95 height 25
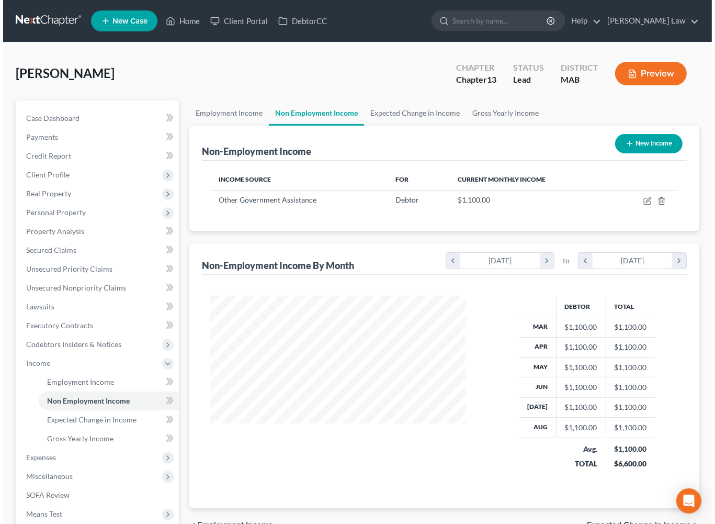
scroll to position [232, 276]
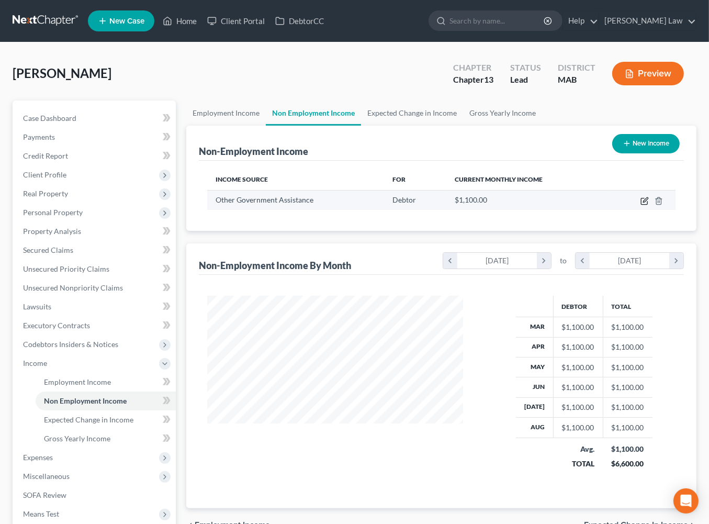
click at [640, 205] on icon "button" at bounding box center [644, 201] width 8 height 8
select select "5"
select select "0"
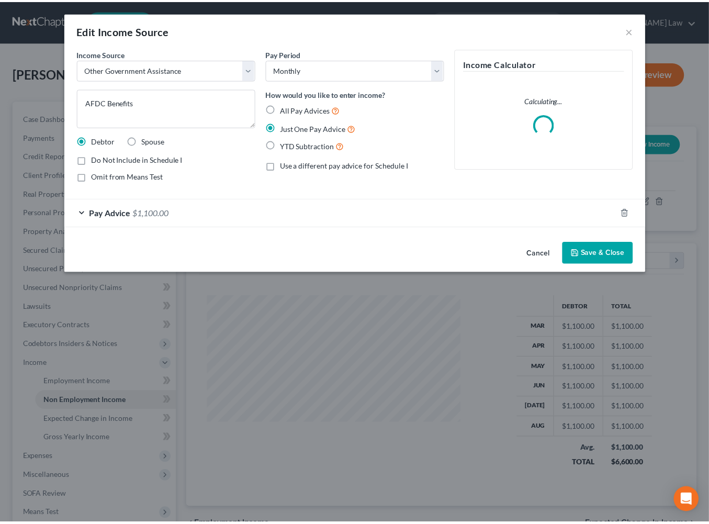
scroll to position [232, 279]
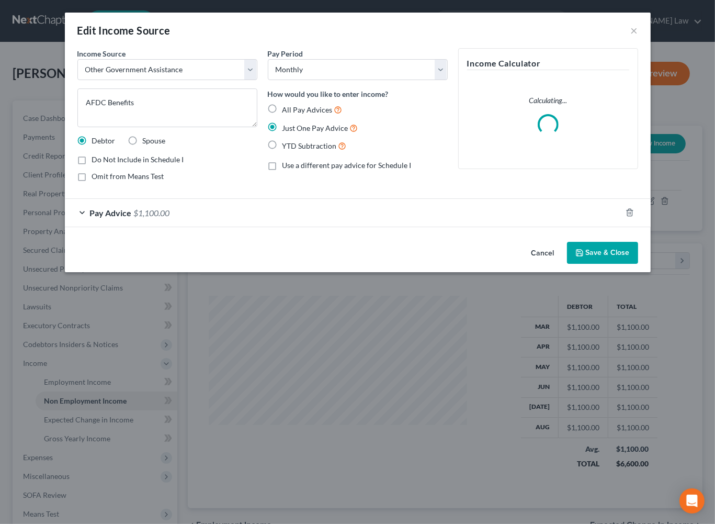
click at [240, 226] on div "Pay Advice $1,100.00" at bounding box center [343, 213] width 556 height 28
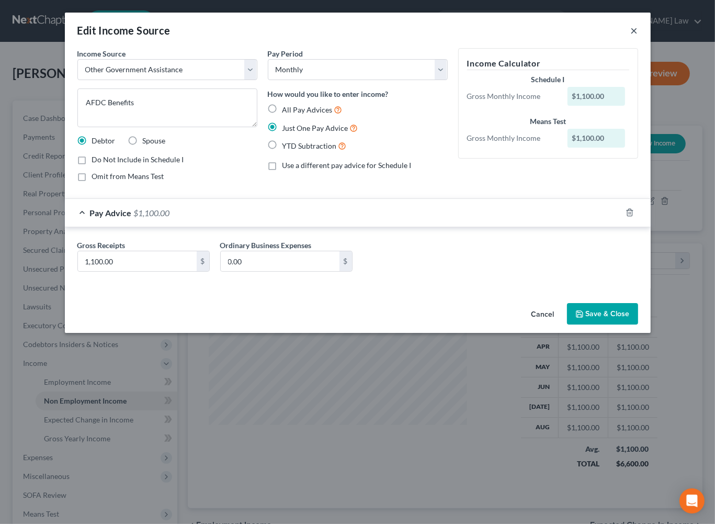
click at [638, 37] on button "×" at bounding box center [634, 30] width 7 height 13
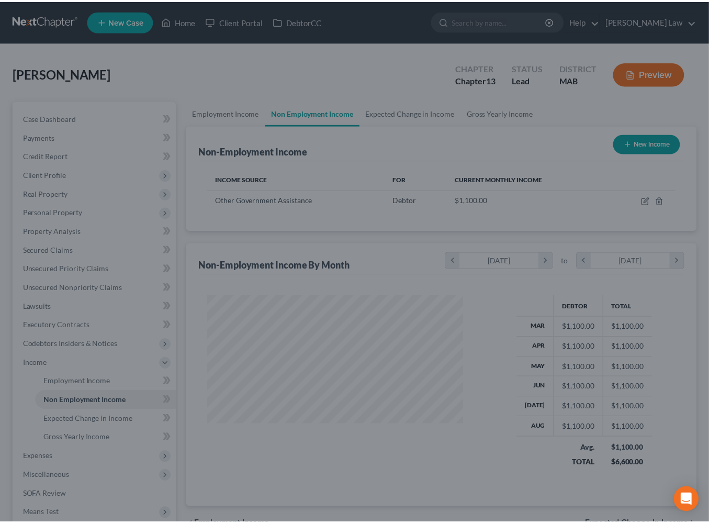
scroll to position [522753, 522709]
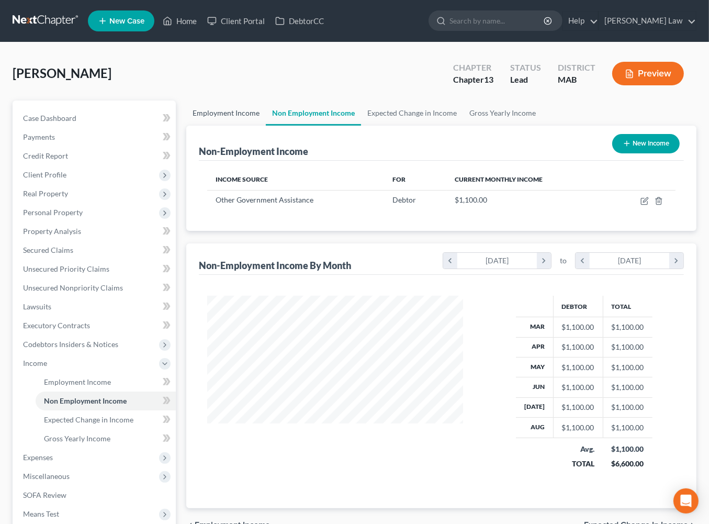
click at [245, 126] on link "Employment Income" at bounding box center [225, 112] width 79 height 25
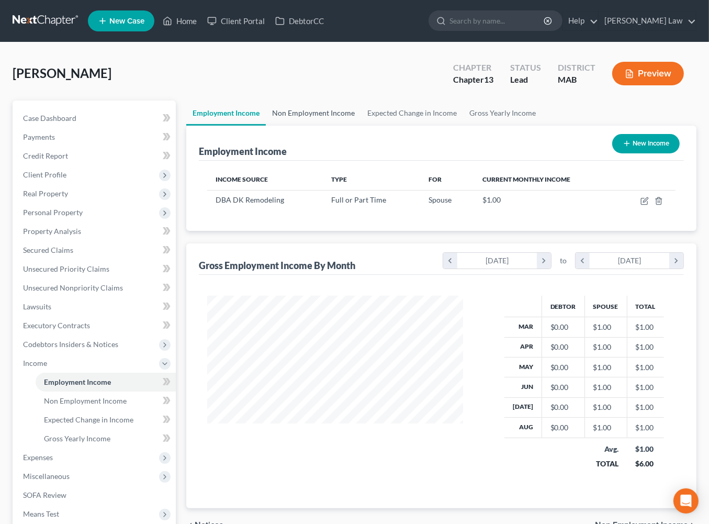
scroll to position [232, 276]
click at [357, 126] on link "Non Employment Income" at bounding box center [313, 112] width 95 height 25
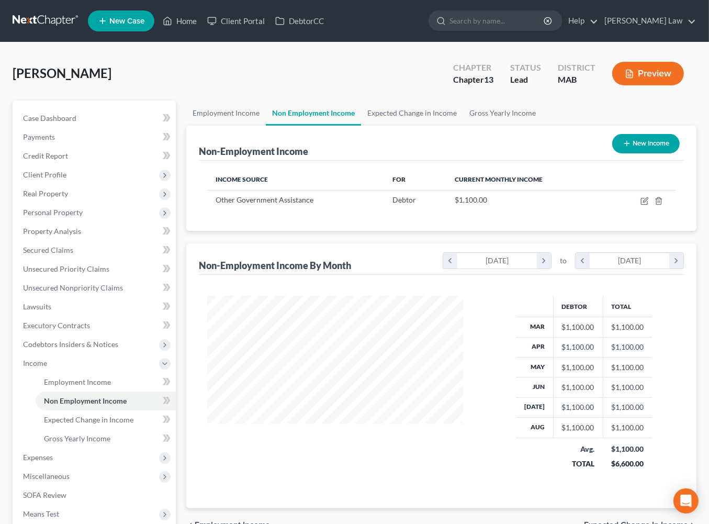
scroll to position [232, 276]
click at [248, 126] on link "Employment Income" at bounding box center [225, 112] width 79 height 25
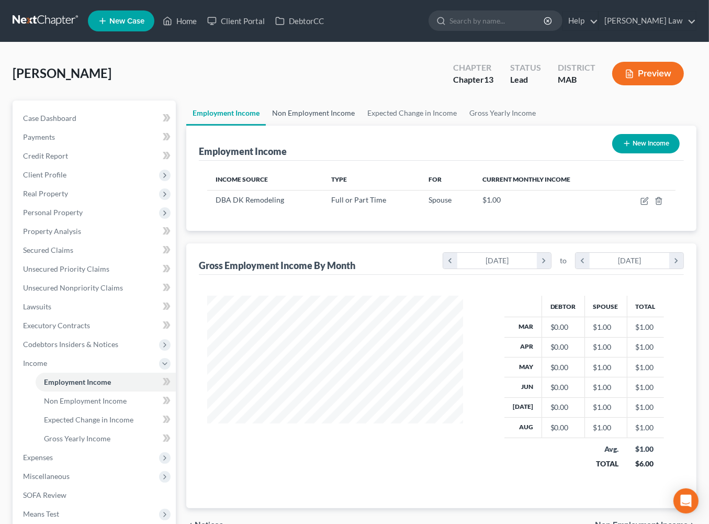
scroll to position [232, 276]
click at [334, 126] on link "Non Employment Income" at bounding box center [313, 112] width 95 height 25
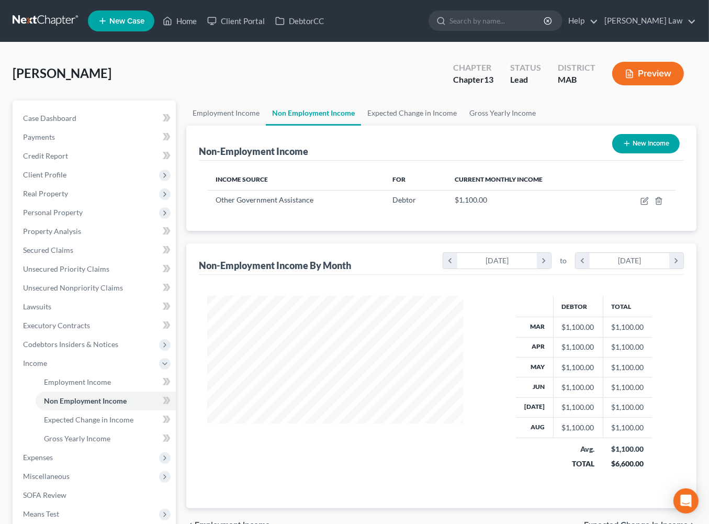
scroll to position [232, 276]
click at [234, 126] on link "Employment Income" at bounding box center [225, 112] width 79 height 25
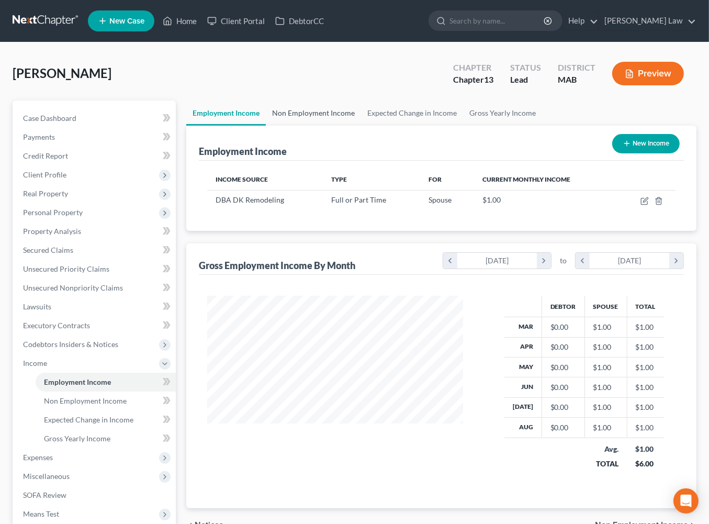
scroll to position [232, 276]
click at [349, 126] on link "Non Employment Income" at bounding box center [313, 112] width 95 height 25
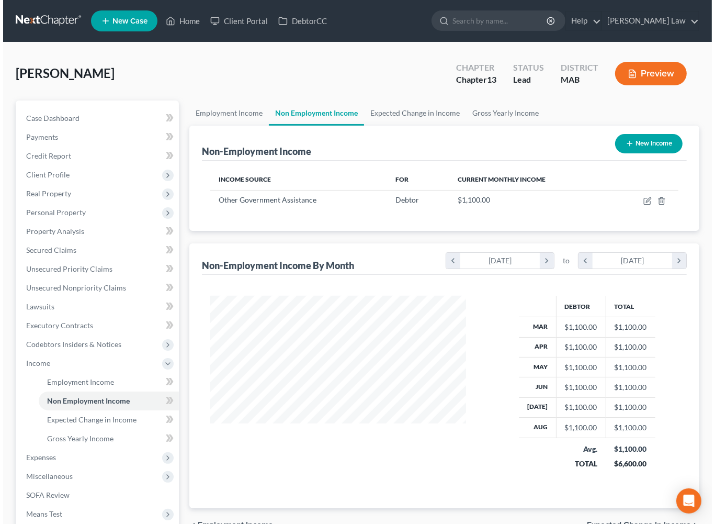
scroll to position [232, 276]
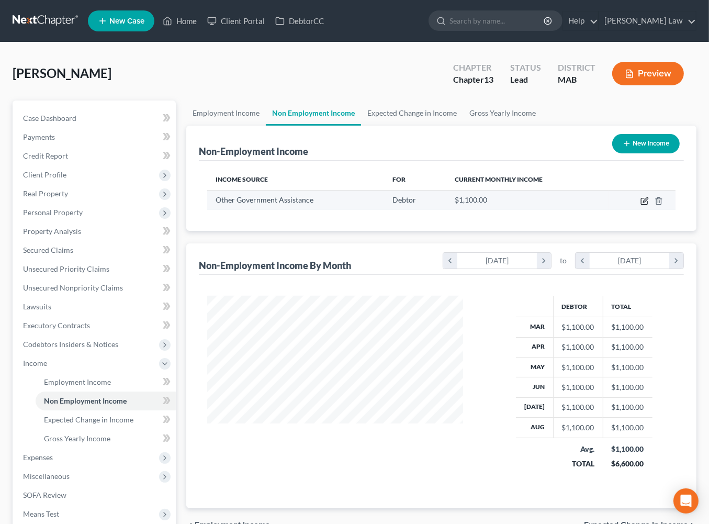
click at [640, 205] on icon "button" at bounding box center [644, 201] width 8 height 8
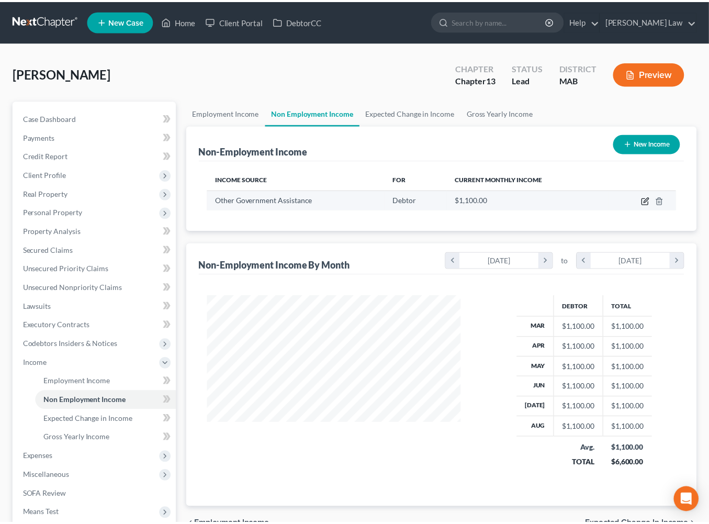
scroll to position [232, 279]
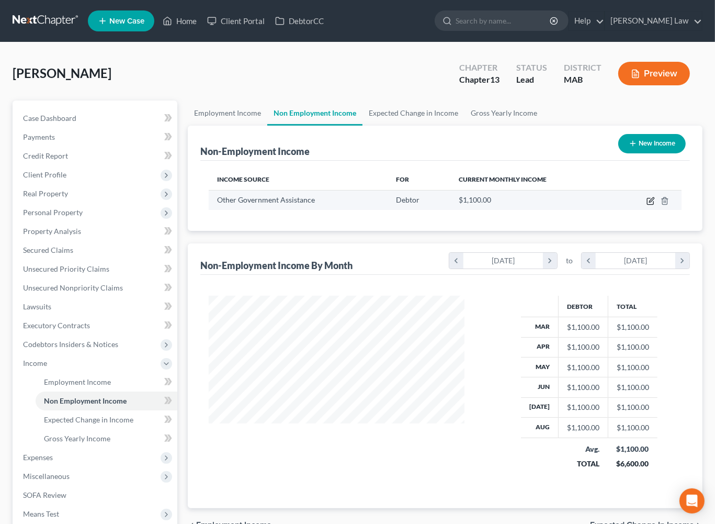
select select "5"
select select "0"
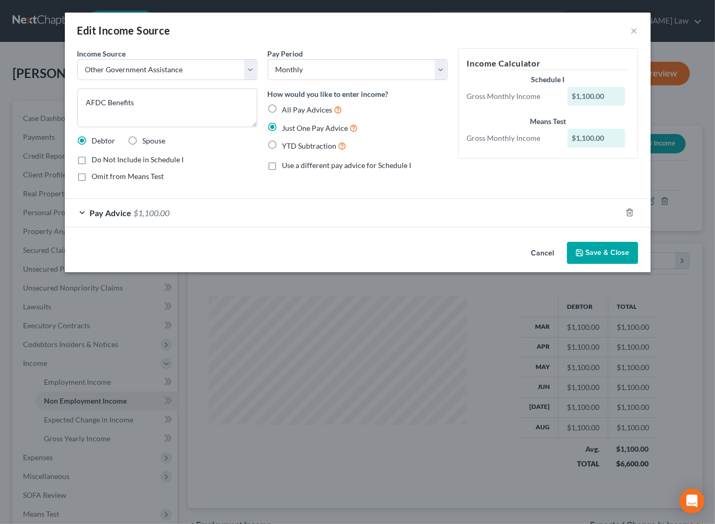
click at [638, 264] on button "Save & Close" at bounding box center [602, 253] width 71 height 22
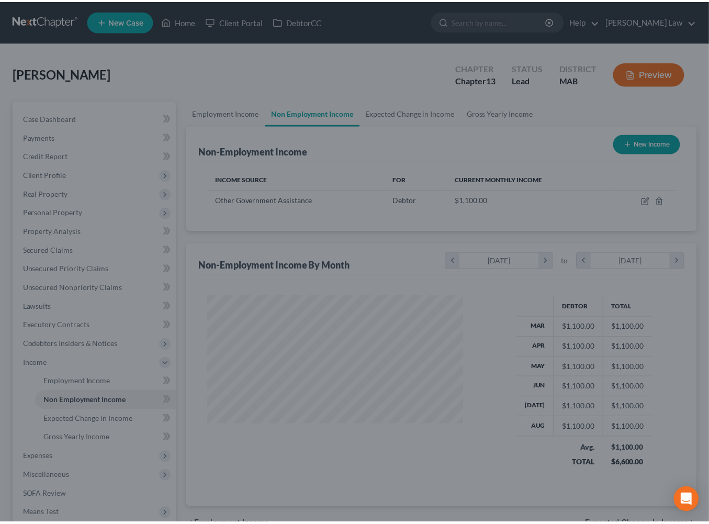
scroll to position [522753, 522709]
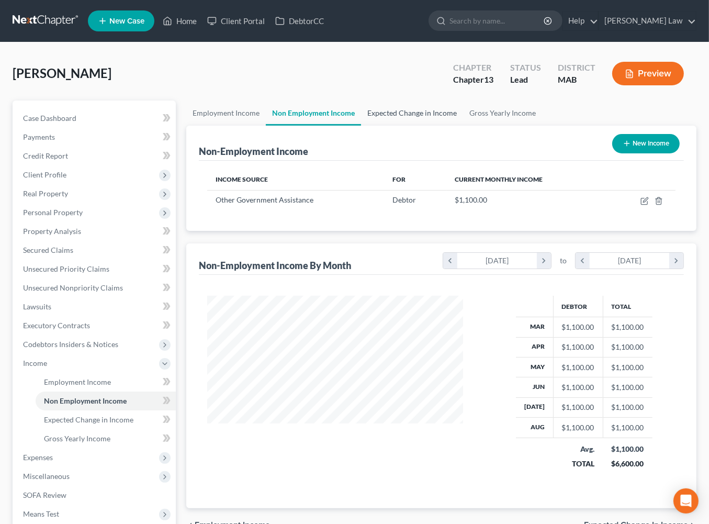
click at [448, 126] on link "Expected Change in Income" at bounding box center [412, 112] width 102 height 25
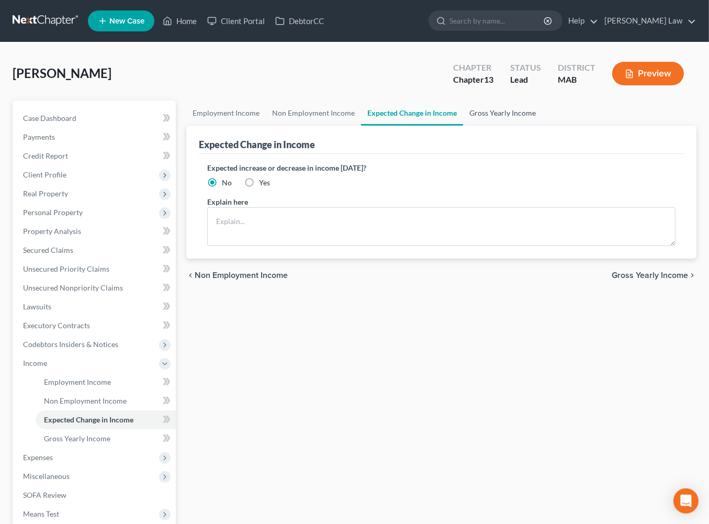
click at [542, 126] on link "Gross Yearly Income" at bounding box center [502, 112] width 79 height 25
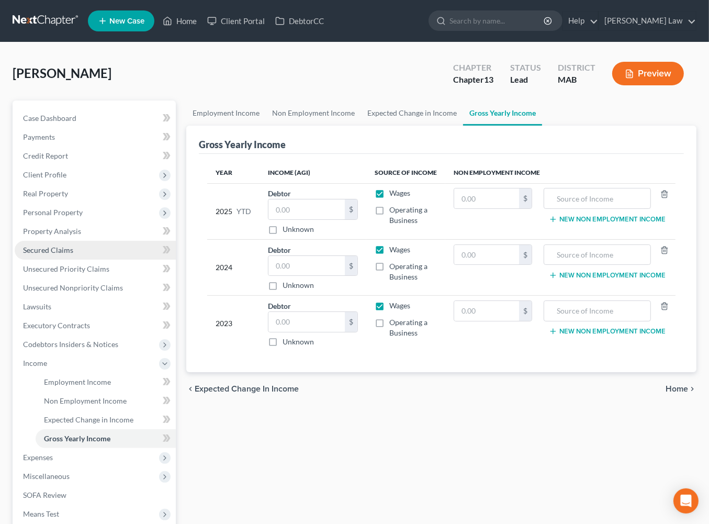
click at [54, 254] on span "Secured Claims" at bounding box center [48, 249] width 50 height 9
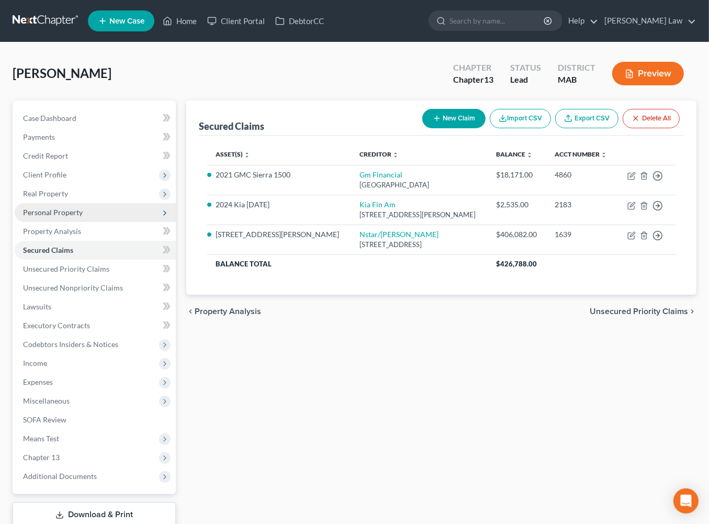
click at [62, 217] on span "Personal Property" at bounding box center [53, 212] width 60 height 9
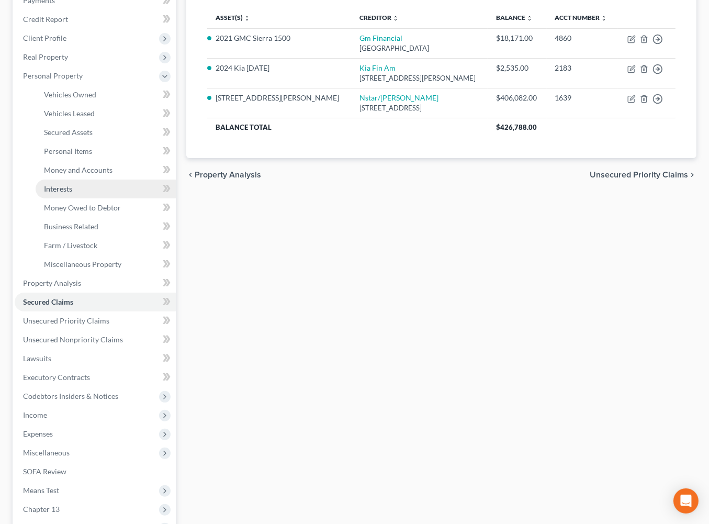
scroll to position [1, 0]
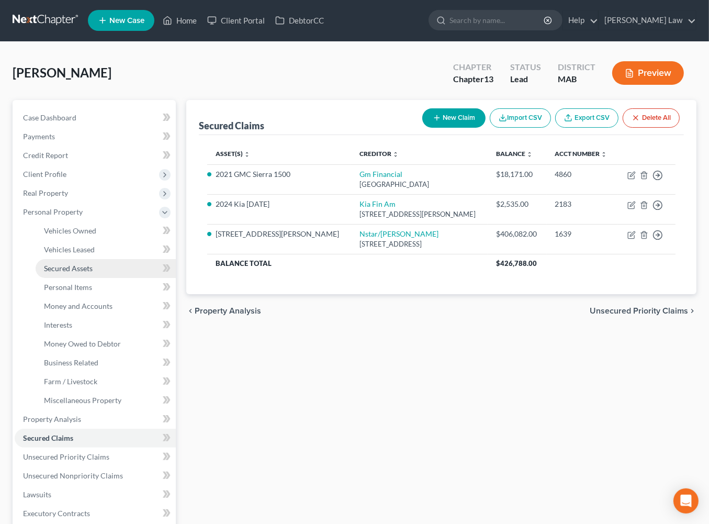
click at [72, 272] on span "Secured Assets" at bounding box center [68, 268] width 49 height 9
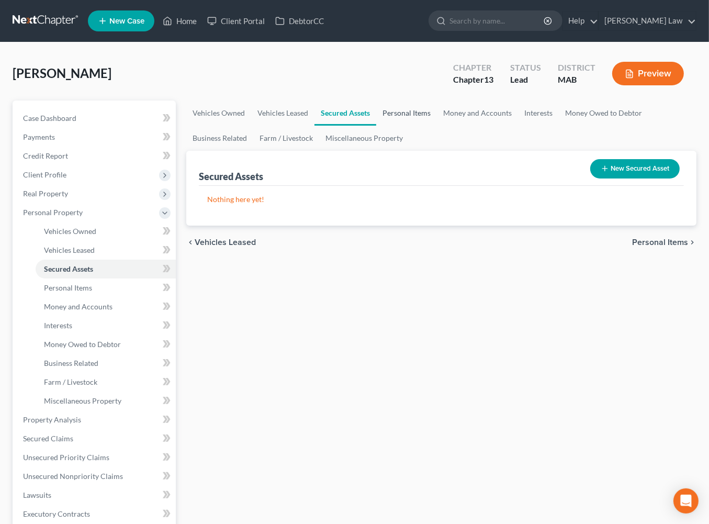
drag, startPoint x: 467, startPoint y: 135, endPoint x: 480, endPoint y: 138, distance: 12.8
click at [437, 126] on link "Personal Items" at bounding box center [406, 112] width 61 height 25
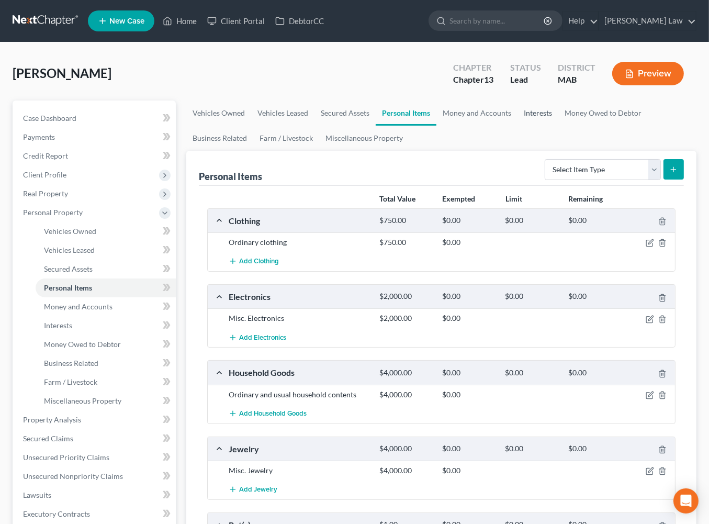
click at [558, 126] on link "Interests" at bounding box center [537, 112] width 41 height 25
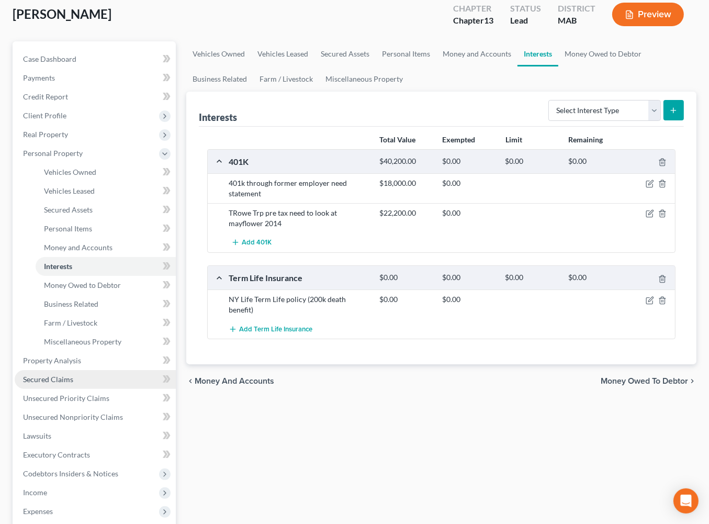
scroll to position [156, 0]
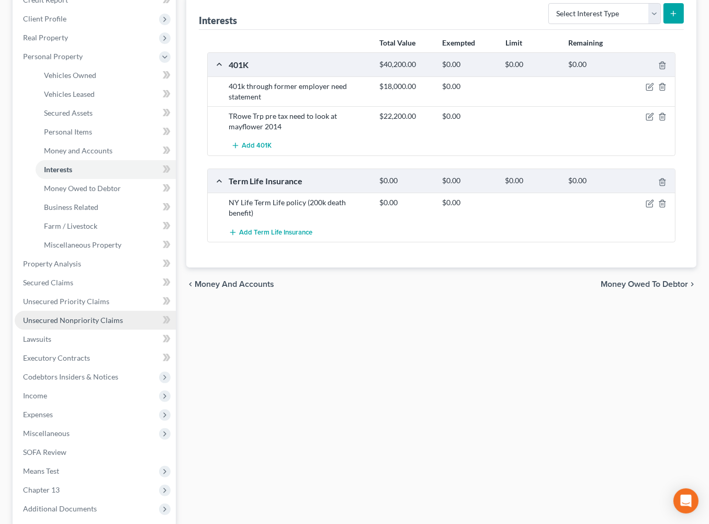
click at [69, 324] on span "Unsecured Nonpriority Claims" at bounding box center [73, 319] width 100 height 9
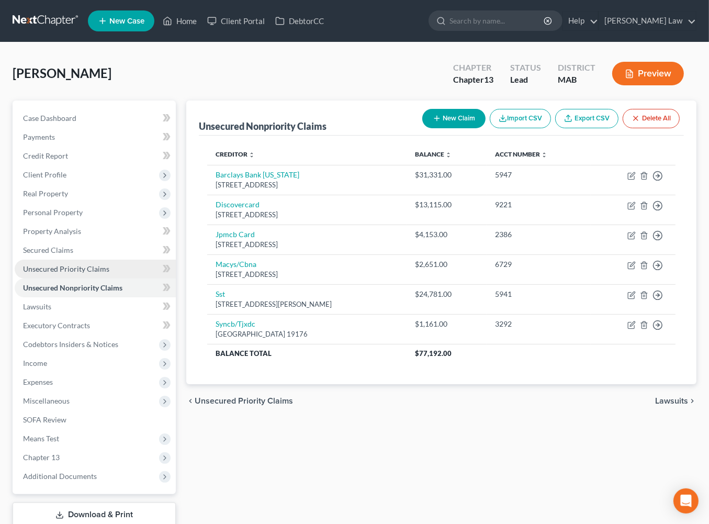
click at [72, 273] on span "Unsecured Priority Claims" at bounding box center [66, 268] width 86 height 9
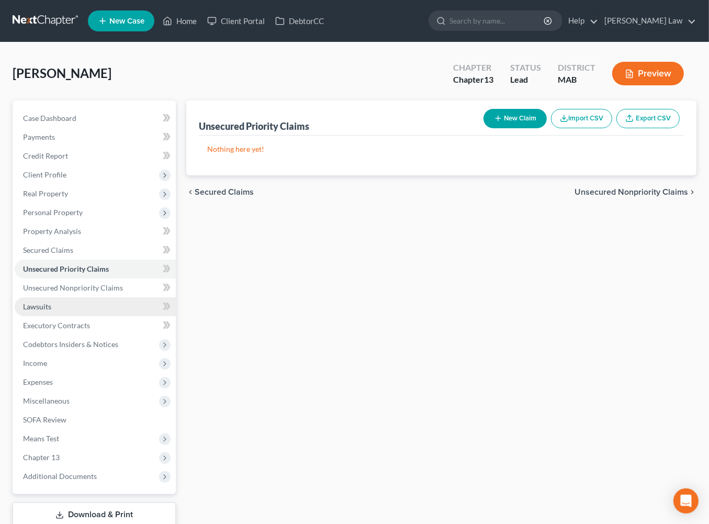
click at [51, 311] on span "Lawsuits" at bounding box center [37, 306] width 28 height 9
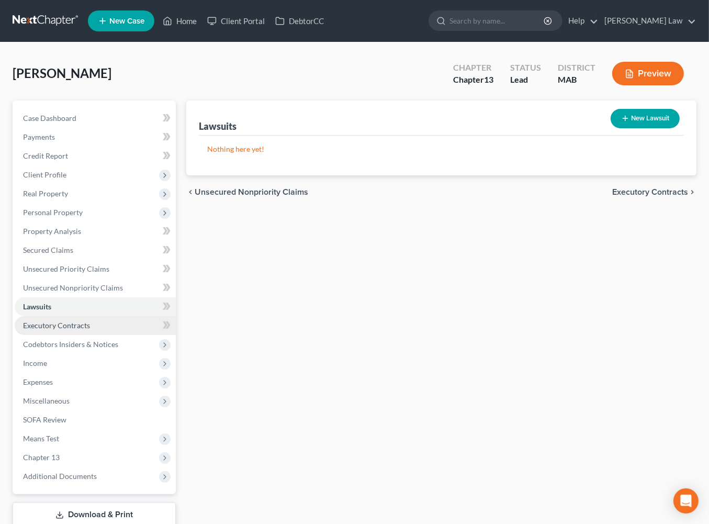
click at [87, 329] on span "Executory Contracts" at bounding box center [56, 325] width 67 height 9
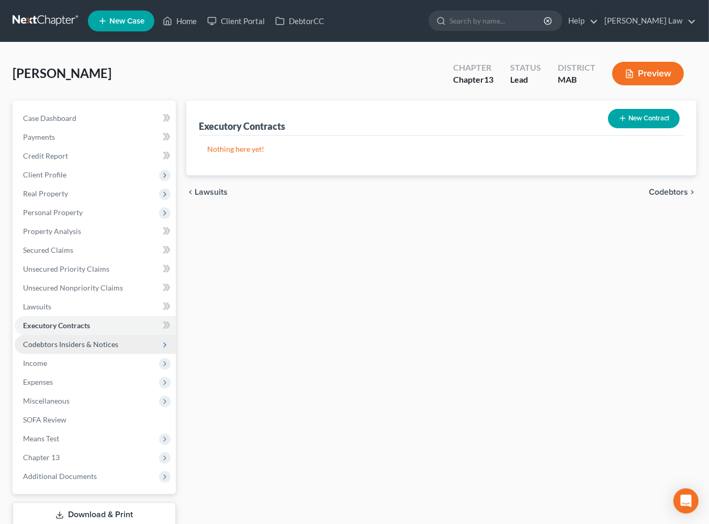
click at [95, 348] on span "Codebtors Insiders & Notices" at bounding box center [70, 343] width 95 height 9
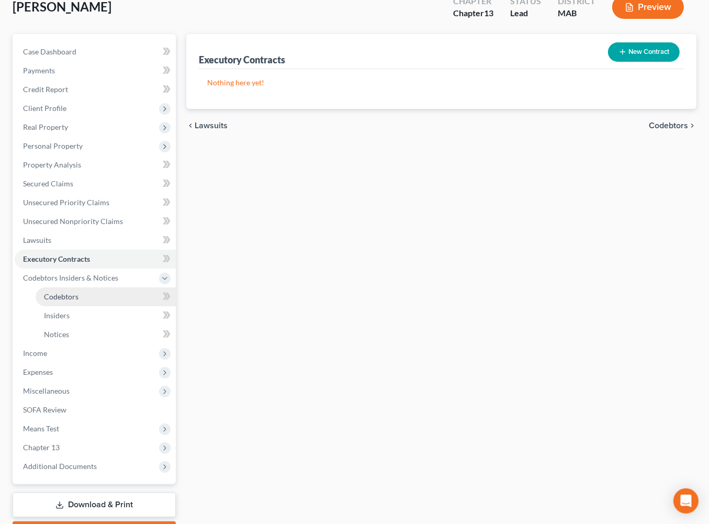
scroll to position [69, 0]
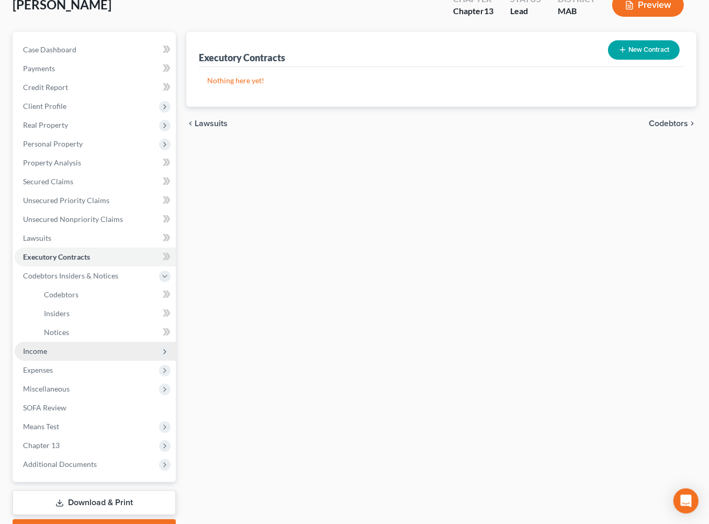
click at [47, 355] on span "Income" at bounding box center [35, 350] width 24 height 9
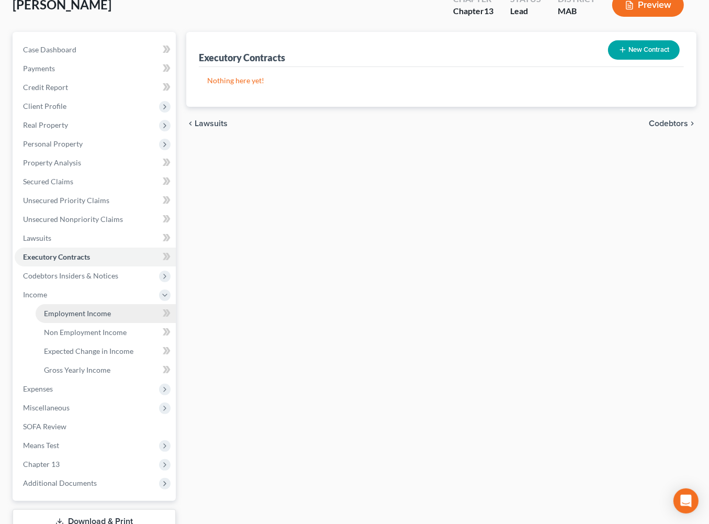
click at [99, 317] on span "Employment Income" at bounding box center [77, 313] width 67 height 9
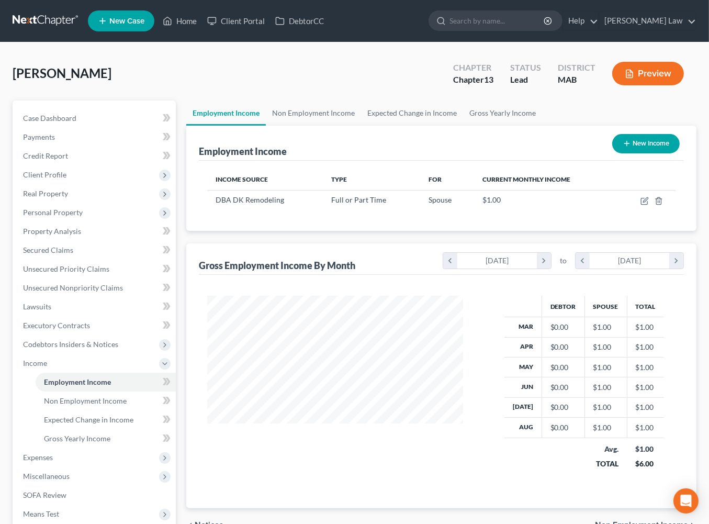
scroll to position [232, 276]
click at [327, 126] on link "Non Employment Income" at bounding box center [313, 112] width 95 height 25
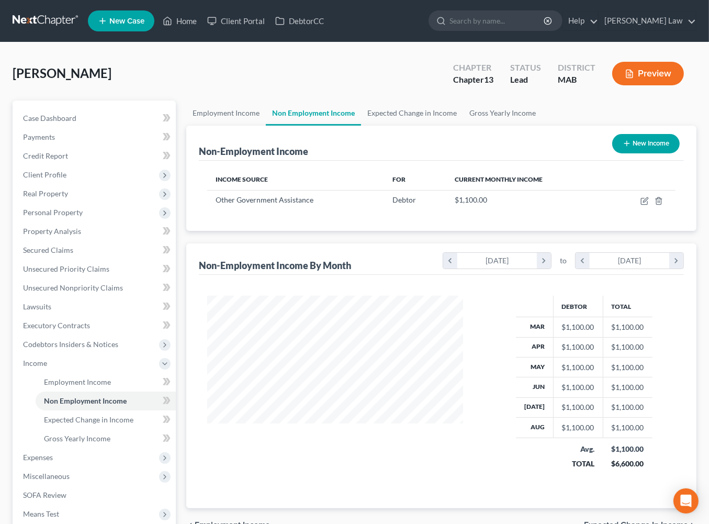
scroll to position [232, 276]
click at [463, 126] on link "Expected Change in Income" at bounding box center [412, 112] width 102 height 25
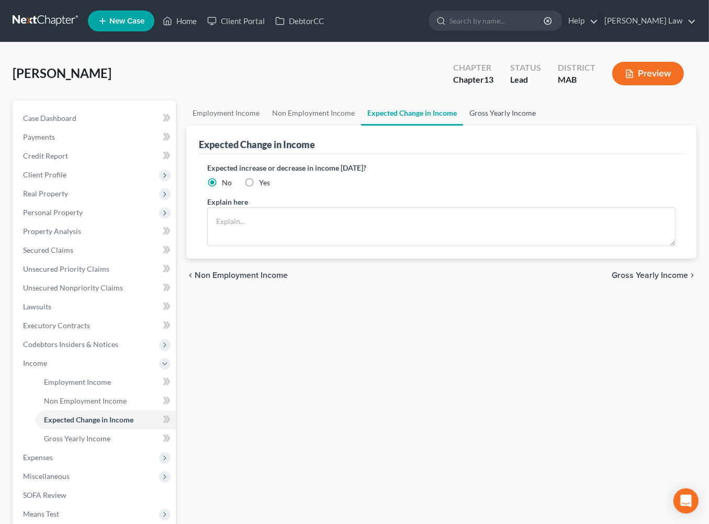
click at [542, 126] on link "Gross Yearly Income" at bounding box center [502, 112] width 79 height 25
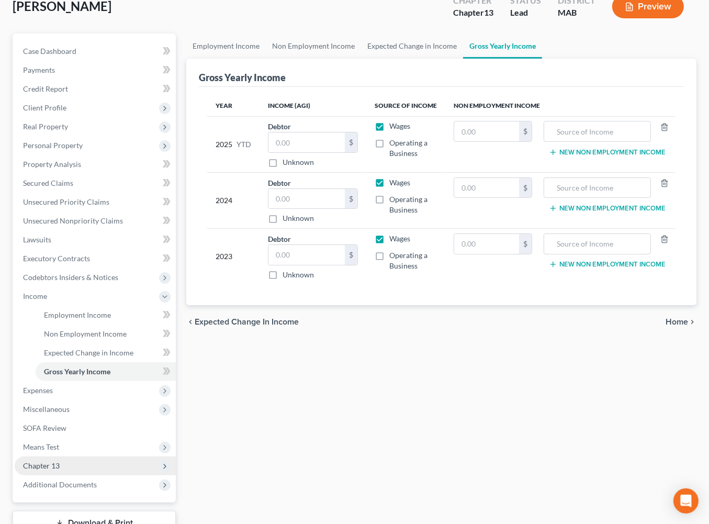
scroll to position [275, 0]
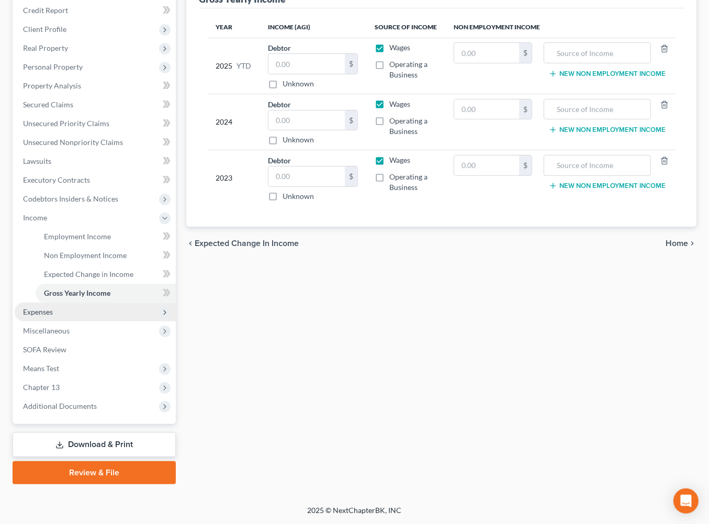
click at [52, 307] on span "Expenses" at bounding box center [38, 311] width 30 height 9
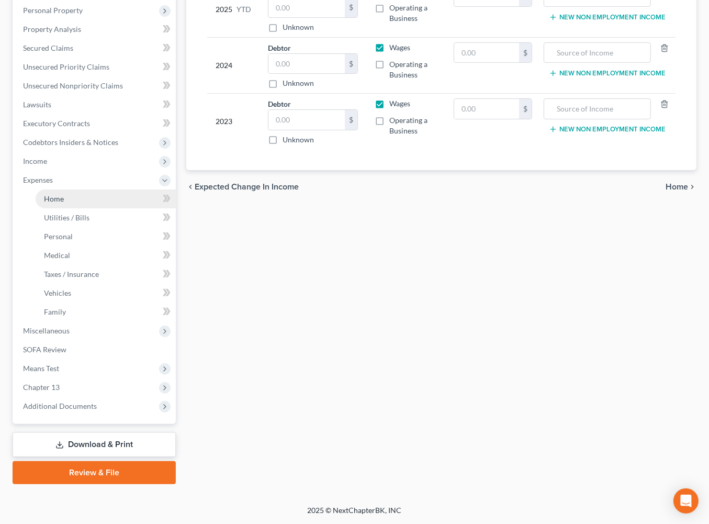
click at [78, 208] on link "Home" at bounding box center [106, 198] width 140 height 19
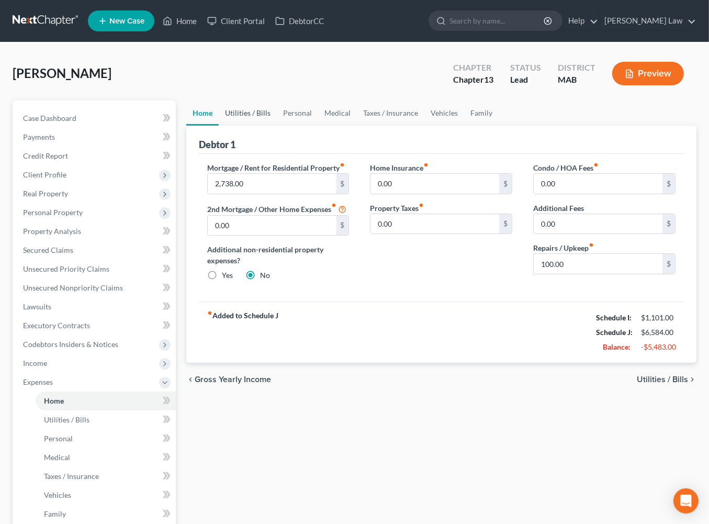
click at [263, 126] on link "Utilities / Bills" at bounding box center [248, 112] width 58 height 25
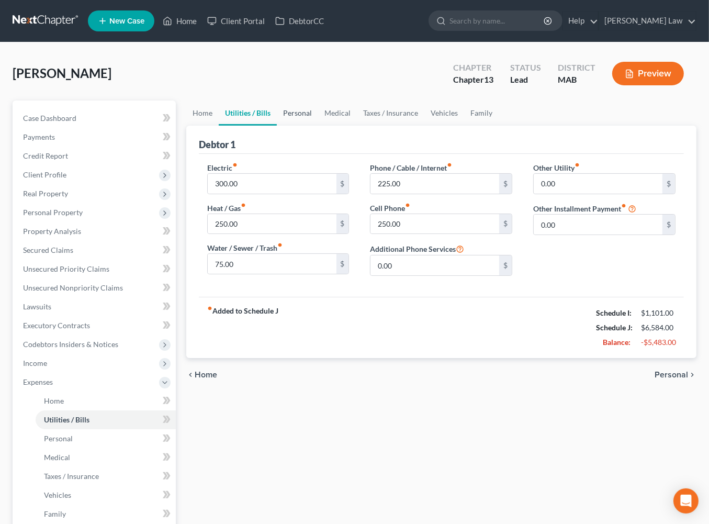
click at [303, 126] on link "Personal" at bounding box center [297, 112] width 41 height 25
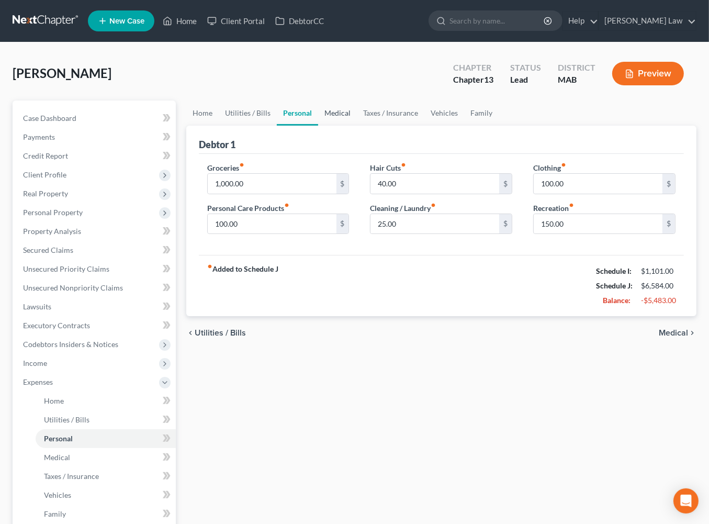
click at [357, 126] on link "Medical" at bounding box center [337, 112] width 39 height 25
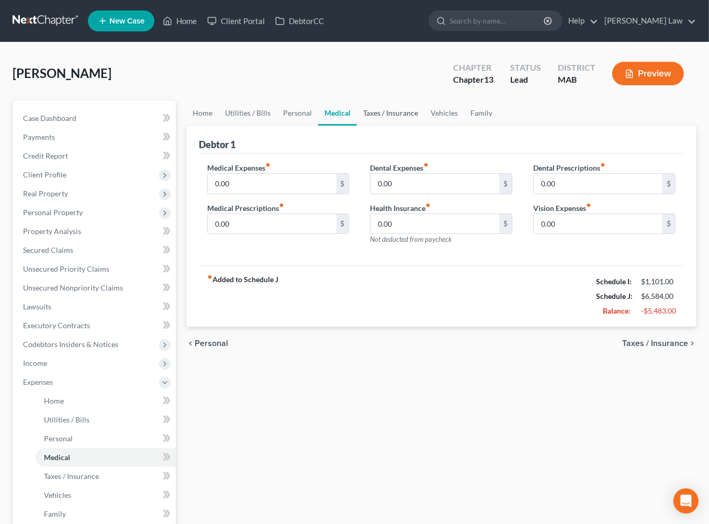
click at [424, 126] on link "Taxes / Insurance" at bounding box center [390, 112] width 67 height 25
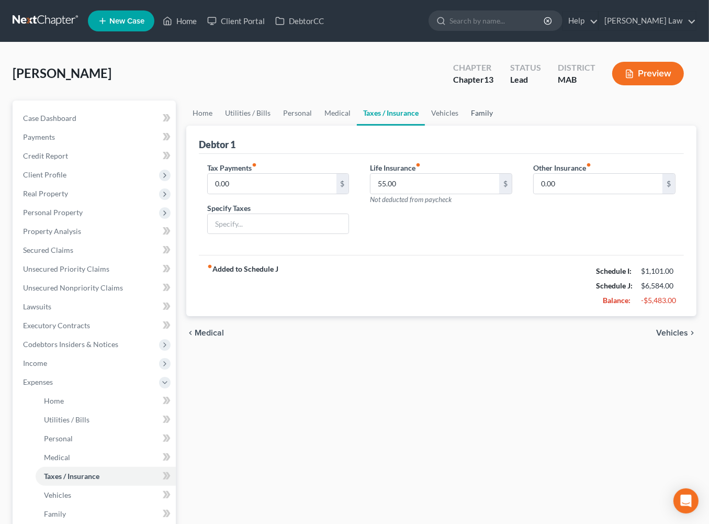
click at [499, 126] on link "Family" at bounding box center [481, 112] width 35 height 25
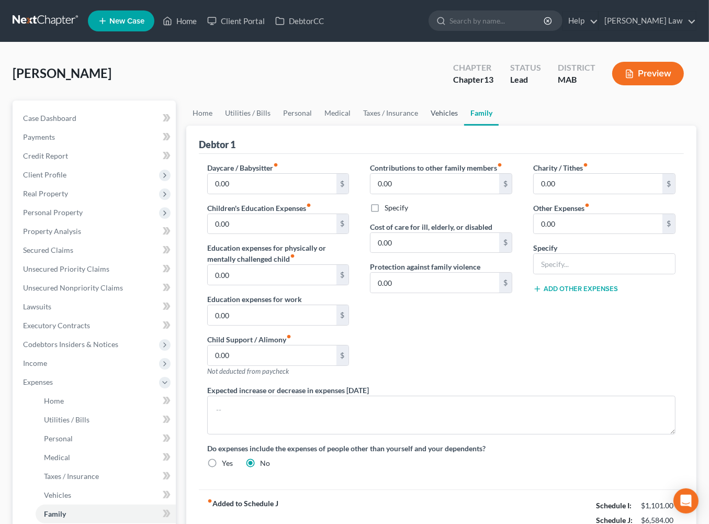
click at [464, 126] on link "Vehicles" at bounding box center [444, 112] width 40 height 25
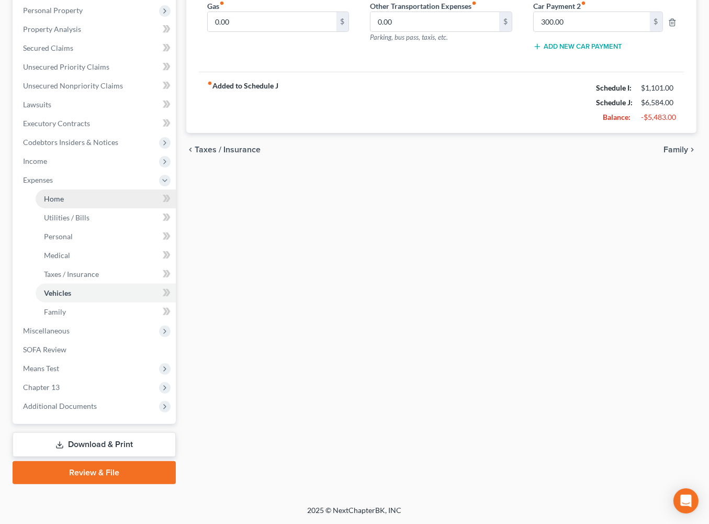
scroll to position [381, 0]
click at [80, 401] on span "Additional Documents" at bounding box center [60, 405] width 74 height 9
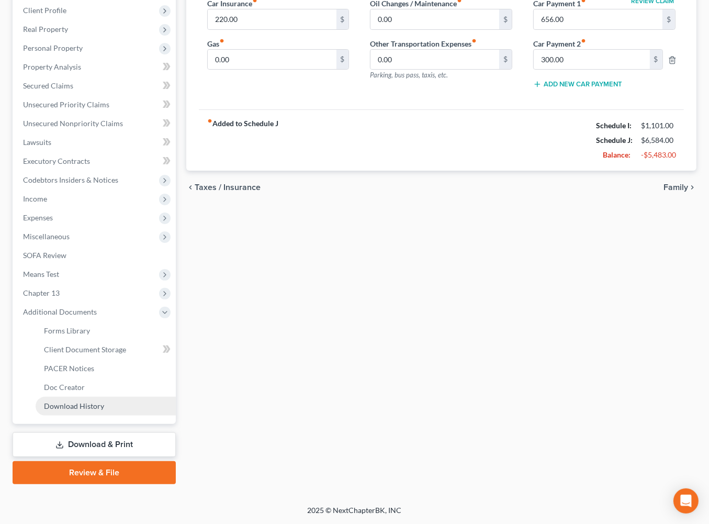
scroll to position [333, 0]
click at [120, 345] on span "Client Document Storage" at bounding box center [85, 349] width 82 height 9
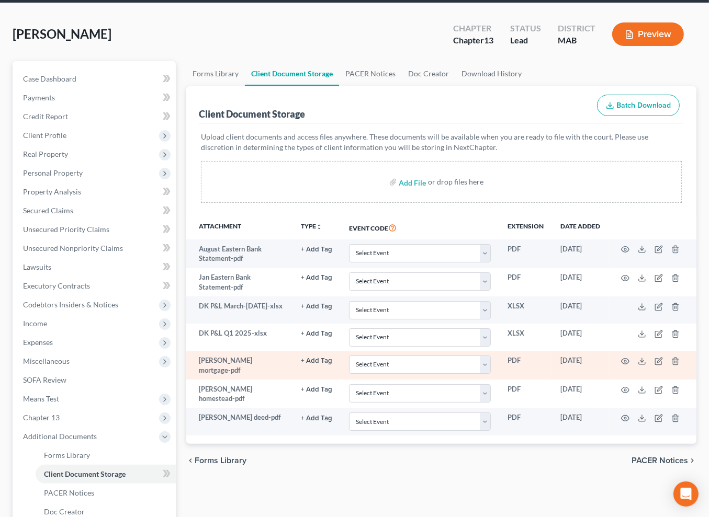
scroll to position [188, 0]
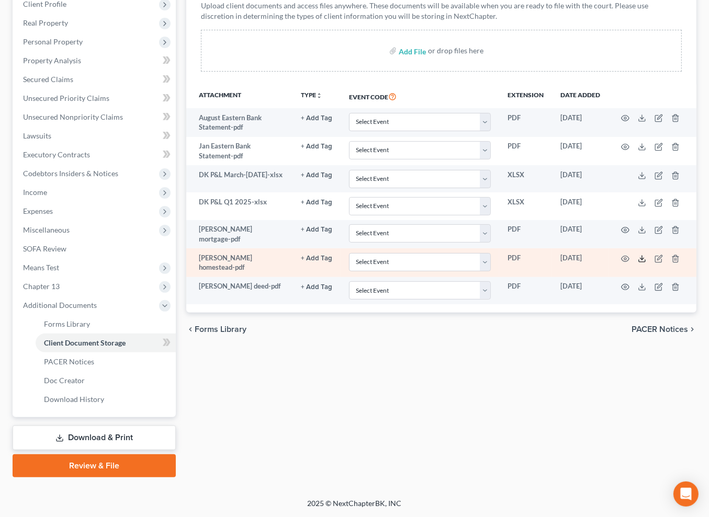
click at [644, 259] on polyline at bounding box center [642, 259] width 4 height 2
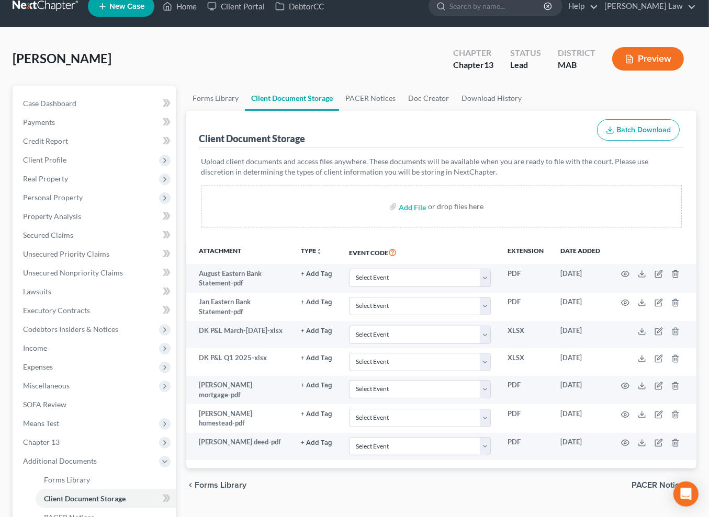
scroll to position [0, 0]
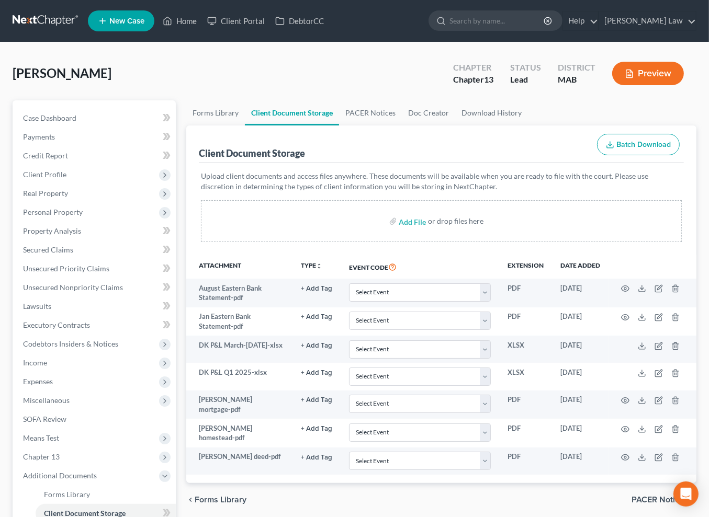
click at [141, 25] on span "New Case" at bounding box center [126, 21] width 35 height 8
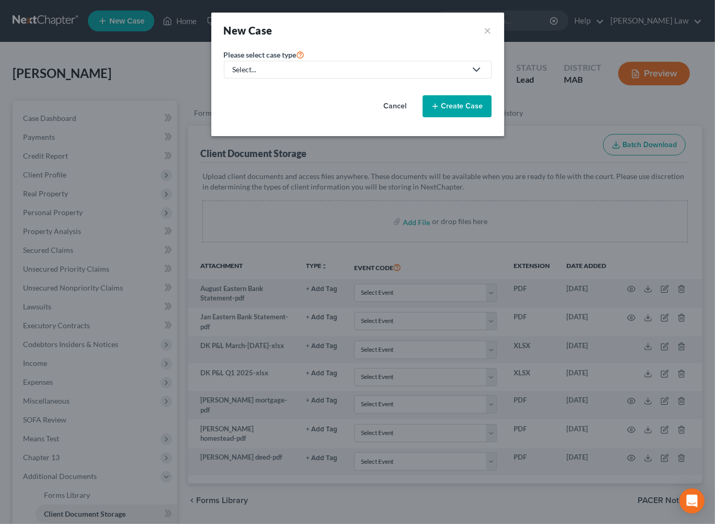
click at [252, 75] on div "Select..." at bounding box center [349, 69] width 233 height 10
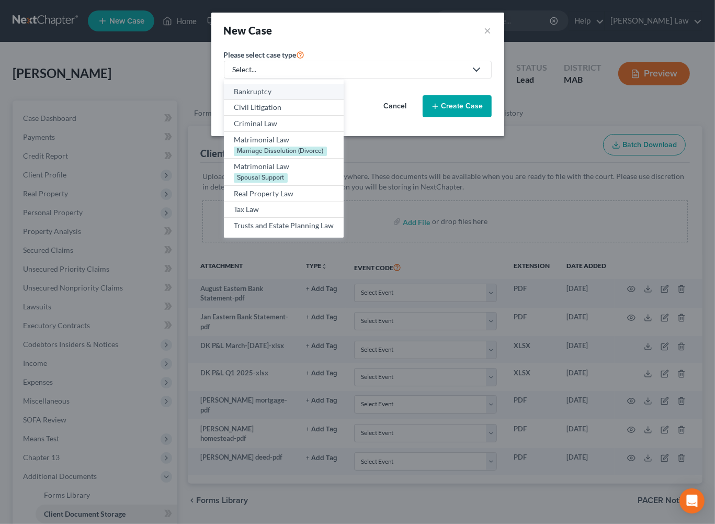
click at [234, 97] on div "Bankruptcy" at bounding box center [284, 91] width 100 height 10
select select "39"
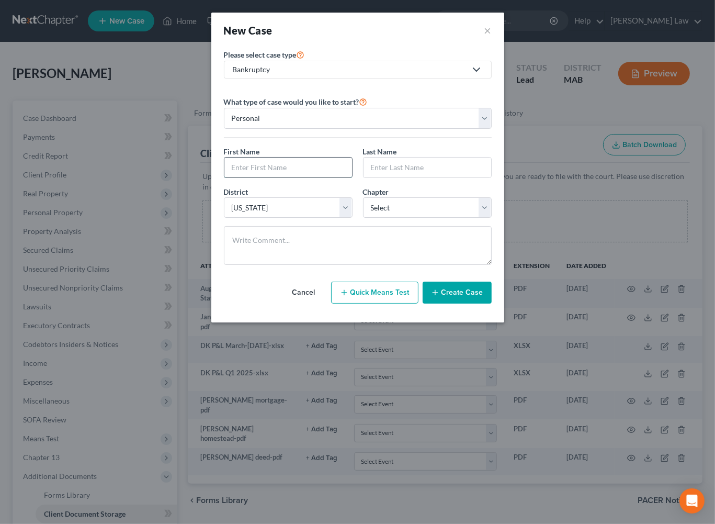
click at [257, 177] on input "text" at bounding box center [288, 167] width 128 height 20
click at [491, 303] on button "Create Case" at bounding box center [457, 292] width 69 height 22
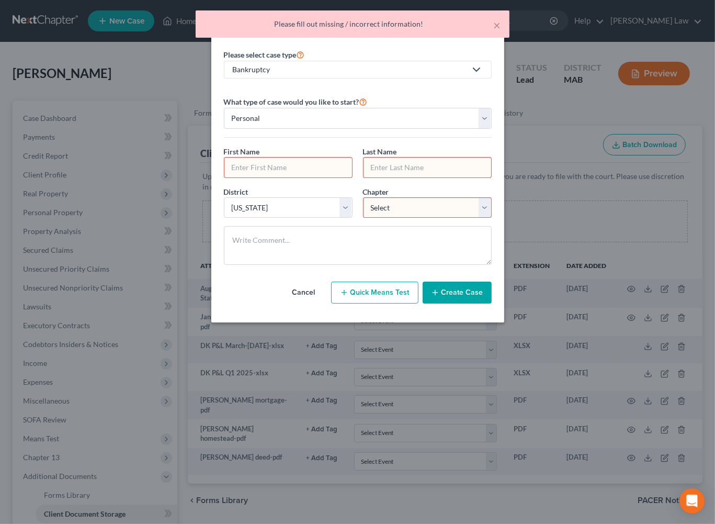
click at [520, 37] on div "× Please fill out missing / incorrect information!" at bounding box center [352, 26] width 715 height 32
click at [494, 29] on button "×" at bounding box center [497, 25] width 7 height 13
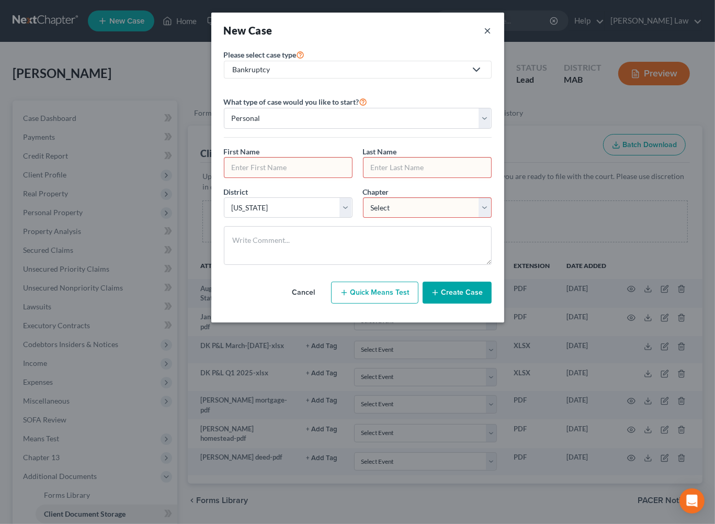
click at [492, 36] on button "×" at bounding box center [487, 30] width 7 height 15
